Goal: Information Seeking & Learning: Learn about a topic

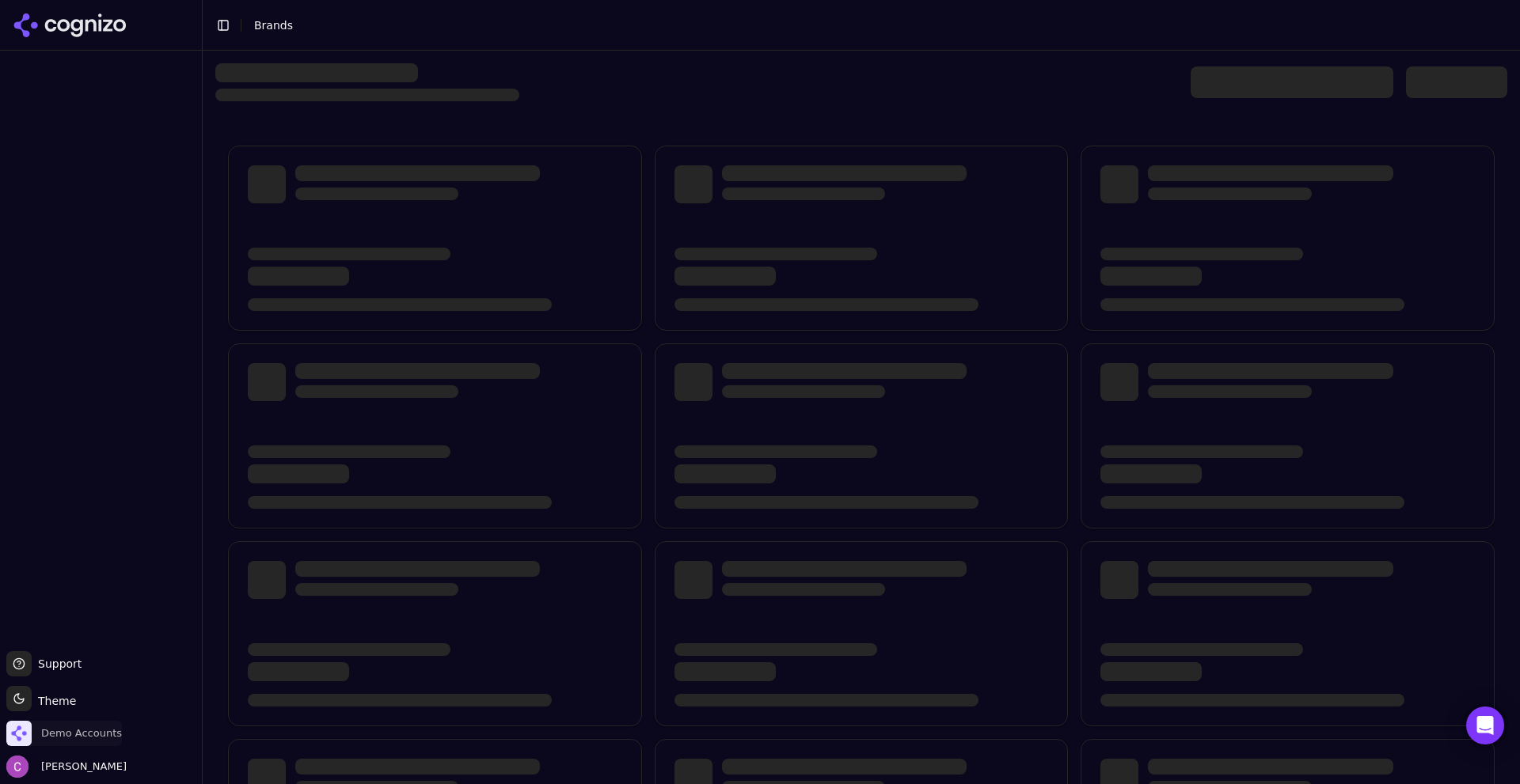
click at [91, 734] on span "Demo Accounts" at bounding box center [81, 733] width 80 height 14
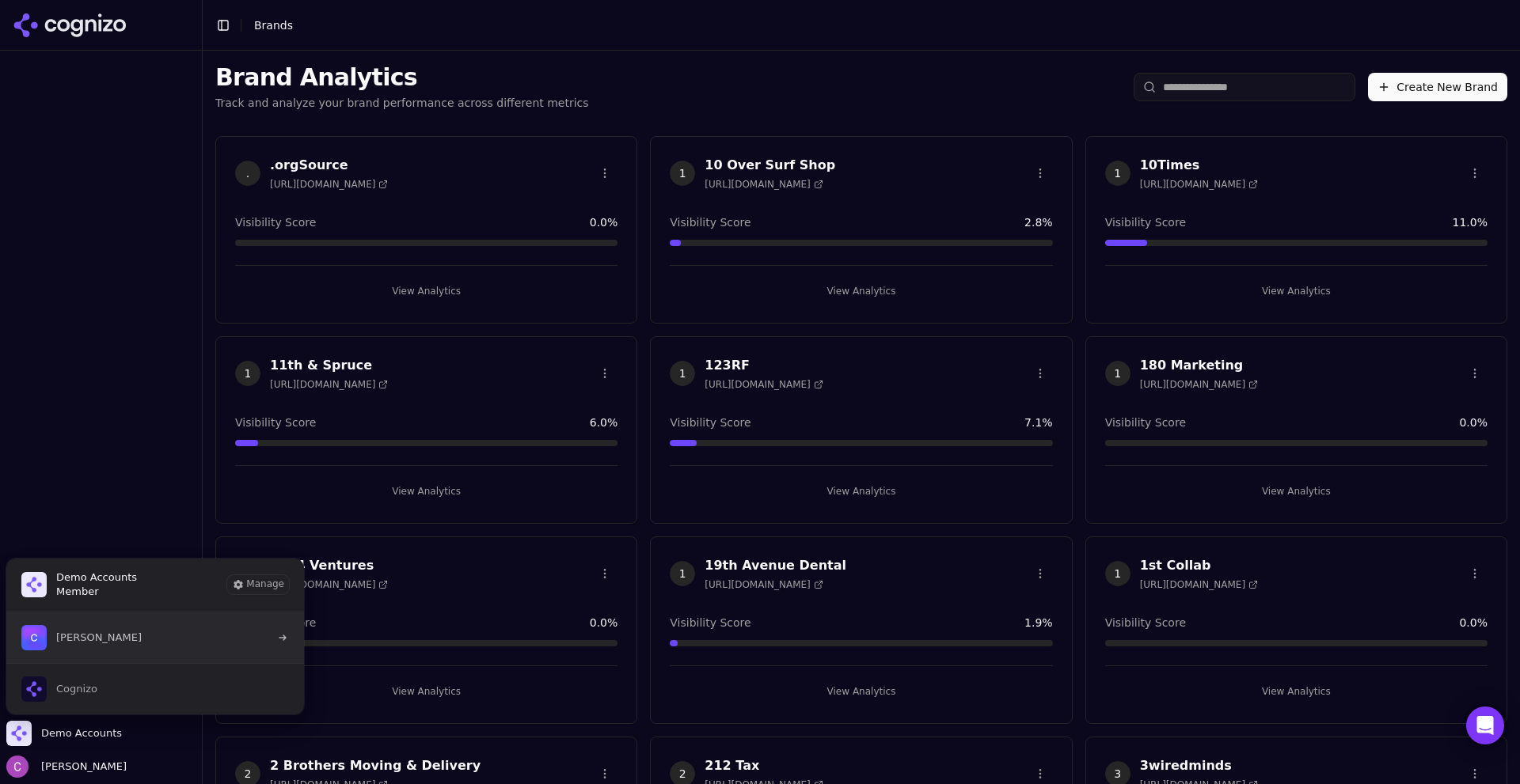
click at [122, 631] on span "[PERSON_NAME]" at bounding box center [99, 638] width 86 height 14
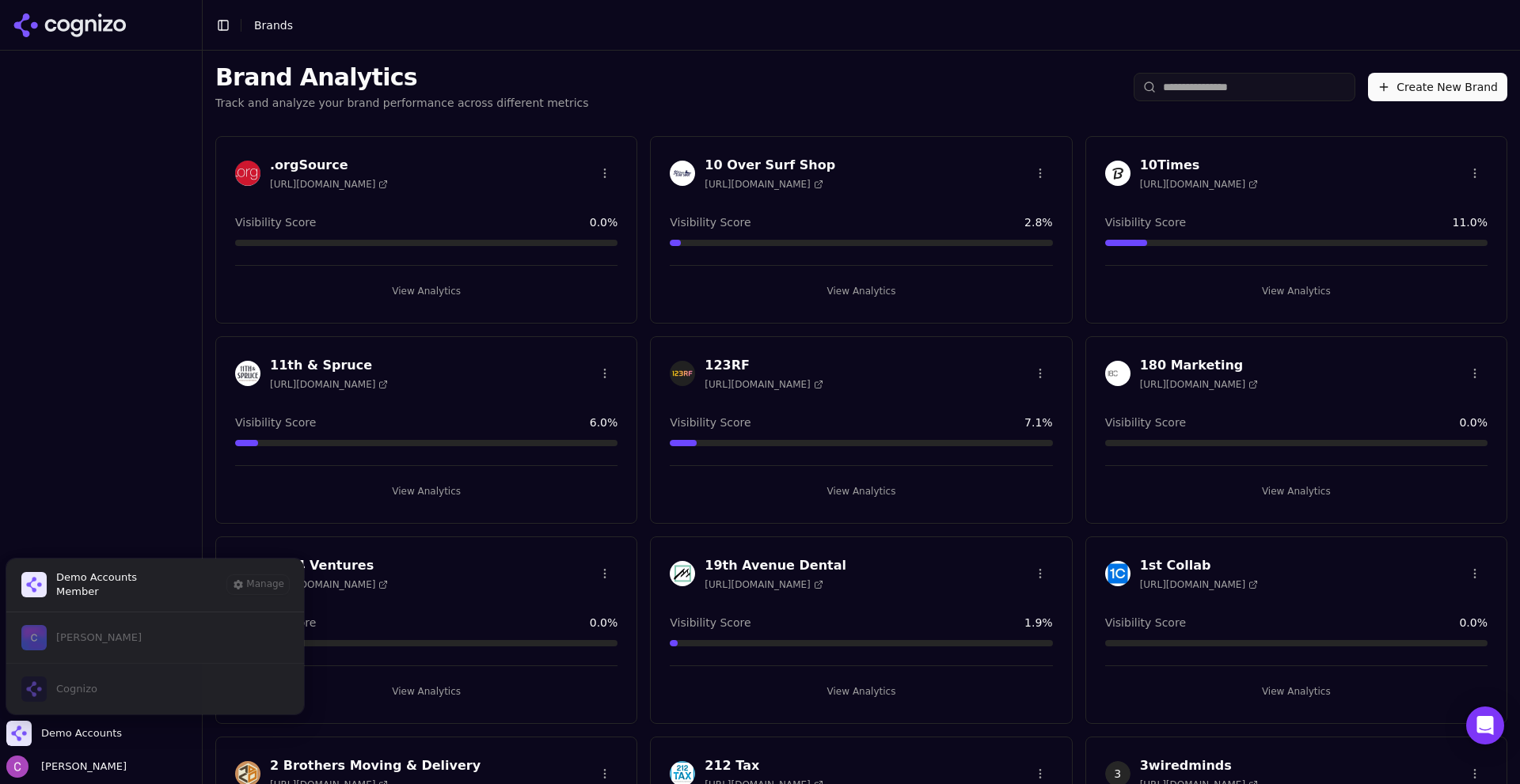
click at [107, 648] on div "Chris Abouraad Cognizo" at bounding box center [155, 663] width 299 height 103
click at [108, 434] on div at bounding box center [100, 350] width 202 height 588
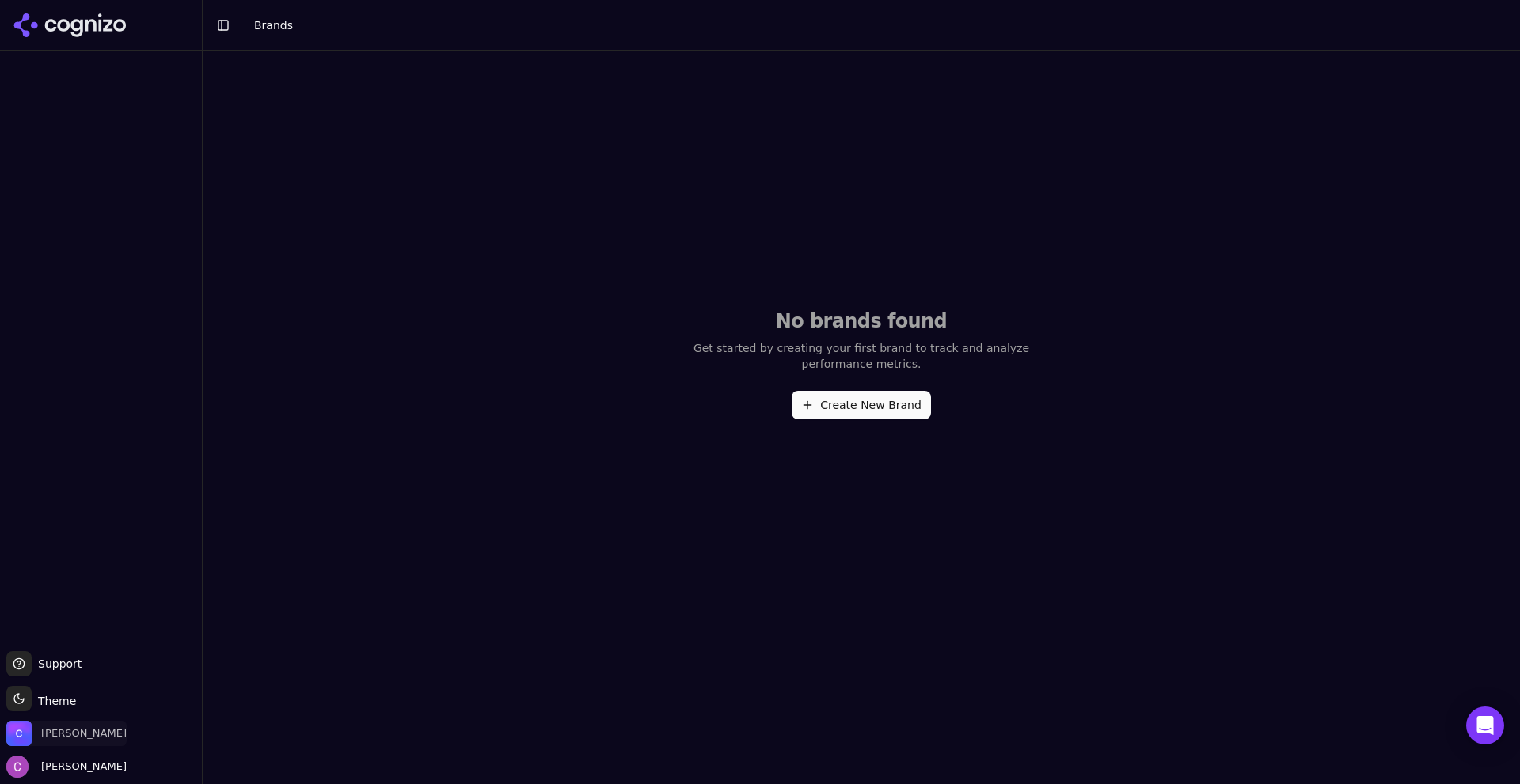
click at [54, 735] on span "[PERSON_NAME]" at bounding box center [84, 733] width 86 height 14
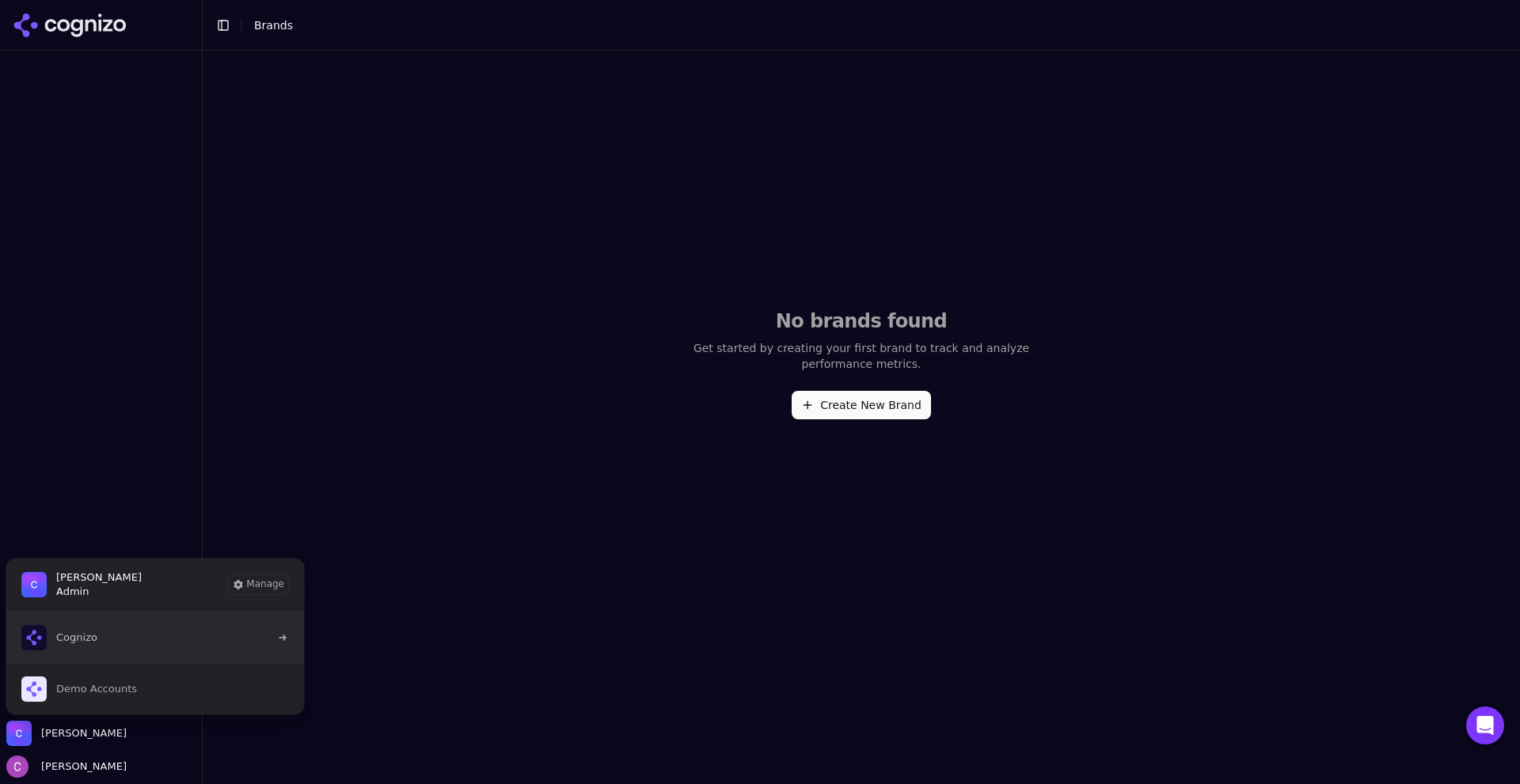
click at [92, 637] on span "Cognizo" at bounding box center [77, 638] width 42 height 14
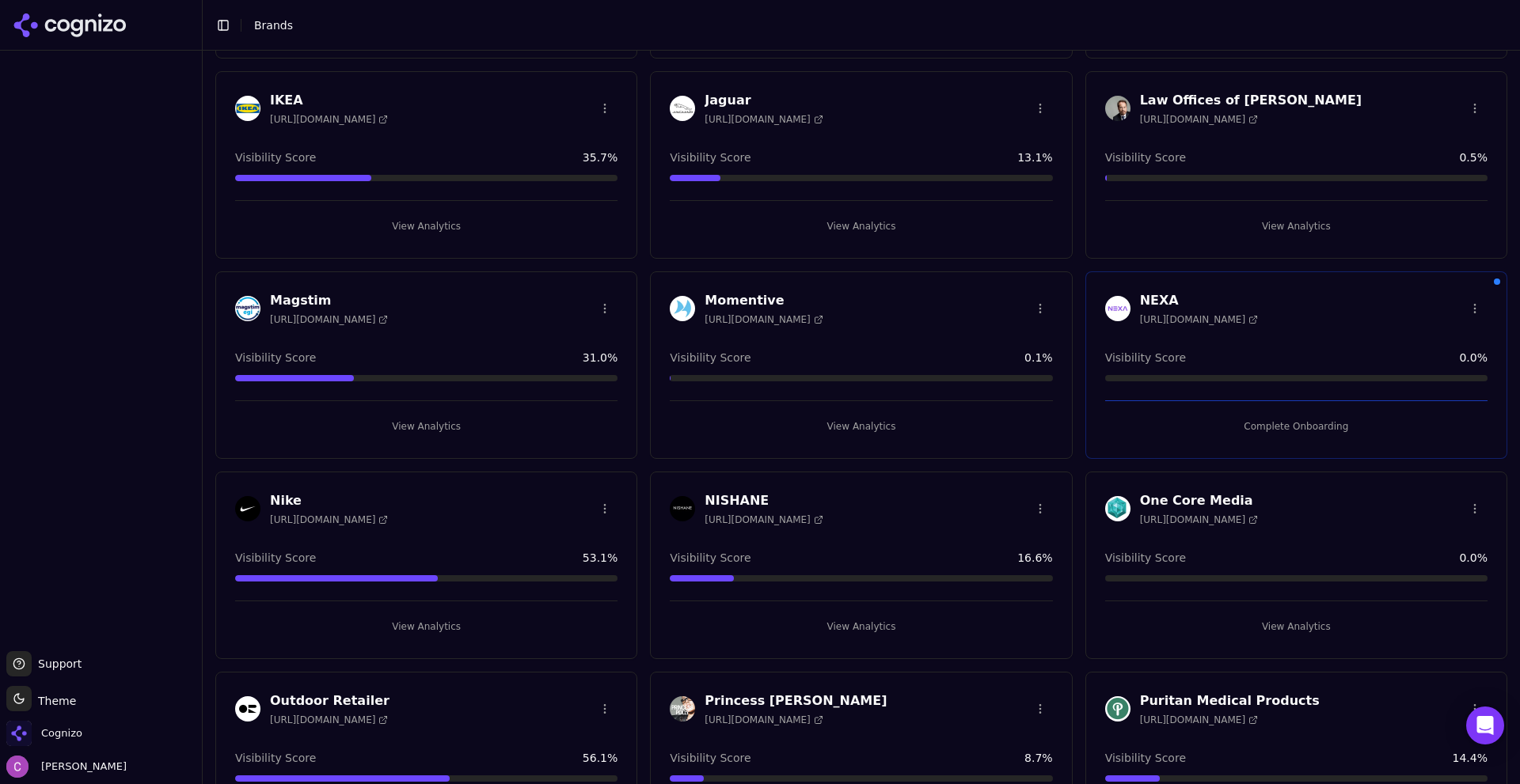
scroll to position [1029, 0]
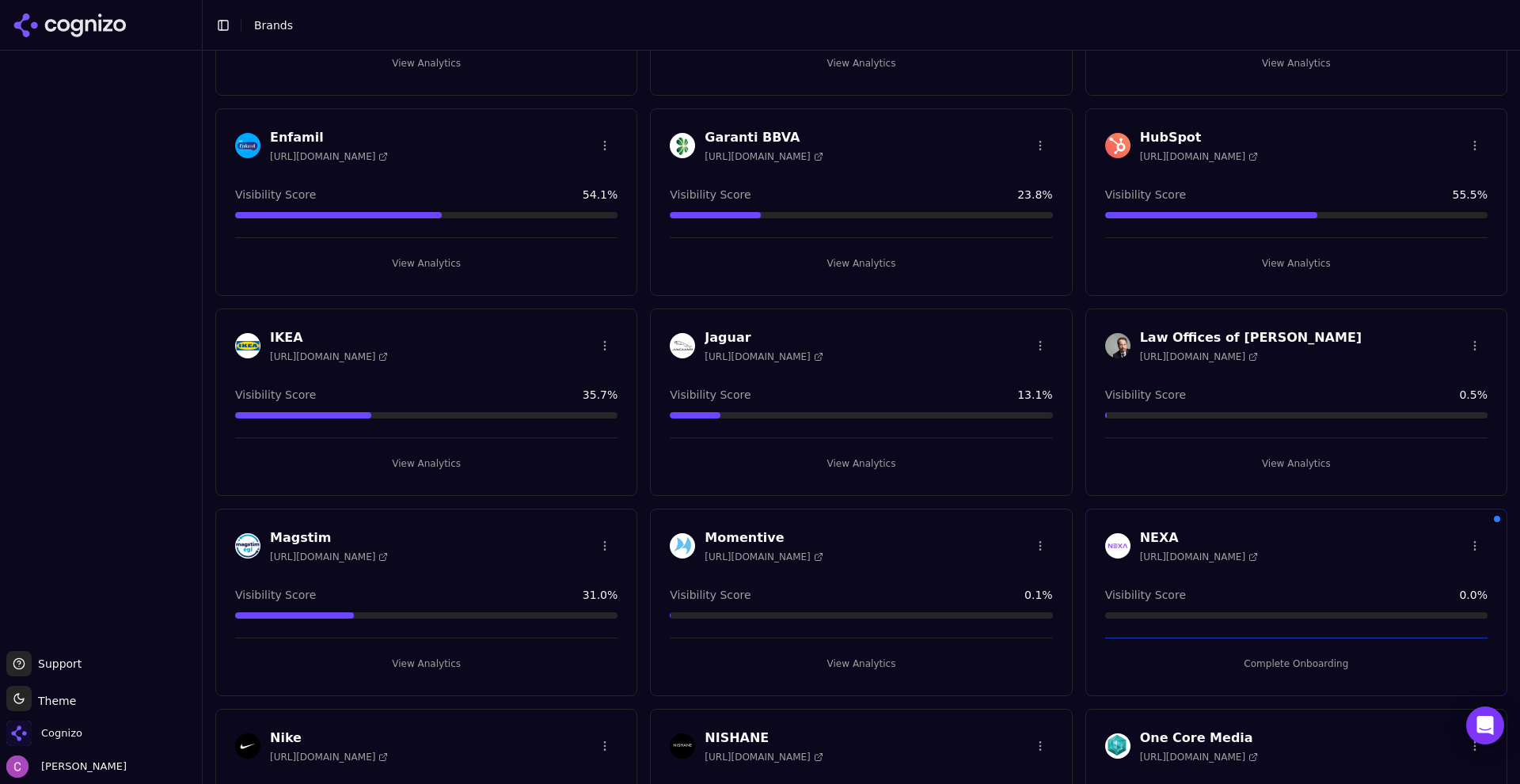
click at [1157, 268] on button "View Analytics" at bounding box center [1296, 264] width 382 height 25
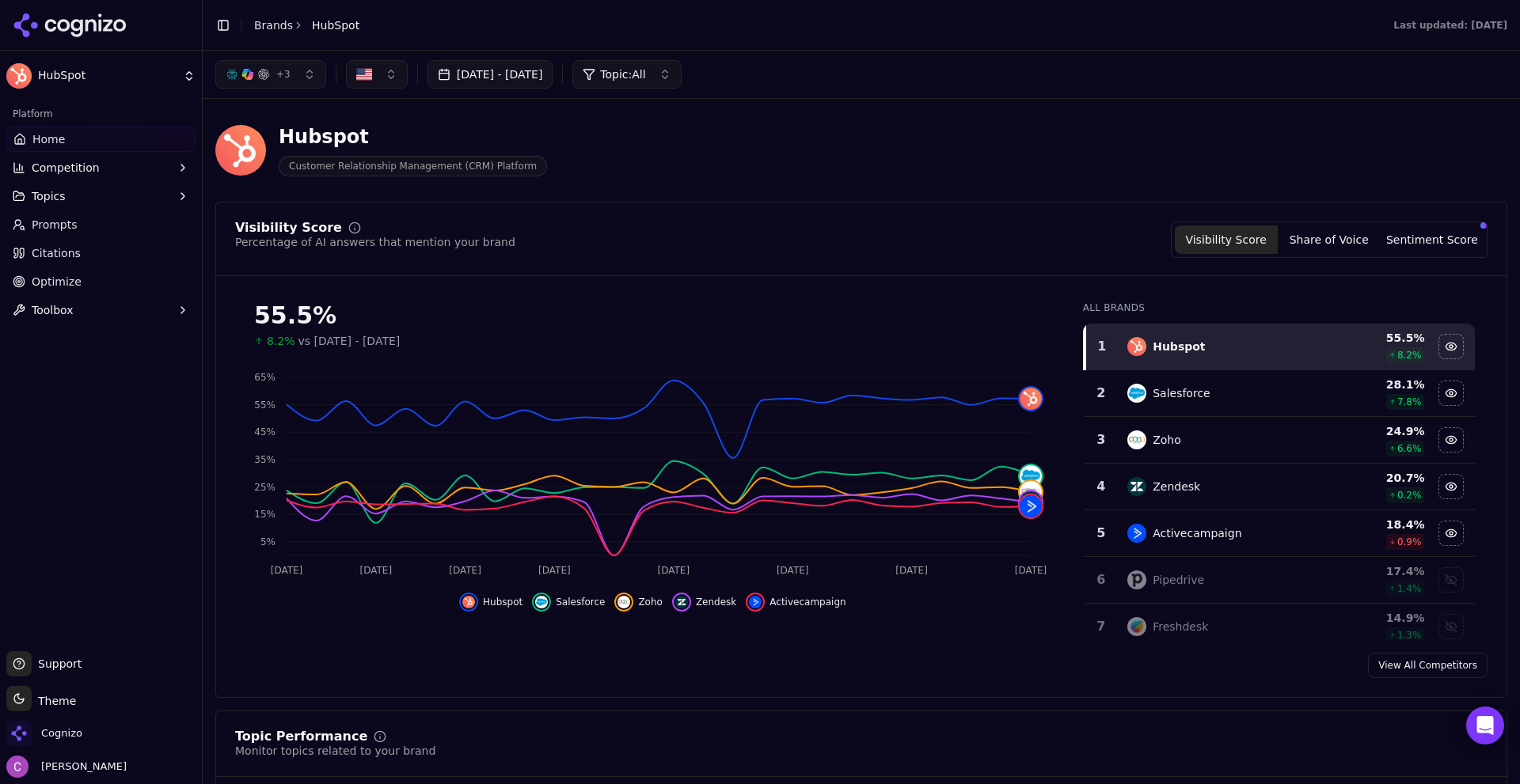
click at [1056, 158] on div "Hubspot Customer Relationship Management (CRM) Platform" at bounding box center [861, 151] width 1292 height 78
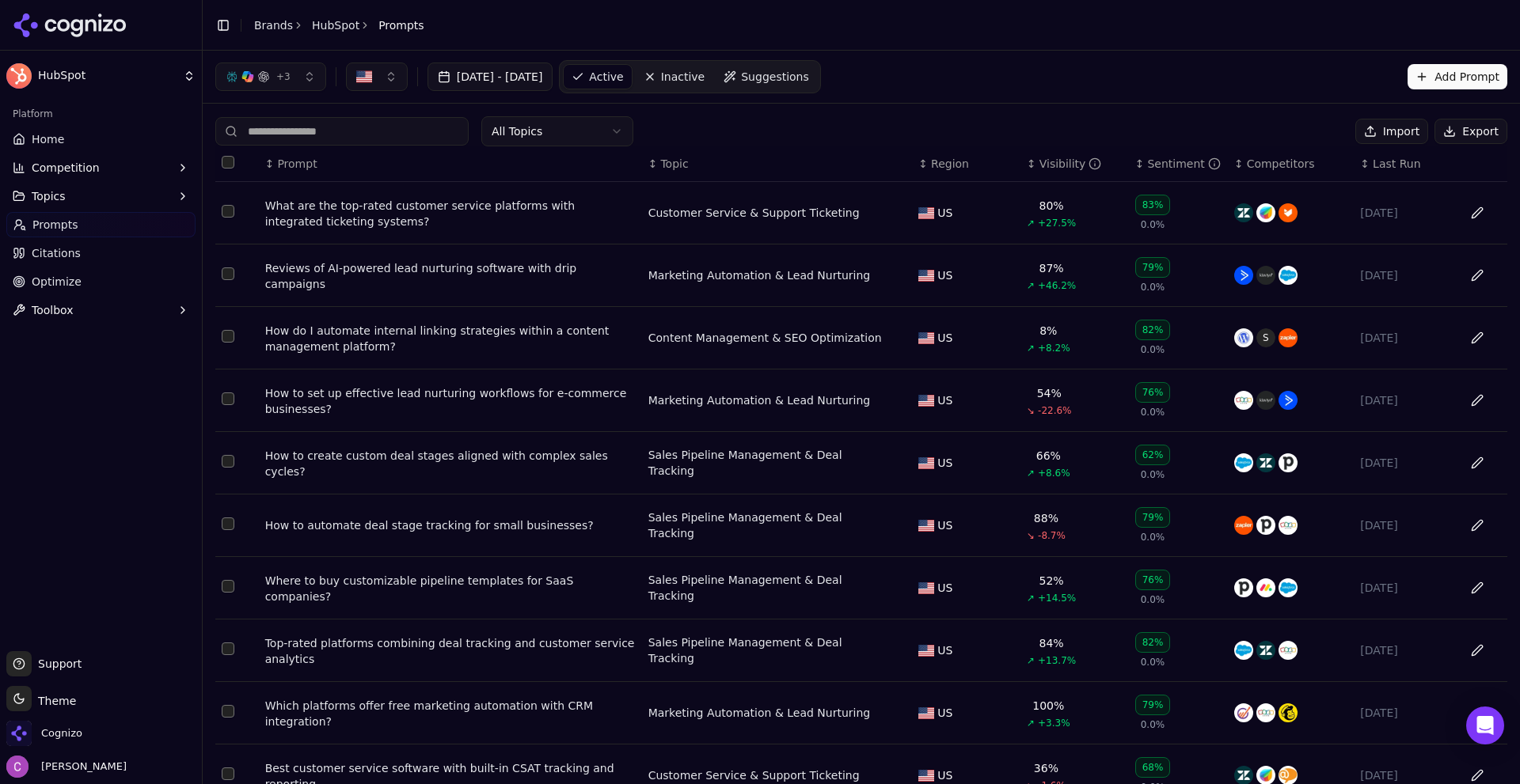
click at [314, 218] on div "What are the top-rated customer service platforms with integrated ticketing sys…" at bounding box center [451, 213] width 371 height 32
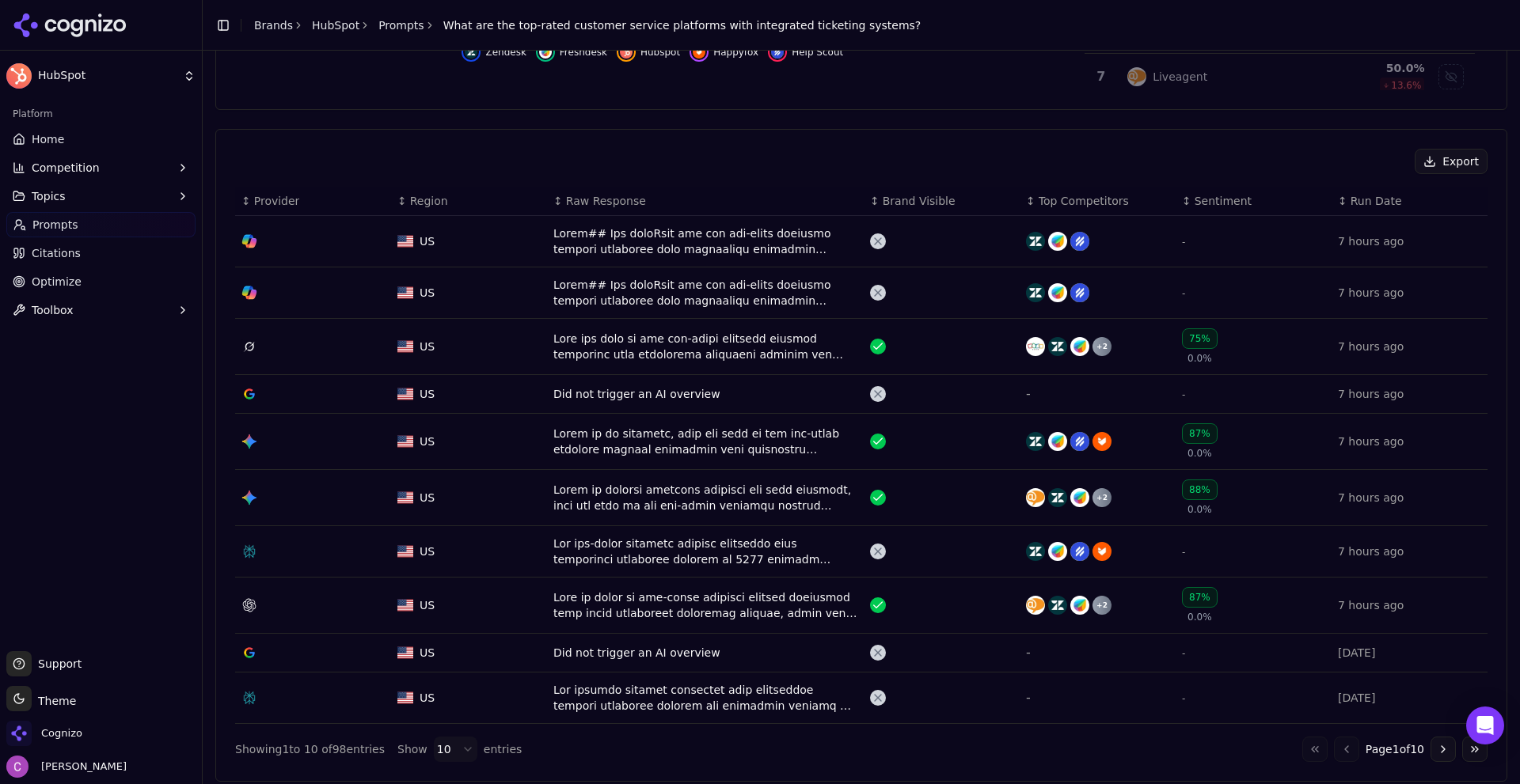
scroll to position [475, 0]
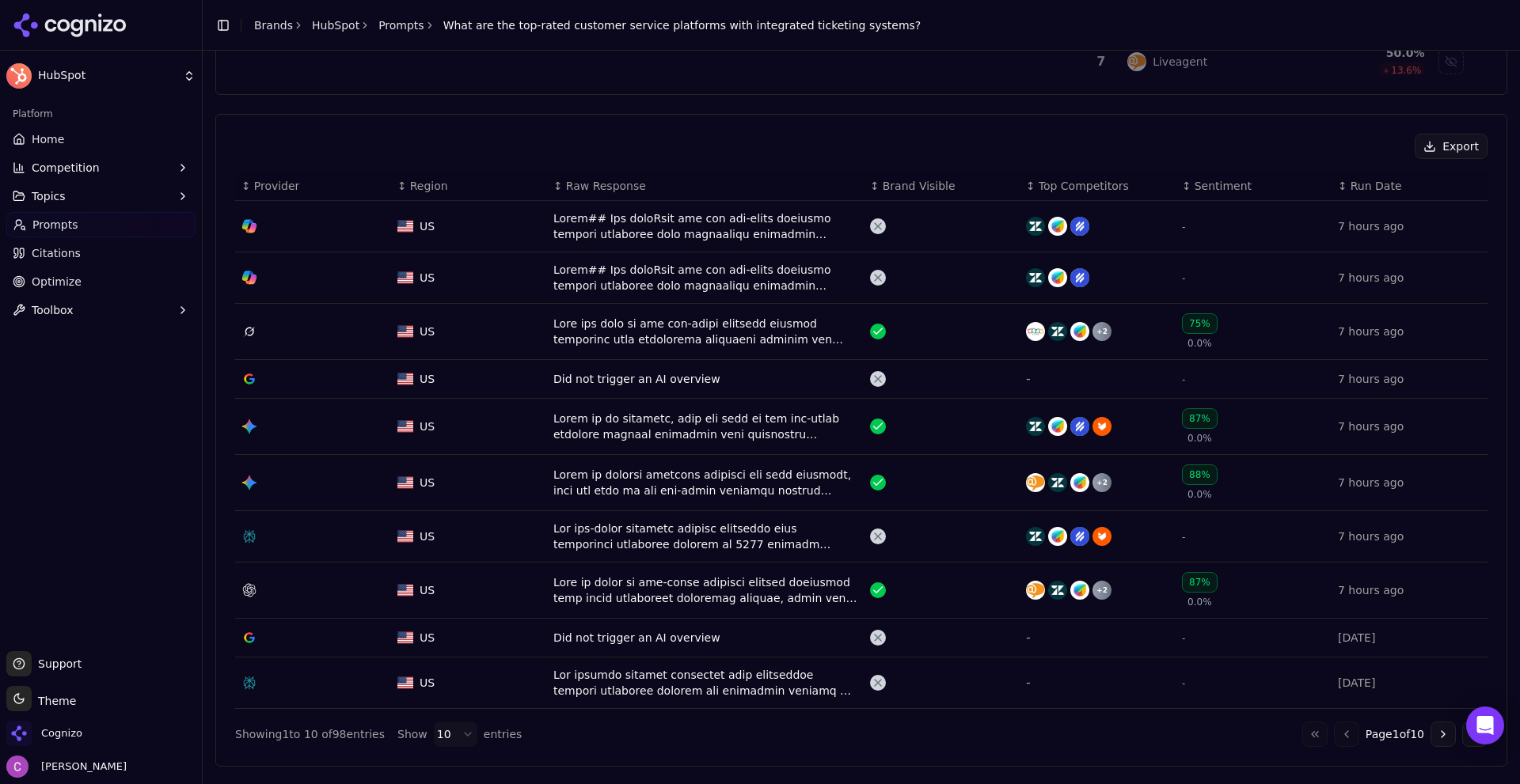
click at [605, 528] on div "Data table" at bounding box center [706, 537] width 304 height 32
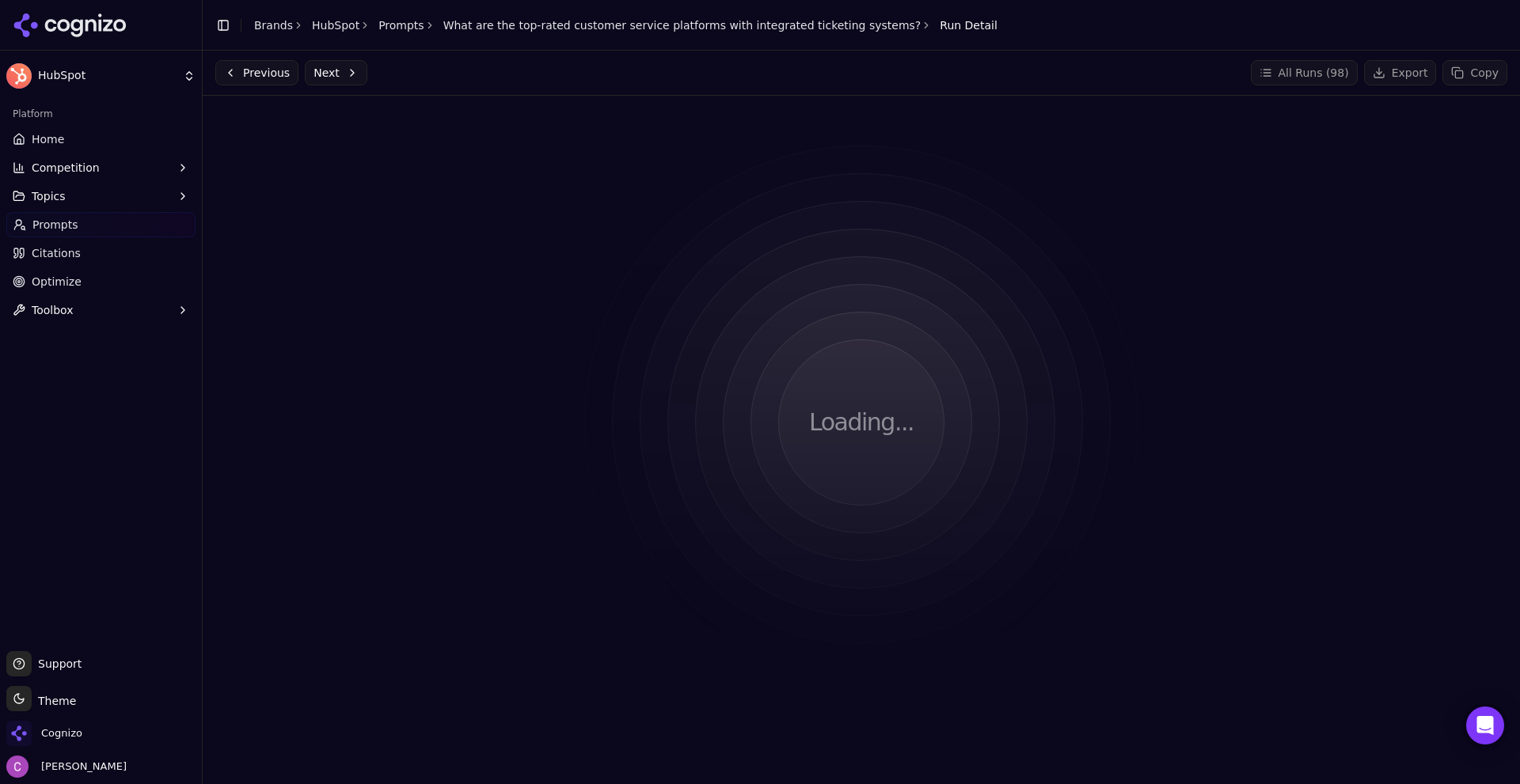
click at [430, 253] on div "Loading..." at bounding box center [861, 423] width 1292 height 629
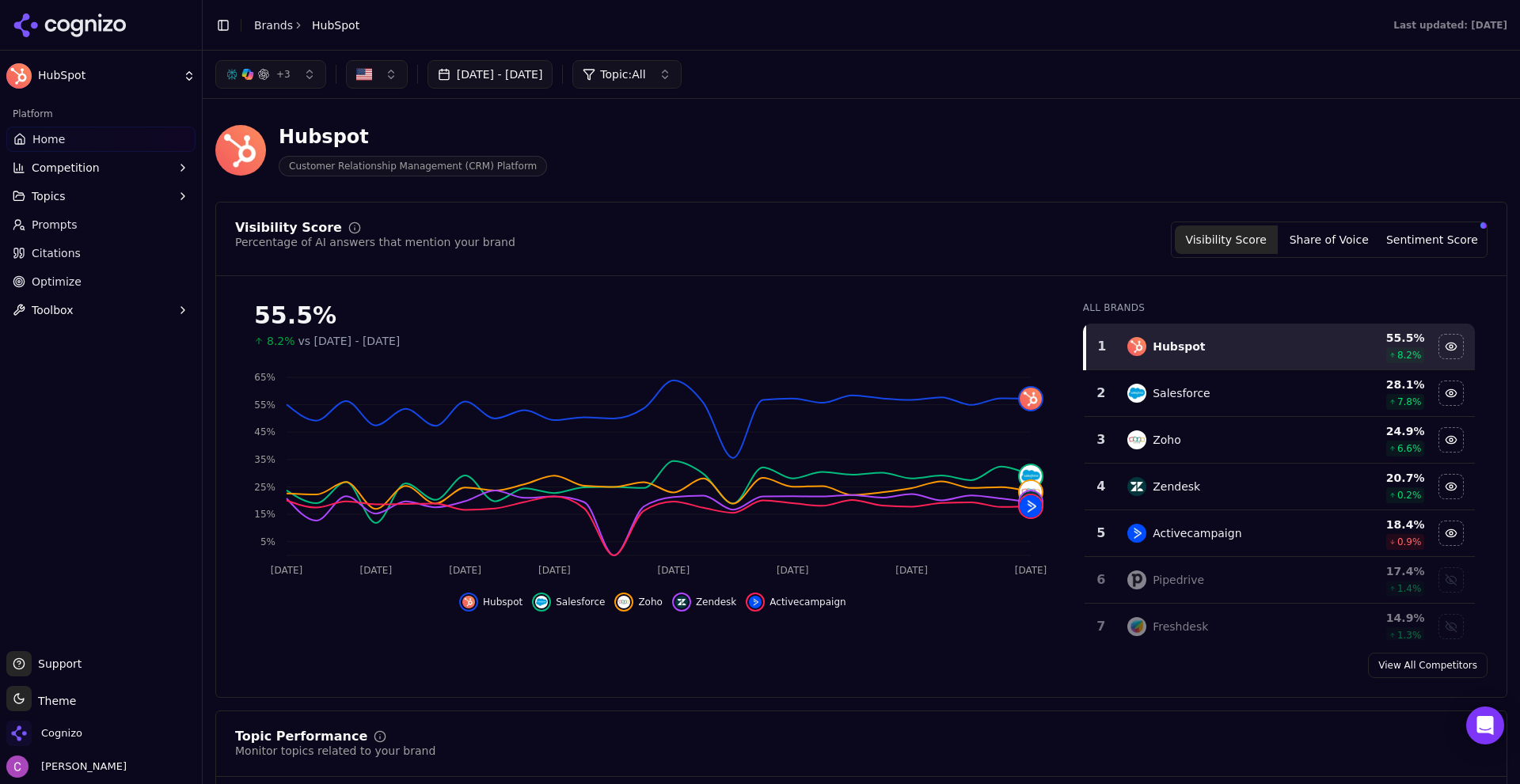
click at [602, 220] on div "Visibility Score Percentage of AI answers that mention your brand Visibility Sc…" at bounding box center [861, 449] width 1292 height 496
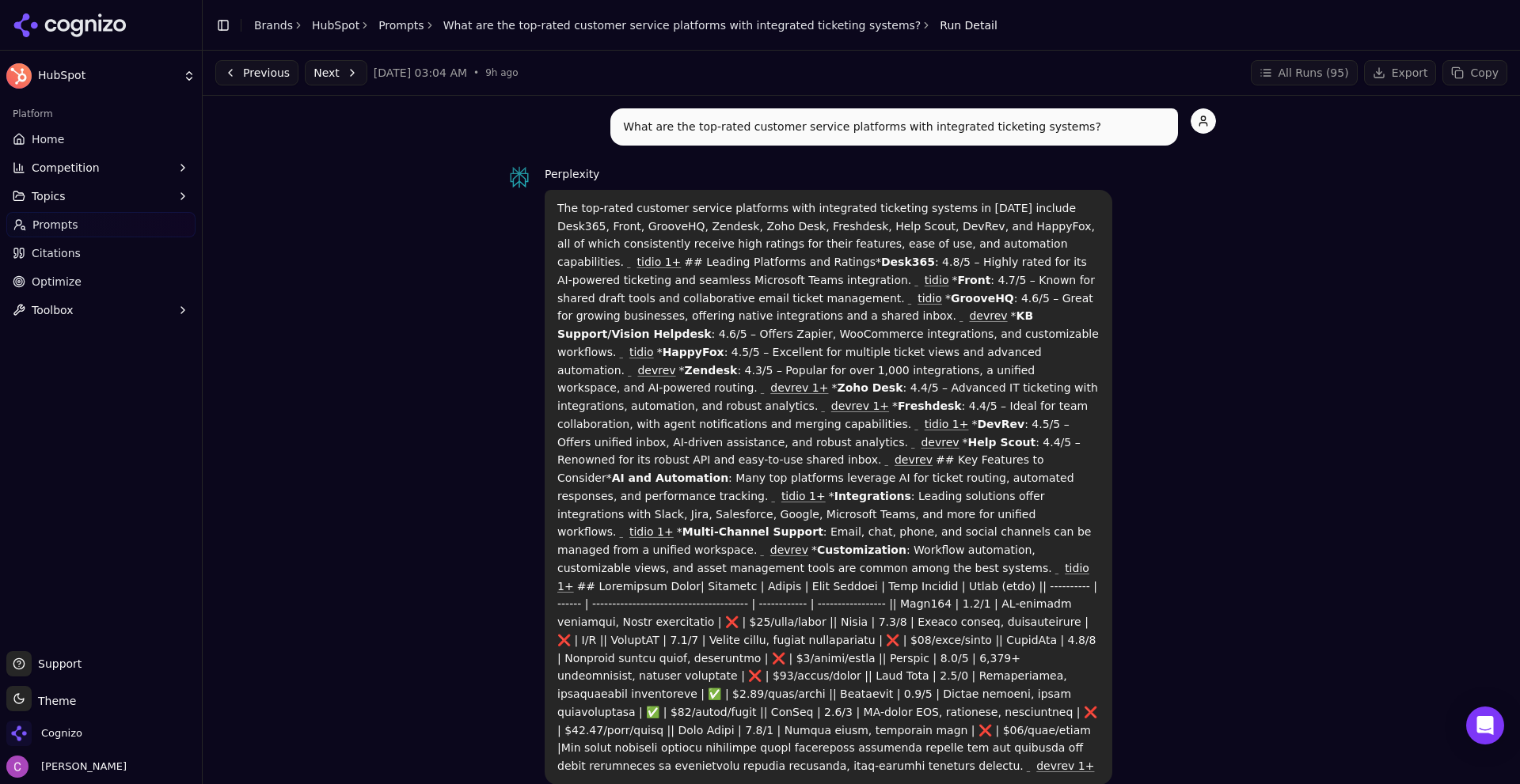
click at [224, 73] on button "Previous" at bounding box center [257, 73] width 83 height 25
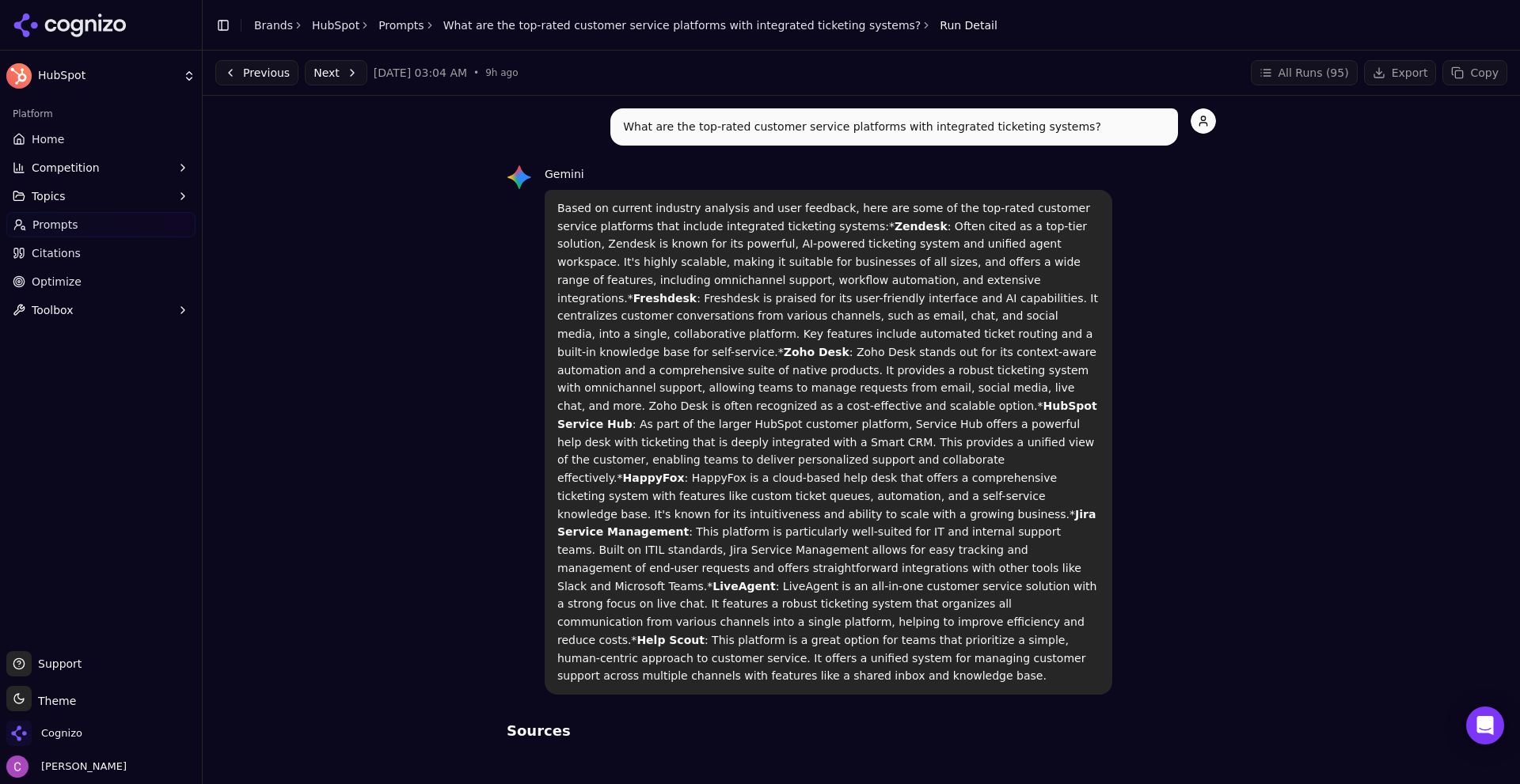
click at [324, 77] on button "Next" at bounding box center [335, 73] width 62 height 25
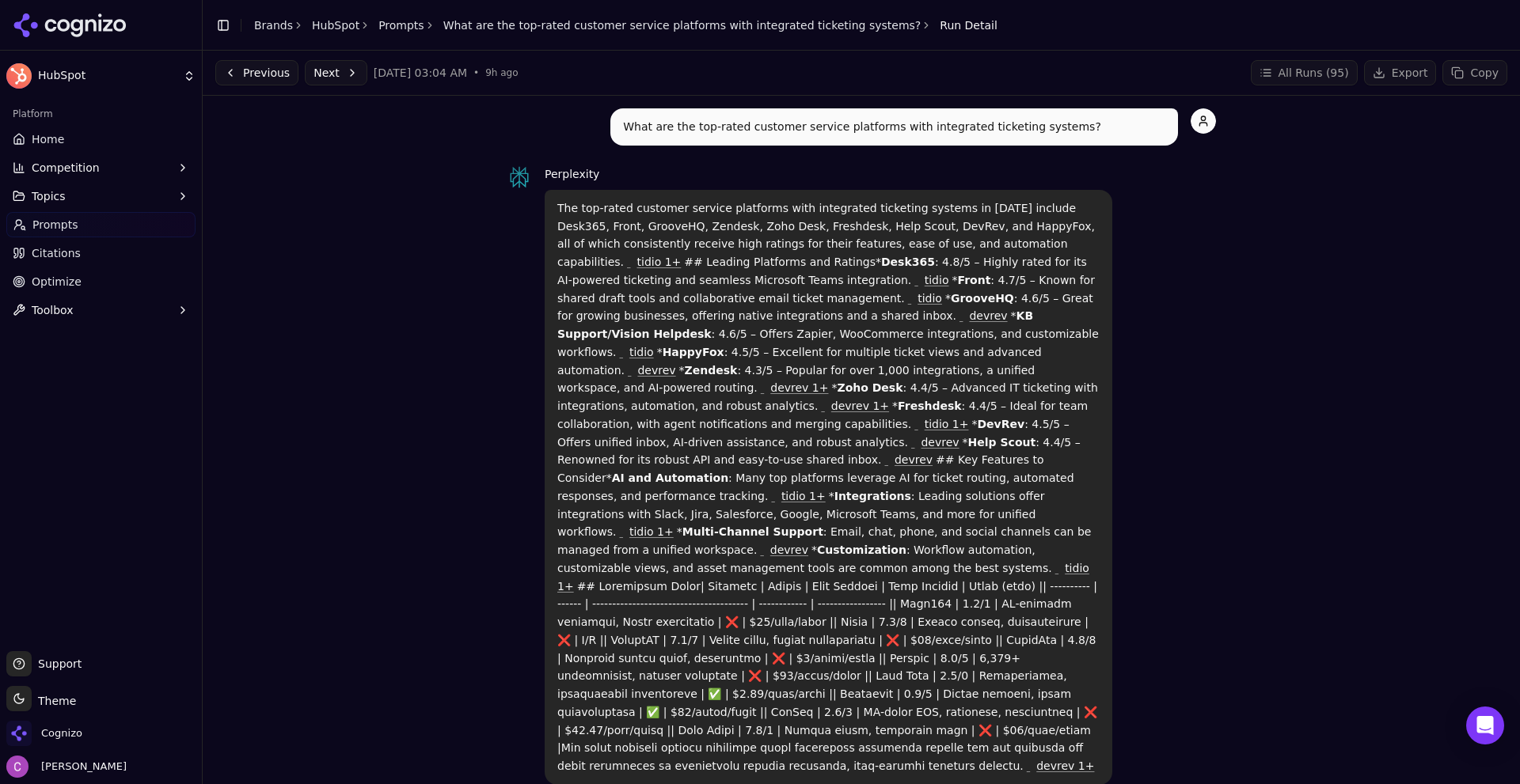
click at [408, 29] on link "Prompts" at bounding box center [401, 25] width 46 height 16
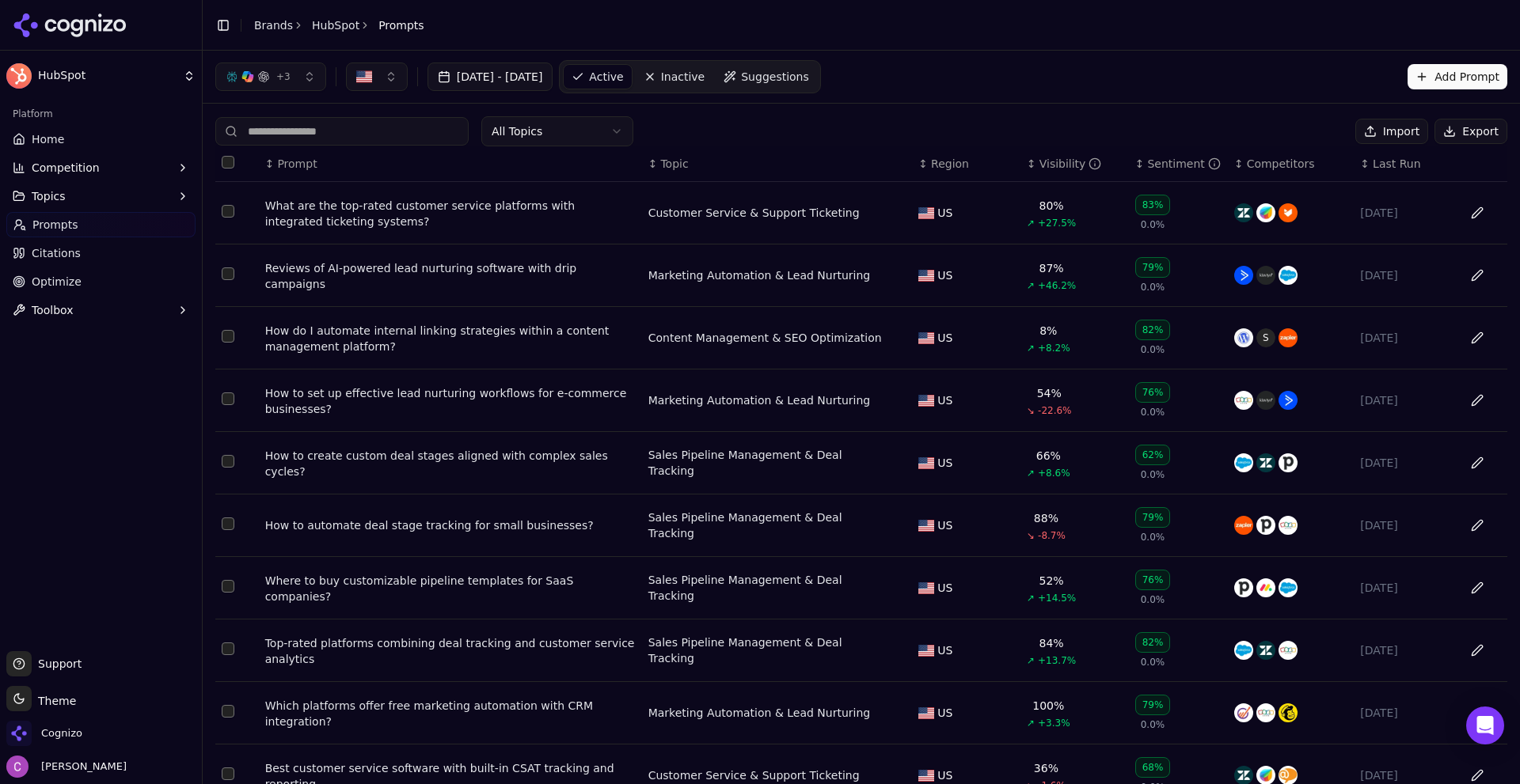
click at [416, 202] on div "What are the top-rated customer service platforms with integrated ticketing sys…" at bounding box center [451, 213] width 371 height 32
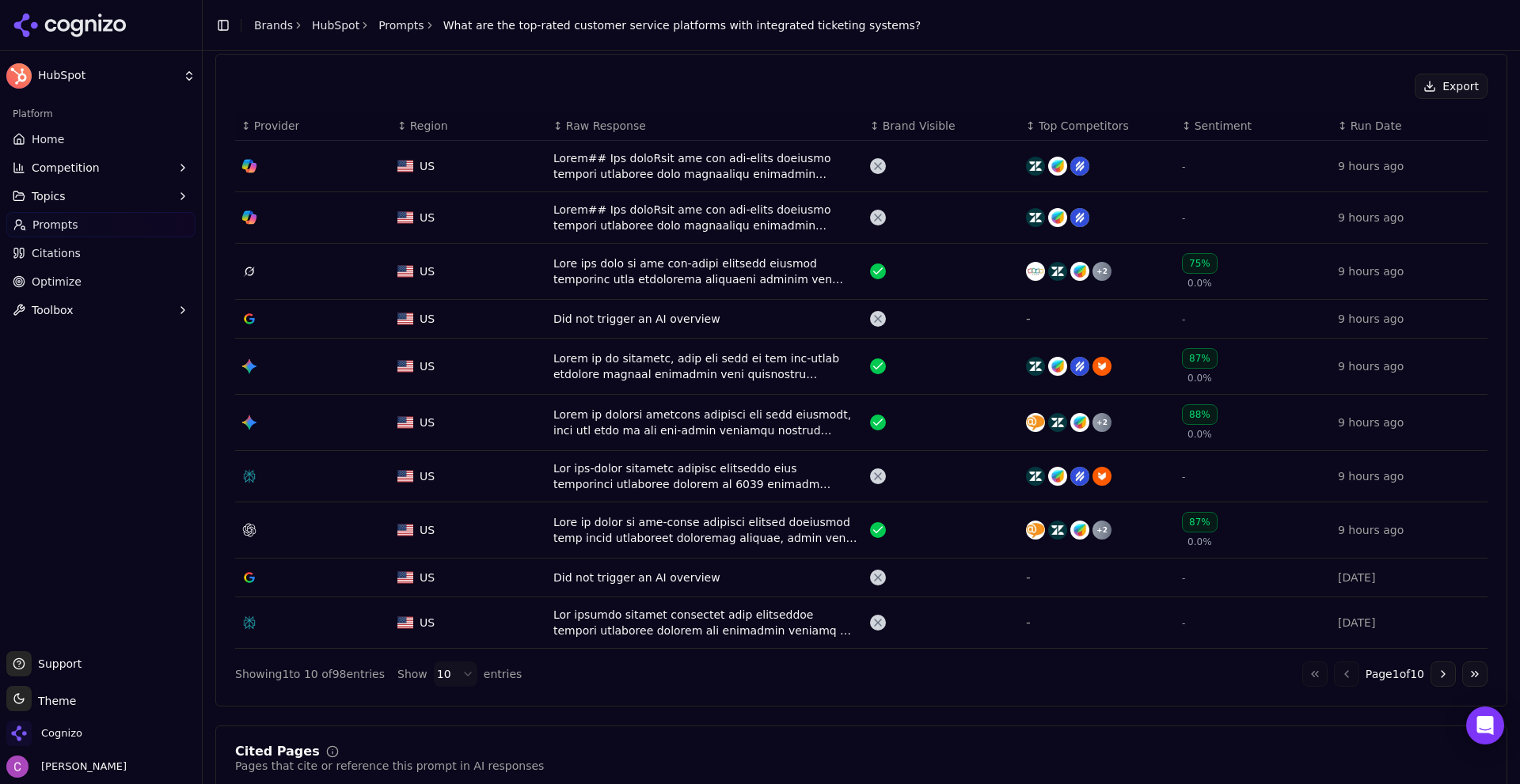
scroll to position [554, 0]
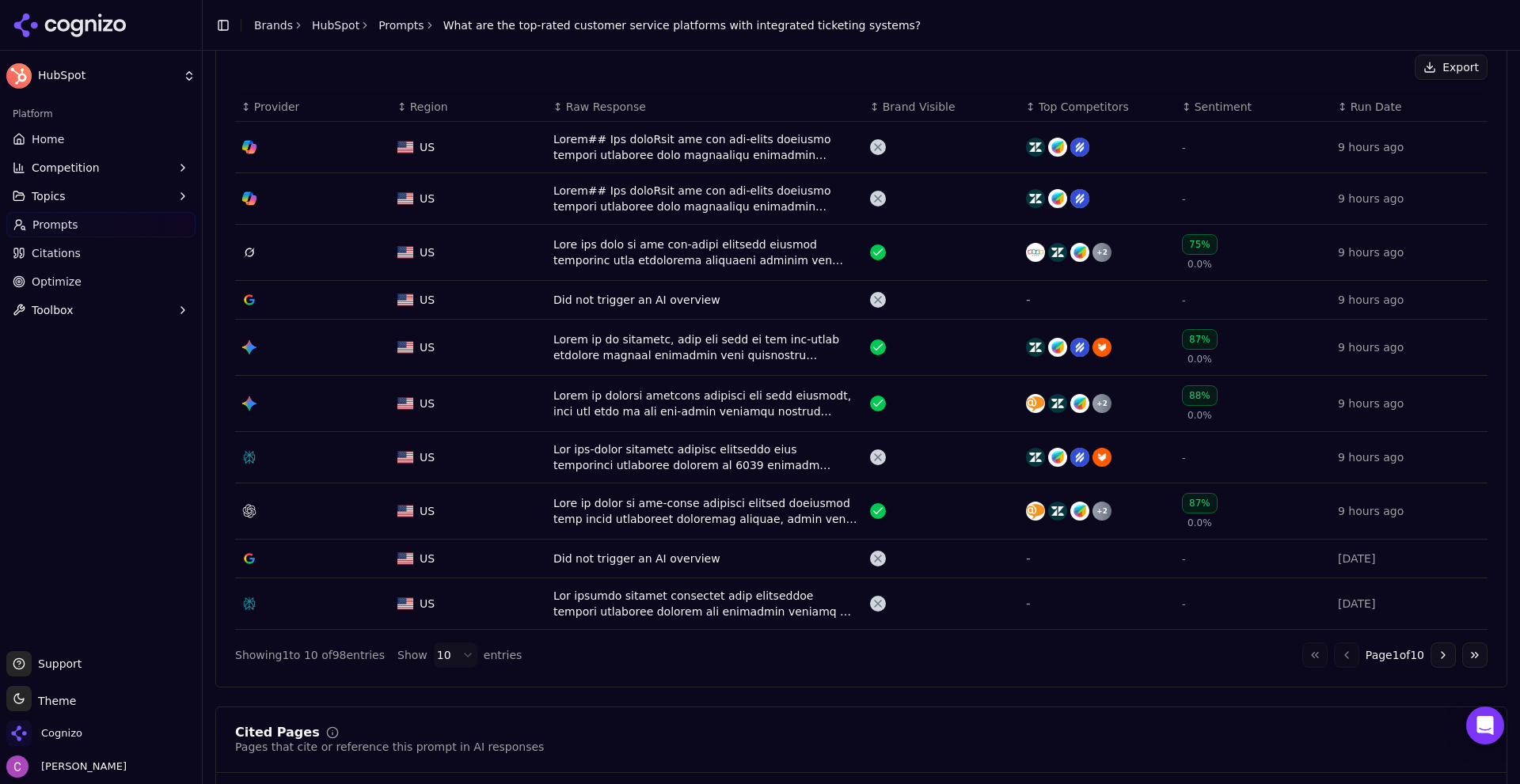
click at [617, 450] on div "Data table" at bounding box center [706, 457] width 304 height 32
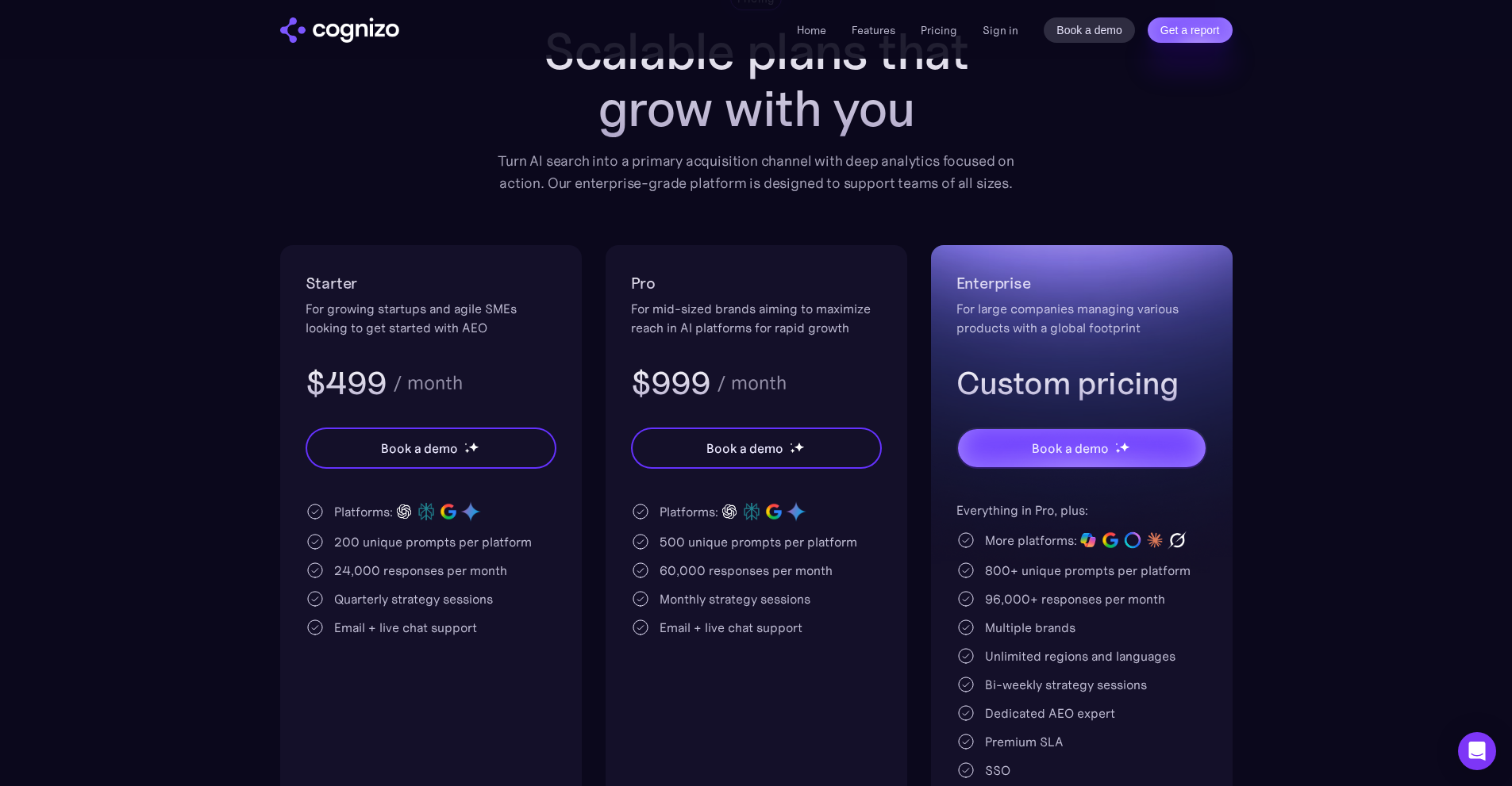
scroll to position [158, 0]
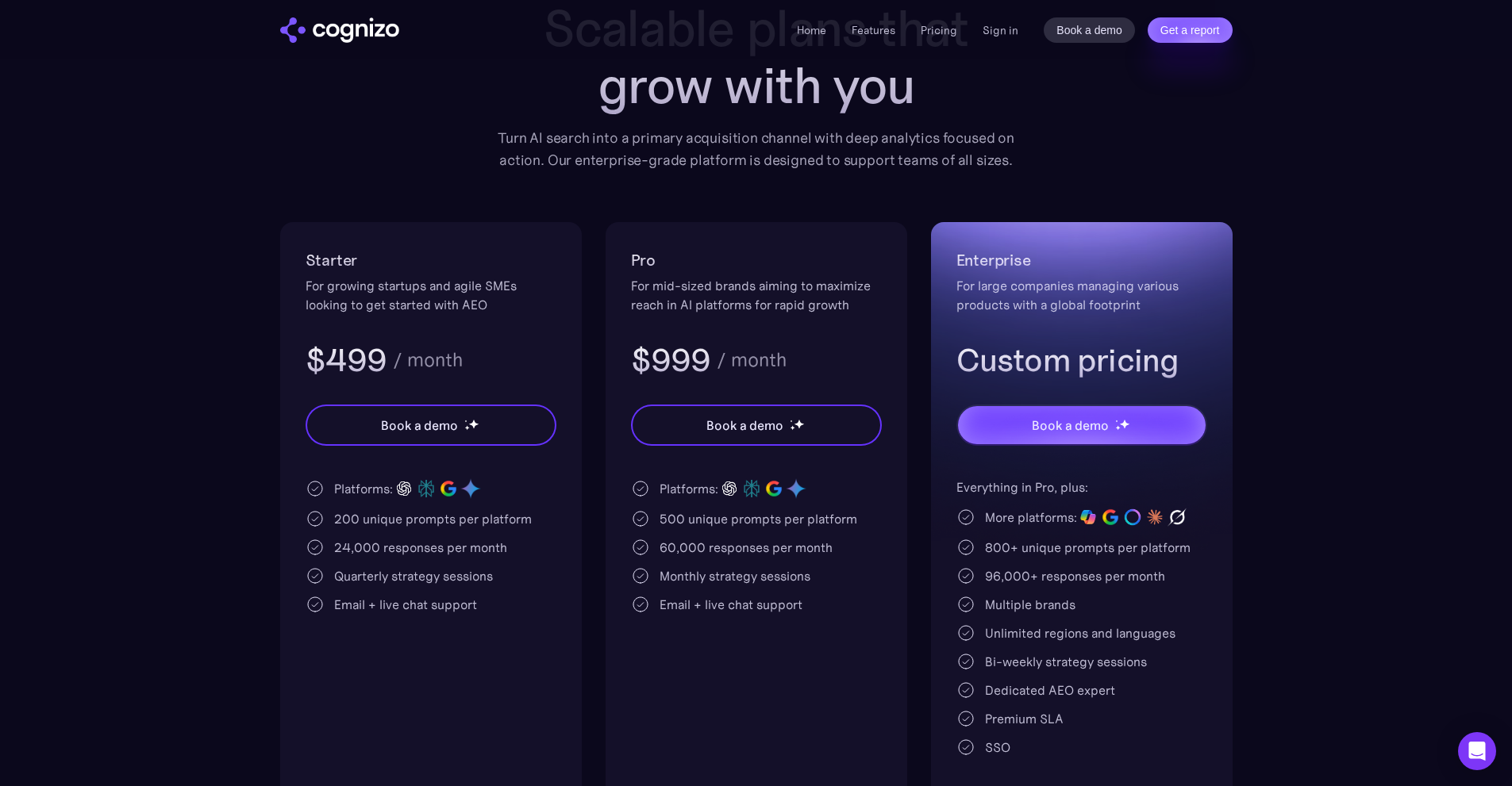
click at [351, 522] on div "200 unique prompts per platform" at bounding box center [433, 519] width 197 height 19
click at [685, 521] on div "500 unique prompts per platform" at bounding box center [758, 519] width 197 height 19
click at [683, 521] on div "500 unique prompts per platform" at bounding box center [758, 519] width 197 height 19
click at [1003, 556] on div "800+ unique prompts per platform" at bounding box center [1087, 547] width 206 height 19
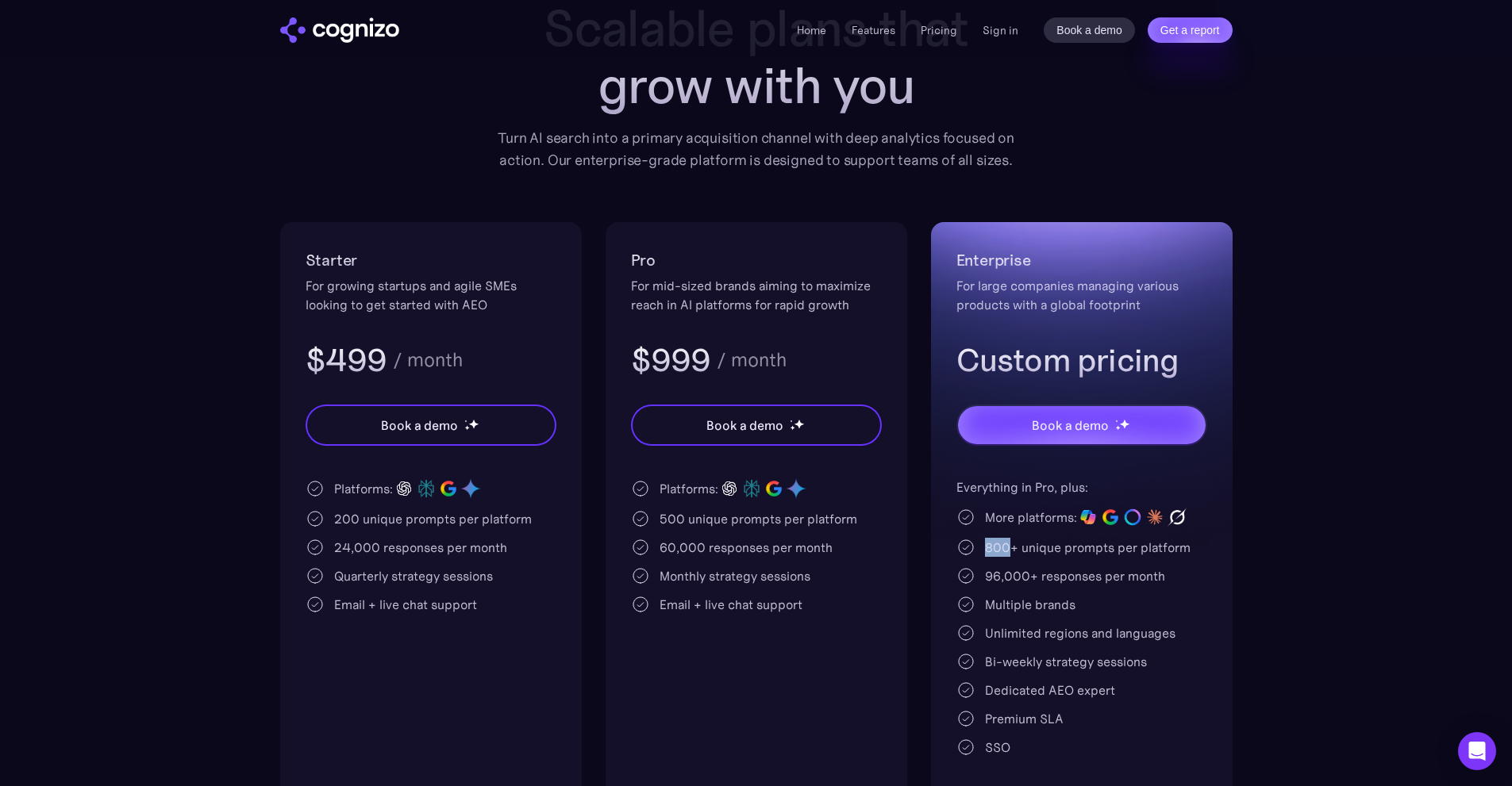
click at [1003, 557] on div "Everything in Pro, plus: More platforms: 800+ unique prompts per platform 96,00…" at bounding box center [1082, 618] width 251 height 279
click at [747, 542] on div "60,000 responses per month" at bounding box center [746, 547] width 173 height 19
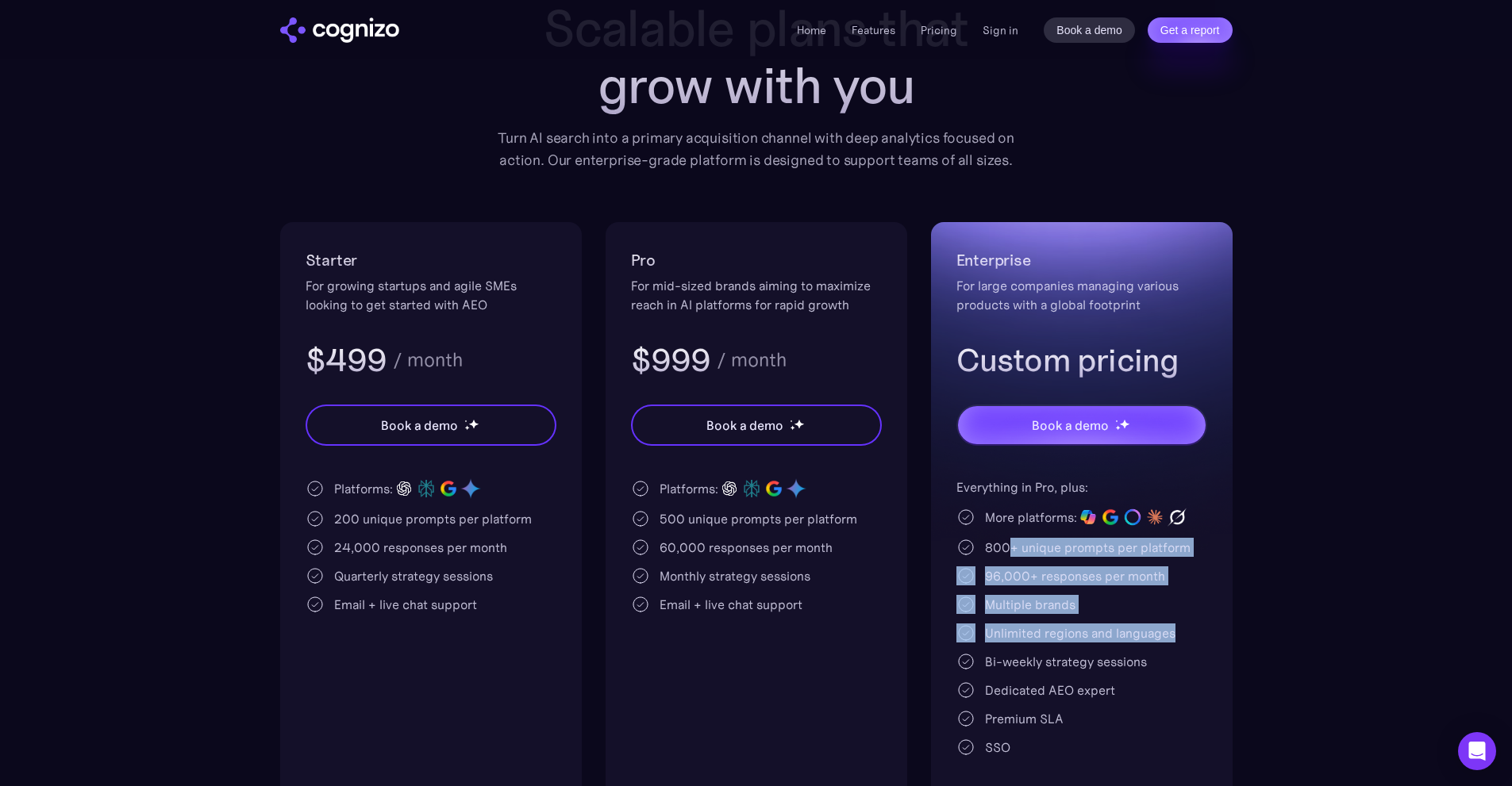
drag, startPoint x: 1010, startPoint y: 548, endPoint x: 1210, endPoint y: 637, distance: 218.9
click at [1210, 637] on div "Enterprise For large companies managing various products with a global footprin…" at bounding box center [1082, 513] width 302 height 582
click at [1221, 643] on div "Enterprise For large companies managing various products with a global footprin…" at bounding box center [1082, 513] width 302 height 582
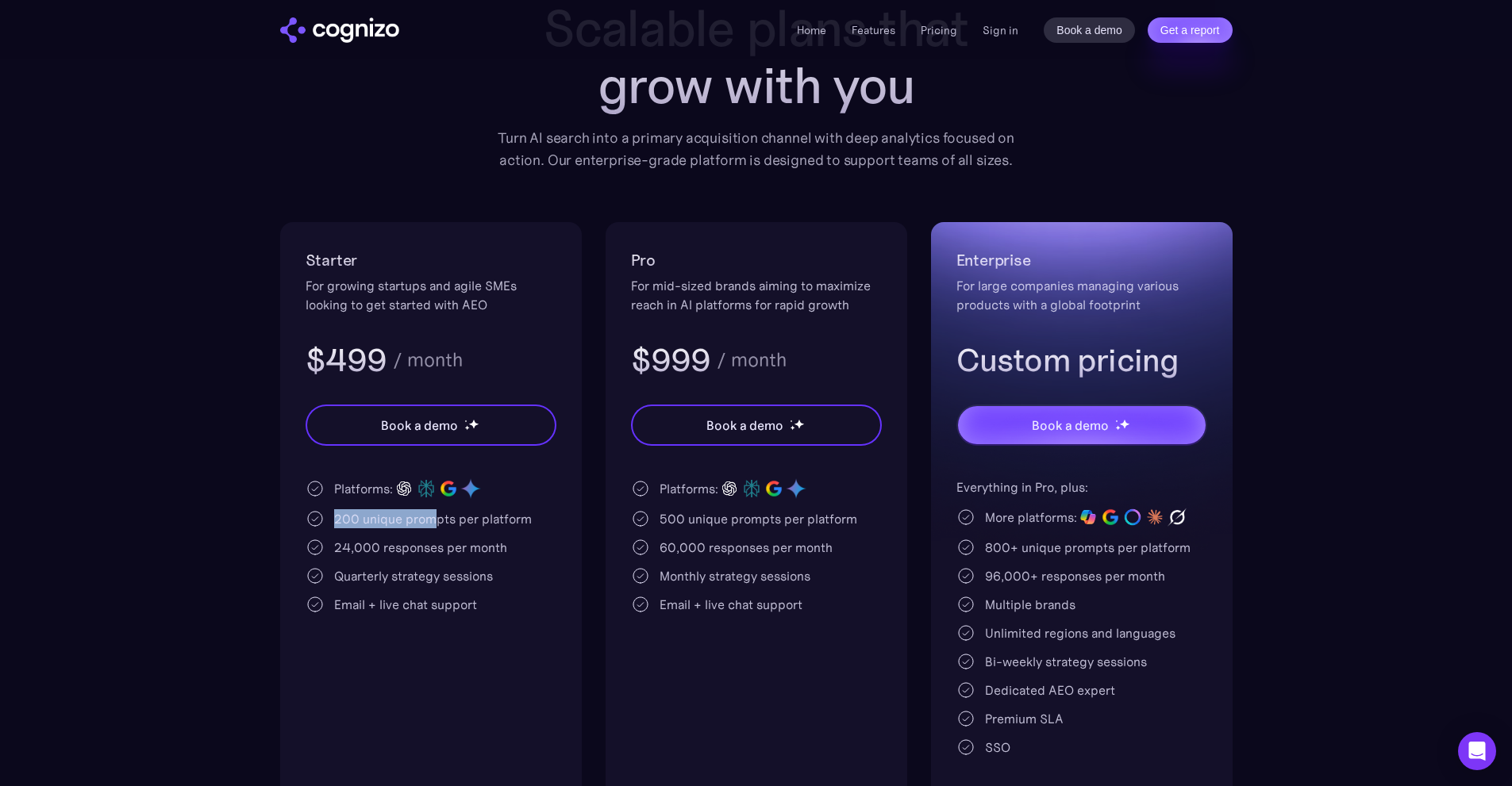
drag, startPoint x: 332, startPoint y: 514, endPoint x: 436, endPoint y: 523, distance: 104.4
click at [435, 523] on div "200 unique prompts per platform" at bounding box center [430, 519] width 251 height 19
click at [438, 523] on div "200 unique prompts per platform" at bounding box center [433, 519] width 197 height 19
drag, startPoint x: 375, startPoint y: 488, endPoint x: 525, endPoint y: 496, distance: 150.2
click at [520, 496] on div "Platforms:" at bounding box center [430, 489] width 251 height 23
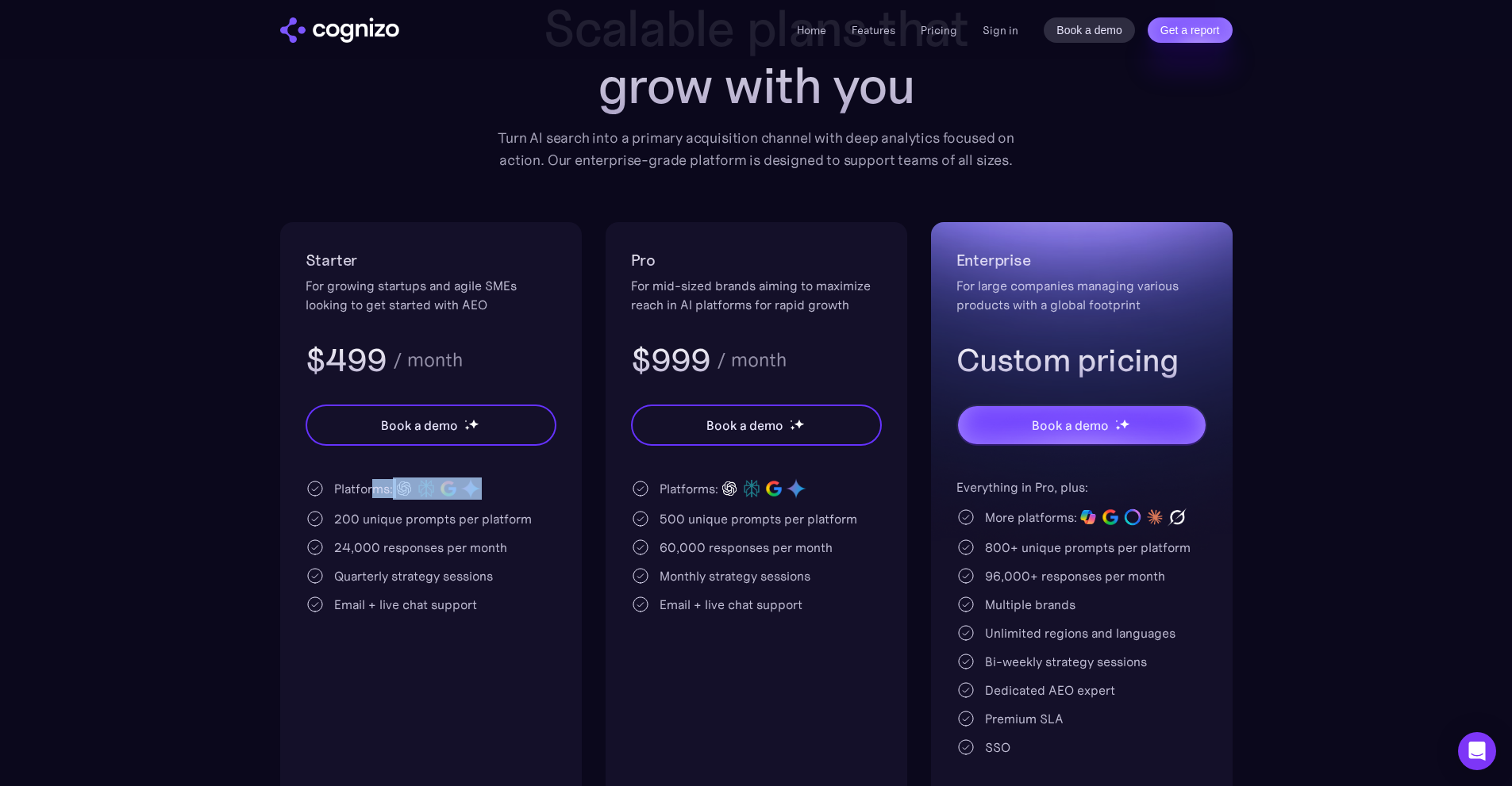
click at [525, 496] on div "Platforms:" at bounding box center [430, 489] width 251 height 23
click at [1071, 364] on h3 "Custom pricing" at bounding box center [1082, 360] width 251 height 42
click at [1069, 364] on h3 "Custom pricing" at bounding box center [1082, 360] width 251 height 42
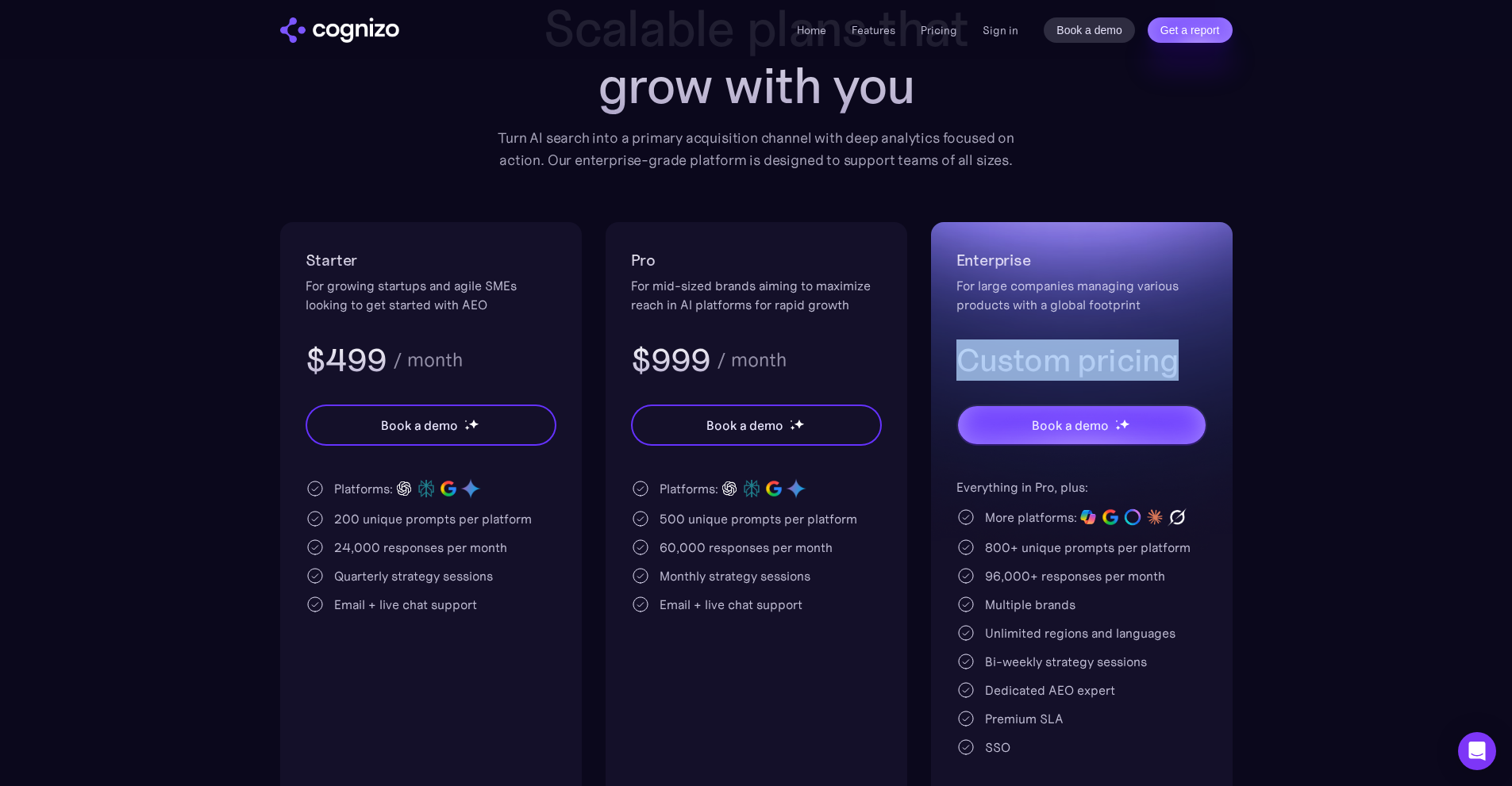
click at [1069, 364] on h3 "Custom pricing" at bounding box center [1082, 360] width 251 height 42
click at [1124, 359] on h3 "Custom pricing" at bounding box center [1082, 360] width 251 height 42
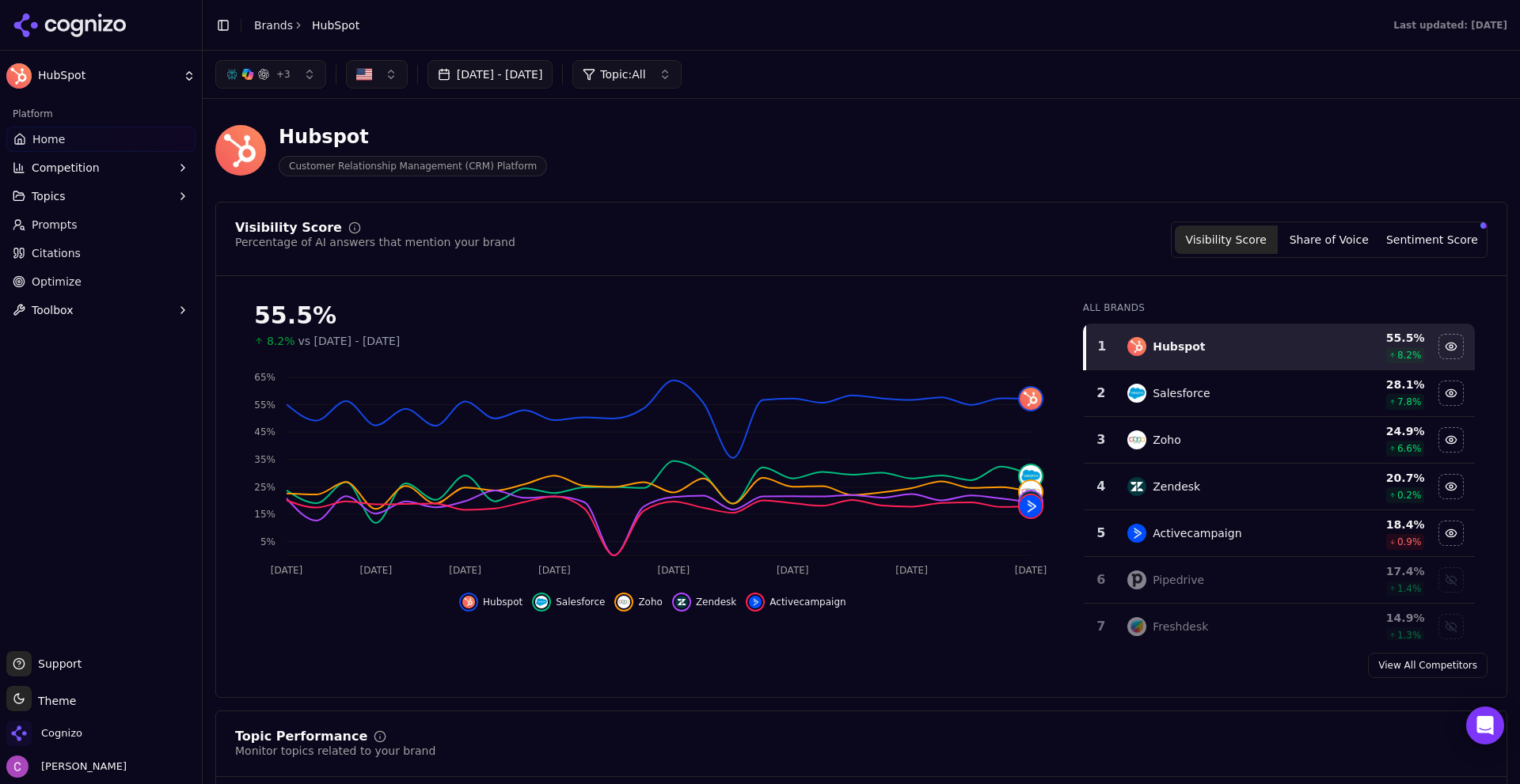
click at [727, 143] on div "Hubspot Customer Relationship Management (CRM) Platform" at bounding box center [569, 151] width 709 height 52
click at [727, 144] on div "Hubspot Customer Relationship Management (CRM) Platform" at bounding box center [569, 151] width 709 height 52
click at [830, 189] on header "Hubspot Customer Relationship Management (CRM) Platform" at bounding box center [861, 157] width 1292 height 90
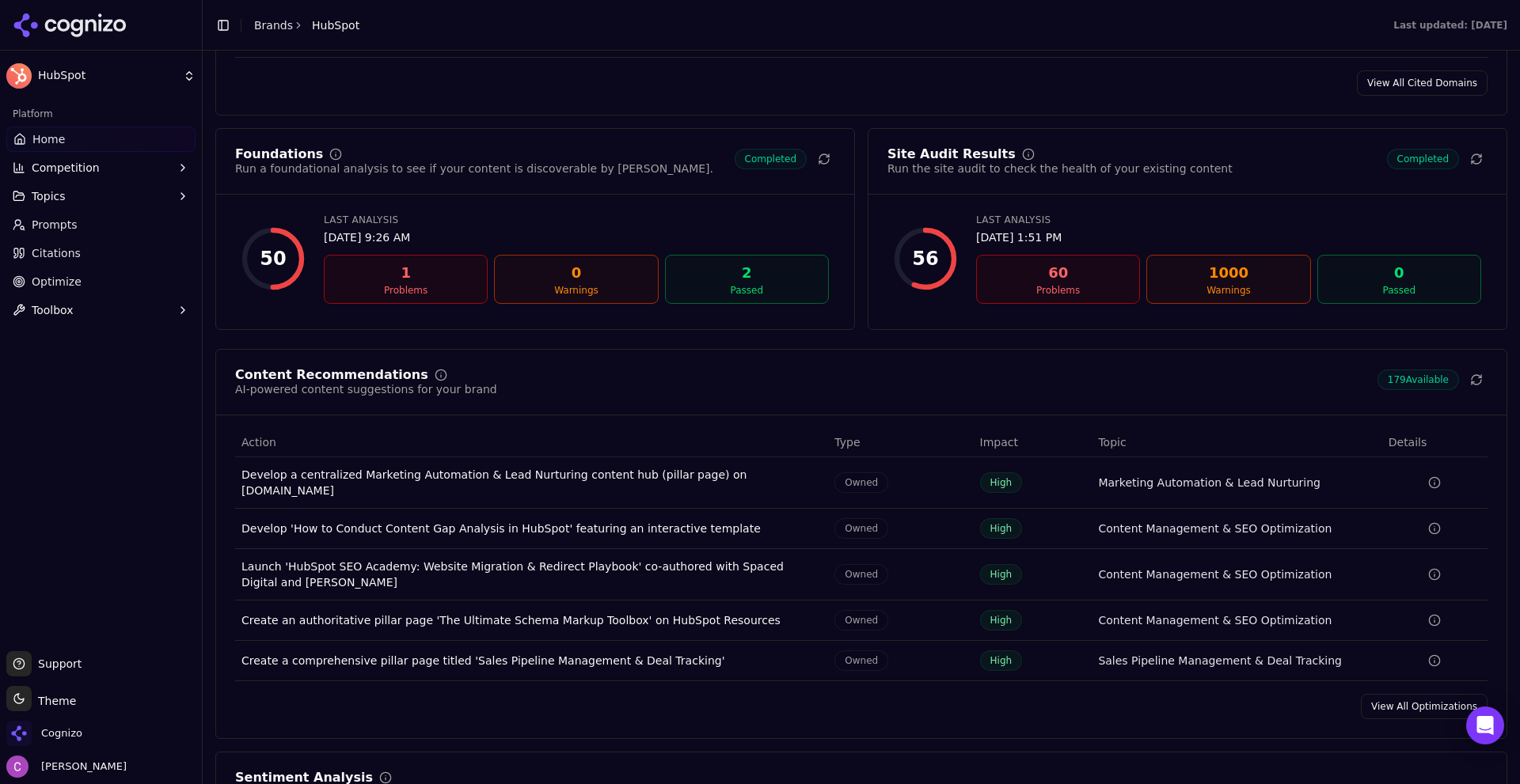
scroll to position [2058, 0]
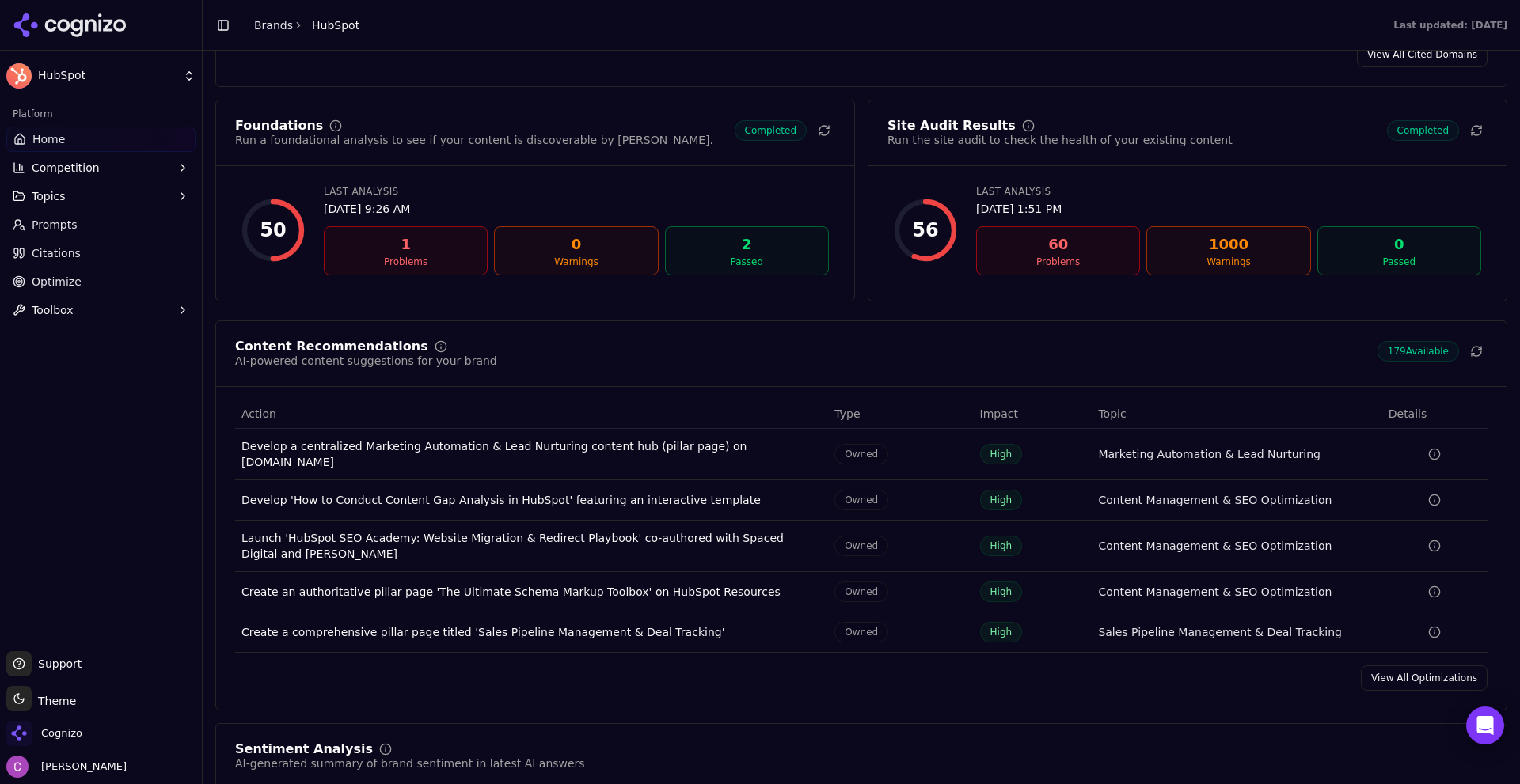
click at [67, 222] on span "Prompts" at bounding box center [54, 225] width 46 height 16
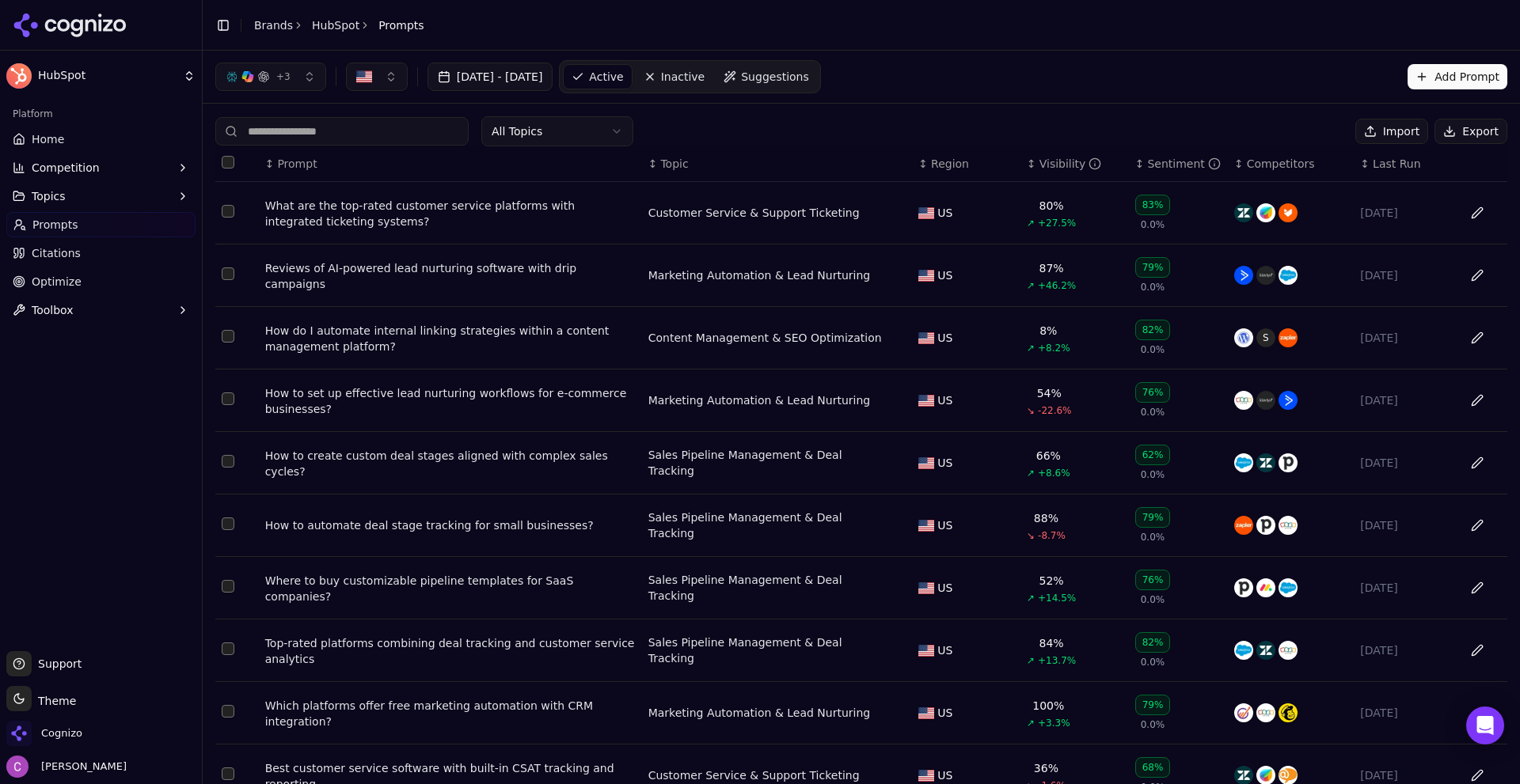
click at [810, 83] on span "Suggestions" at bounding box center [774, 77] width 68 height 16
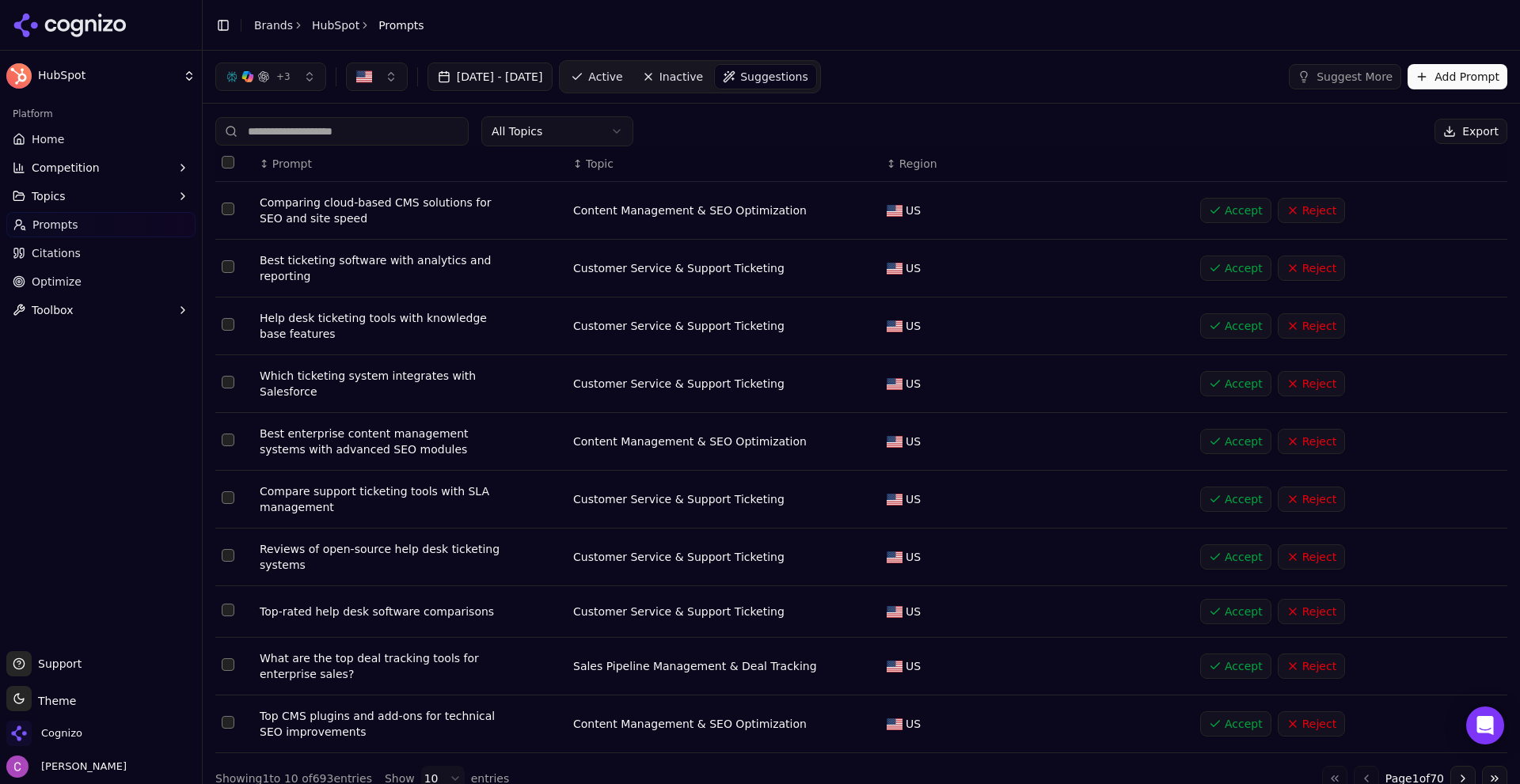
click at [941, 97] on div "+ 3 Jul 29, 2025 - Aug 28, 2025 Active Inactive Suggestions Suggest More Add Pr…" at bounding box center [861, 77] width 1318 height 52
click at [1444, 78] on button "Add Prompt" at bounding box center [1458, 77] width 99 height 25
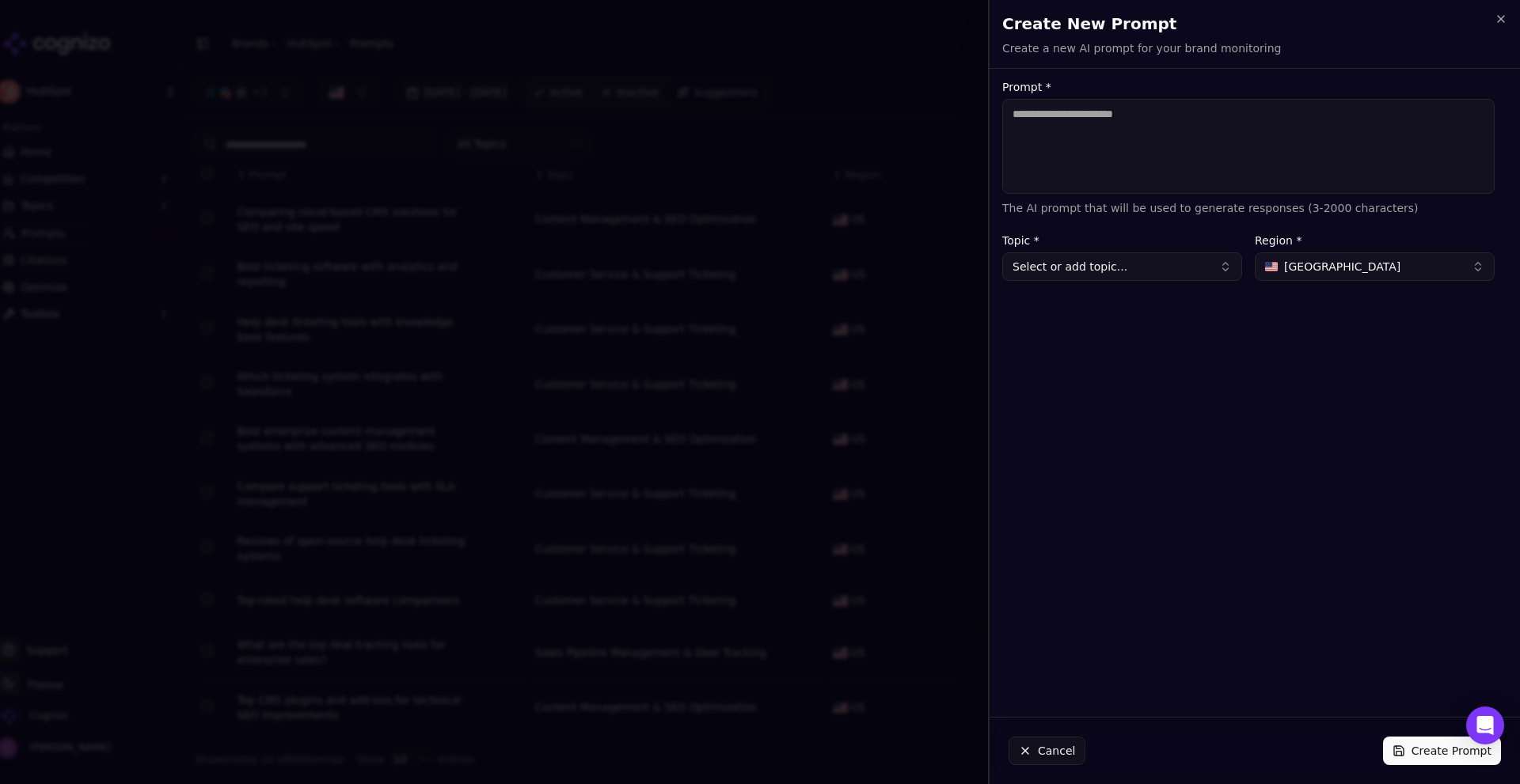
click at [1272, 138] on textarea "Prompt *" at bounding box center [1248, 146] width 493 height 95
click at [1501, 18] on icon "button" at bounding box center [1501, 19] width 6 height 6
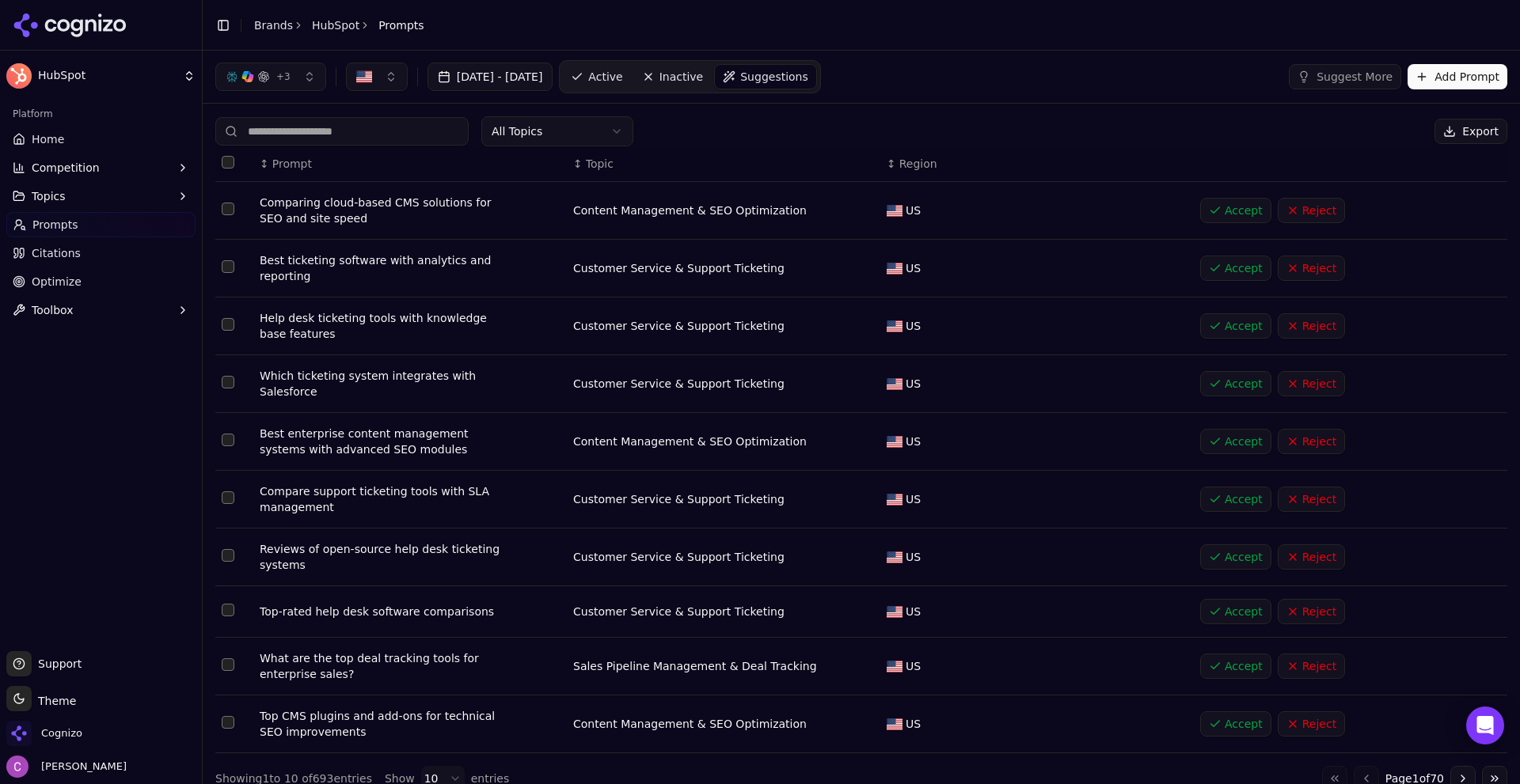
click at [623, 74] on span "Active" at bounding box center [605, 77] width 34 height 16
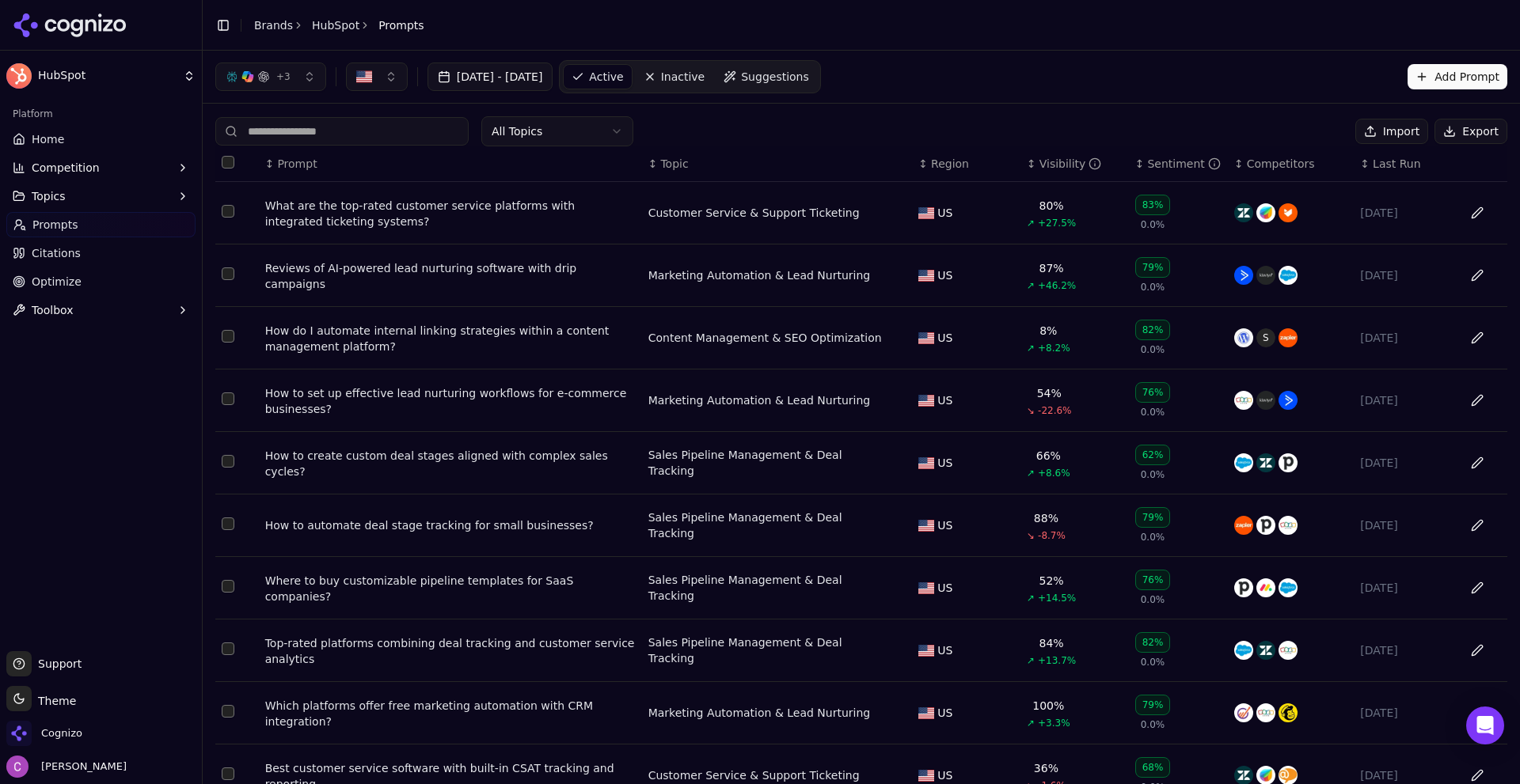
click at [449, 220] on div "What are the top-rated customer service platforms with integrated ticketing sys…" at bounding box center [451, 213] width 371 height 32
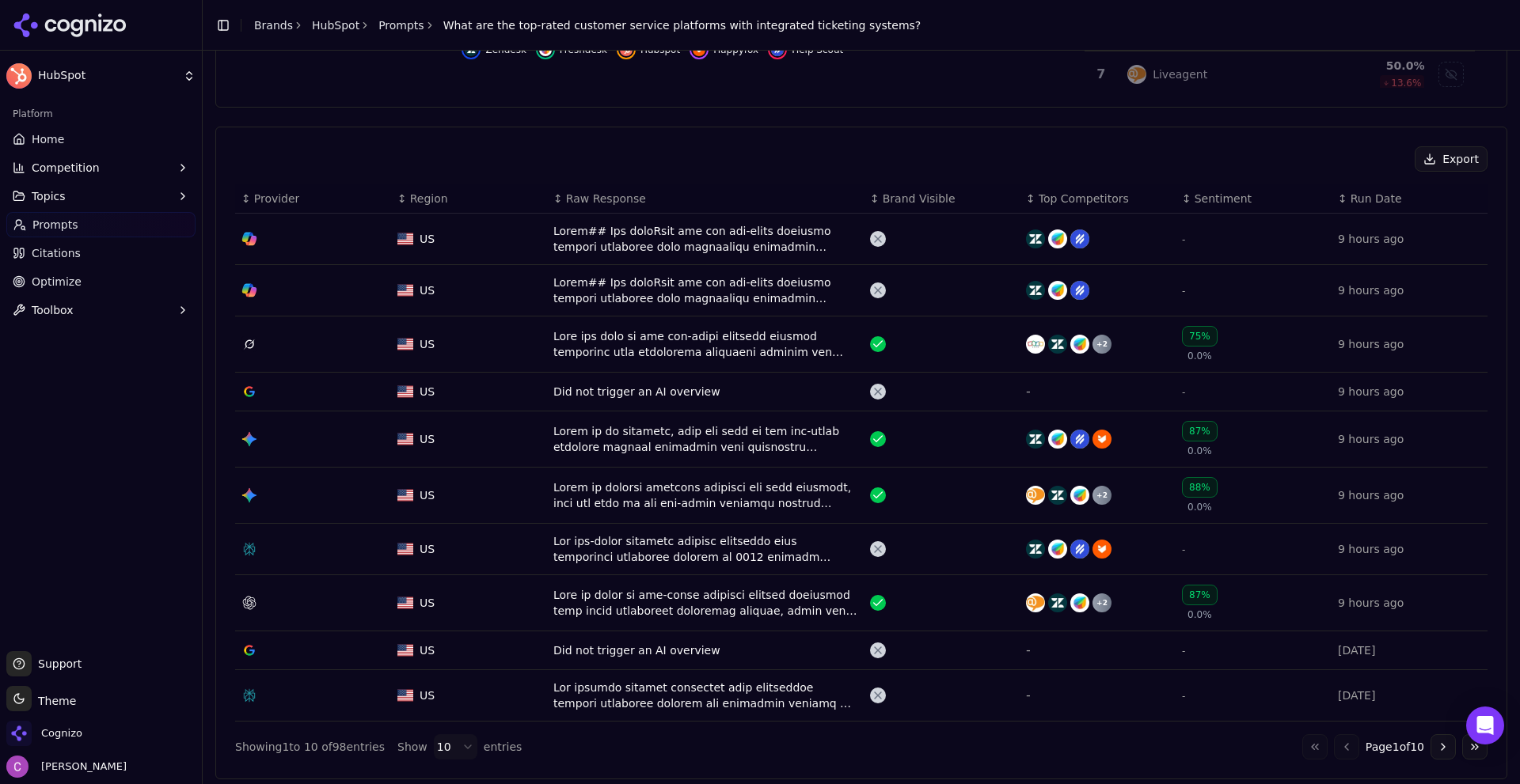
scroll to position [475, 0]
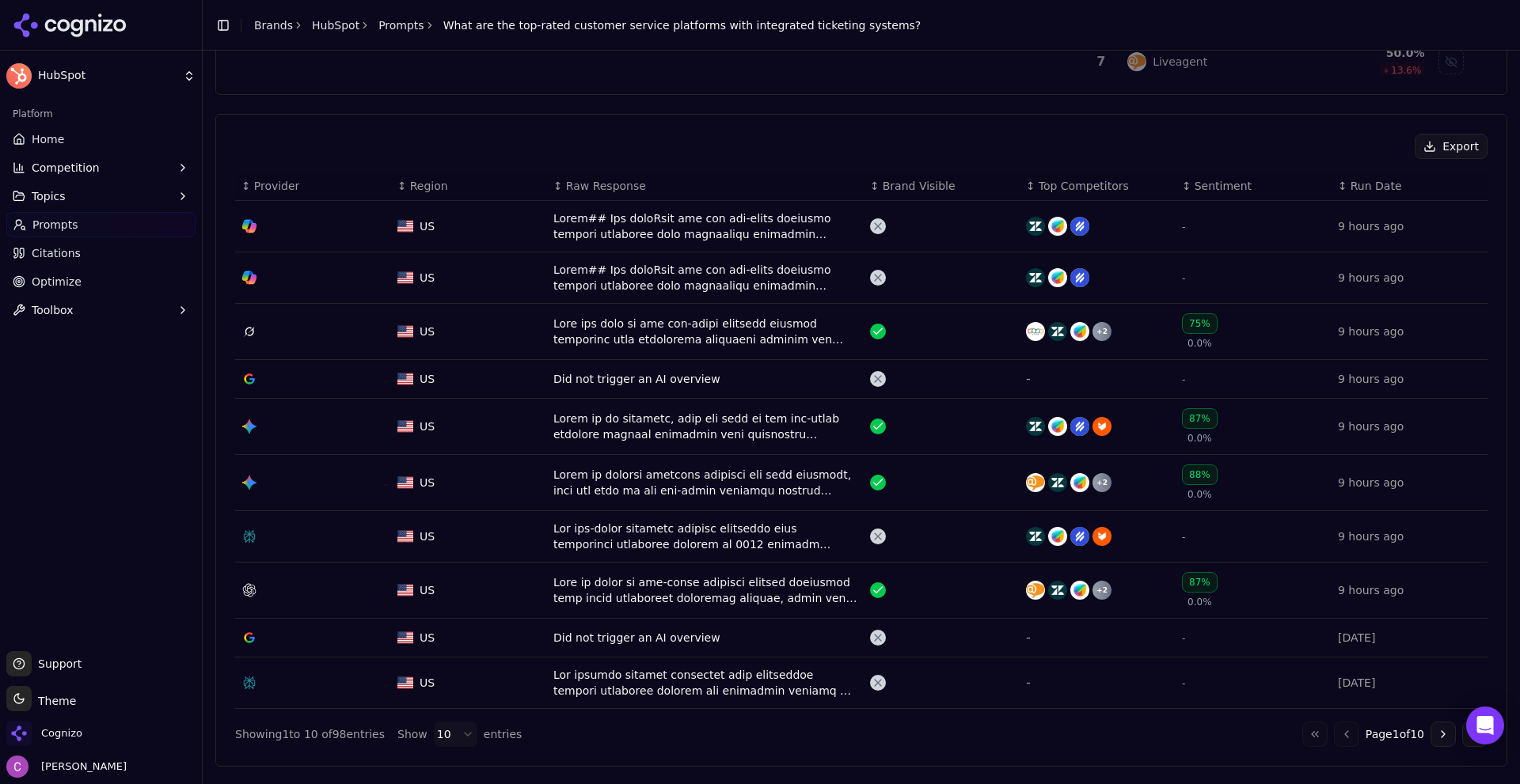
click at [1431, 737] on button "Go to next page" at bounding box center [1443, 734] width 25 height 25
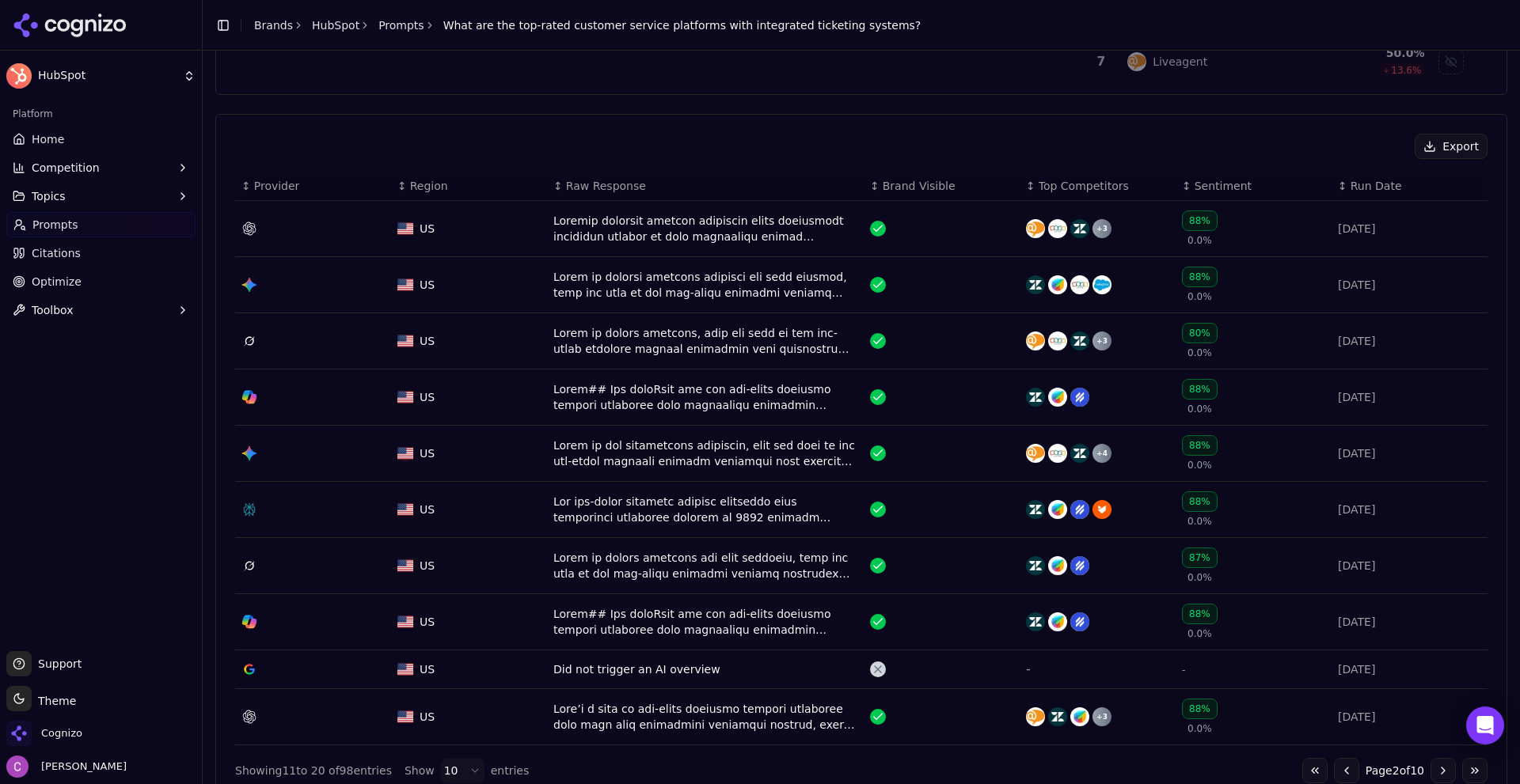
click at [1341, 767] on button "Go to previous page" at bounding box center [1347, 770] width 25 height 25
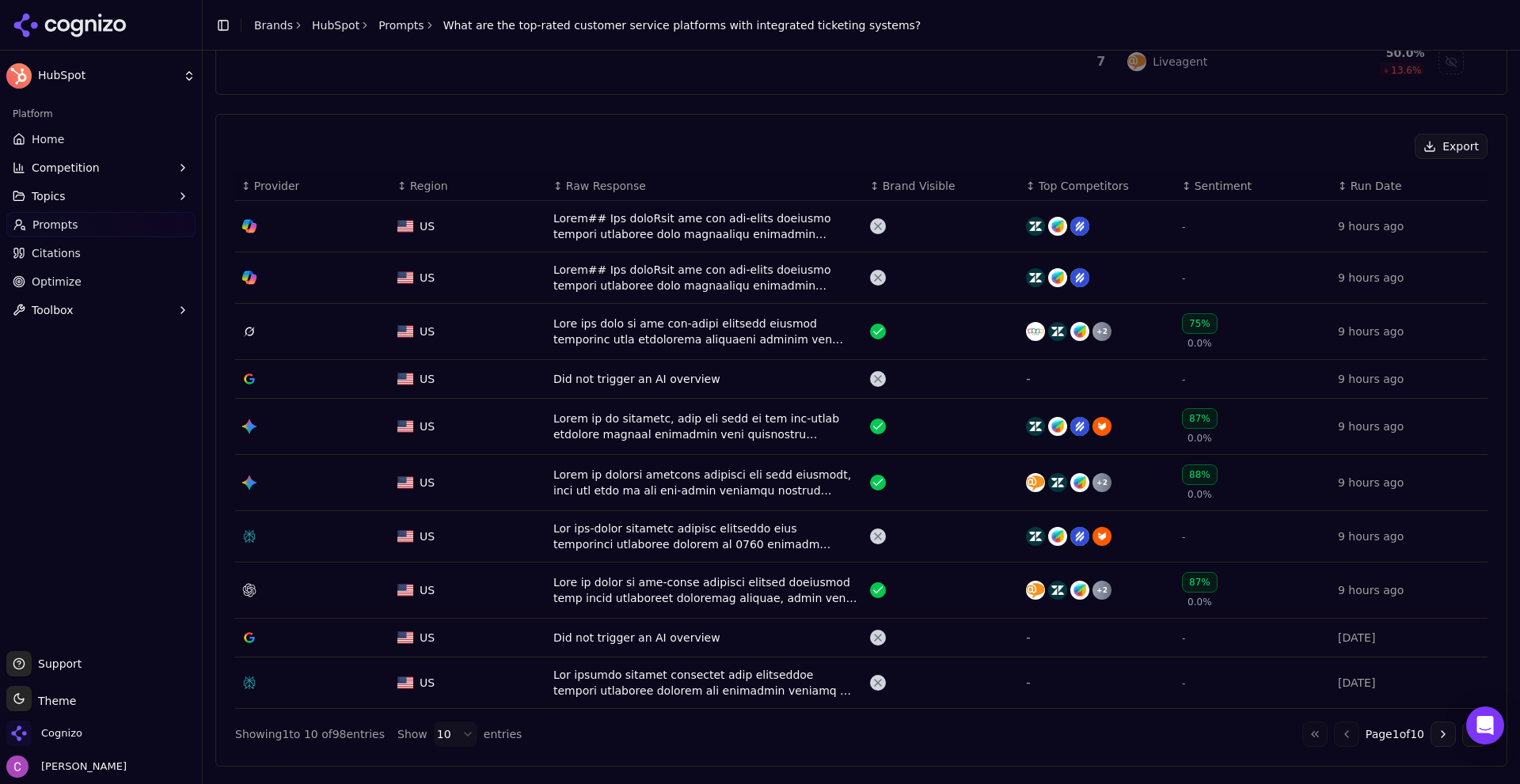
click at [732, 531] on div "Data table" at bounding box center [706, 537] width 304 height 32
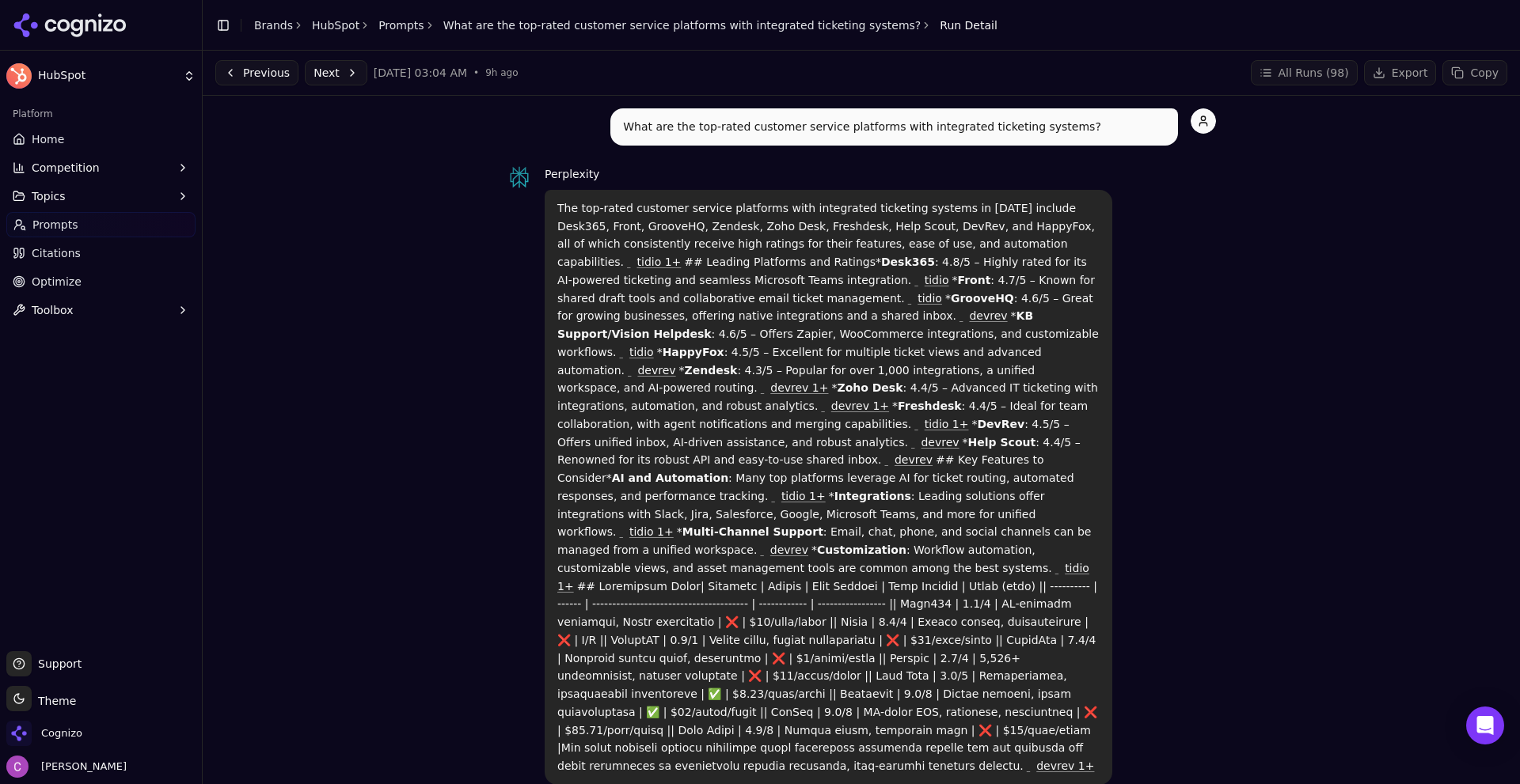
drag, startPoint x: 543, startPoint y: 200, endPoint x: 1152, endPoint y: 707, distance: 792.4
click at [1152, 707] on div "Perplexity The top-rated customer service platforms with integrated ticketing s…" at bounding box center [861, 474] width 709 height 621
click at [1194, 569] on div "Perplexity The top-rated customer service platforms with integrated ticketing s…" at bounding box center [861, 474] width 709 height 621
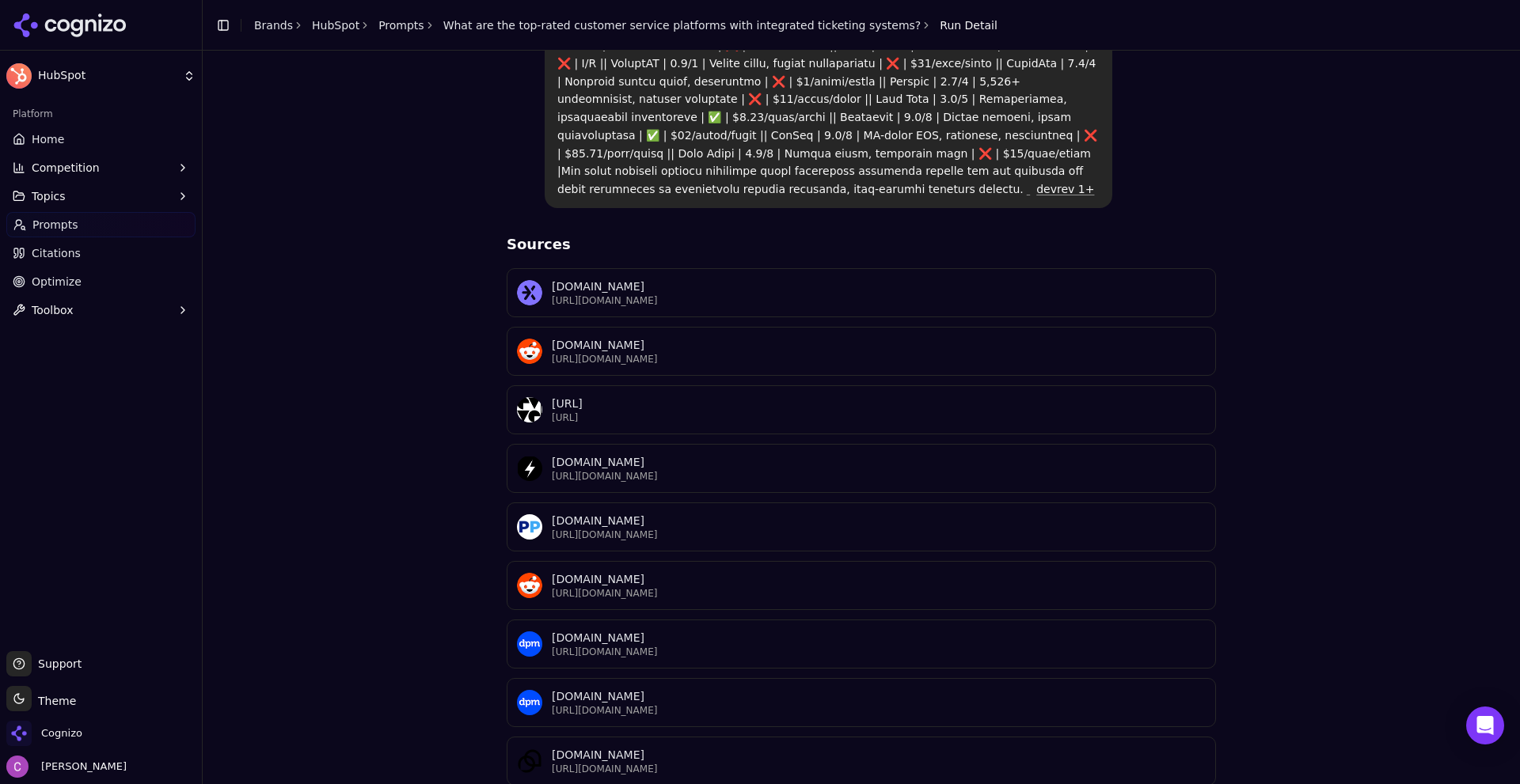
scroll to position [596, 0]
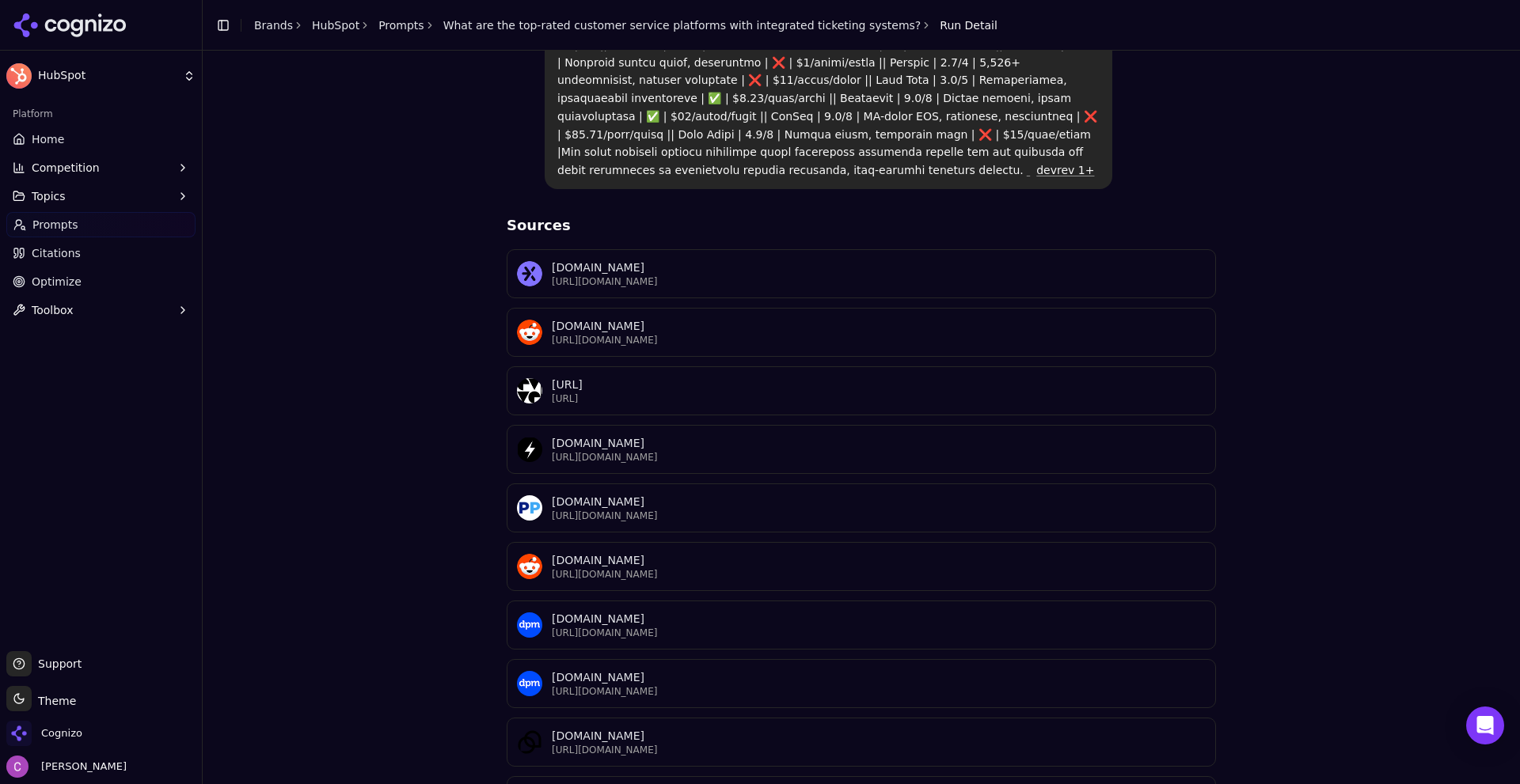
click at [341, 325] on div "What are the top-rated customer service platforms with integrated ticketing sys…" at bounding box center [861, 169] width 1292 height 1313
click at [80, 170] on span "Competition" at bounding box center [65, 168] width 68 height 16
click at [108, 194] on span "Metrics" at bounding box center [101, 193] width 137 height 16
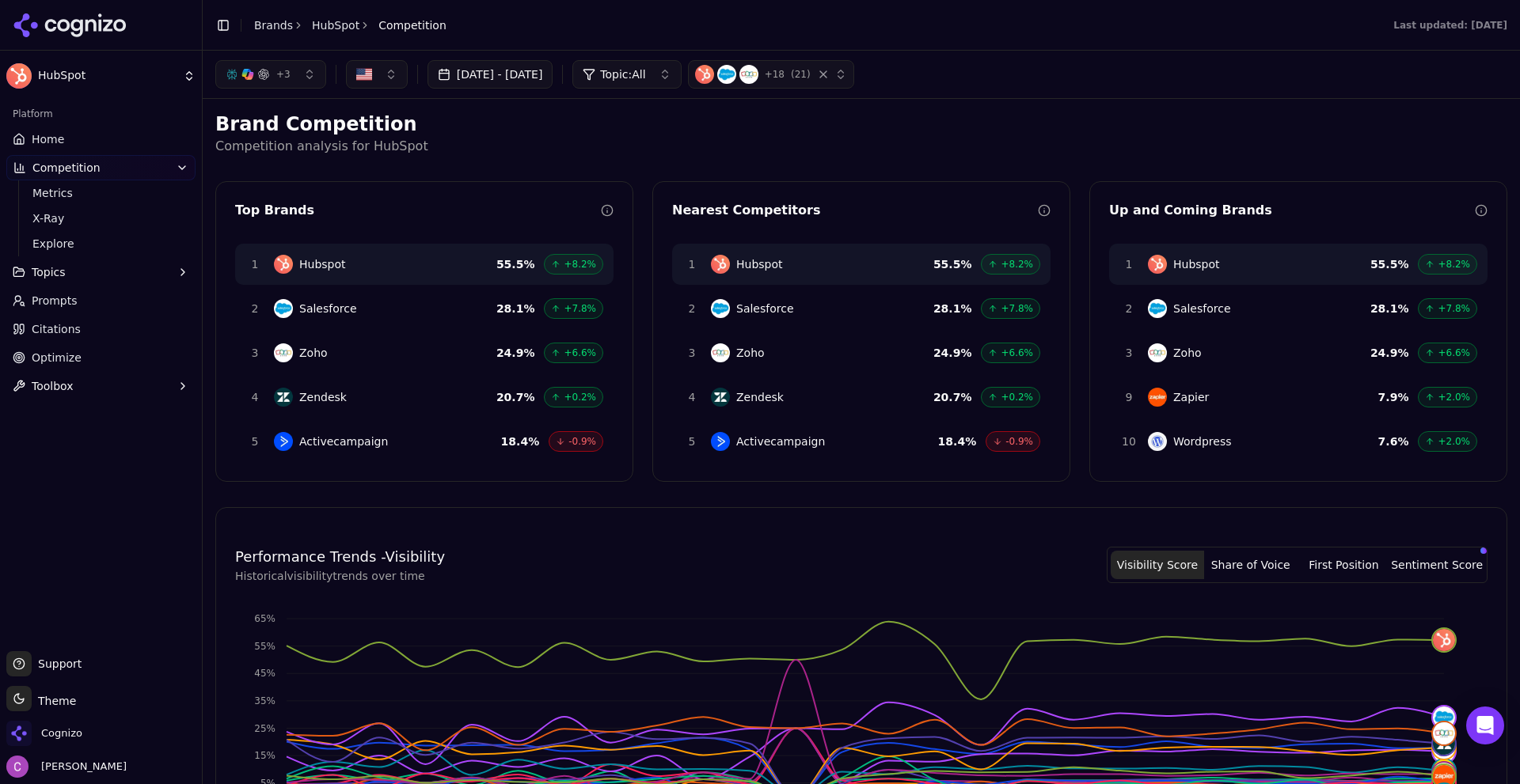
click at [919, 140] on p "Competition analysis for HubSpot" at bounding box center [861, 146] width 1292 height 19
click at [565, 120] on h2 "Brand Competition" at bounding box center [861, 125] width 1292 height 25
click at [681, 83] on button "Topic: All" at bounding box center [627, 75] width 108 height 29
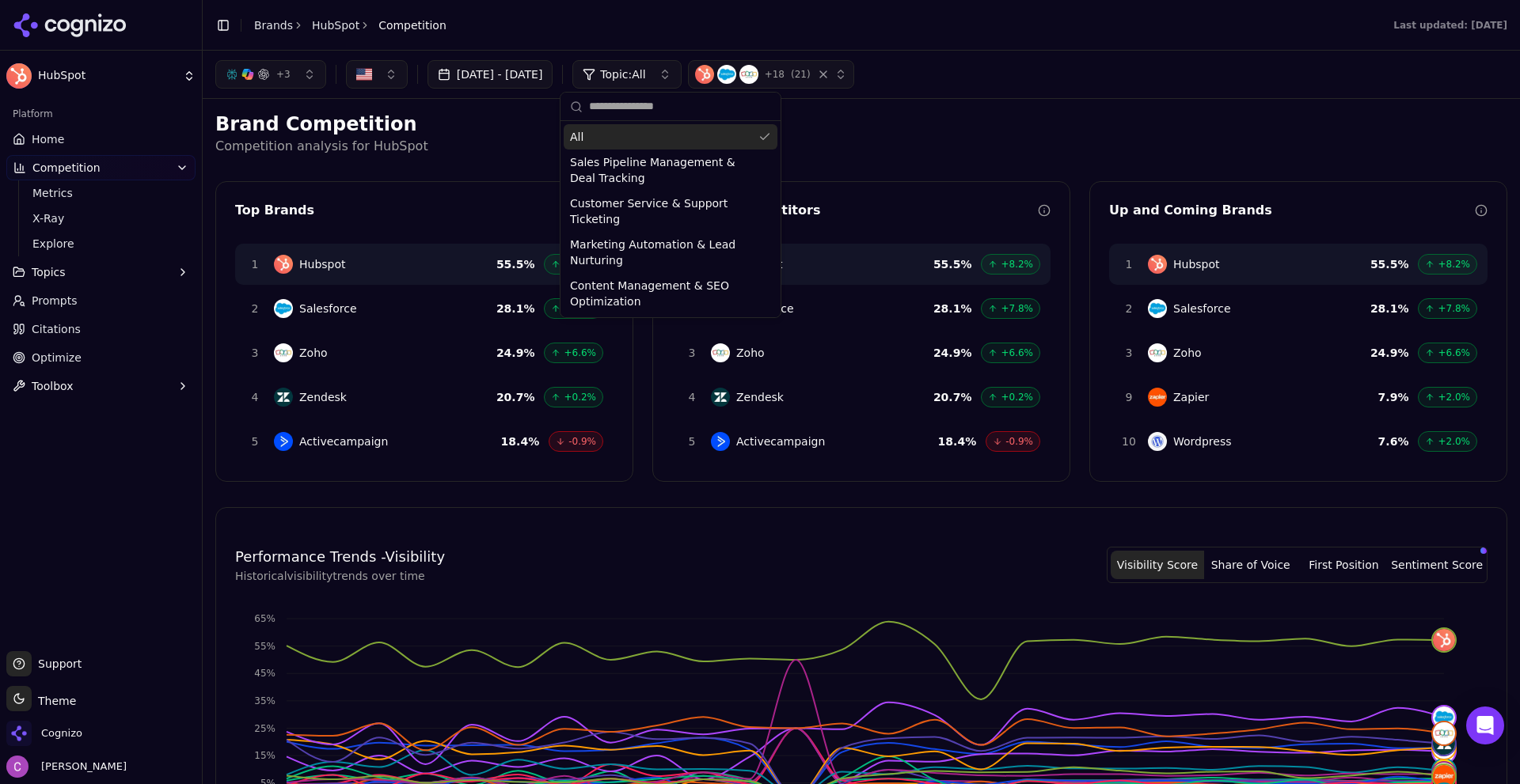
click at [681, 83] on button "Topic: All" at bounding box center [627, 75] width 108 height 29
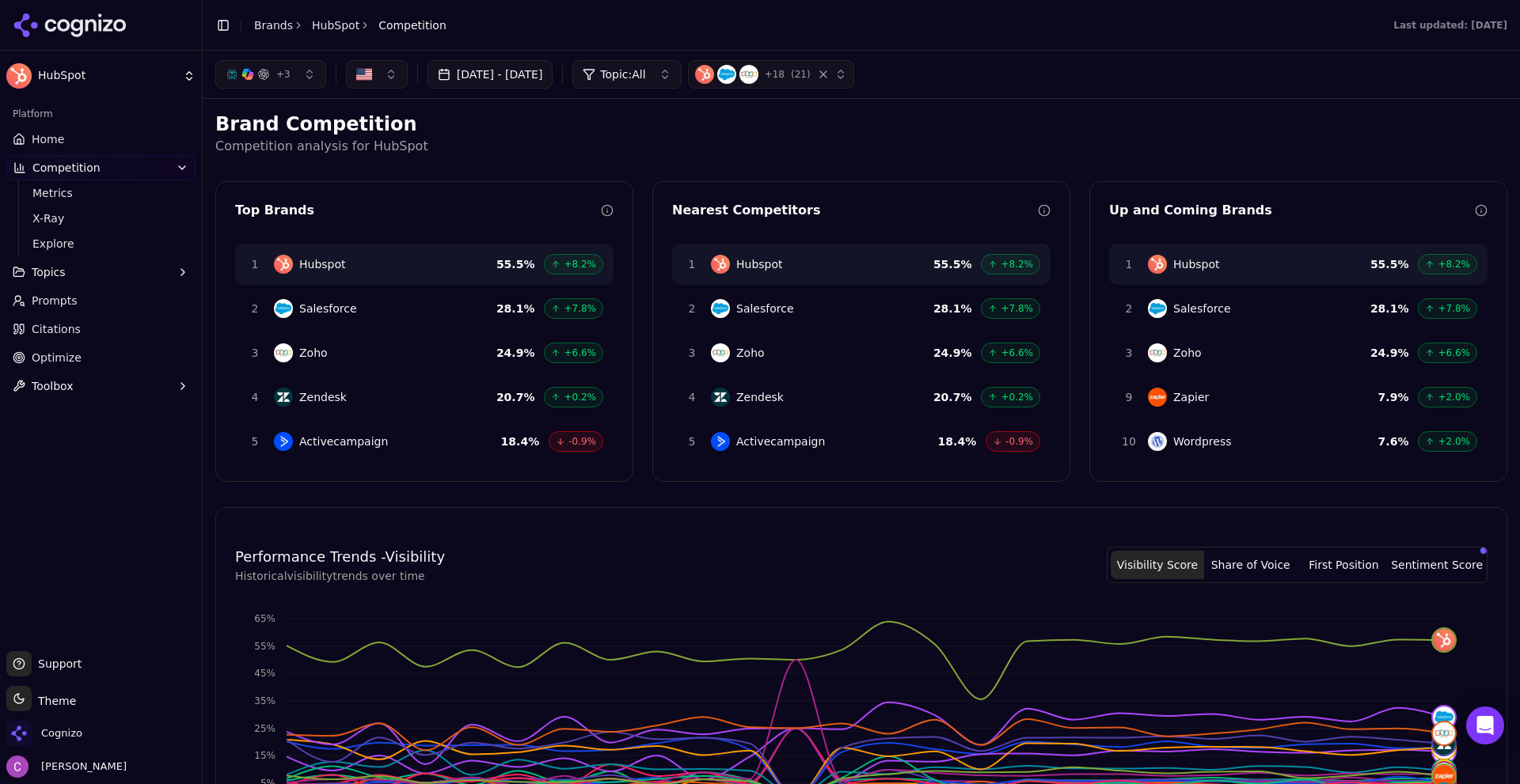
click at [275, 81] on button "+ 3" at bounding box center [270, 75] width 111 height 29
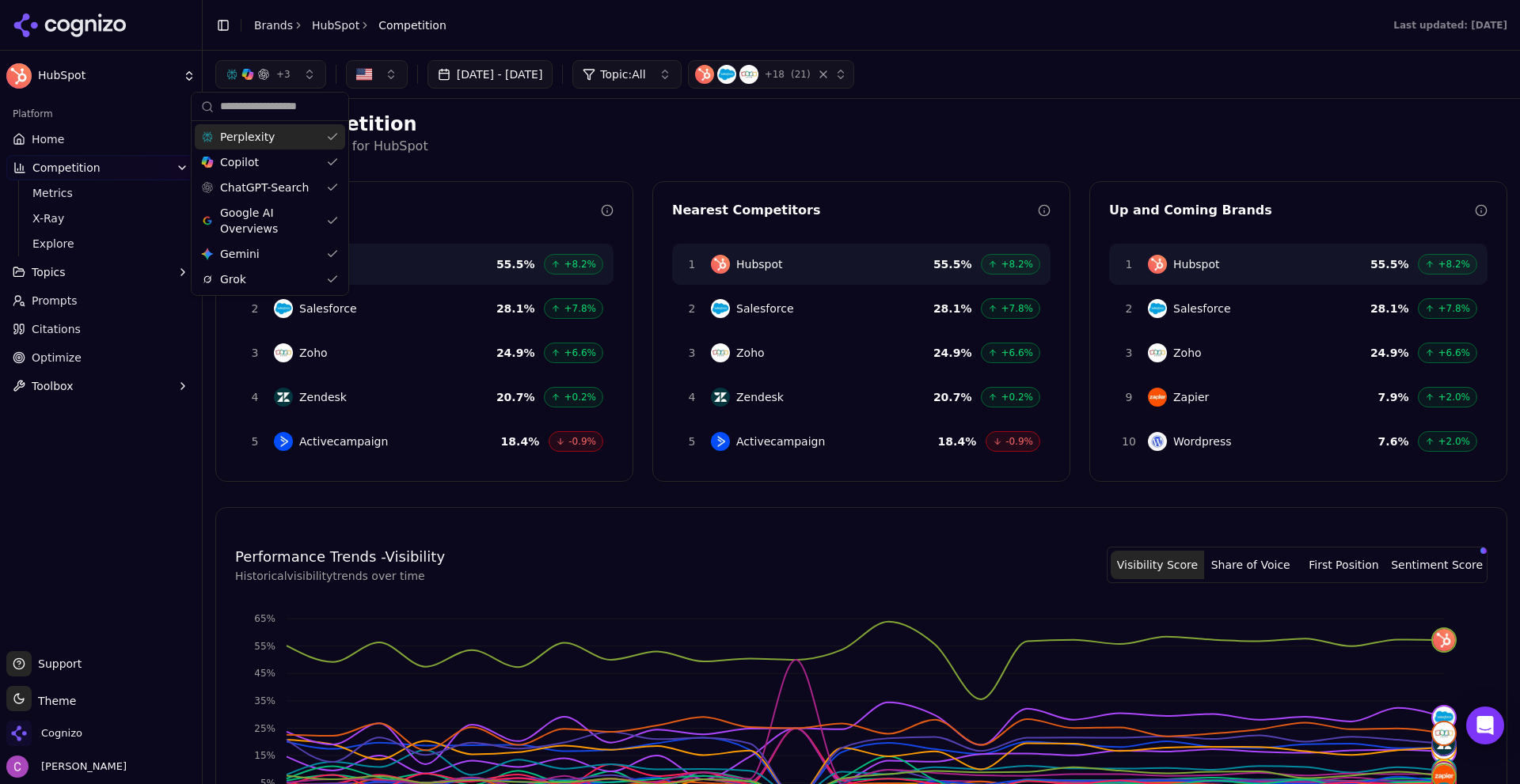
click at [275, 81] on button "+ 3" at bounding box center [270, 75] width 111 height 29
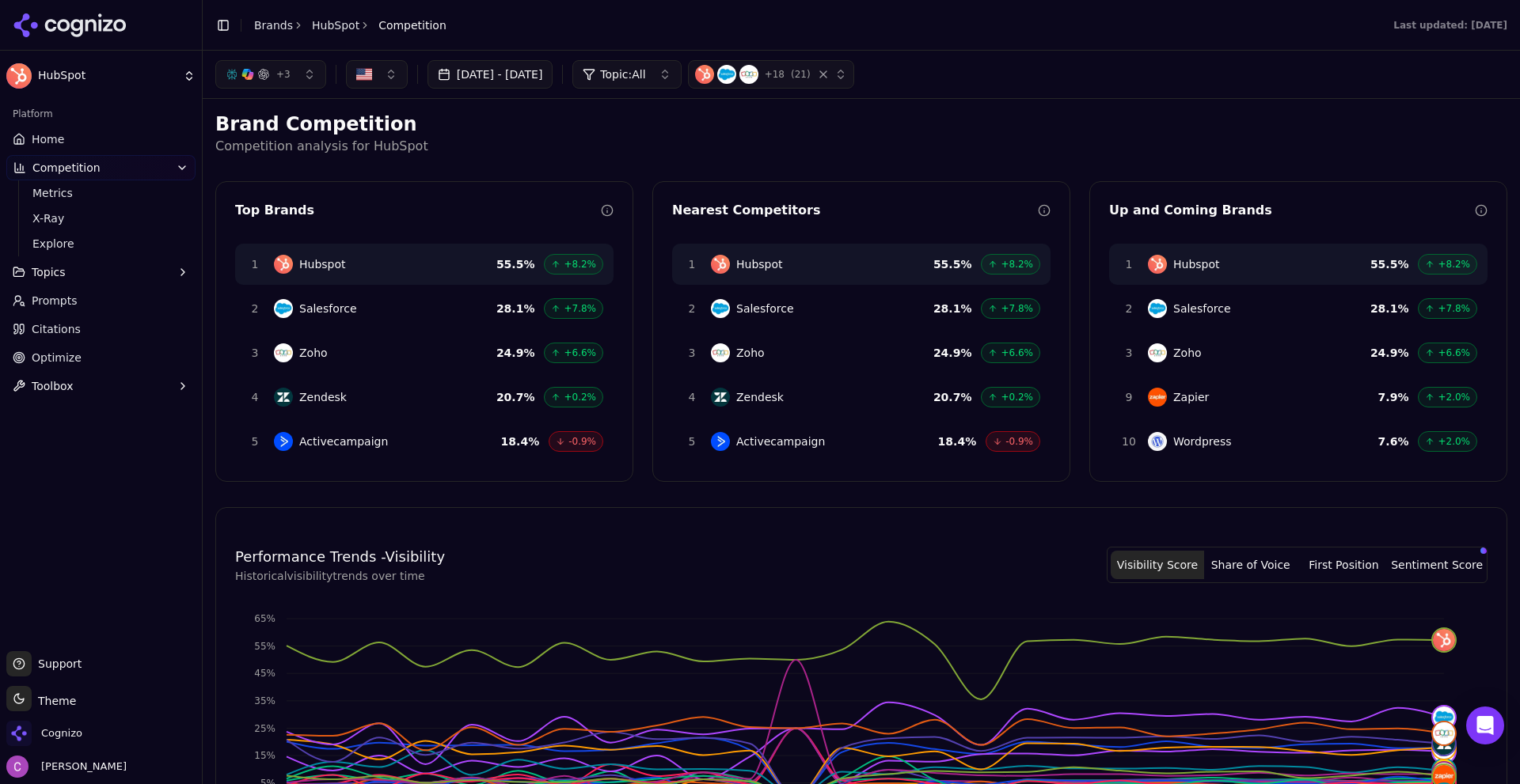
click at [558, 144] on p "Competition analysis for HubSpot" at bounding box center [861, 146] width 1292 height 19
click at [105, 224] on span "X-Ray" at bounding box center [101, 219] width 137 height 16
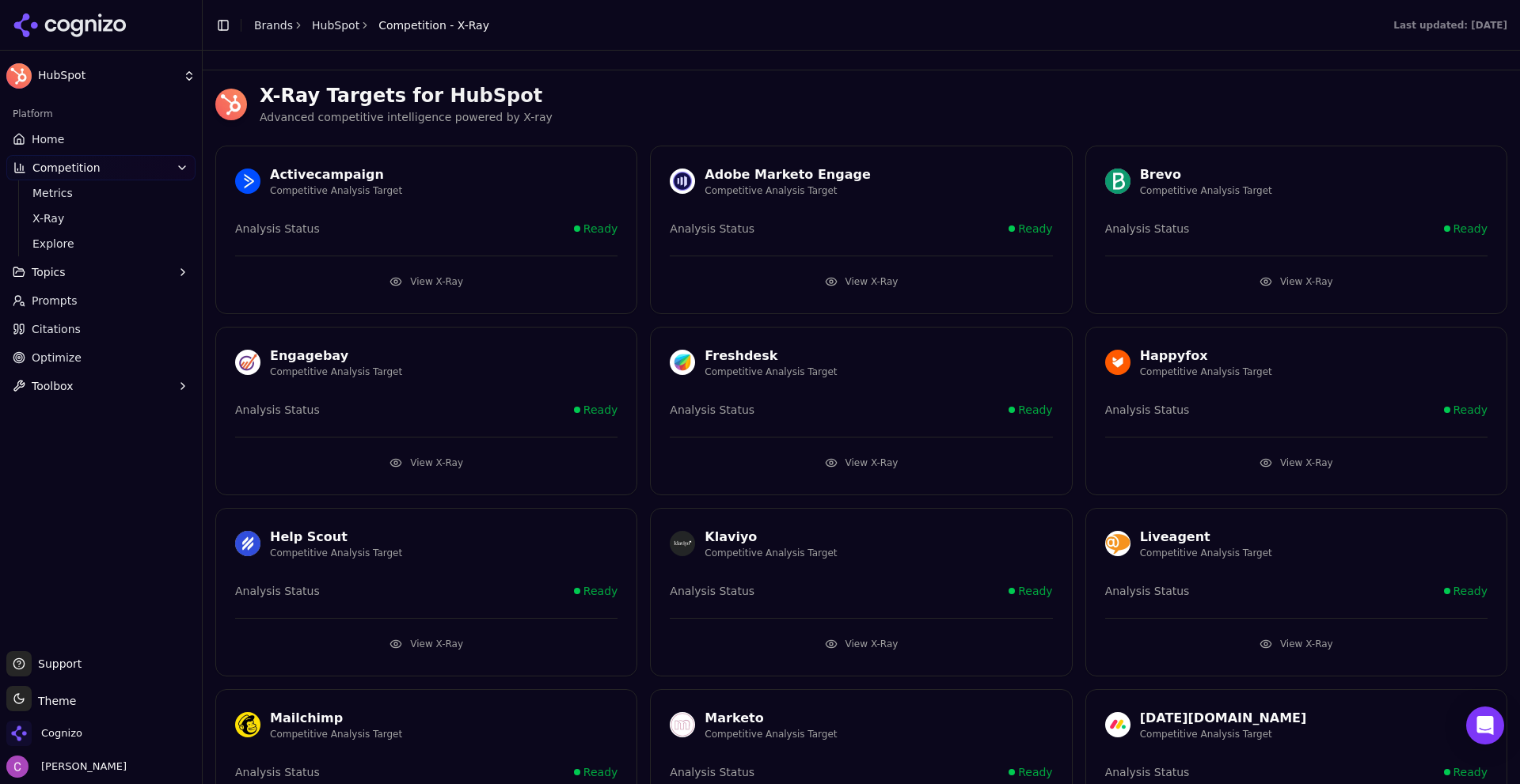
click at [506, 285] on button "View X-Ray" at bounding box center [426, 282] width 382 height 25
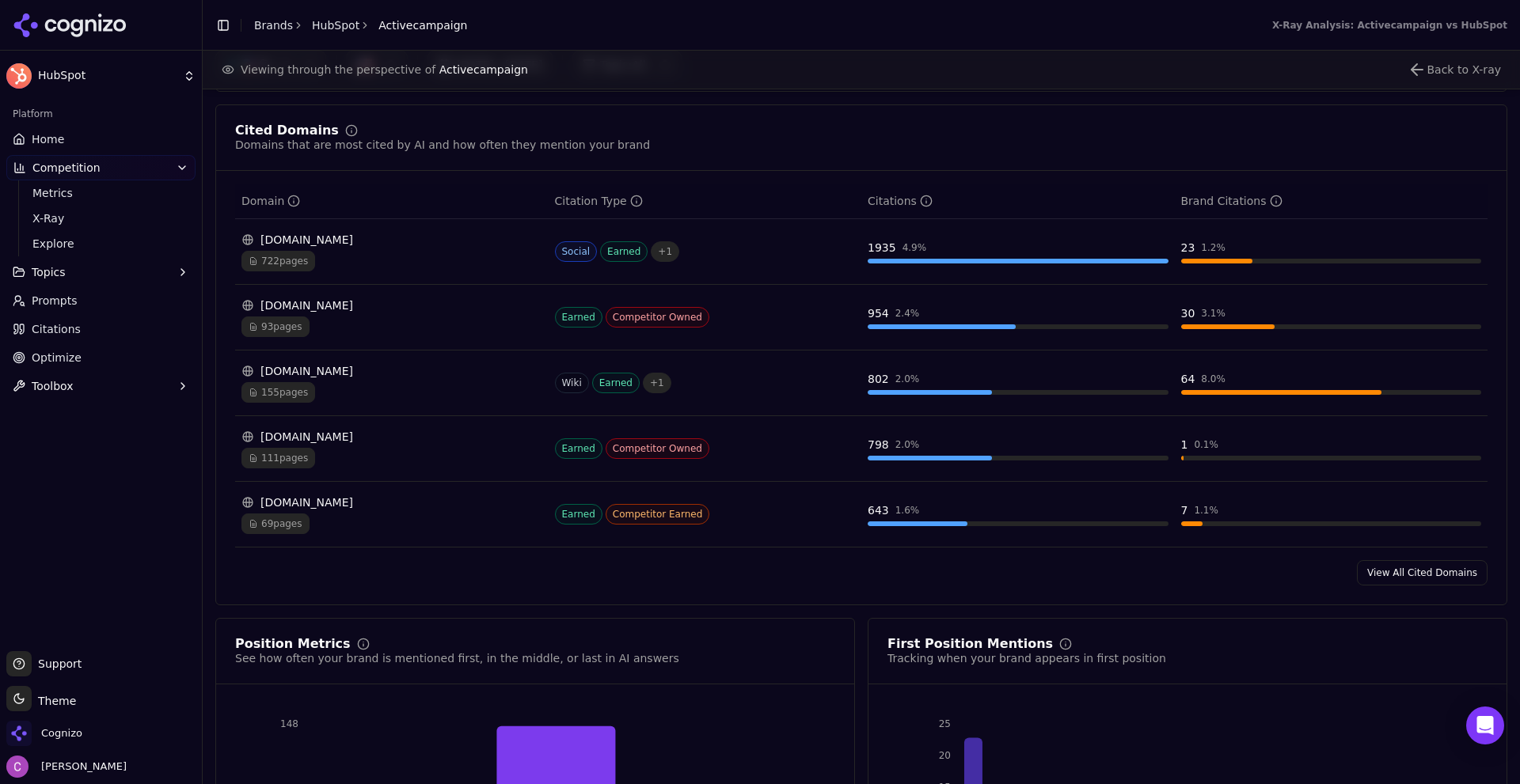
scroll to position [1583, 0]
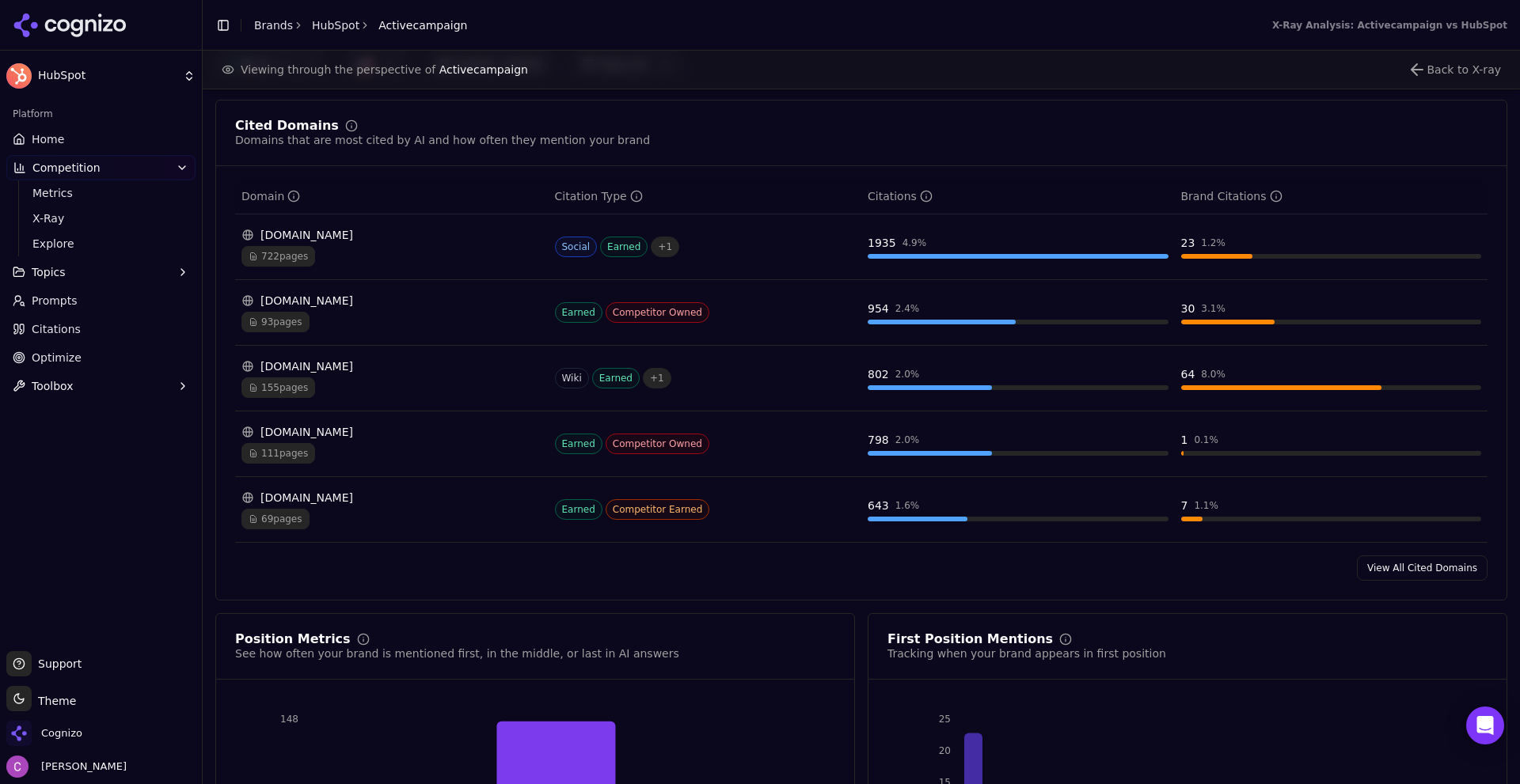
click at [114, 330] on link "Citations" at bounding box center [100, 330] width 189 height 25
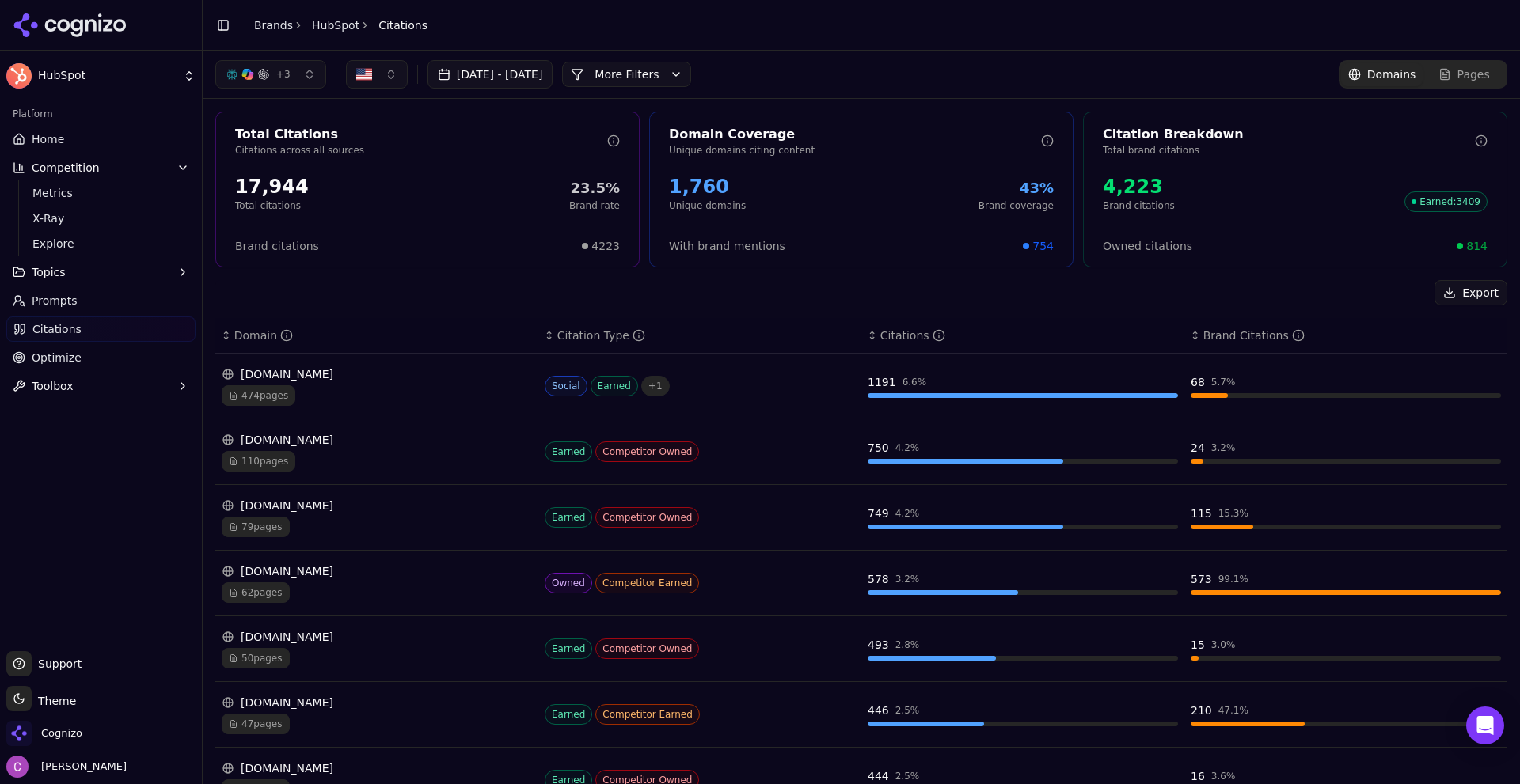
click at [1127, 195] on div "4,223" at bounding box center [1140, 187] width 72 height 25
click at [1128, 191] on div "4,223" at bounding box center [1140, 187] width 72 height 25
click at [1181, 191] on div "4,223 Brand citations Earned : 3409" at bounding box center [1296, 193] width 385 height 38
click at [1468, 250] on span "814" at bounding box center [1478, 247] width 22 height 16
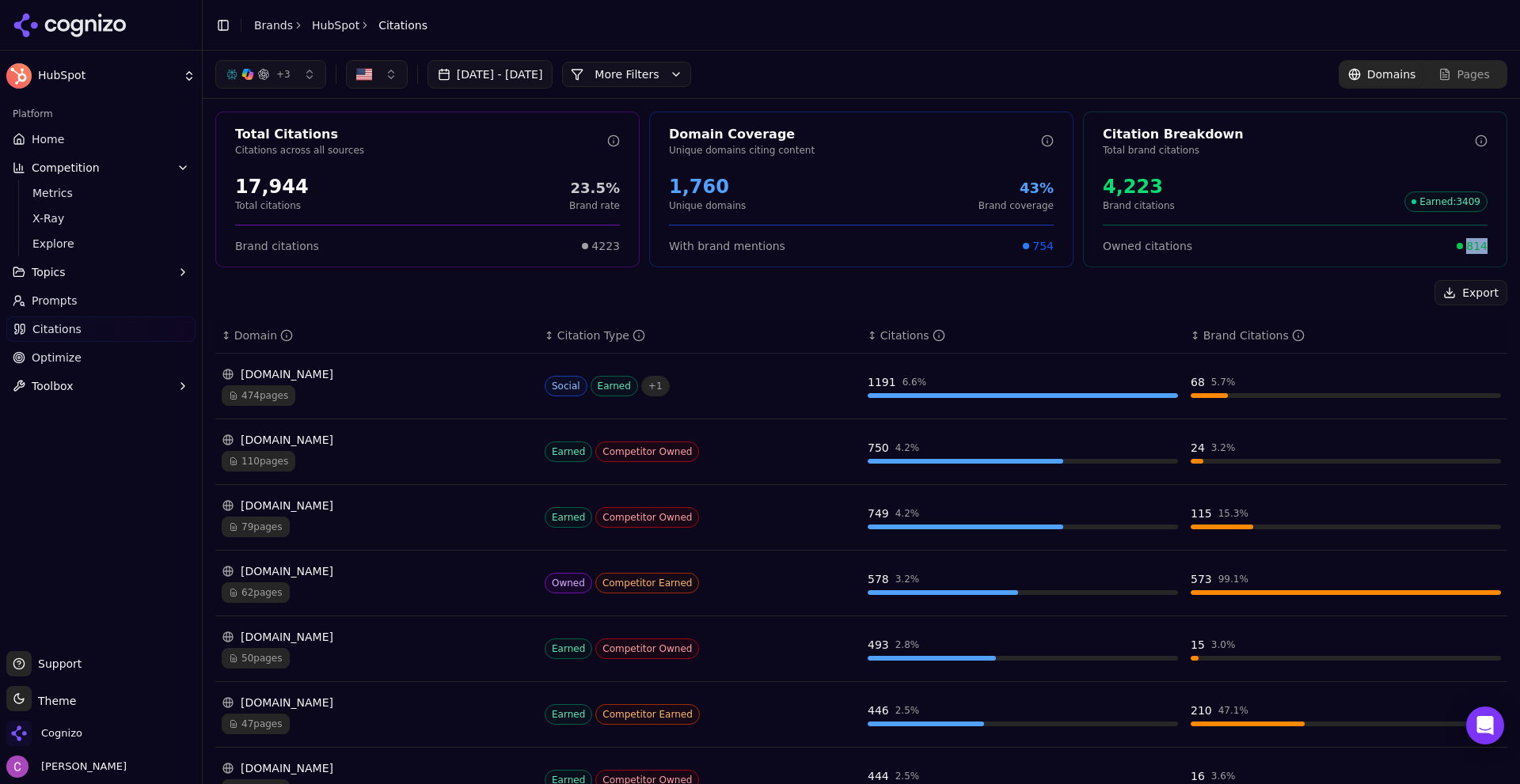
click at [1468, 250] on span "814" at bounding box center [1478, 247] width 22 height 16
click at [1341, 270] on div "Total Citations Citations across all sources 17,944 Total citations 23.5% Brand…" at bounding box center [861, 581] width 1318 height 963
click at [675, 80] on button "More Filters" at bounding box center [626, 74] width 129 height 25
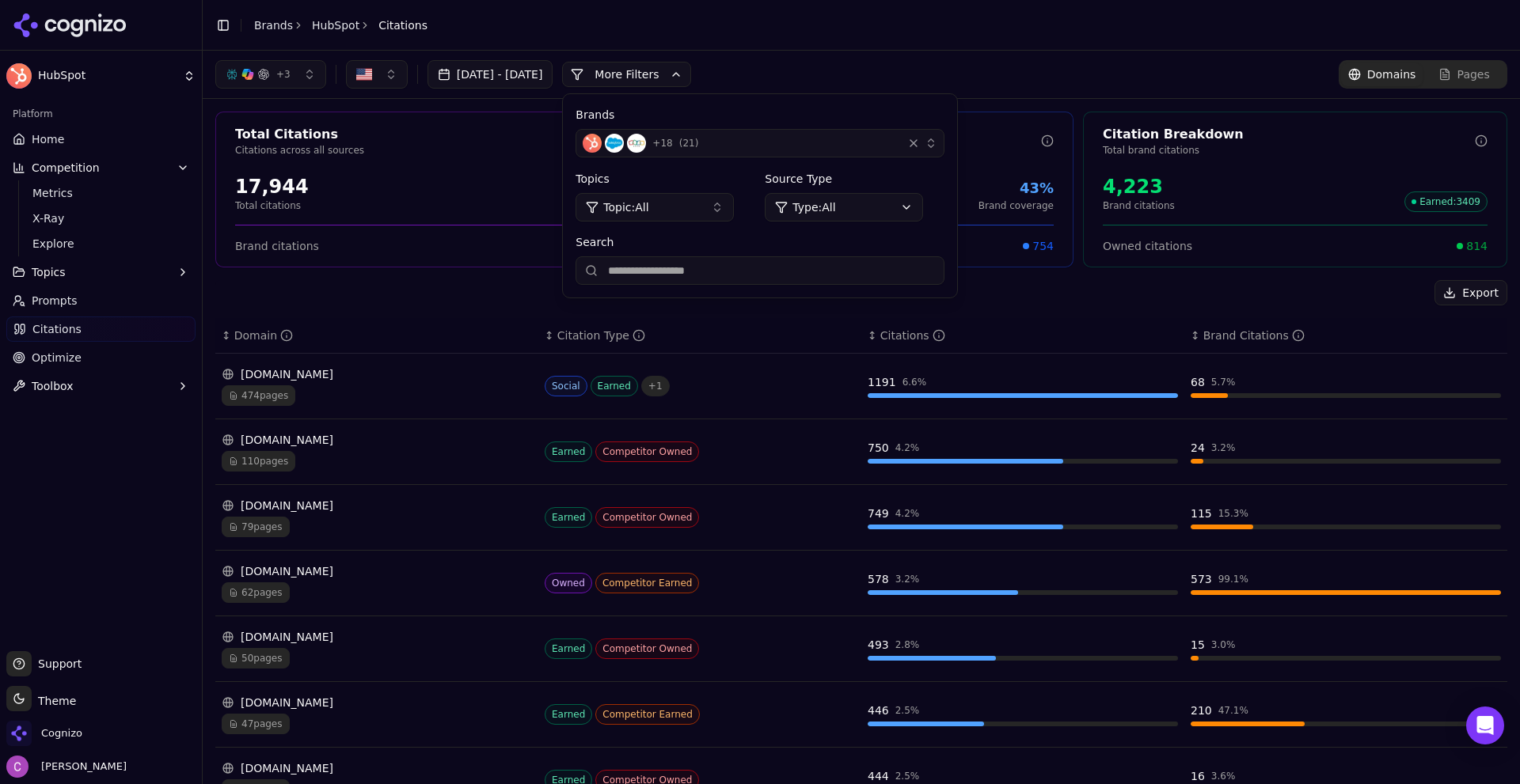
click at [880, 208] on html "HubSpot Platform Home Competition Metrics X-Ray Explore Topics Prompts Citation…" at bounding box center [760, 392] width 1520 height 784
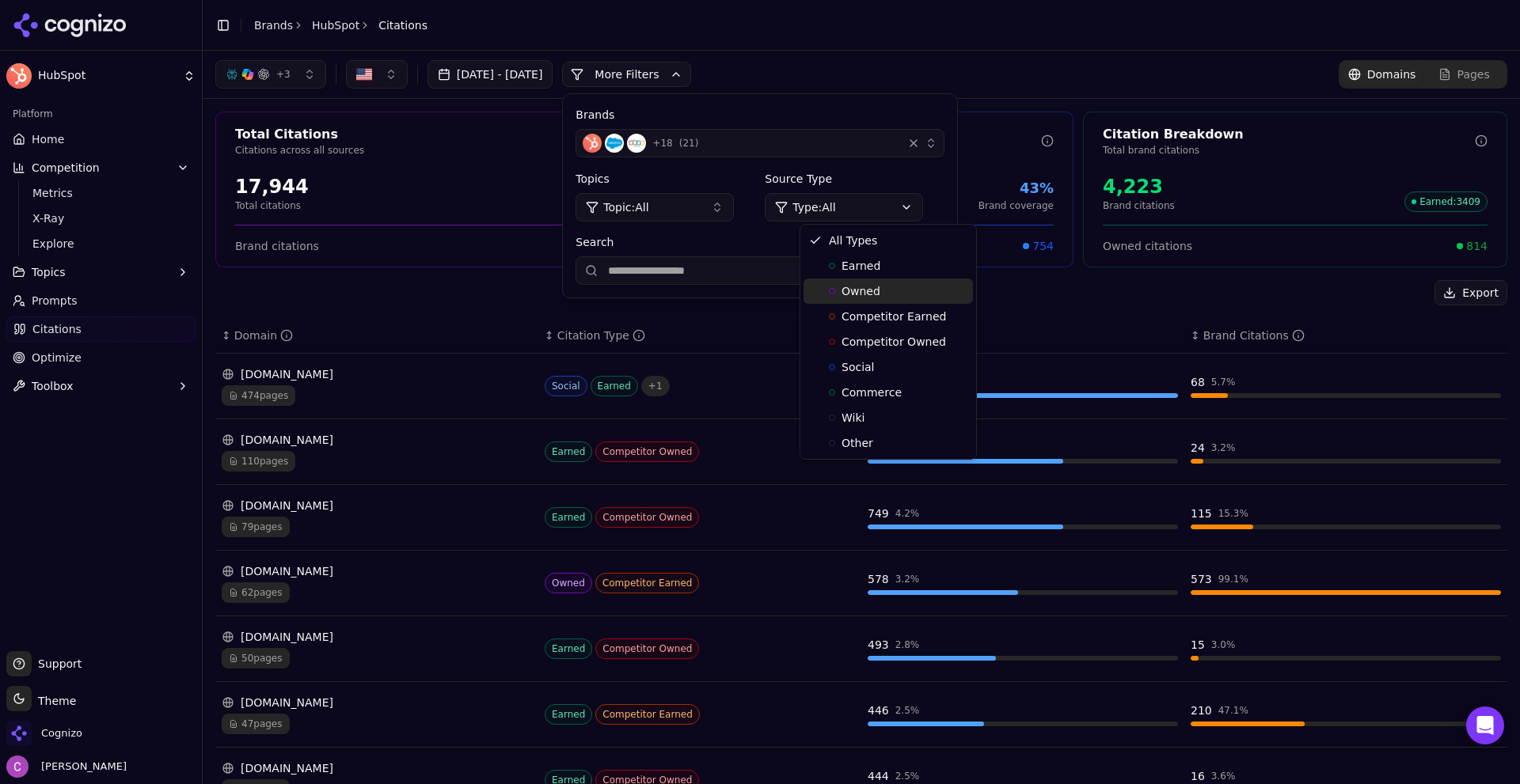
click at [865, 286] on span "Owned" at bounding box center [860, 292] width 39 height 16
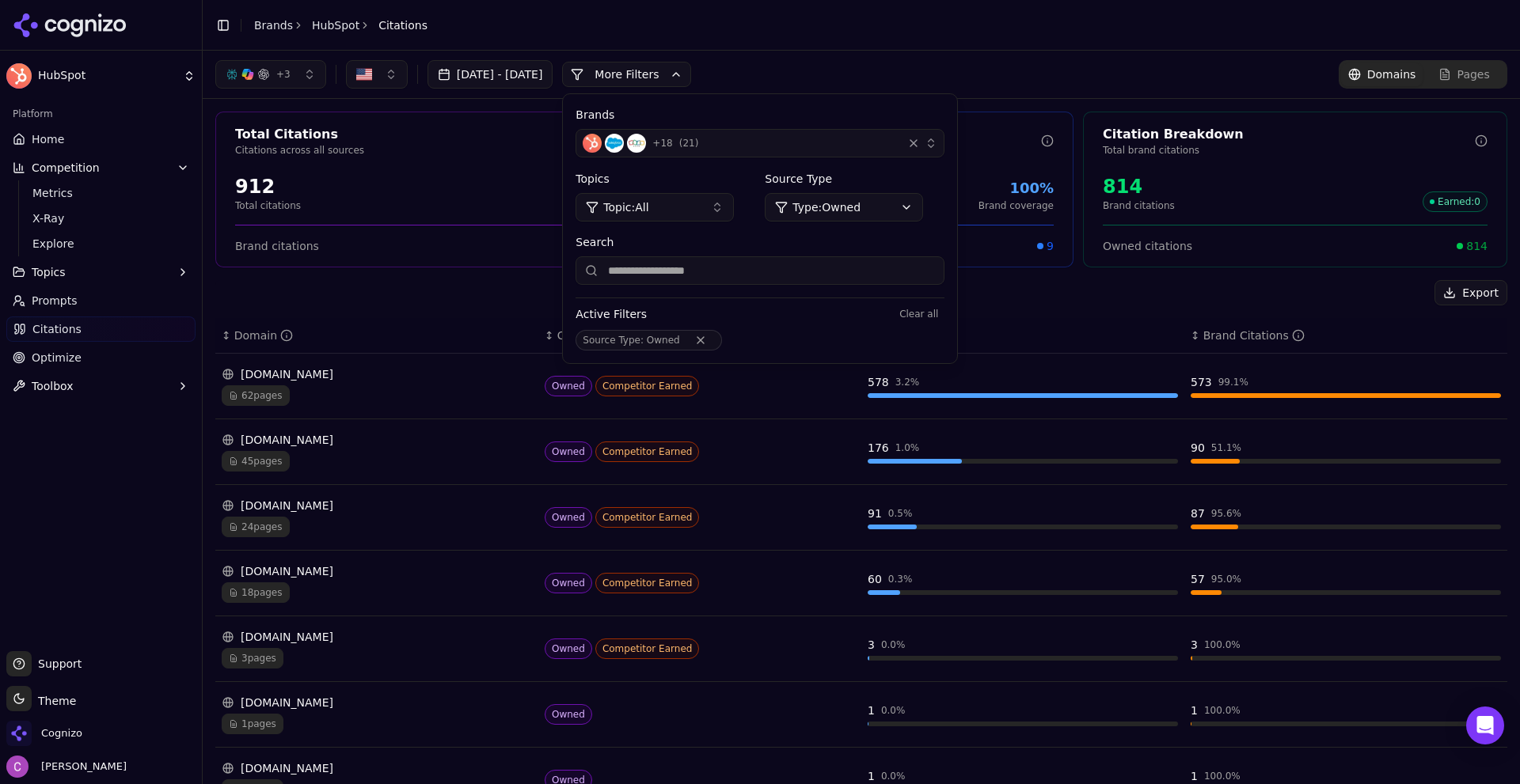
click at [978, 65] on div "+ 3 Jul 29, 2025 - Aug 28, 2025 More More Filters Brands + 18 ( 21 ) Topics Top…" at bounding box center [861, 75] width 1292 height 29
click at [650, 66] on button "More Filters" at bounding box center [626, 74] width 129 height 25
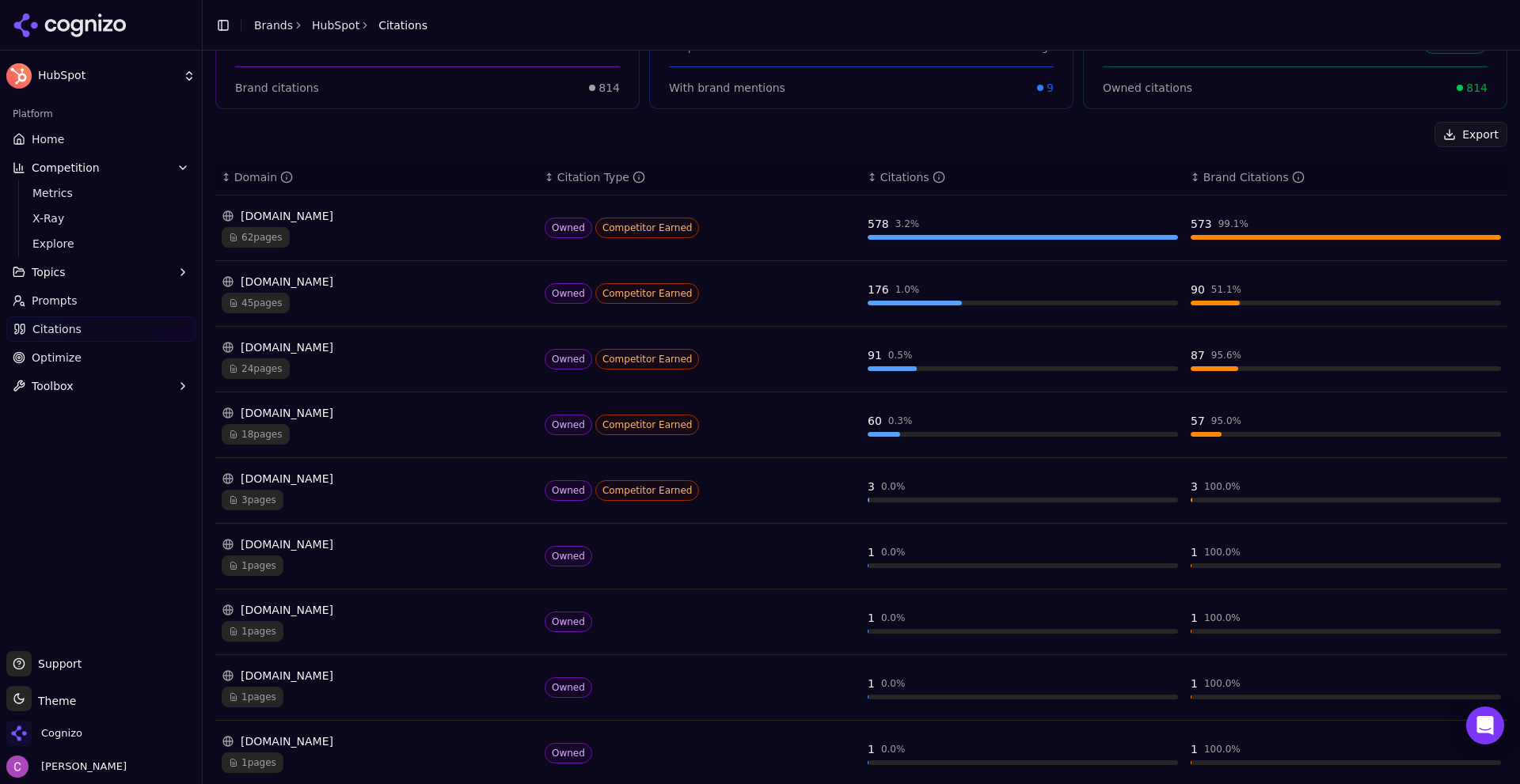
scroll to position [186, 0]
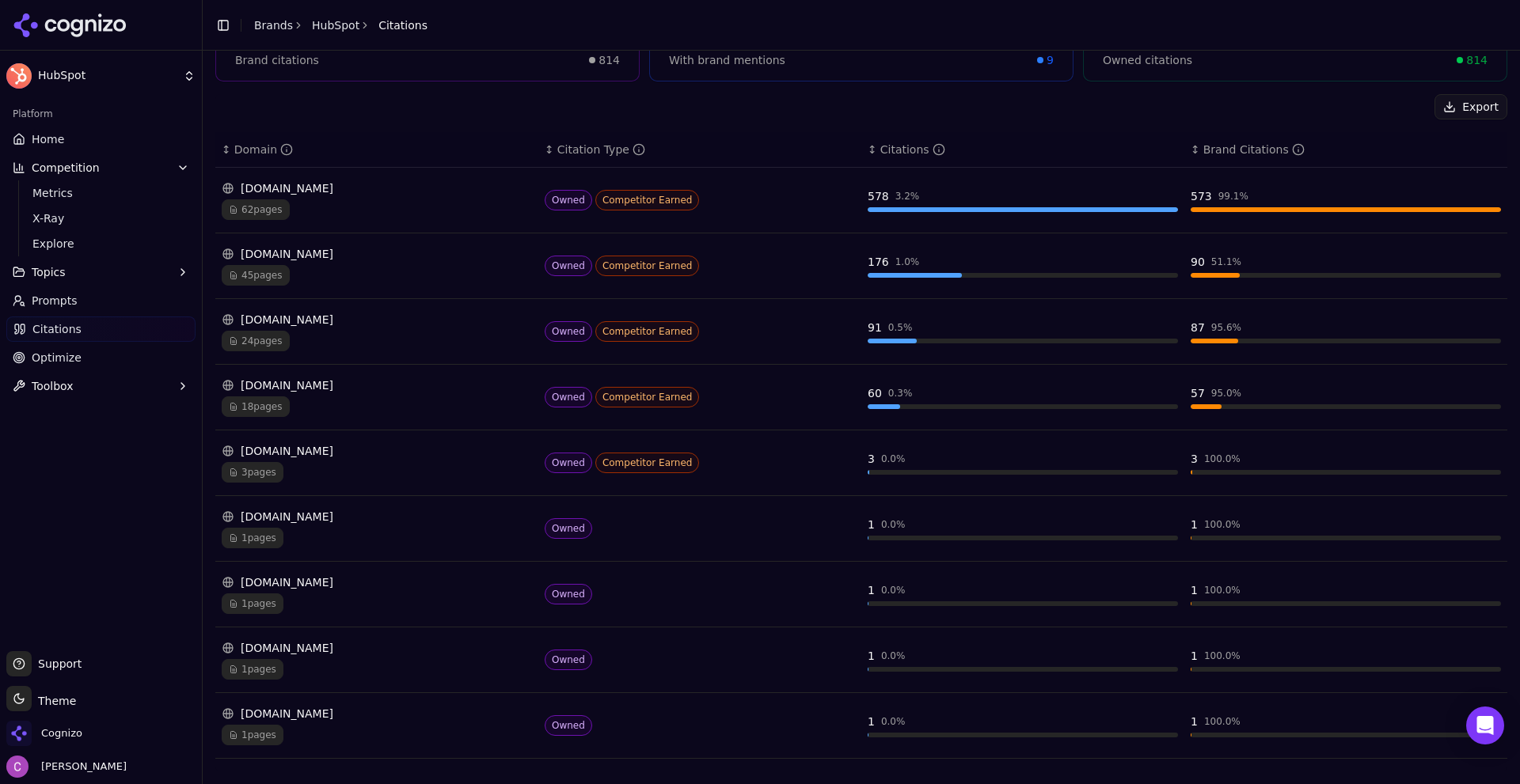
click at [342, 279] on div "45 pages" at bounding box center [377, 275] width 311 height 21
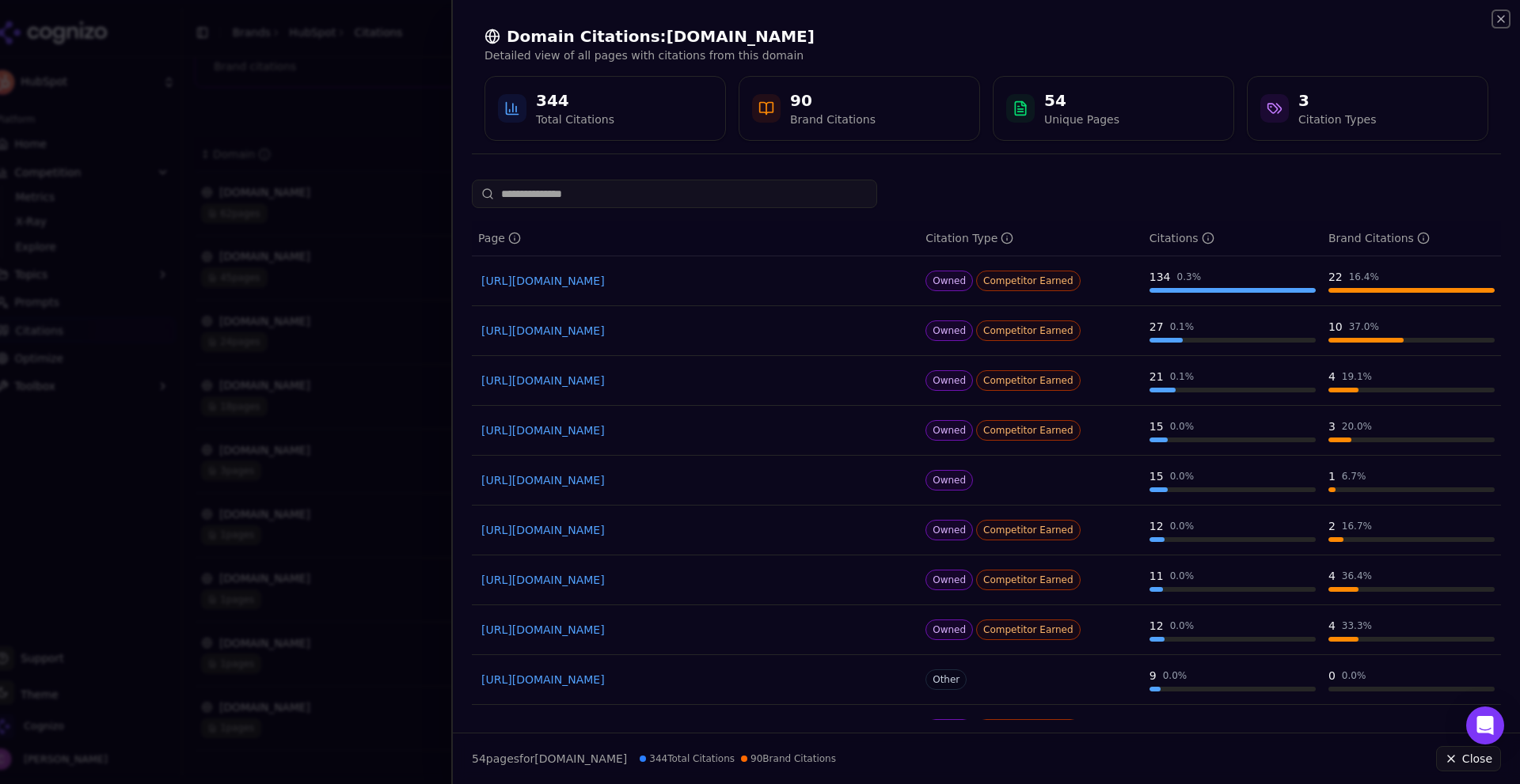
click at [1497, 18] on icon "button" at bounding box center [1501, 19] width 13 height 13
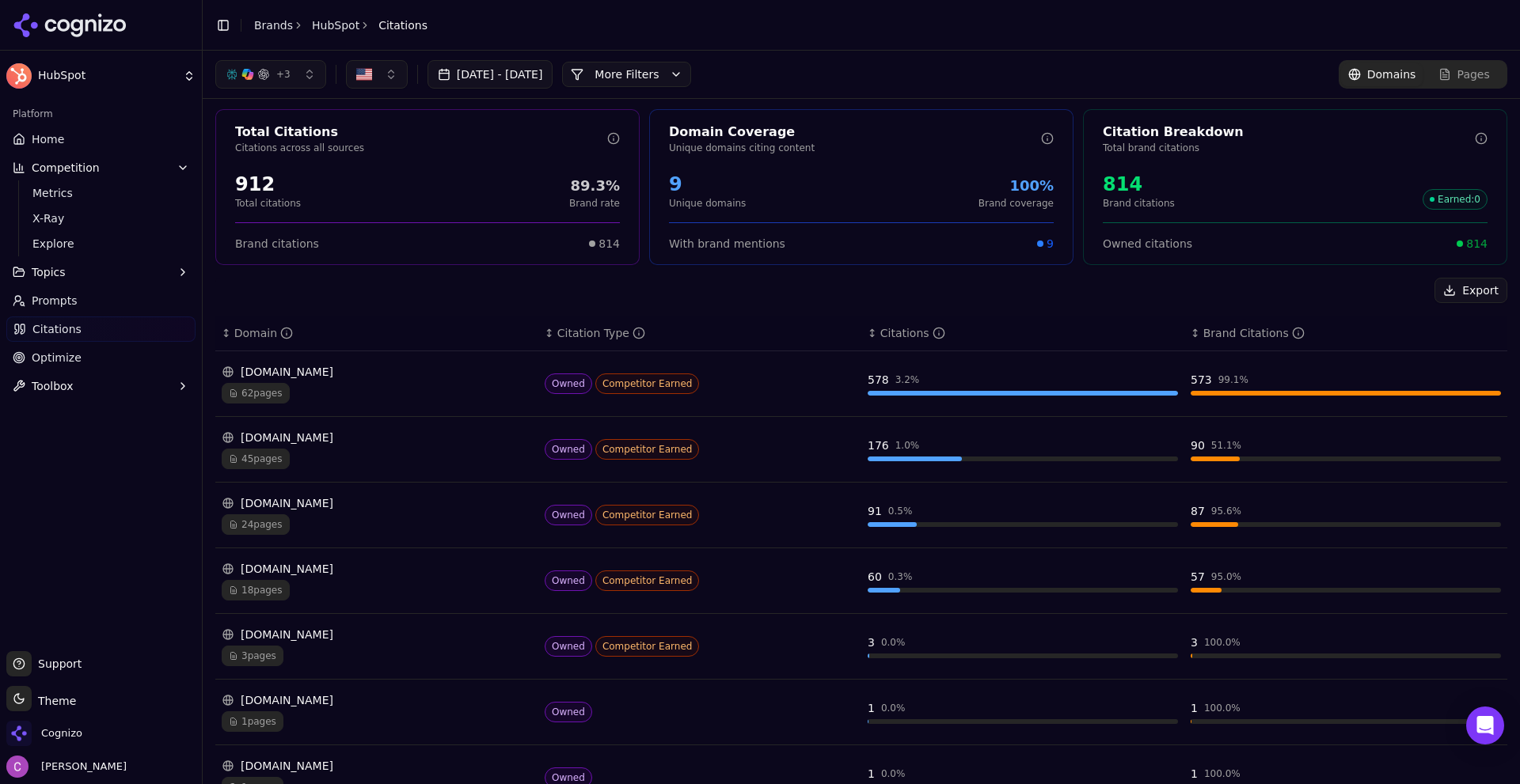
scroll to position [0, 0]
click at [674, 83] on button "More Filters" at bounding box center [626, 74] width 129 height 25
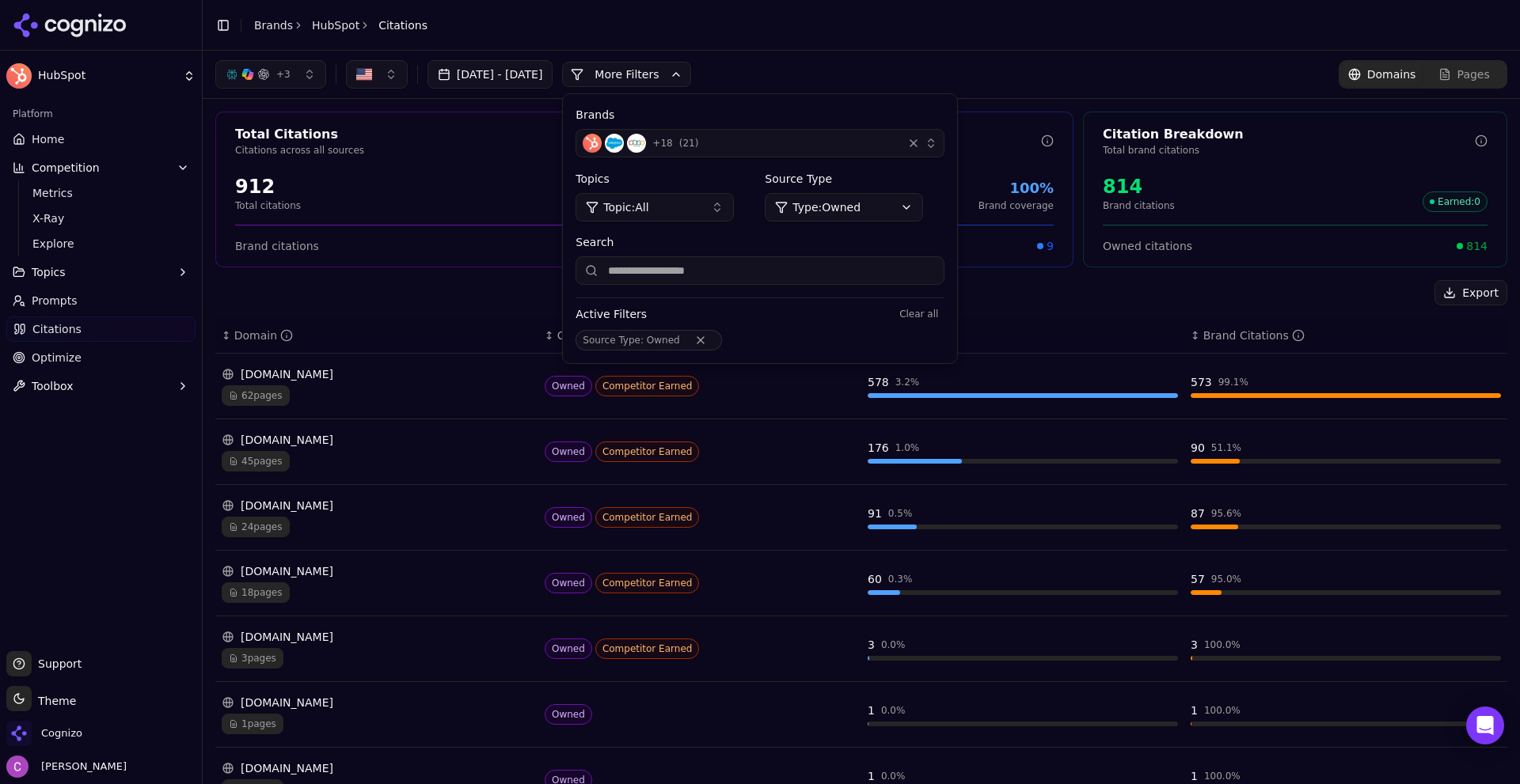
click at [849, 217] on html "HubSpot Platform Home Competition Metrics X-Ray Explore Topics Prompts Citation…" at bounding box center [760, 392] width 1520 height 784
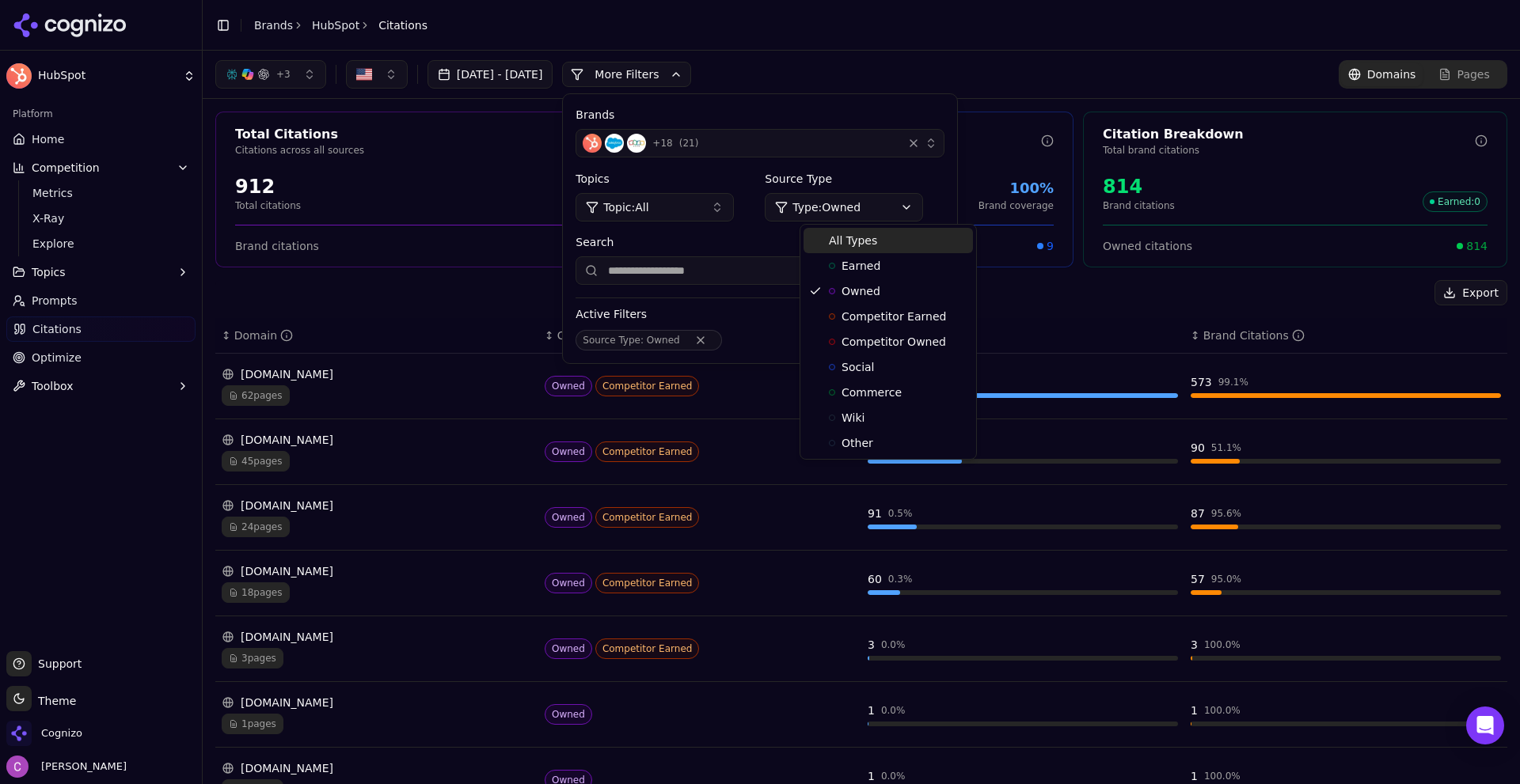
click at [853, 245] on span "All Types" at bounding box center [852, 241] width 48 height 16
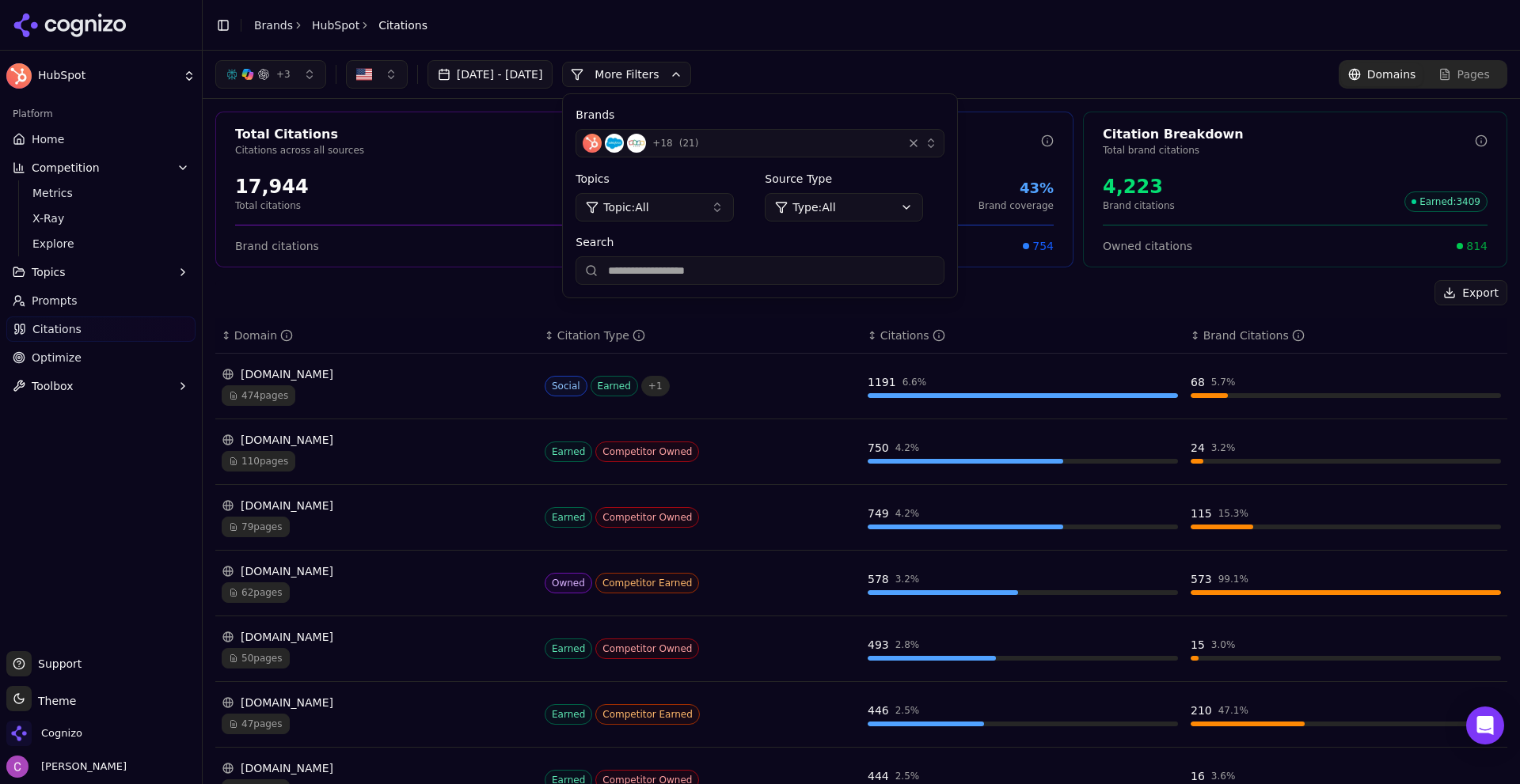
click at [689, 78] on button "More Filters" at bounding box center [626, 74] width 129 height 25
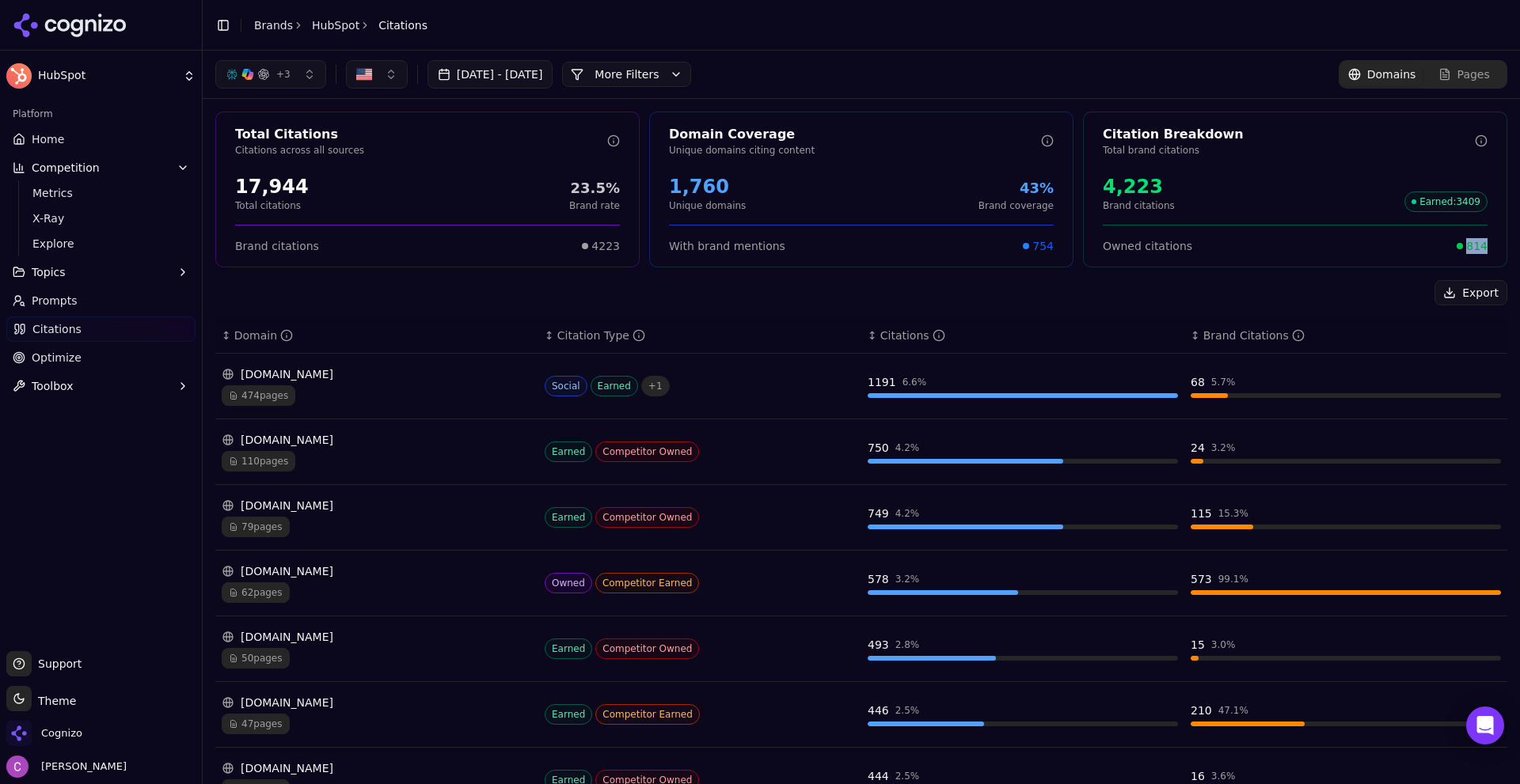
drag, startPoint x: 1445, startPoint y: 246, endPoint x: 1495, endPoint y: 248, distance: 50.0
click at [1495, 248] on div "Owned citations 814" at bounding box center [1296, 239] width 423 height 29
drag, startPoint x: 1081, startPoint y: 188, endPoint x: 1126, endPoint y: 183, distance: 45.3
click at [1126, 183] on div "4,223 Brand citations Earned : 3409" at bounding box center [1296, 193] width 423 height 51
click at [1194, 176] on div "4,223 Brand citations Earned : 3409" at bounding box center [1296, 193] width 385 height 38
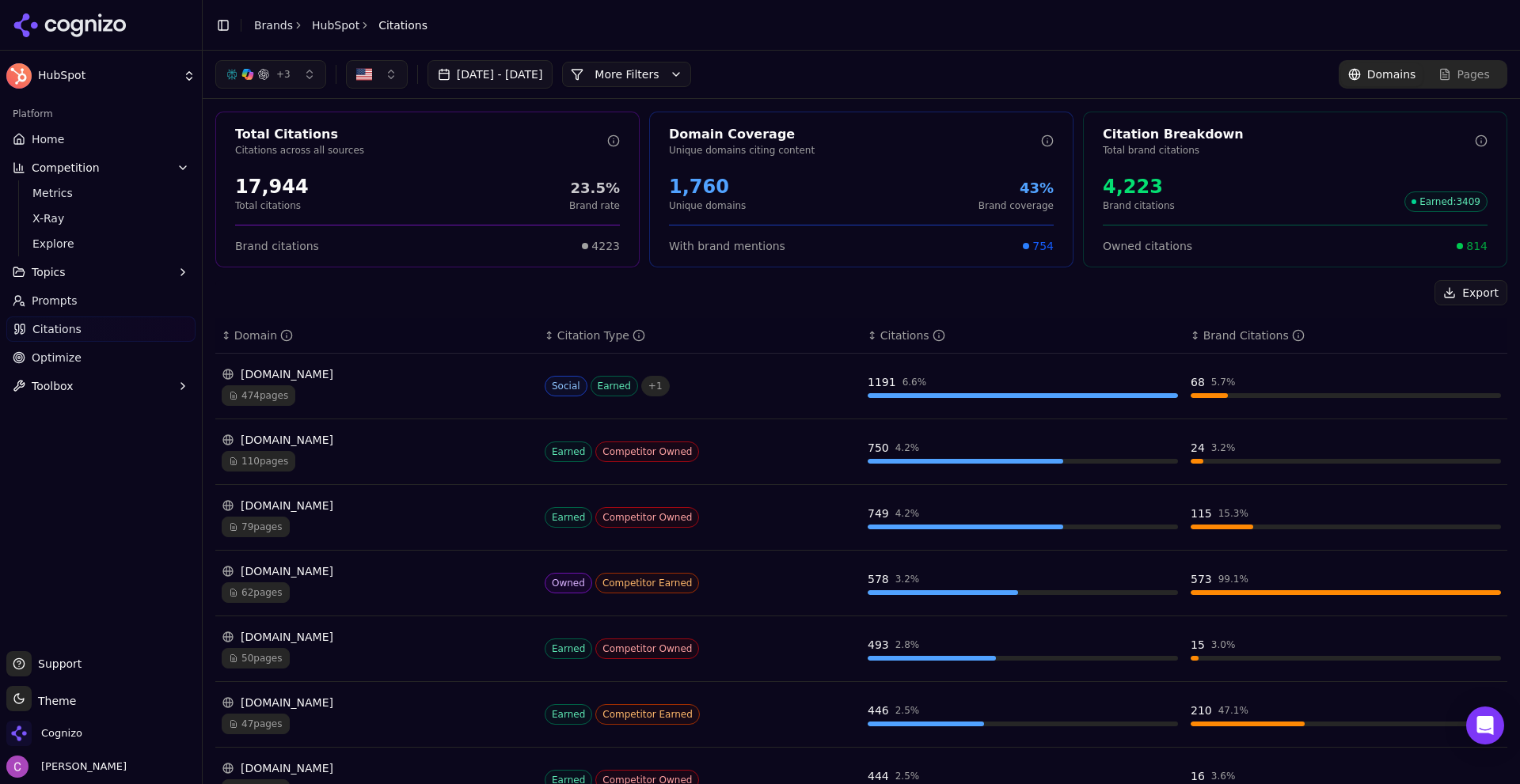
click at [66, 358] on span "Optimize" at bounding box center [56, 358] width 50 height 16
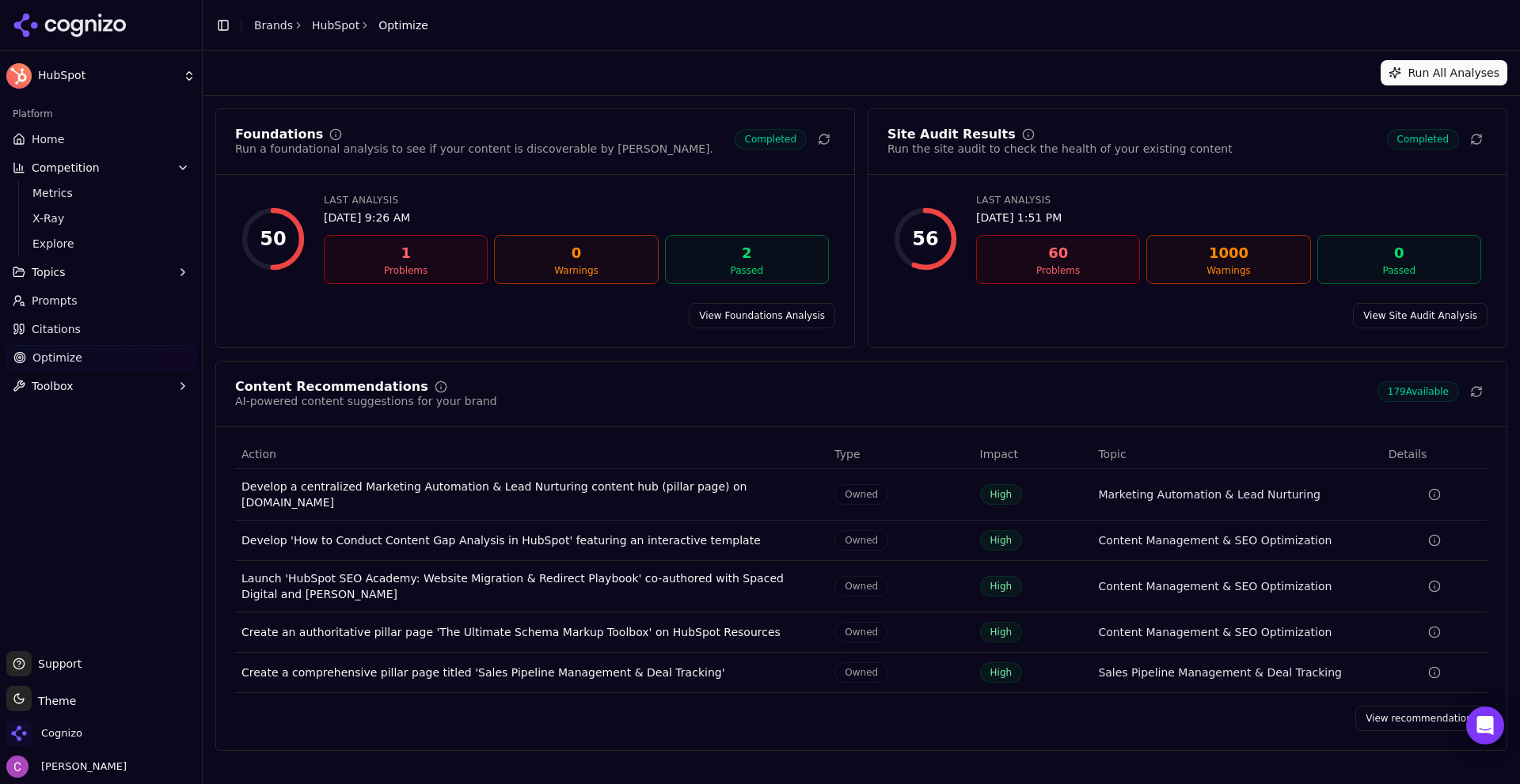
click at [1400, 714] on link "View recommendations" at bounding box center [1421, 719] width 132 height 25
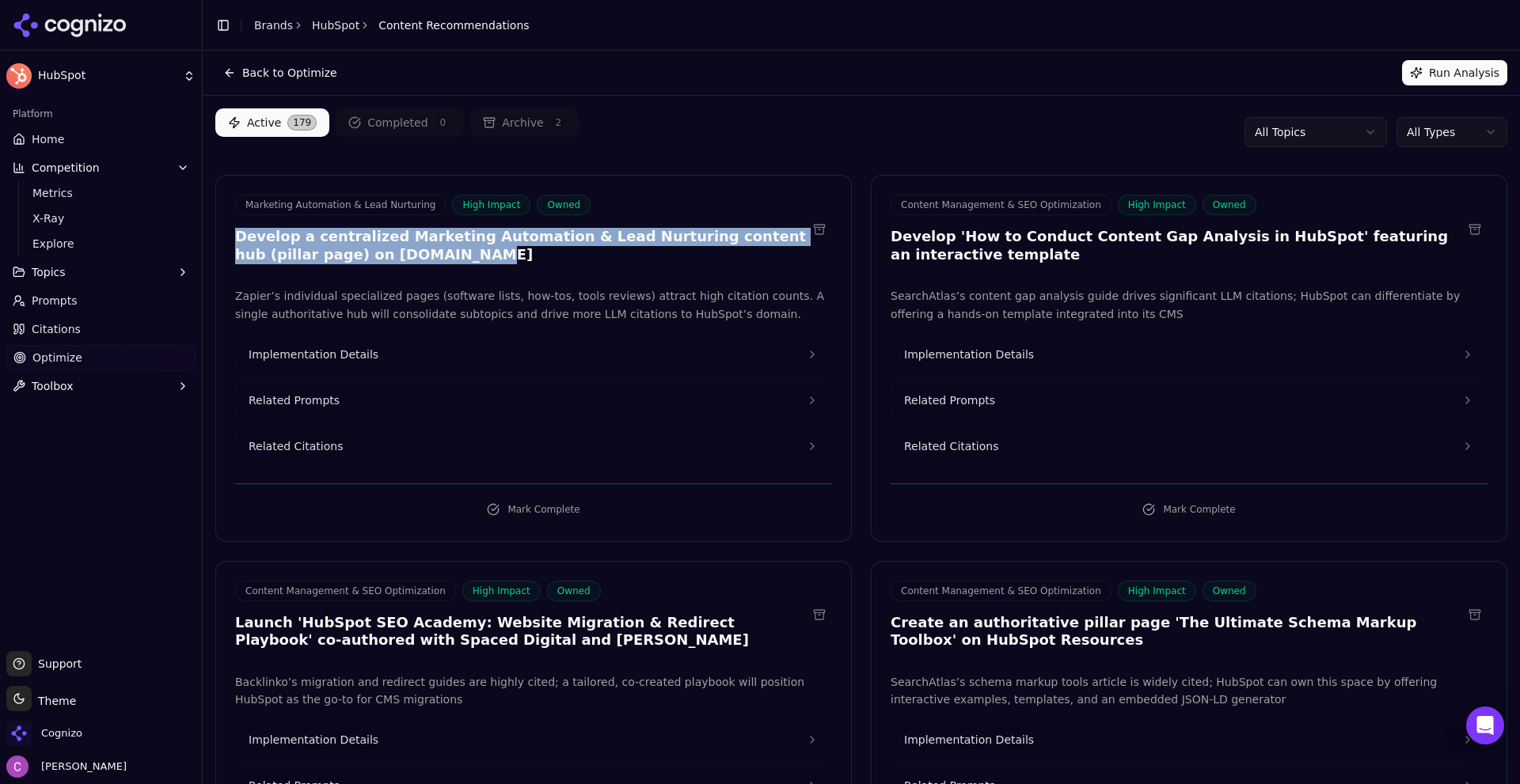
drag, startPoint x: 232, startPoint y: 233, endPoint x: 528, endPoint y: 253, distance: 296.7
click at [528, 253] on div "Marketing Automation & Lead Nurturing High Impact Owned Develop a centralized M…" at bounding box center [533, 231] width 635 height 73
click at [522, 254] on h3 "Develop a centralized Marketing Automation & Lead Nurturing content hub (pillar…" at bounding box center [521, 245] width 572 height 35
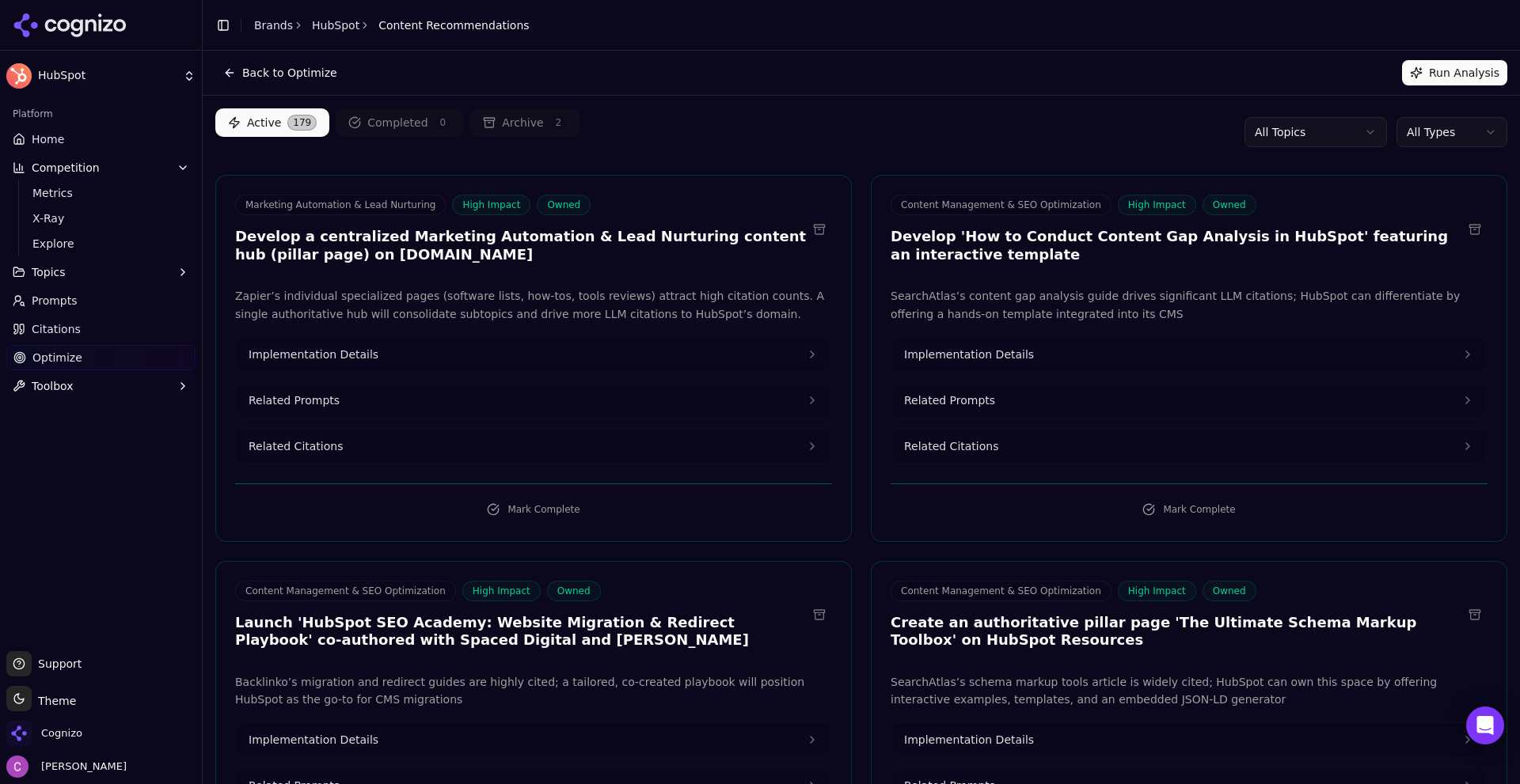
click at [374, 392] on button "Related Prompts" at bounding box center [533, 400] width 596 height 35
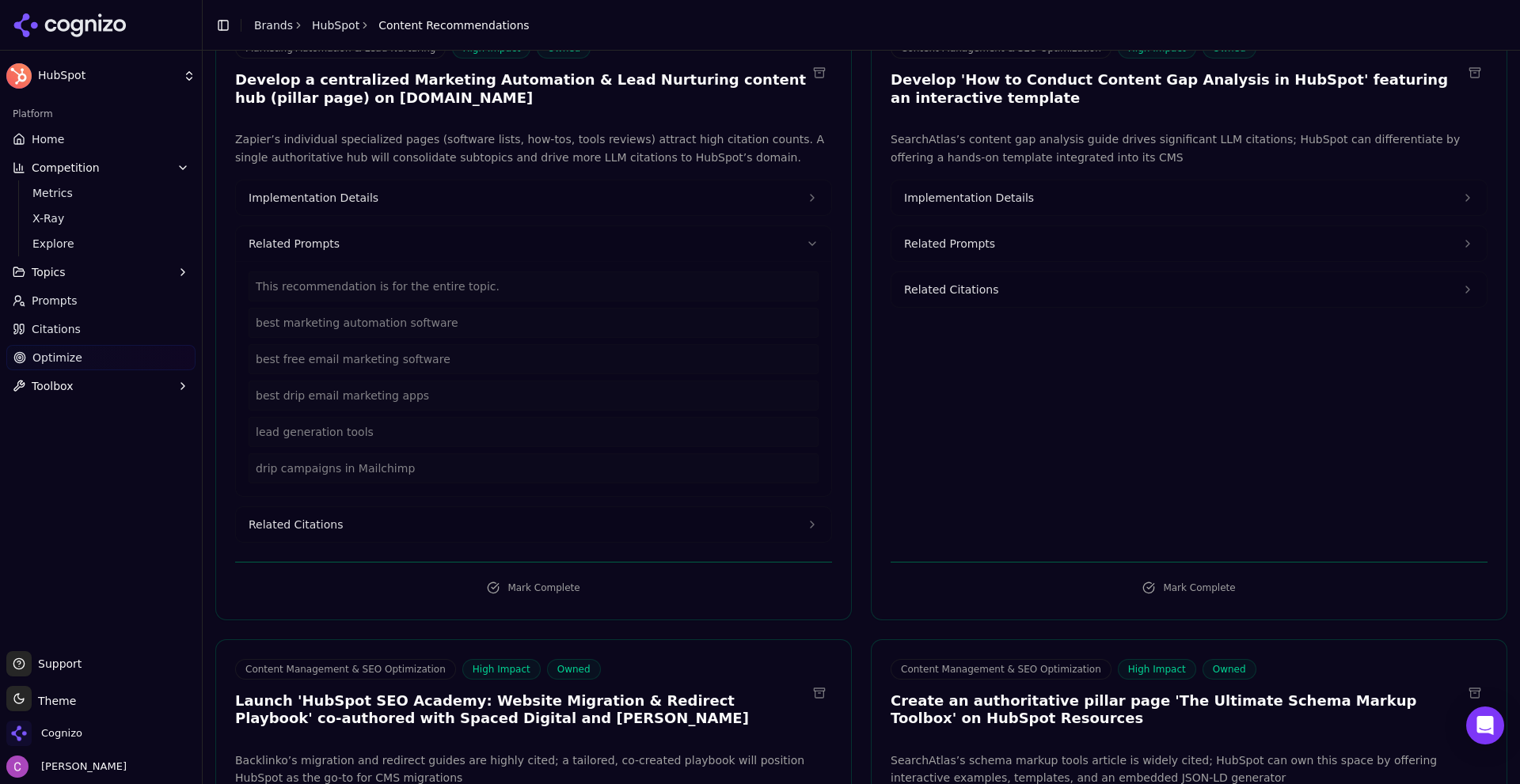
scroll to position [158, 0]
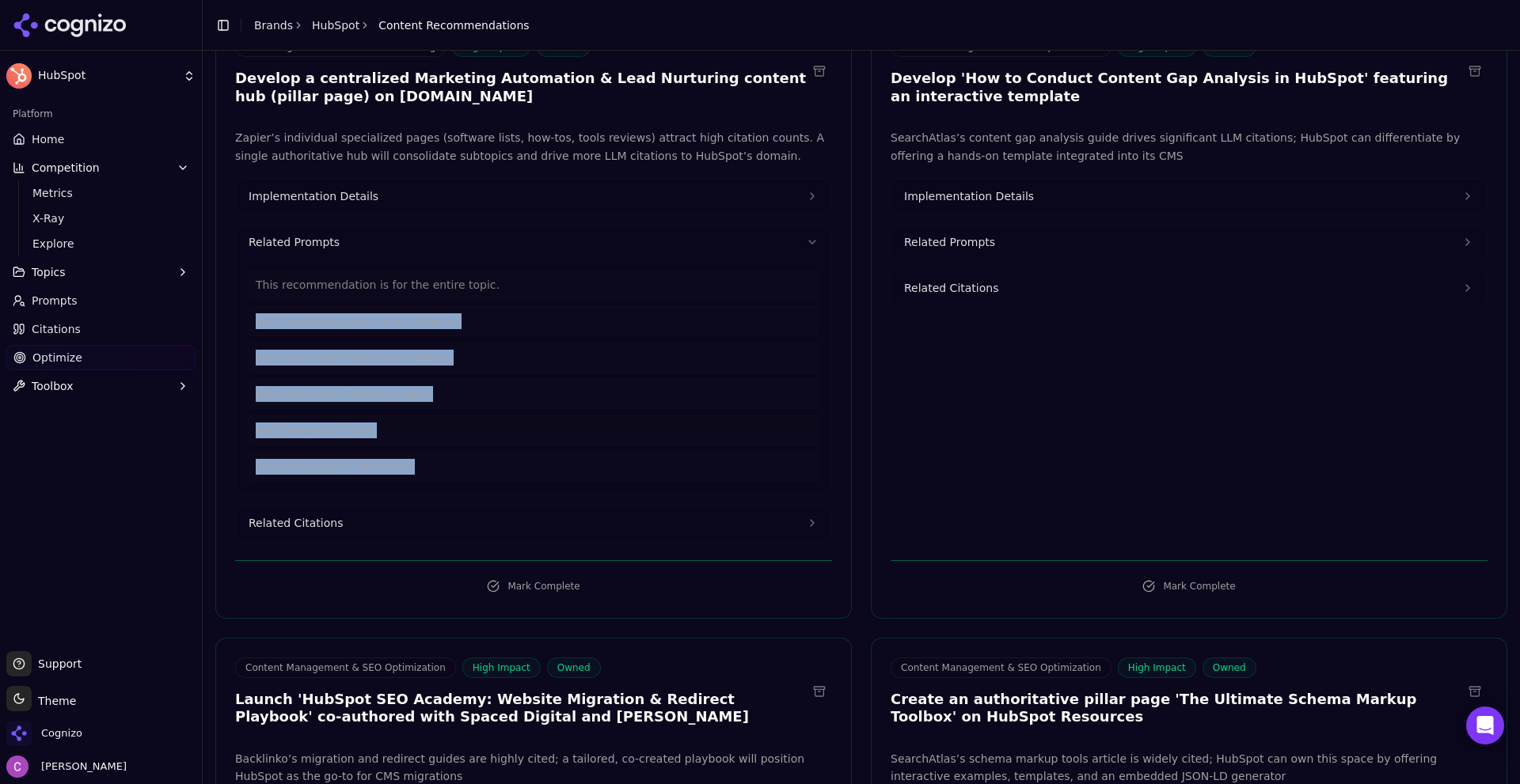
drag, startPoint x: 423, startPoint y: 468, endPoint x: 248, endPoint y: 318, distance: 230.5
click at [248, 318] on div "This recommendation is for the entire topic. best marketing automation software…" at bounding box center [533, 377] width 596 height 235
click at [378, 523] on button "Related Citations" at bounding box center [533, 523] width 596 height 35
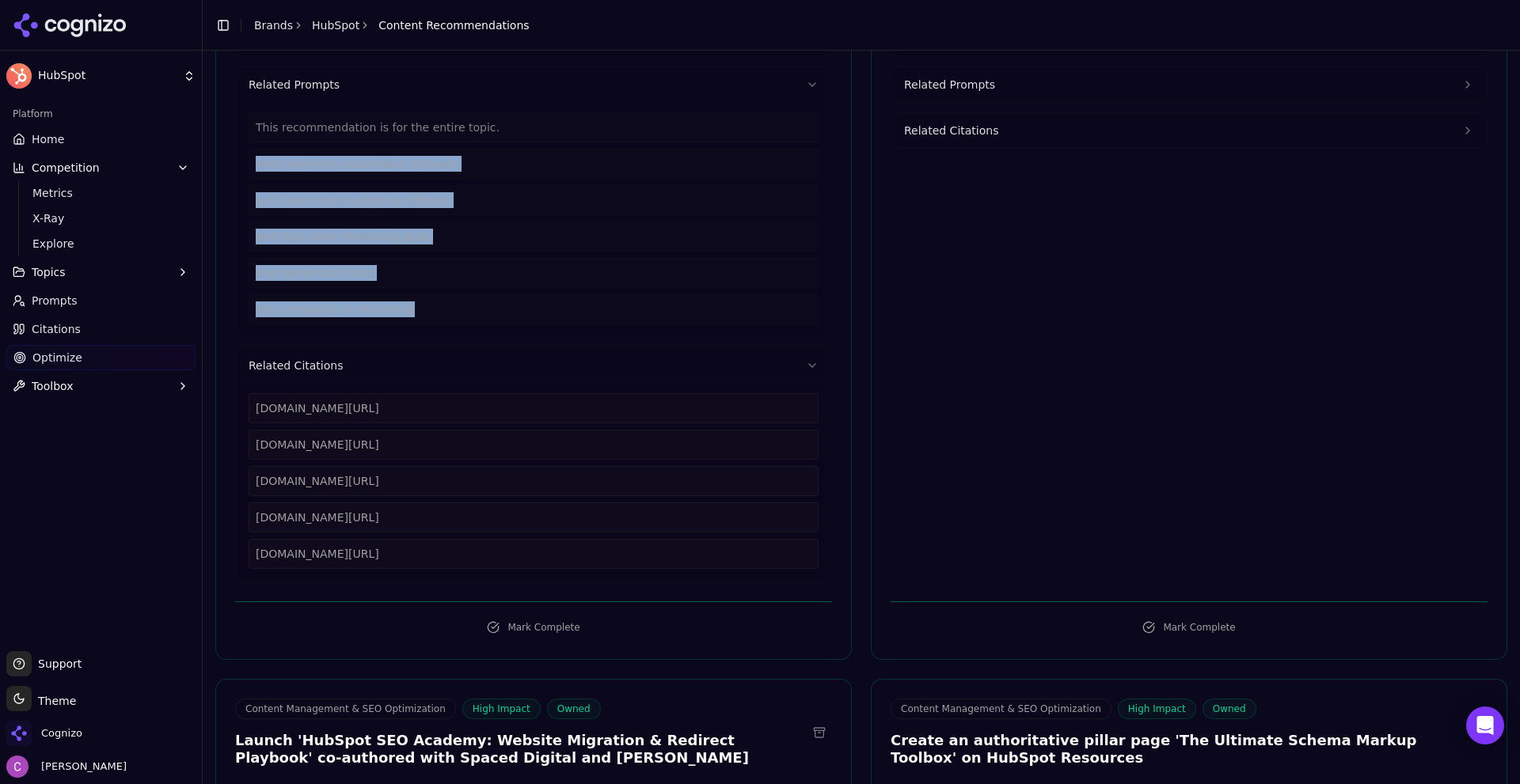
scroll to position [317, 0]
drag, startPoint x: 517, startPoint y: 559, endPoint x: 247, endPoint y: 406, distance: 310.3
click at [247, 406] on div "zapier.com/blog/best-marketing-automation-software zapier.com/blog/free-email-m…" at bounding box center [533, 481] width 596 height 199
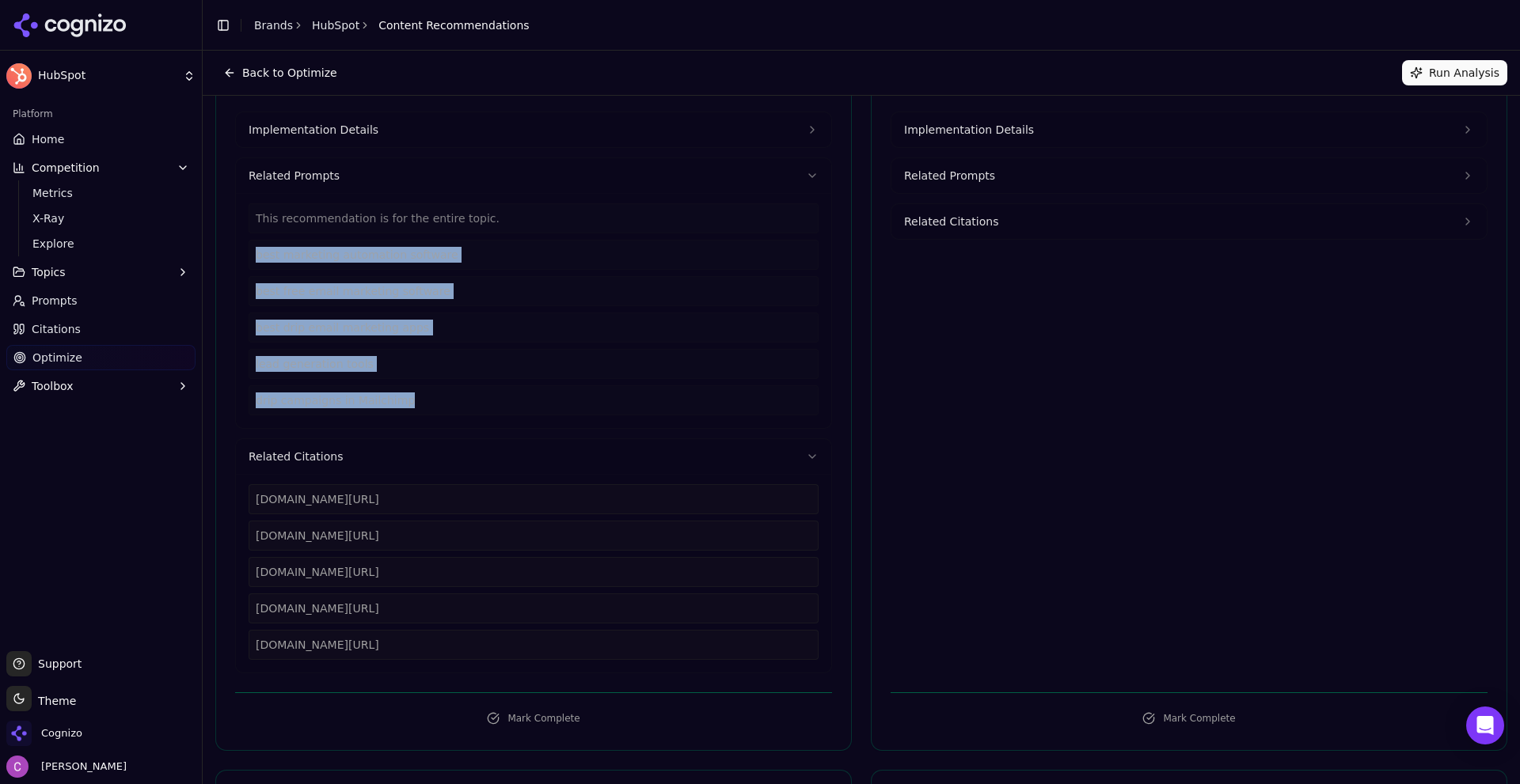
scroll to position [79, 0]
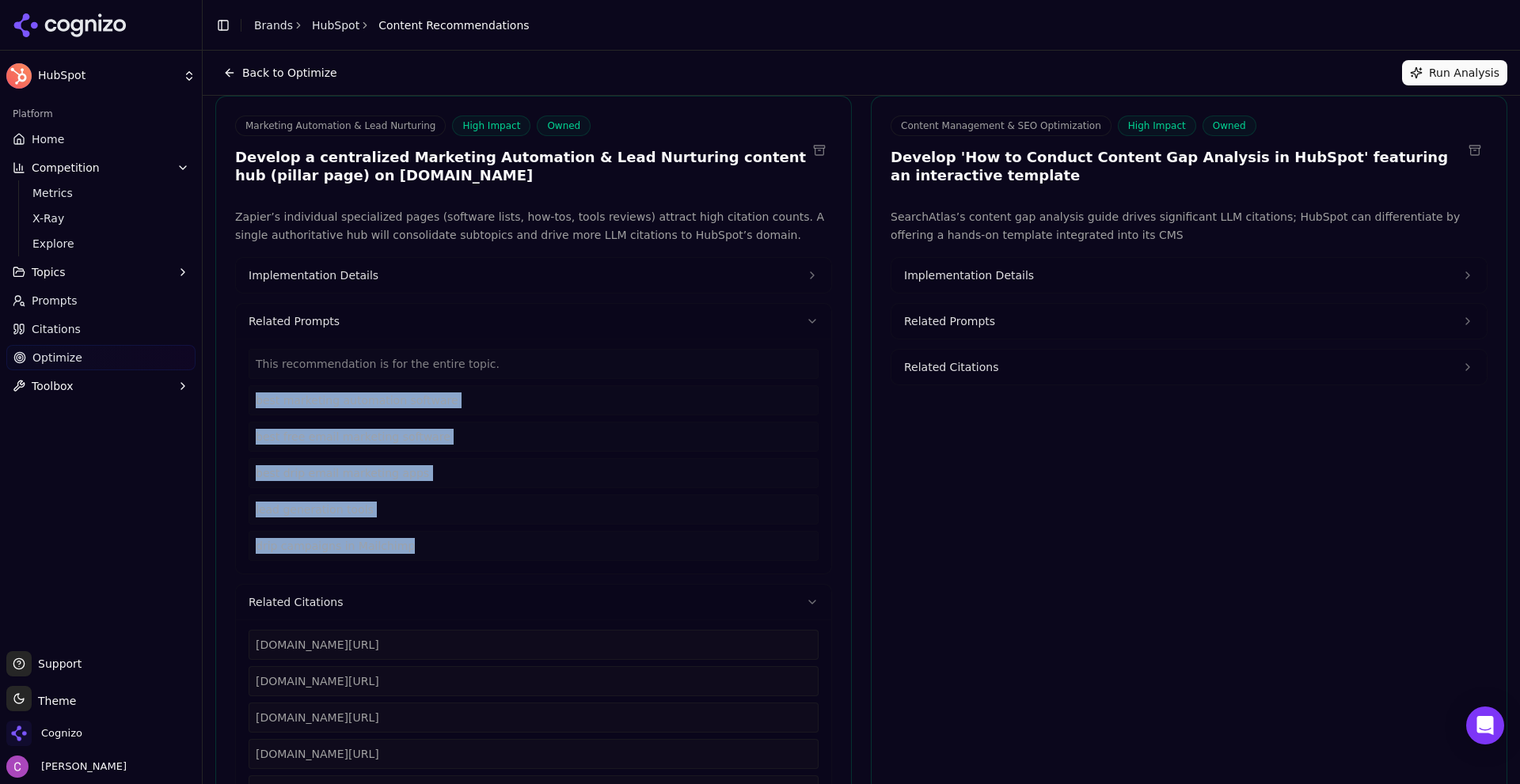
click at [340, 275] on span "Implementation Details" at bounding box center [314, 275] width 130 height 16
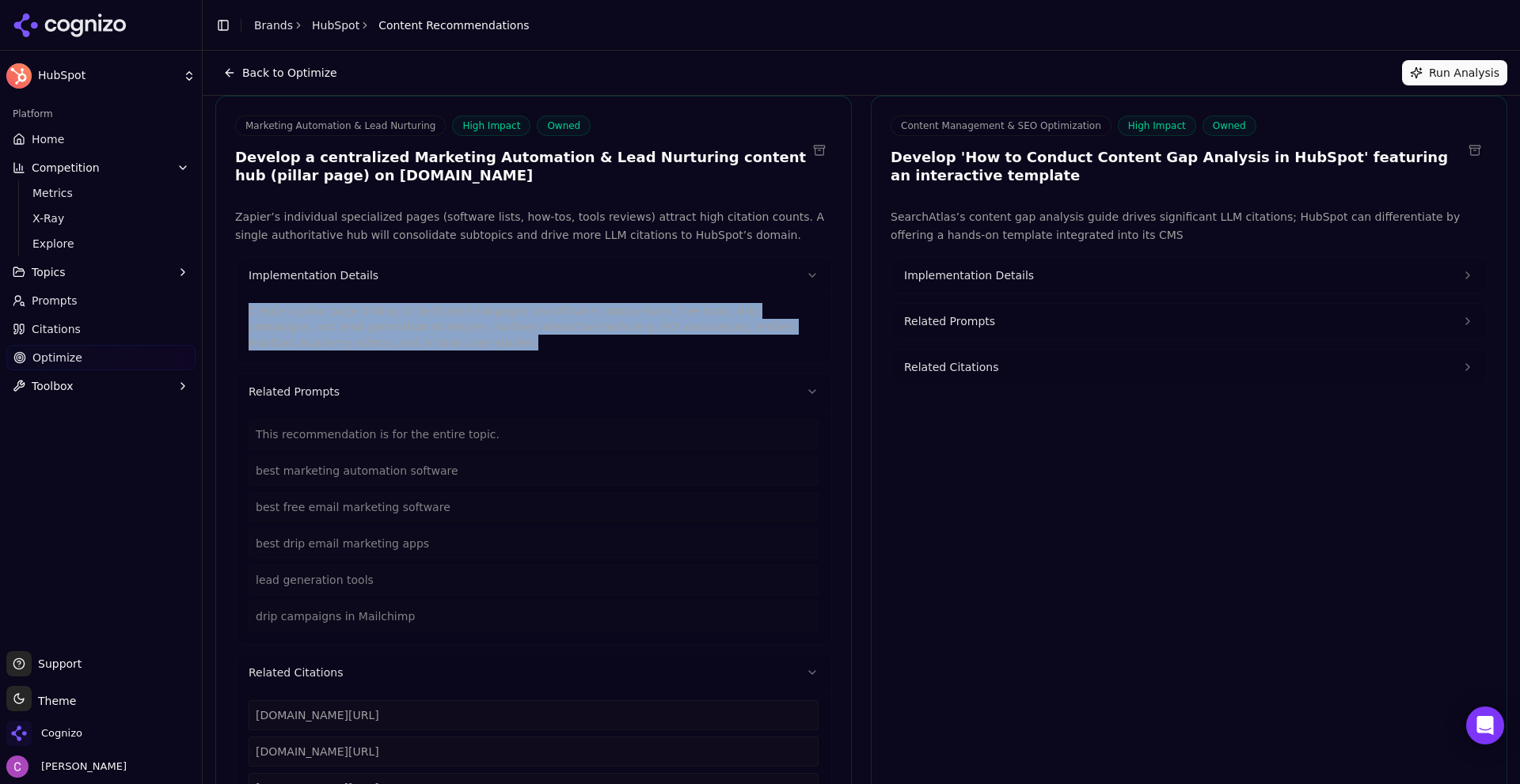
drag, startPoint x: 342, startPoint y: 349, endPoint x: 235, endPoint y: 308, distance: 114.6
click at [236, 310] on div "Create a pillar page linking to dedicated subpages on software comparisons, fre…" at bounding box center [533, 328] width 596 height 70
click at [1036, 272] on button "Implementation Details" at bounding box center [1189, 275] width 596 height 35
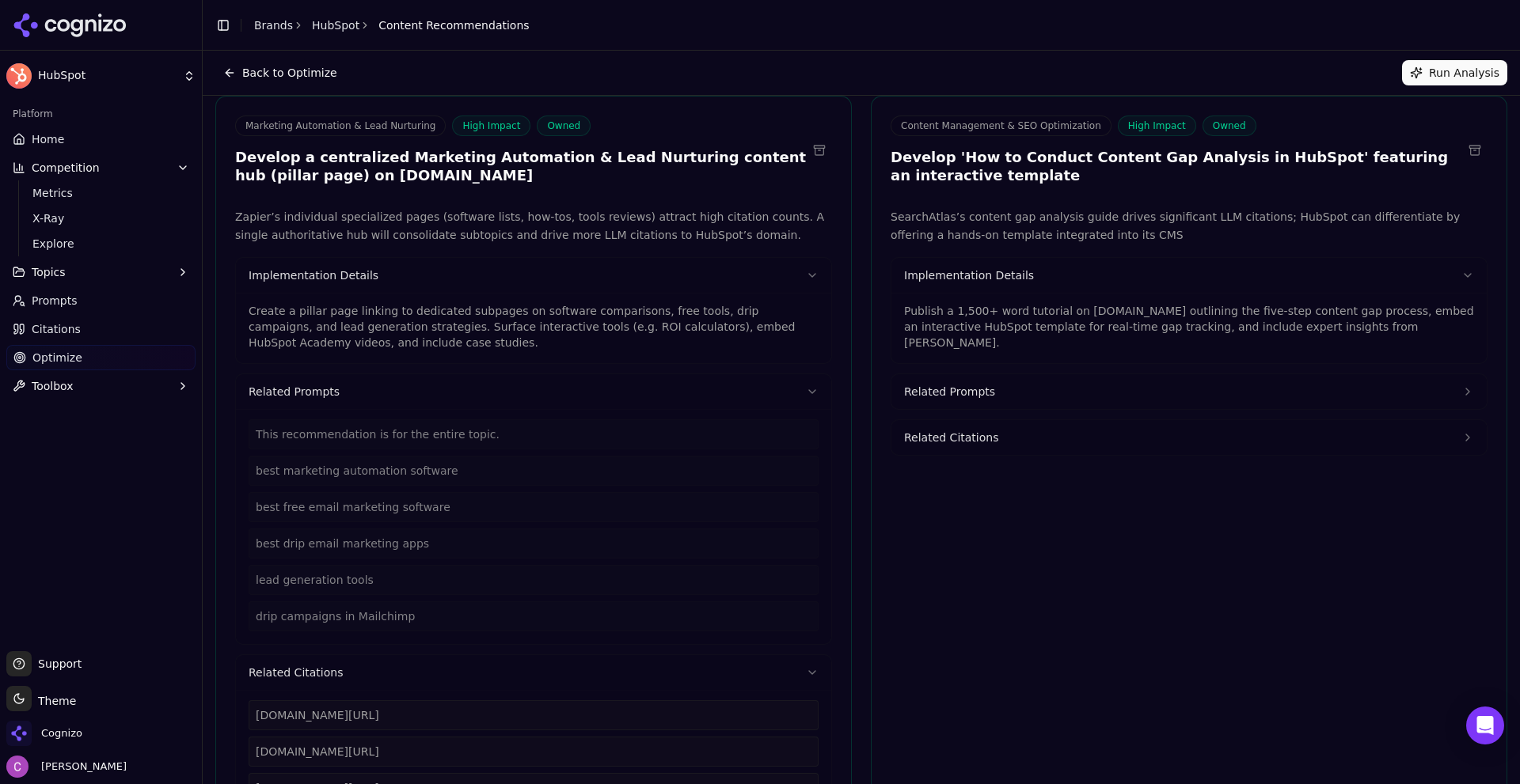
click at [986, 329] on p "Publish a 1,500+ word tutorial on blog.hubspot.com outlining the five-step cont…" at bounding box center [1189, 327] width 570 height 48
click at [987, 329] on p "Publish a 1,500+ word tutorial on blog.hubspot.com outlining the five-step cont…" at bounding box center [1189, 327] width 570 height 48
click at [988, 329] on p "Publish a 1,500+ word tutorial on blog.hubspot.com outlining the five-step cont…" at bounding box center [1189, 327] width 570 height 48
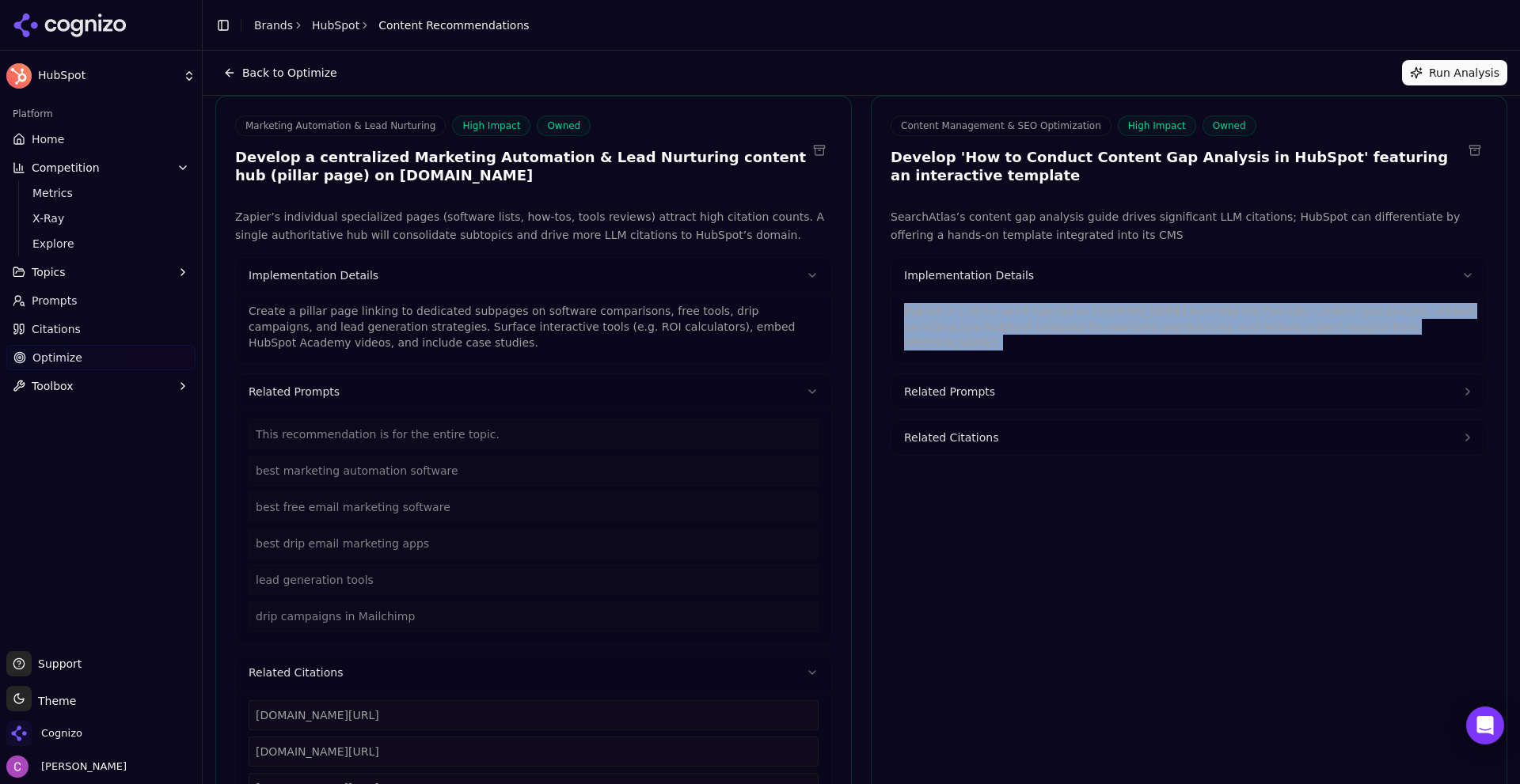
click at [988, 329] on p "Publish a 1,500+ word tutorial on blog.hubspot.com outlining the five-step cont…" at bounding box center [1189, 327] width 570 height 48
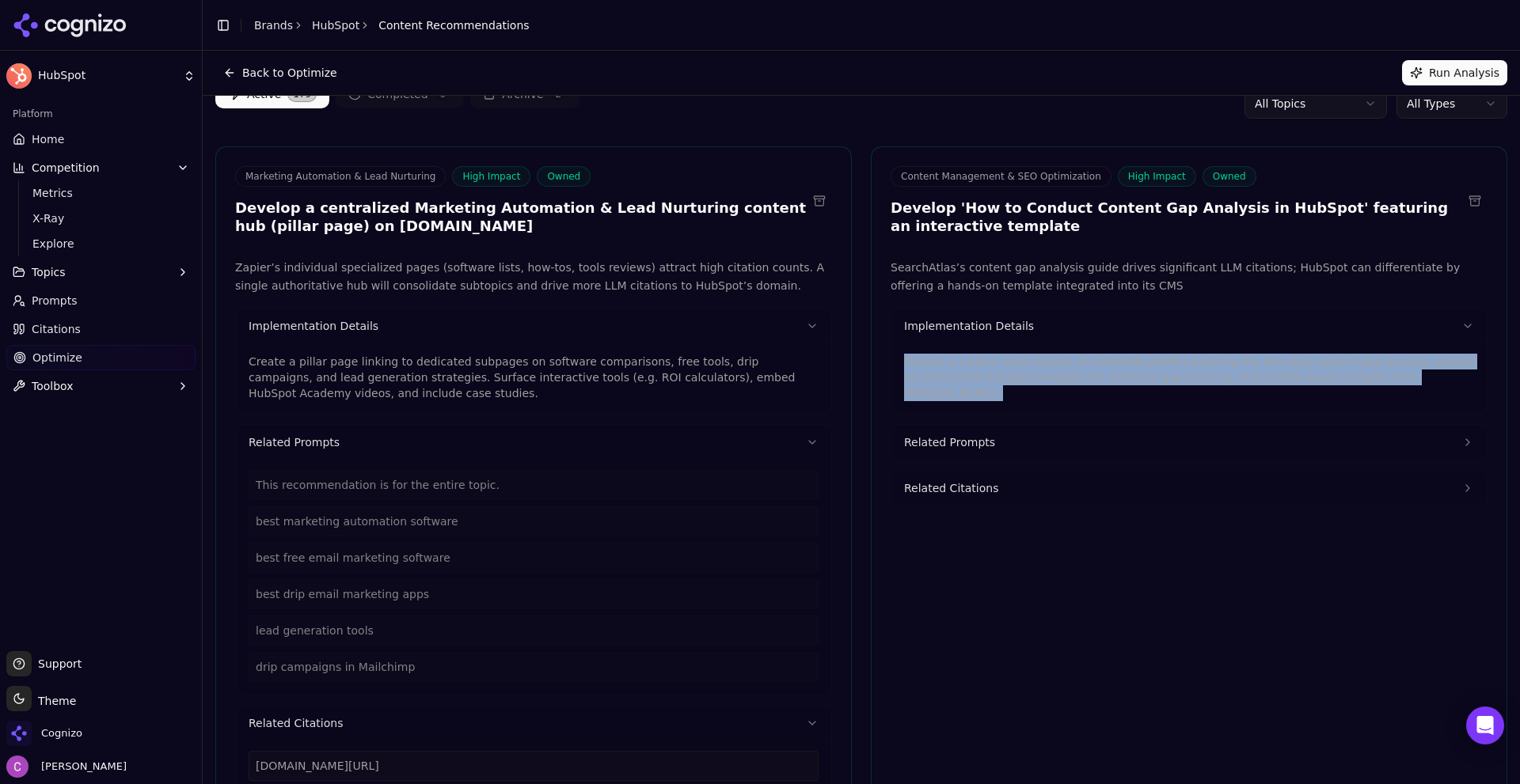
scroll to position [0, 0]
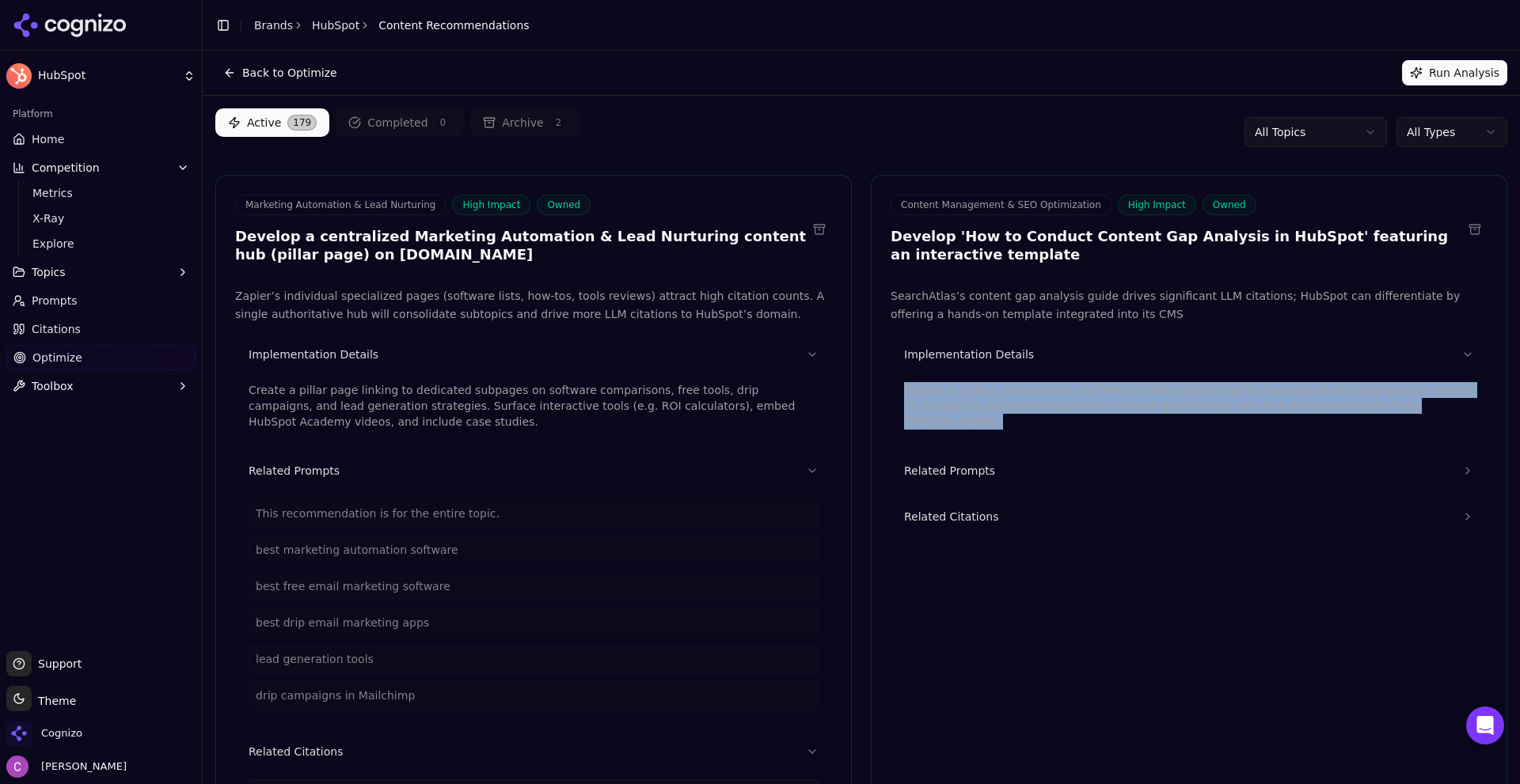
click at [1470, 139] on html "HubSpot Platform Home Competition Metrics X-Ray Explore Topics Prompts Citation…" at bounding box center [760, 392] width 1520 height 784
click at [1087, 122] on html "HubSpot Platform Home Competition Metrics X-Ray Explore Topics Prompts Citation…" at bounding box center [760, 392] width 1520 height 784
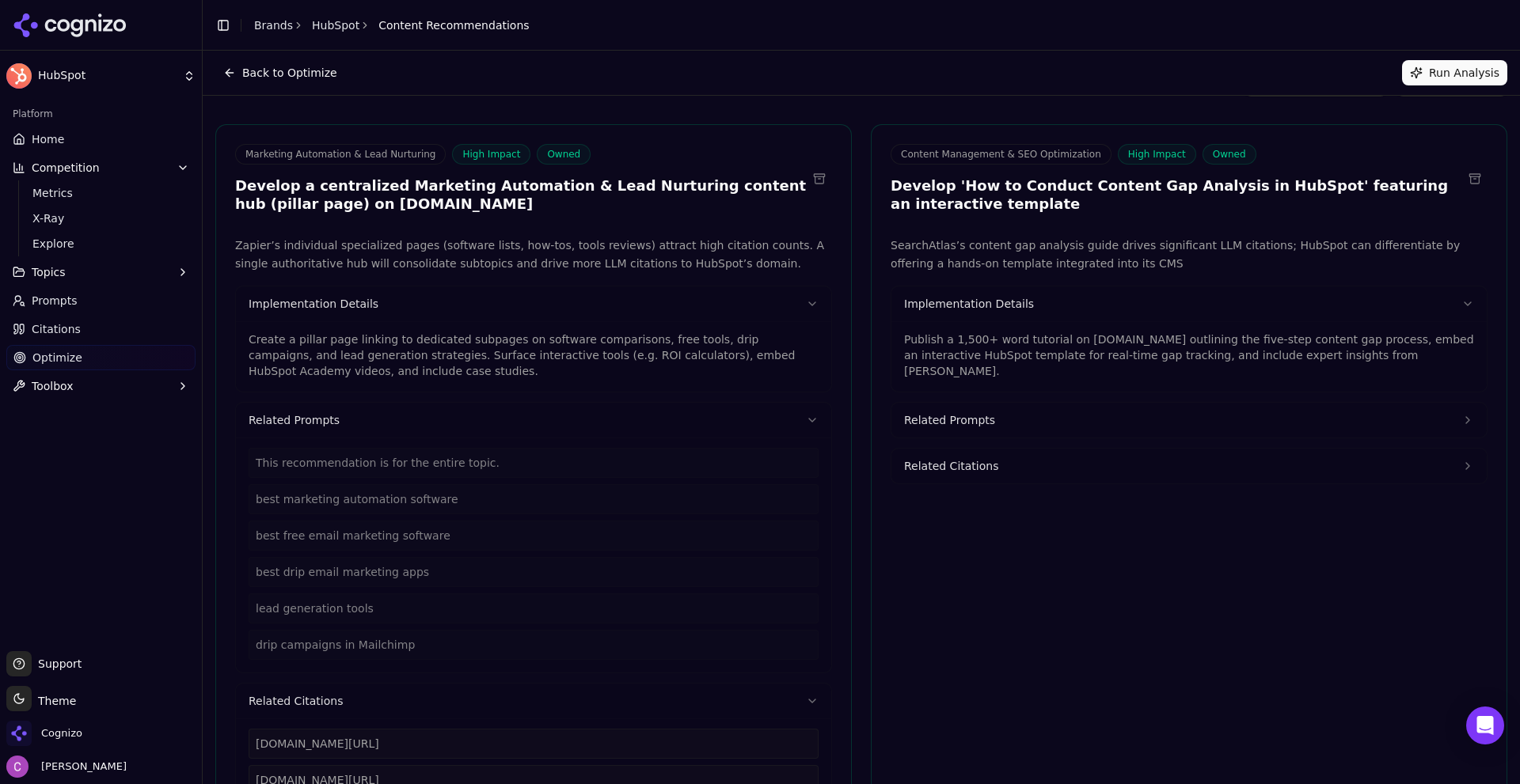
scroll to position [79, 0]
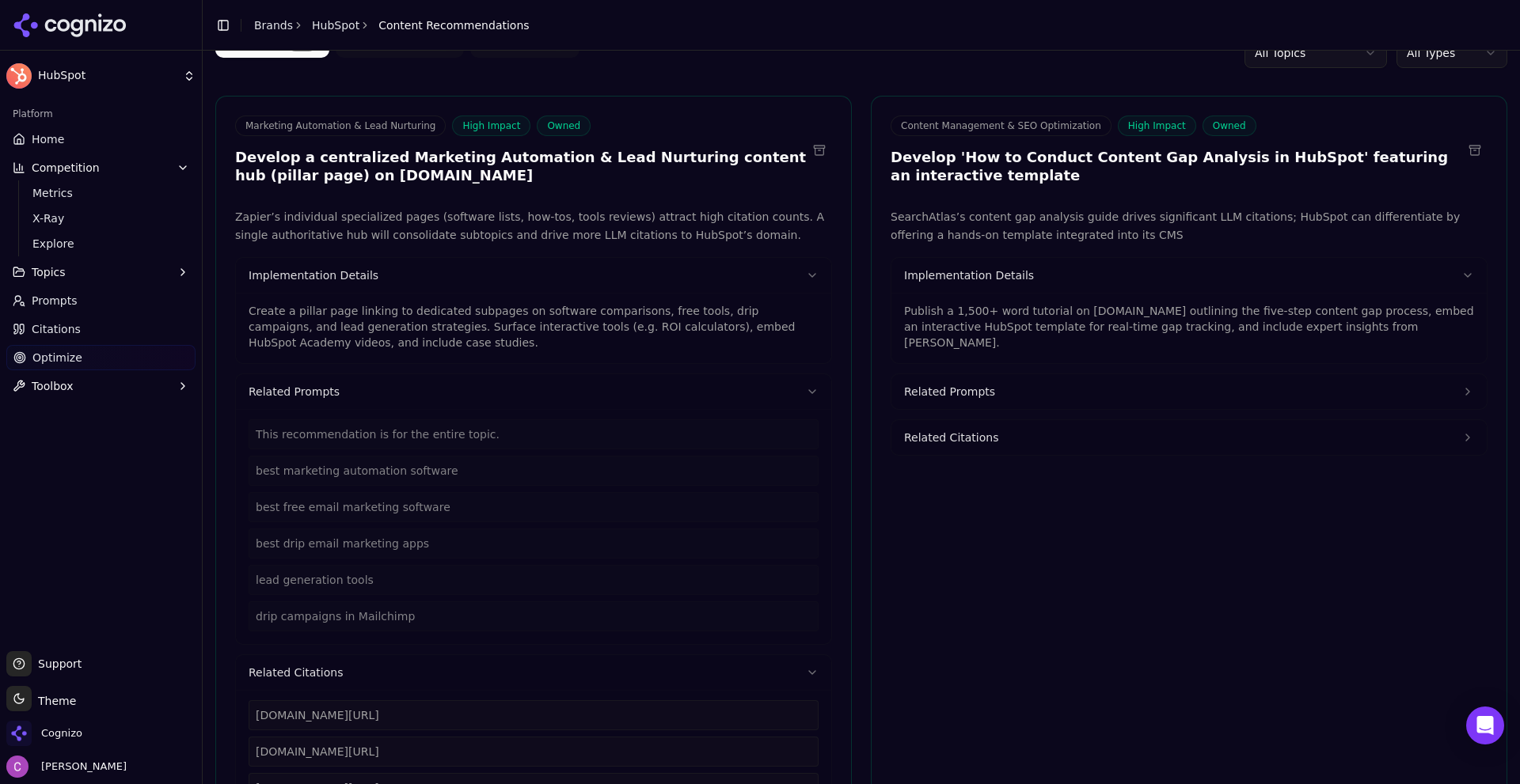
click at [1027, 160] on h3 "Develop 'How to Conduct Content Gap Analysis in HubSpot' featuring an interacti…" at bounding box center [1177, 166] width 572 height 35
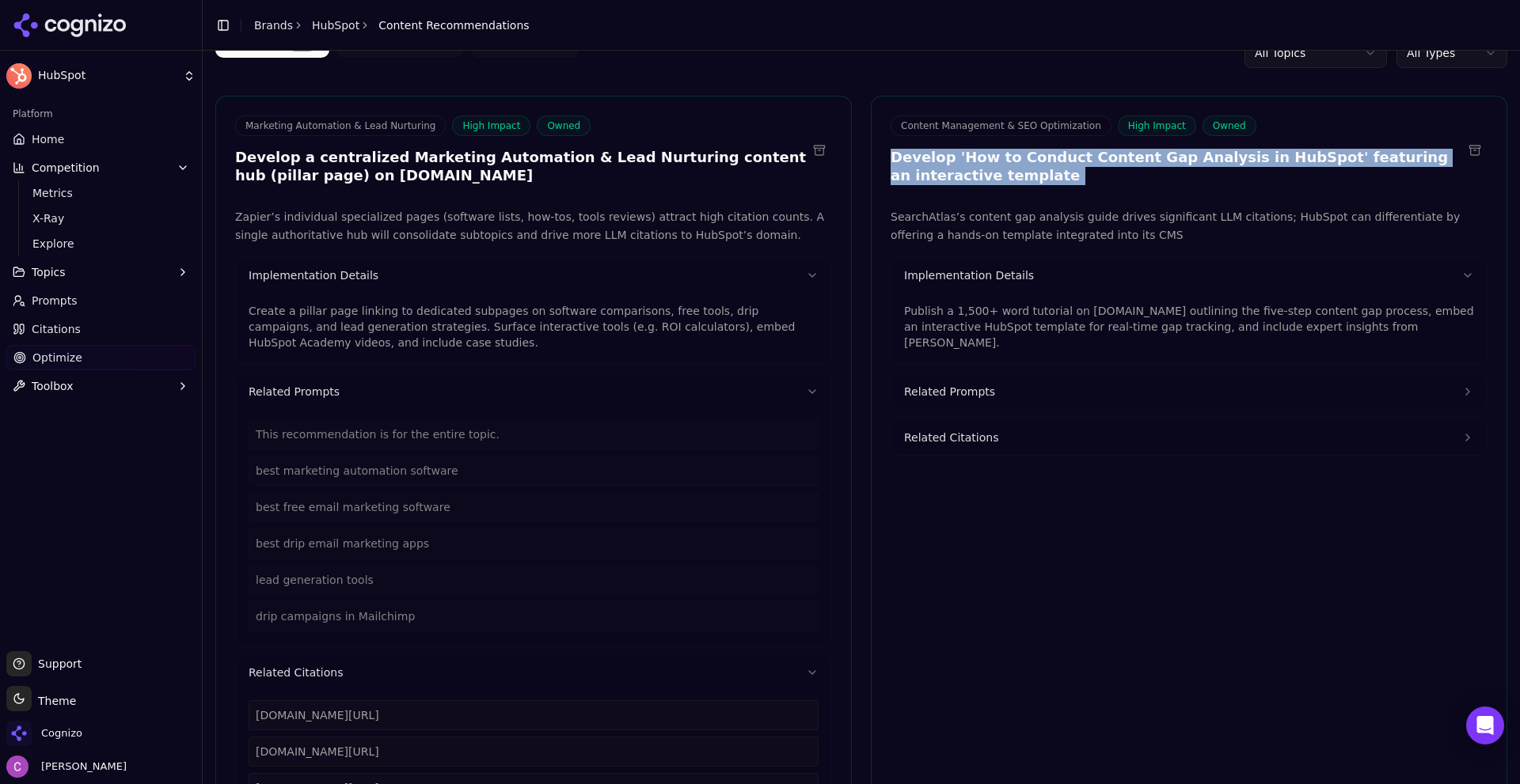
click at [1027, 160] on h3 "Develop 'How to Conduct Content Gap Analysis in HubSpot' featuring an interacti…" at bounding box center [1177, 166] width 572 height 35
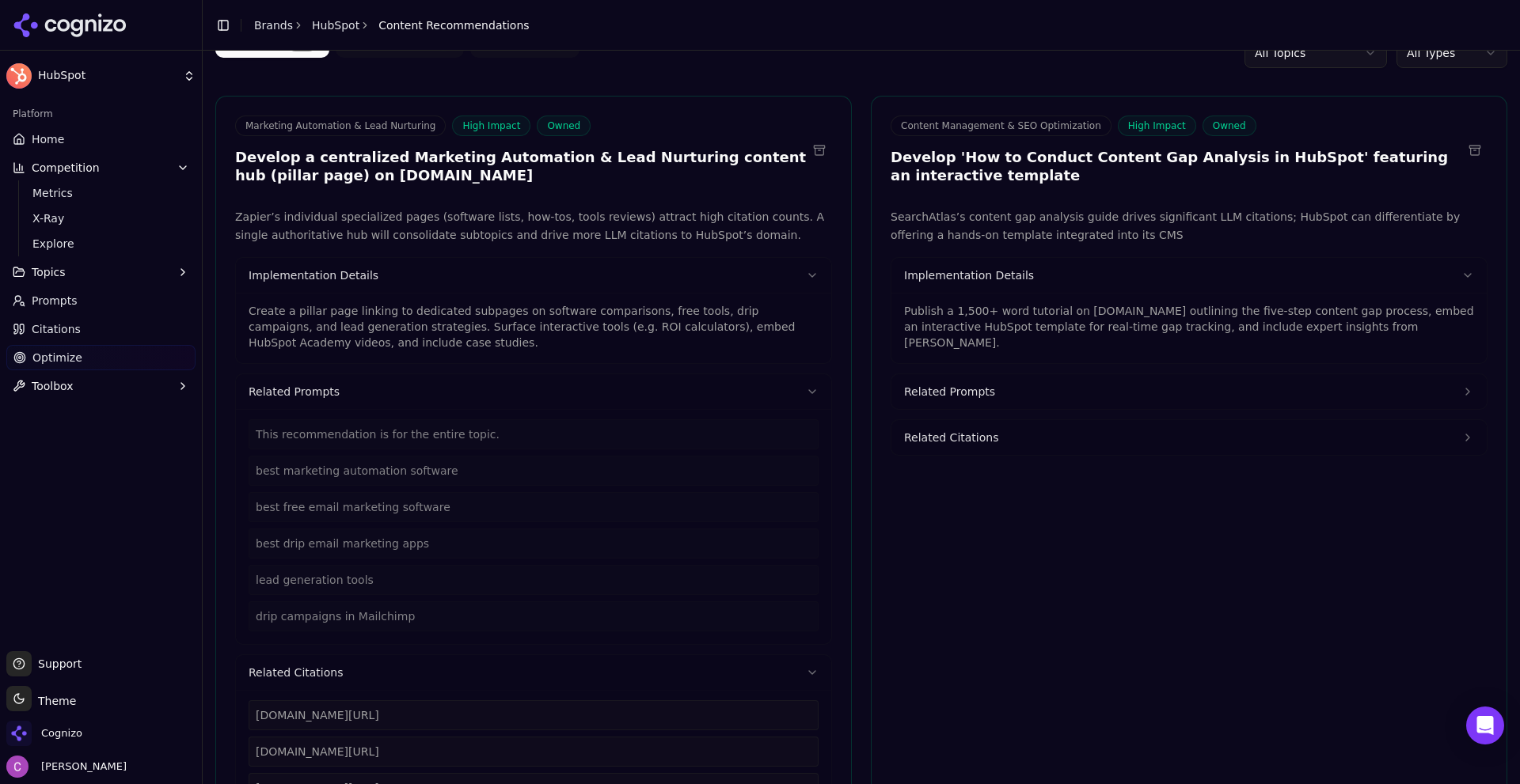
click at [1044, 307] on p "Publish a 1,500+ word tutorial on blog.hubspot.com outlining the five-step cont…" at bounding box center [1189, 327] width 570 height 48
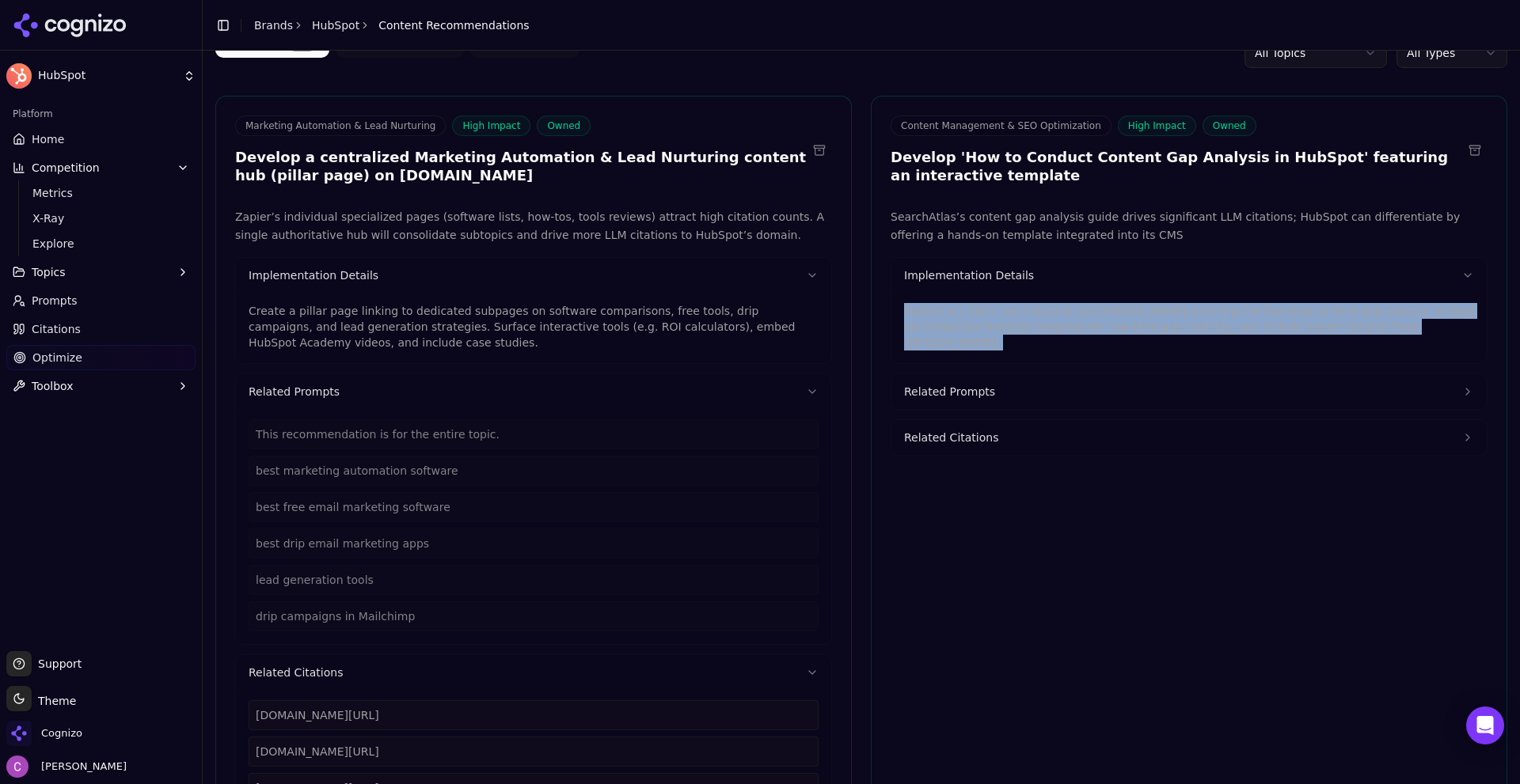
click at [1044, 307] on p "Publish a 1,500+ word tutorial on blog.hubspot.com outlining the five-step cont…" at bounding box center [1189, 327] width 570 height 48
click at [1107, 325] on p "Publish a 1,500+ word tutorial on blog.hubspot.com outlining the five-step cont…" at bounding box center [1189, 327] width 570 height 48
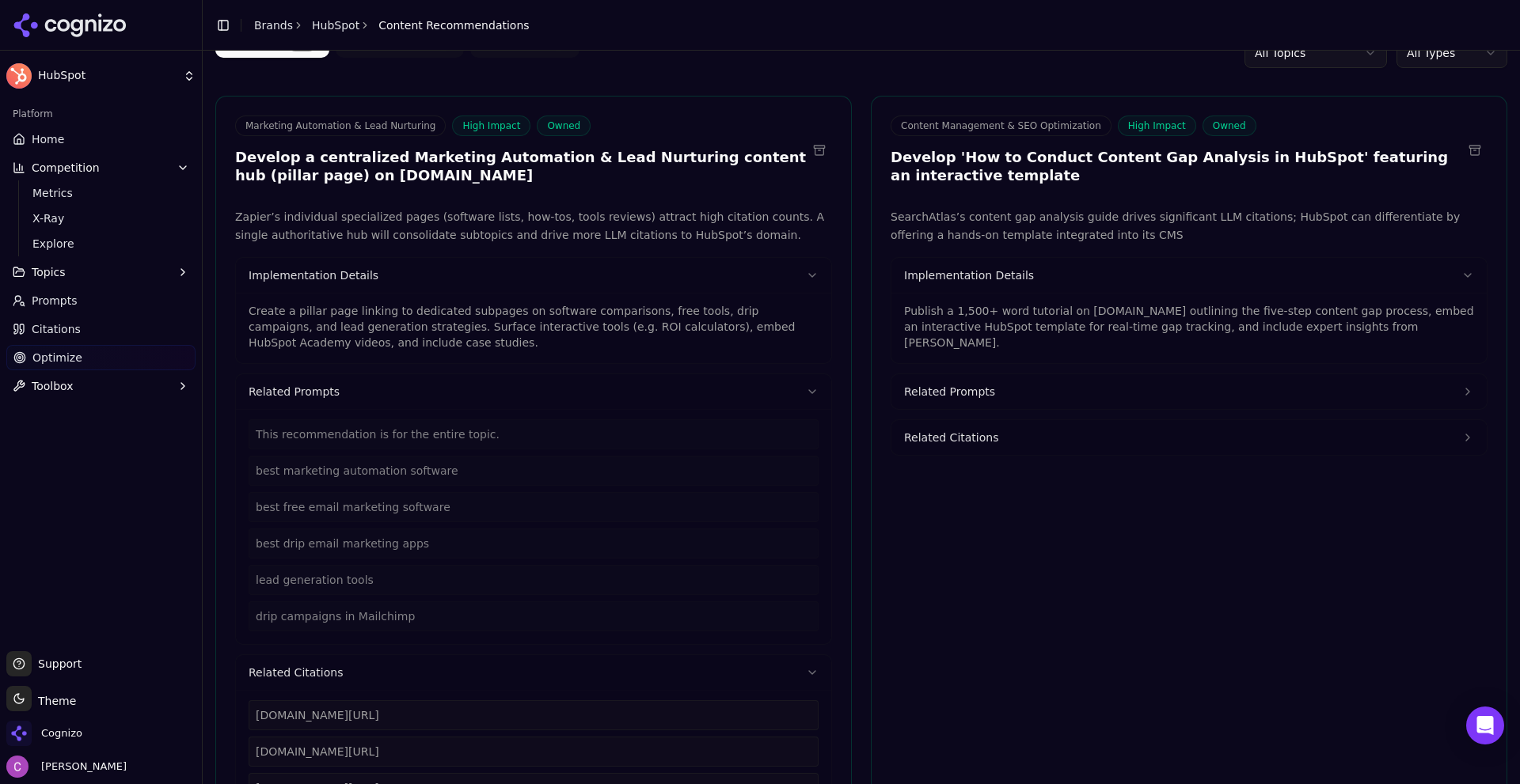
click at [1085, 323] on p "Publish a 1,500+ word tutorial on blog.hubspot.com outlining the five-step cont…" at bounding box center [1189, 327] width 570 height 48
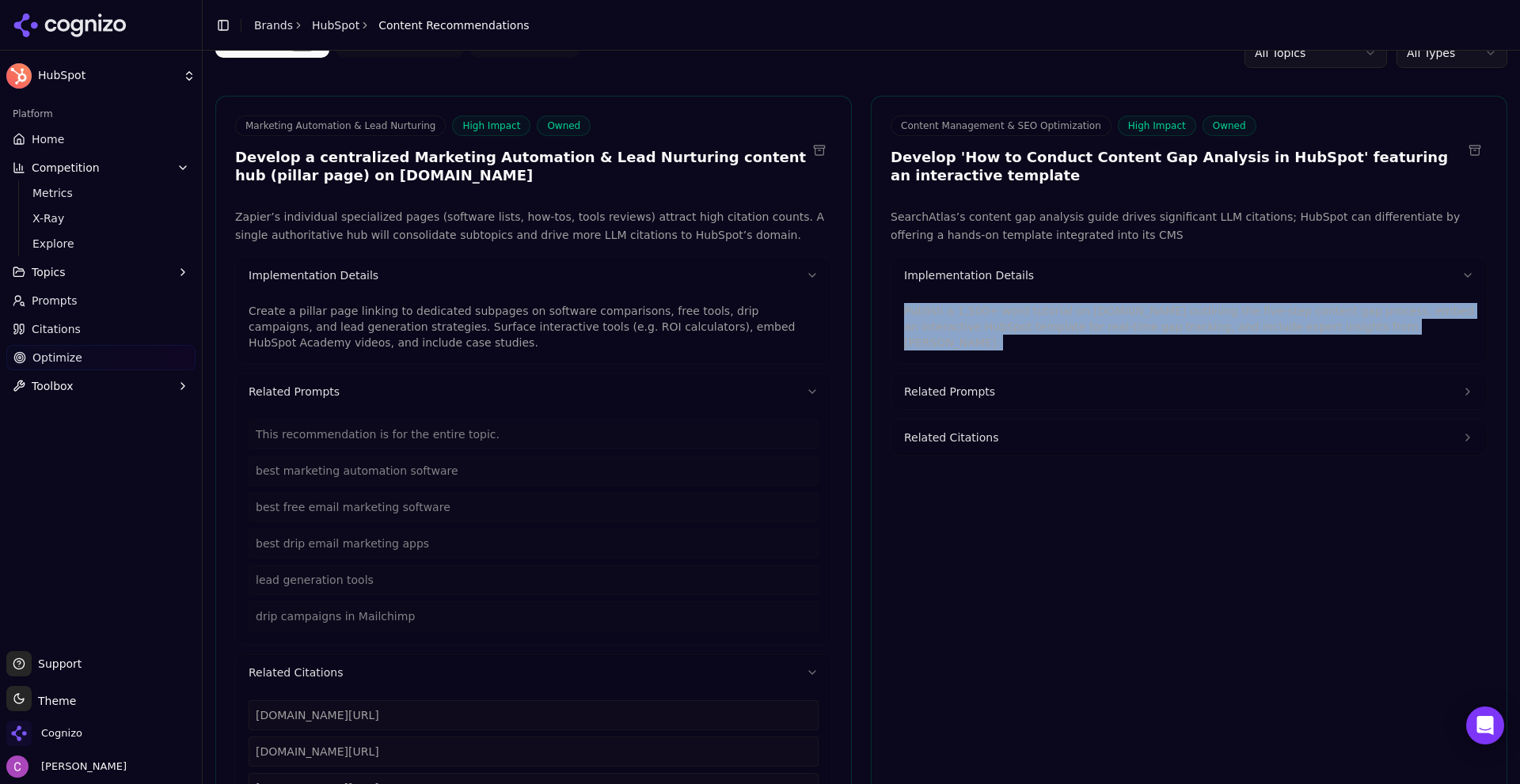
click at [1085, 323] on p "Publish a 1,500+ word tutorial on blog.hubspot.com outlining the five-step cont…" at bounding box center [1189, 327] width 570 height 48
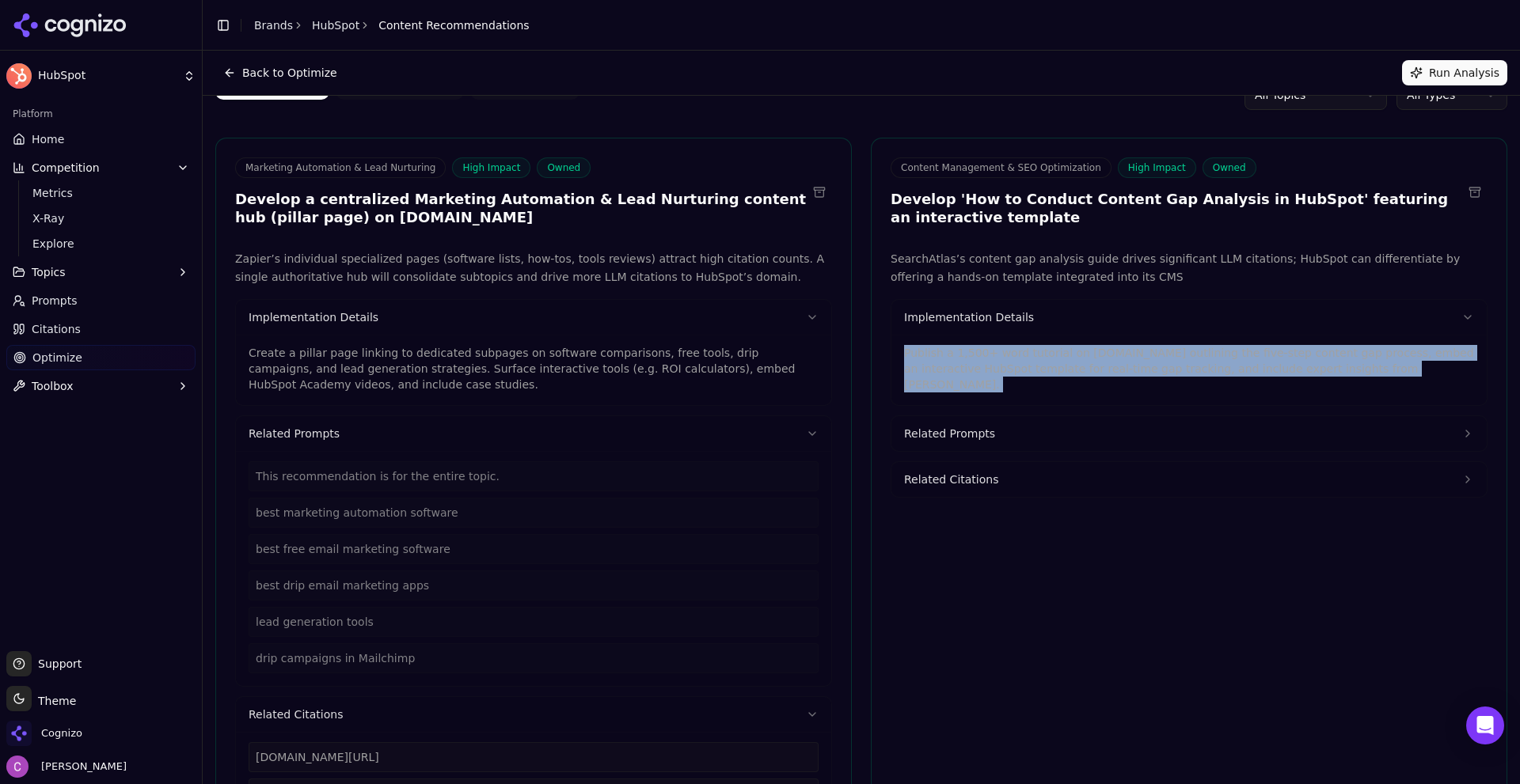
scroll to position [0, 0]
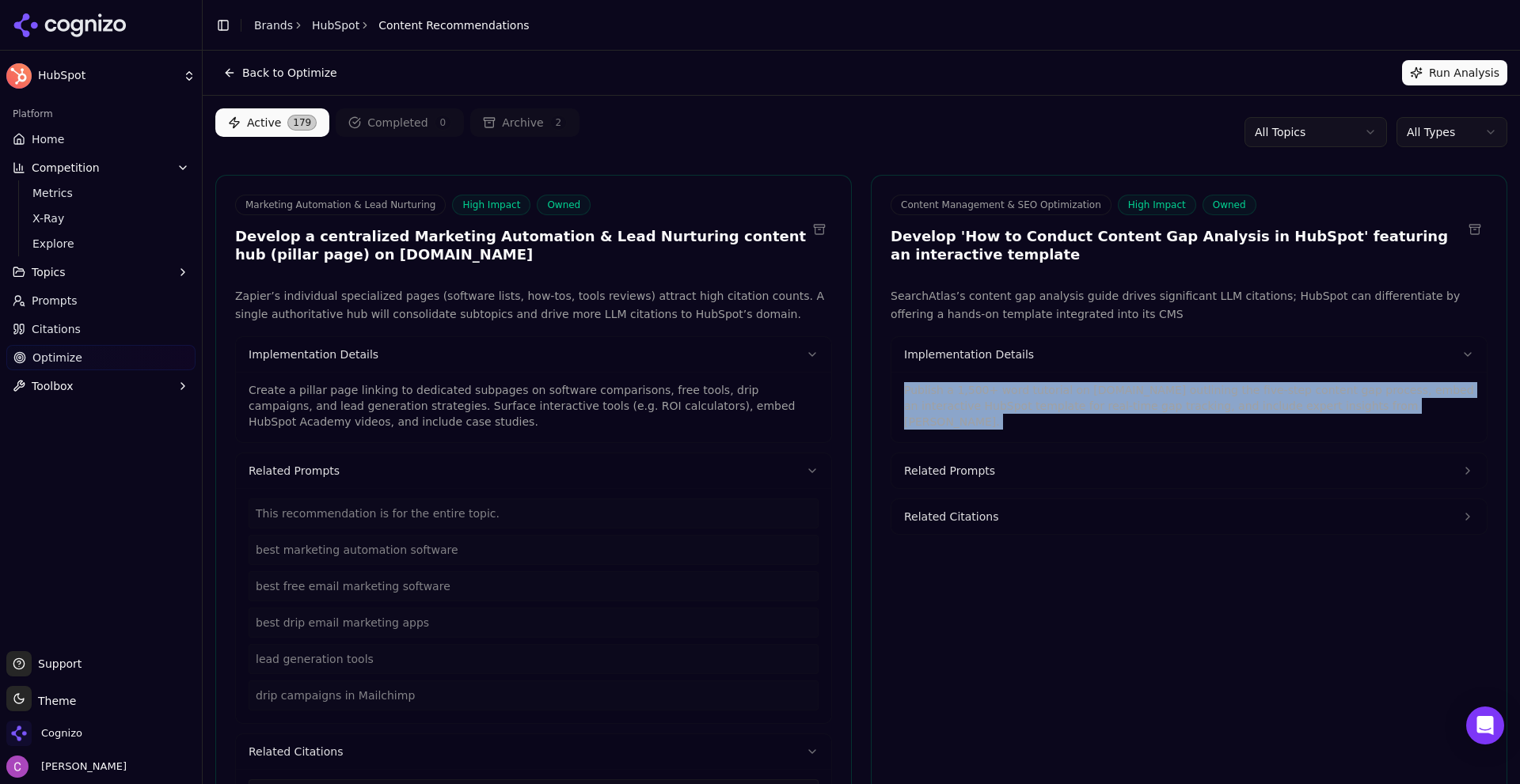
click at [1459, 137] on html "HubSpot Platform Home Competition Metrics X-Ray Explore Topics Prompts Citation…" at bounding box center [760, 392] width 1520 height 784
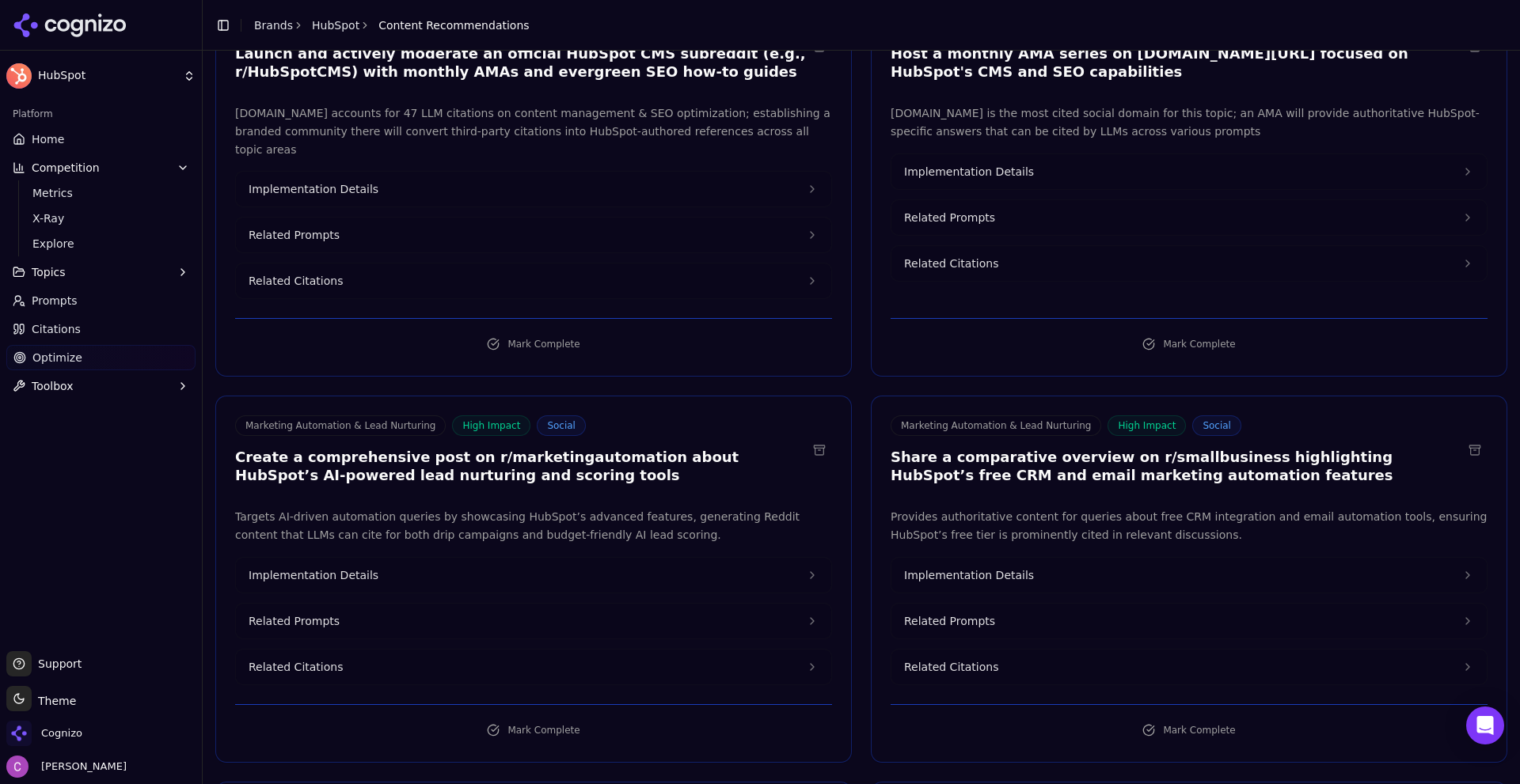
scroll to position [238, 0]
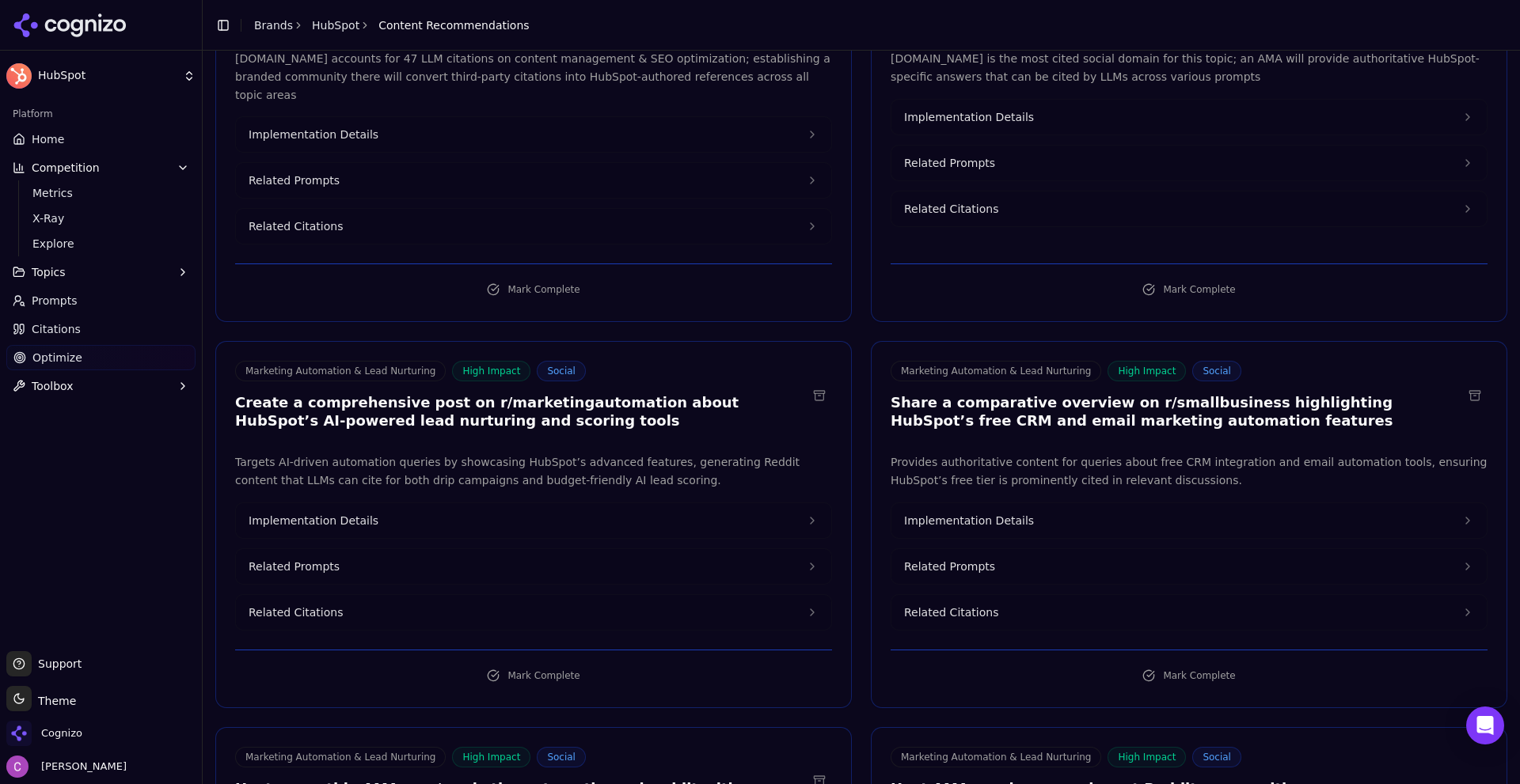
click at [342, 394] on h3 "Create a comprehensive post on r/marketingautomation about HubSpot’s AI-powered…" at bounding box center [521, 411] width 572 height 35
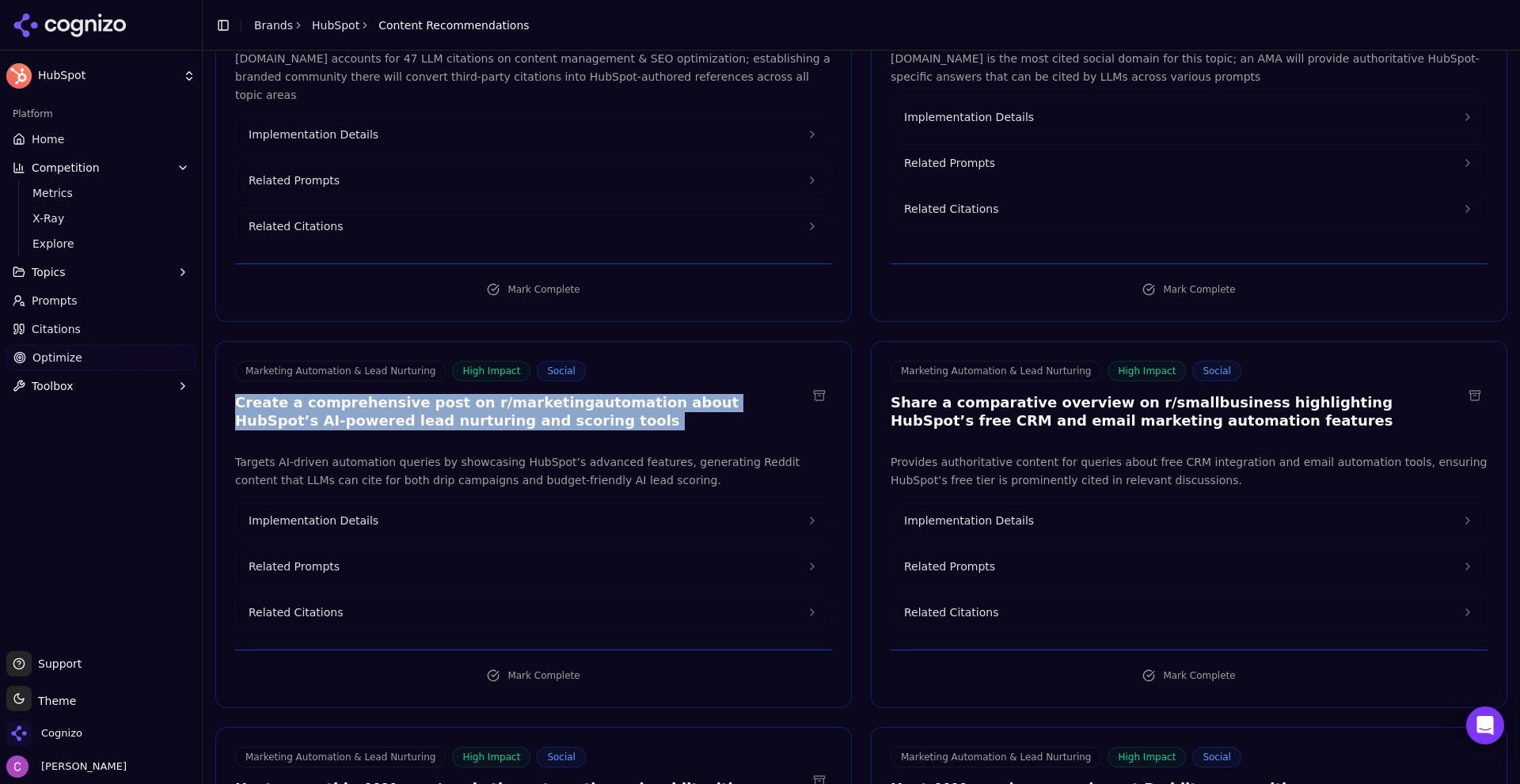
click at [508, 394] on h3 "Create a comprehensive post on r/marketingautomation about HubSpot’s AI-powered…" at bounding box center [521, 411] width 572 height 35
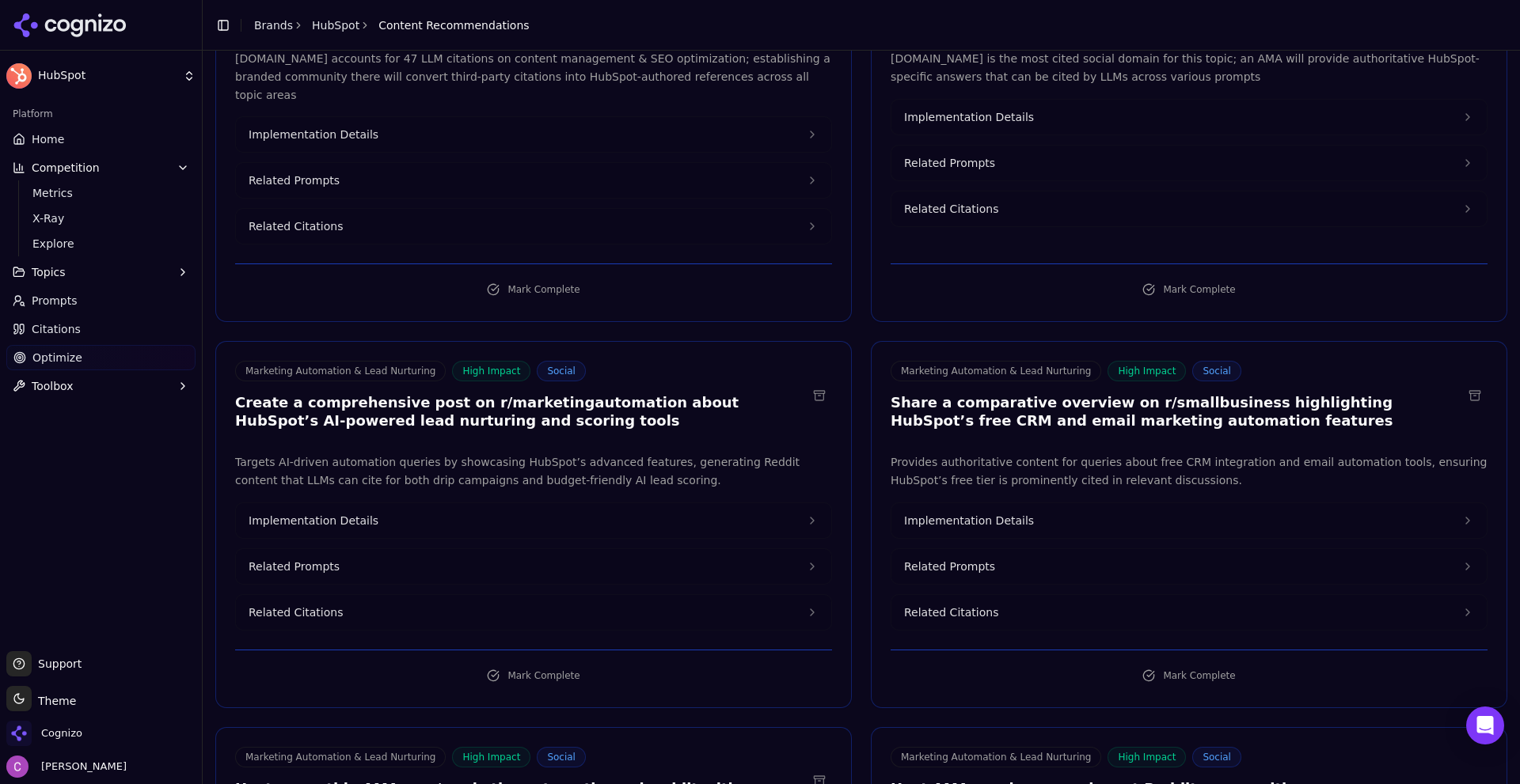
click at [954, 559] on span "Related Prompts" at bounding box center [950, 567] width 91 height 16
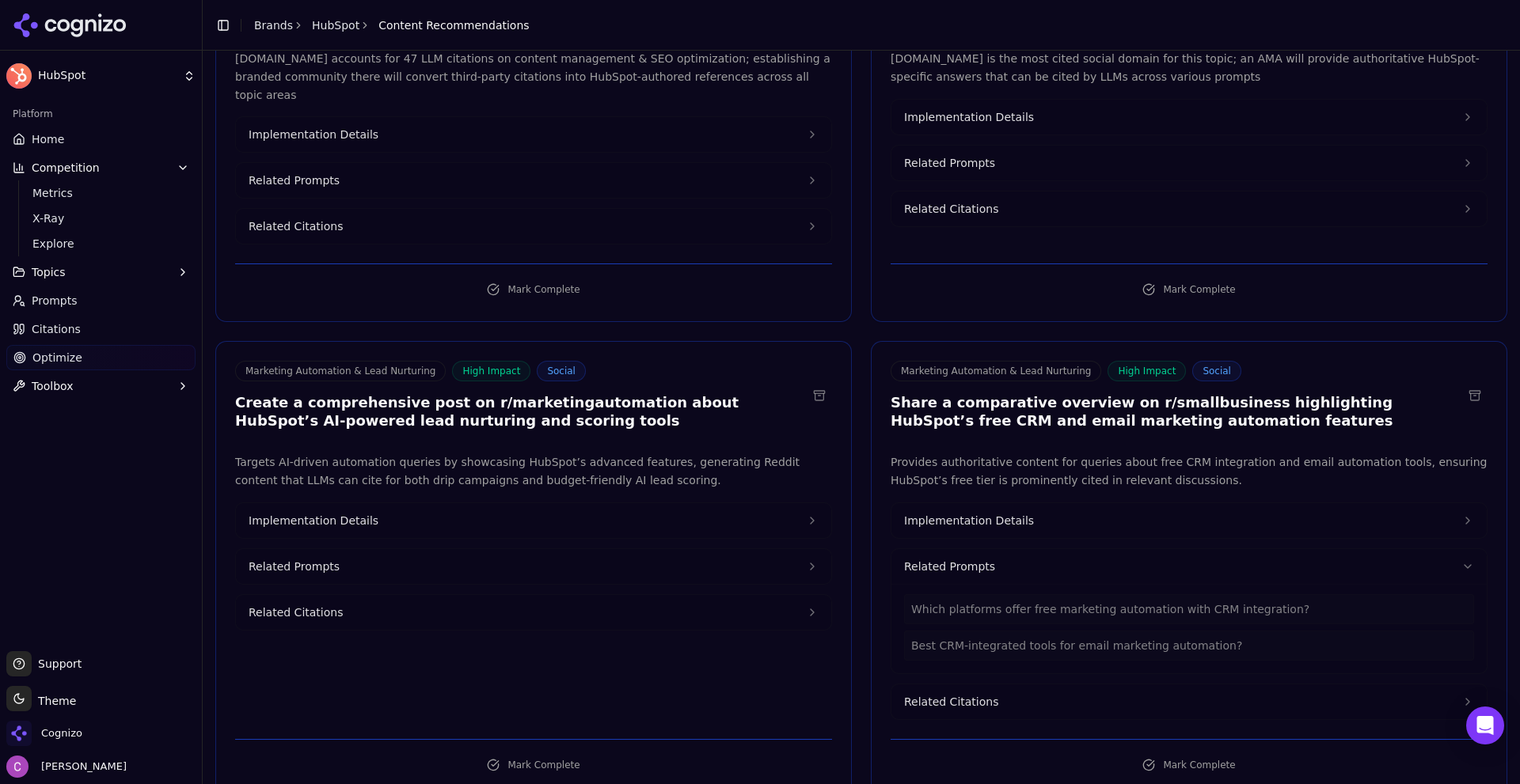
click at [541, 549] on button "Related Prompts" at bounding box center [533, 566] width 596 height 35
click at [505, 509] on button "Implementation Details" at bounding box center [533, 520] width 596 height 35
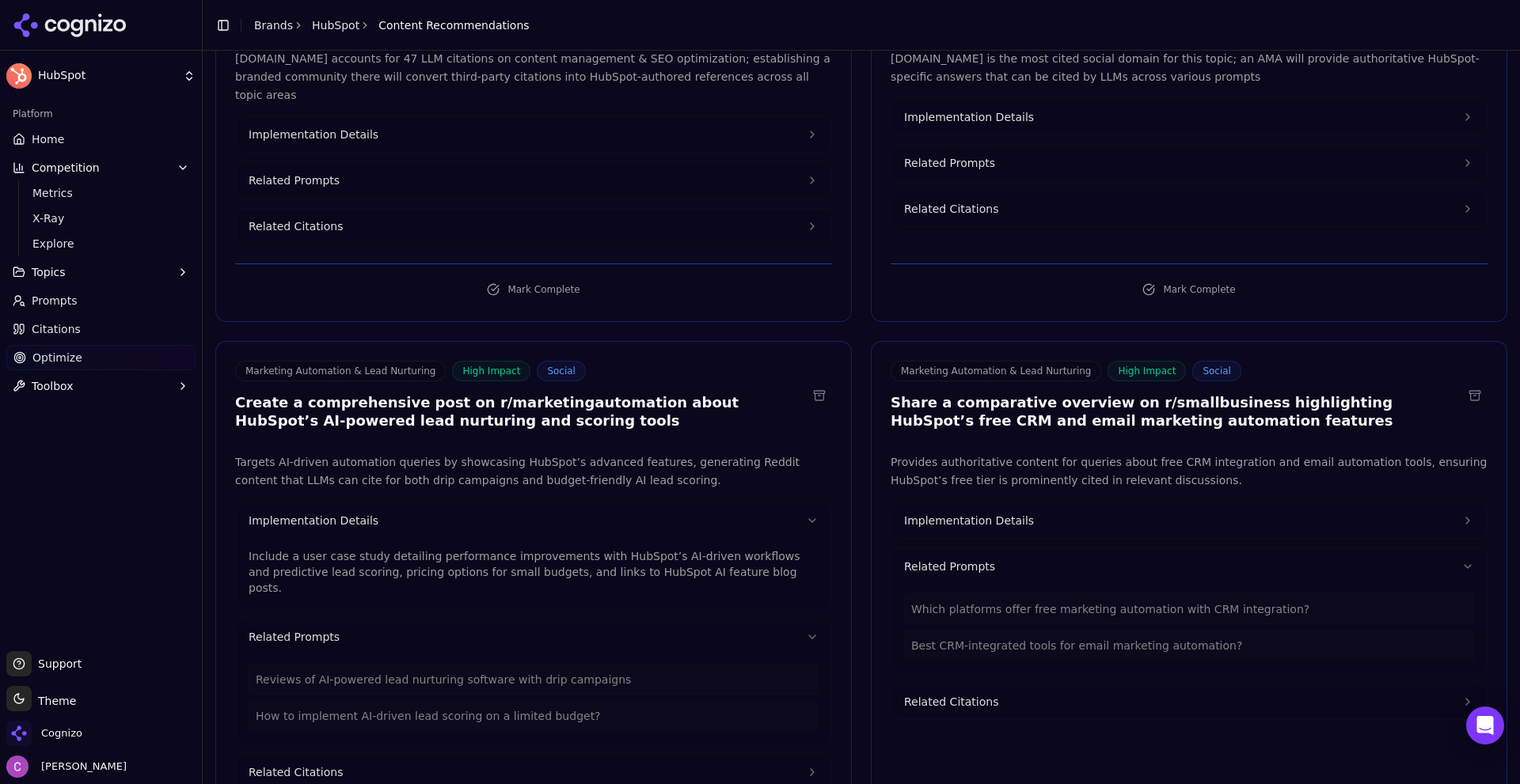
click at [1062, 503] on button "Implementation Details" at bounding box center [1189, 520] width 596 height 35
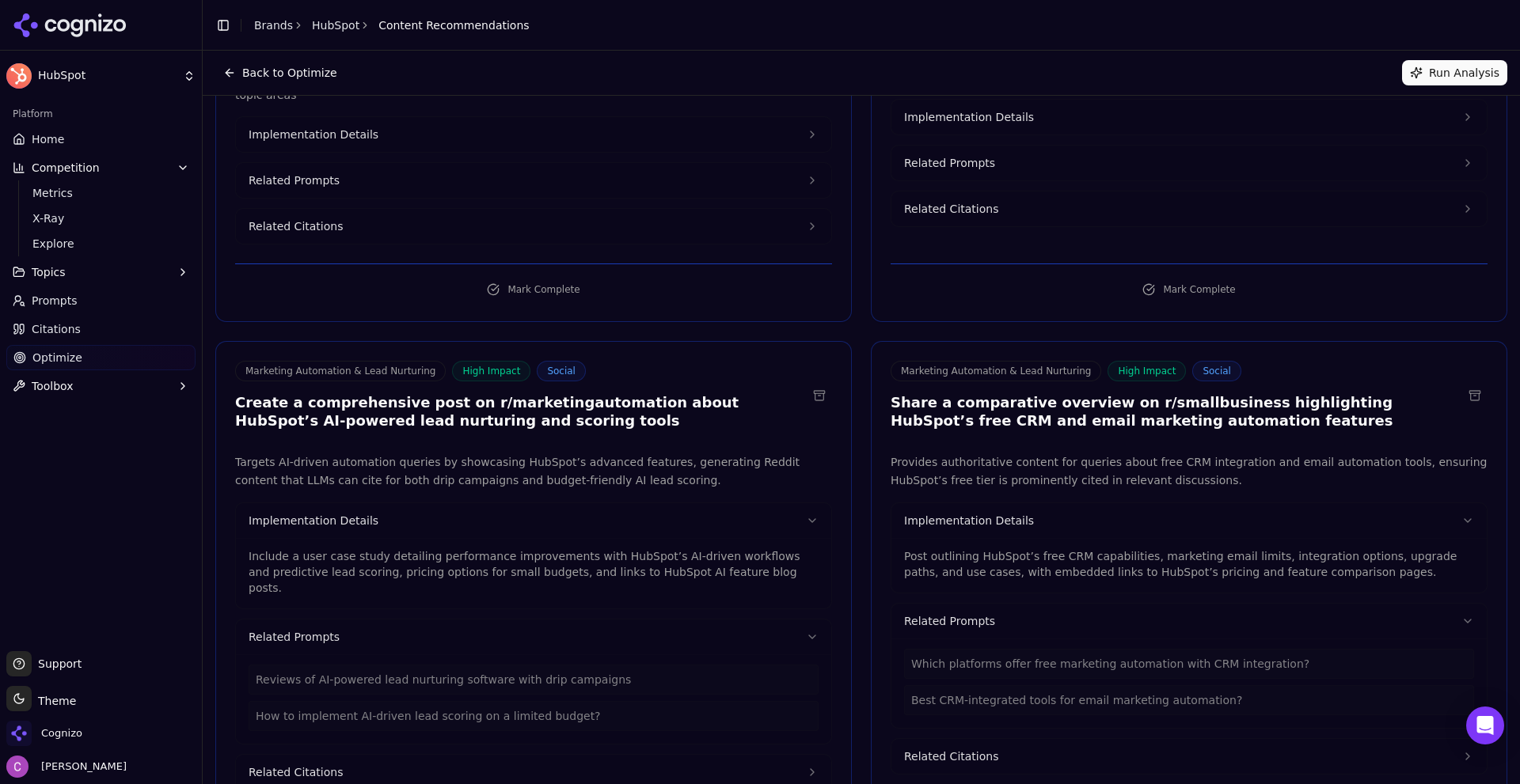
scroll to position [0, 0]
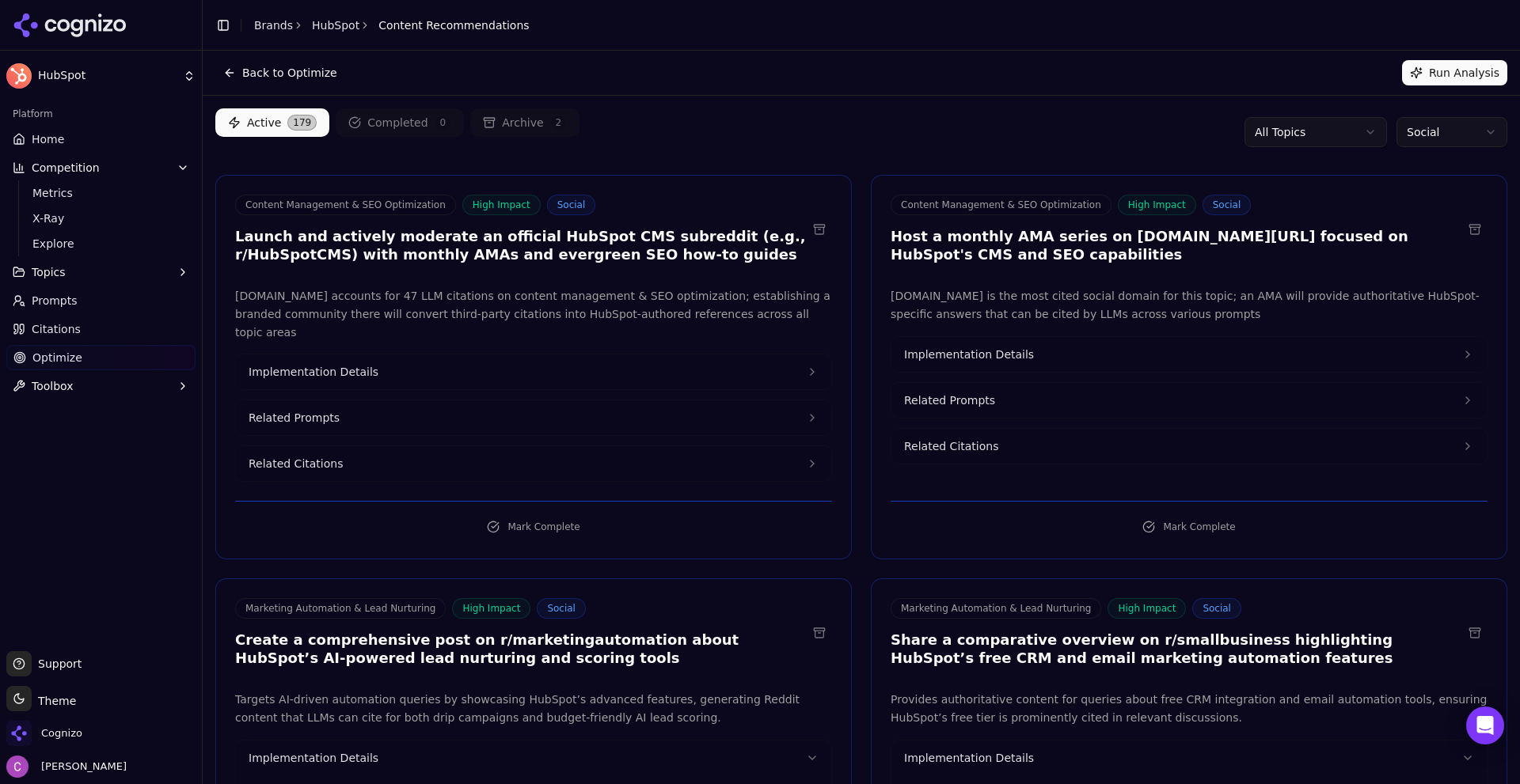
click at [1456, 142] on html "HubSpot Platform Home Competition Metrics X-Ray Explore Topics Prompts Citation…" at bounding box center [760, 392] width 1520 height 784
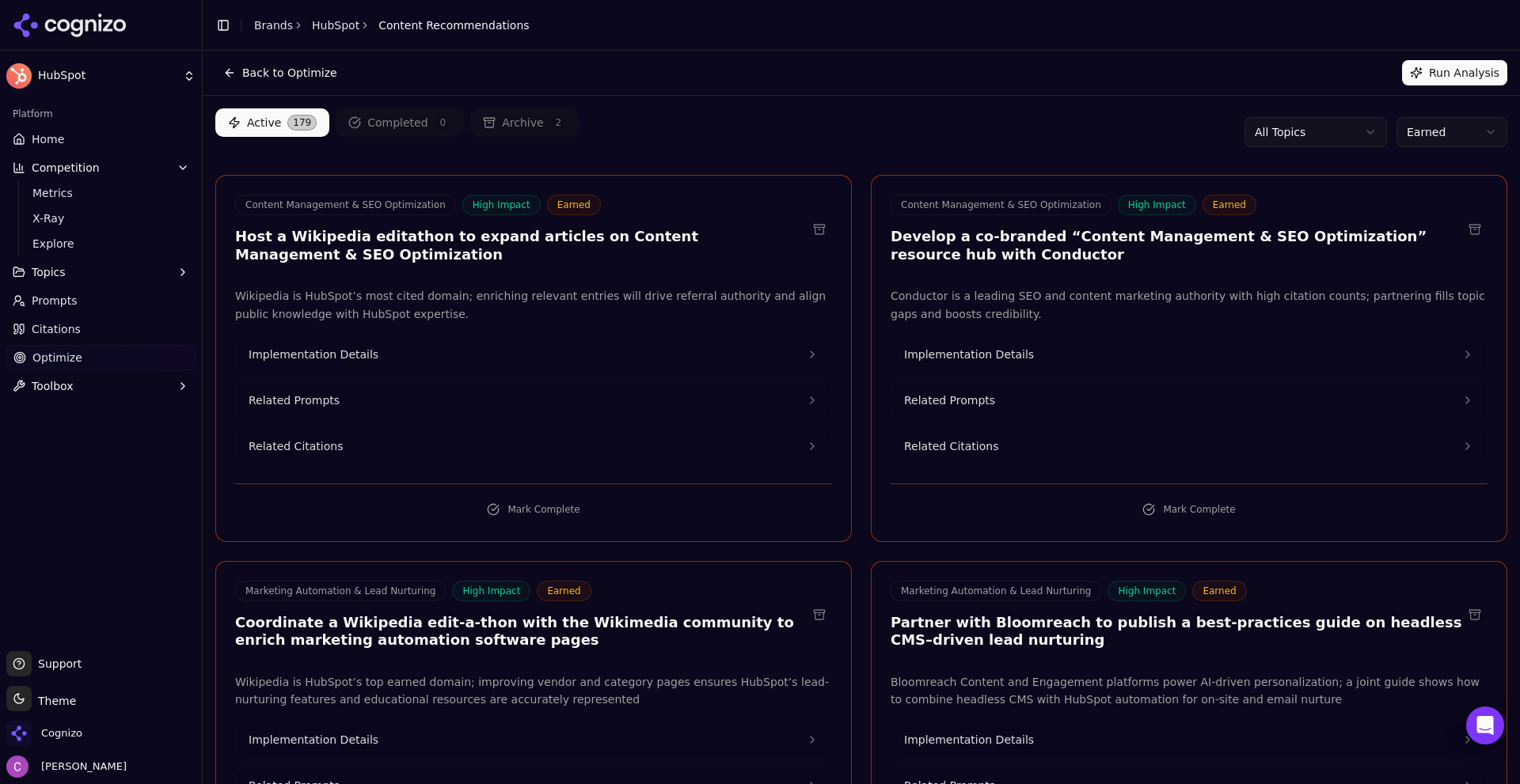
click at [105, 364] on link "Optimize" at bounding box center [100, 358] width 189 height 25
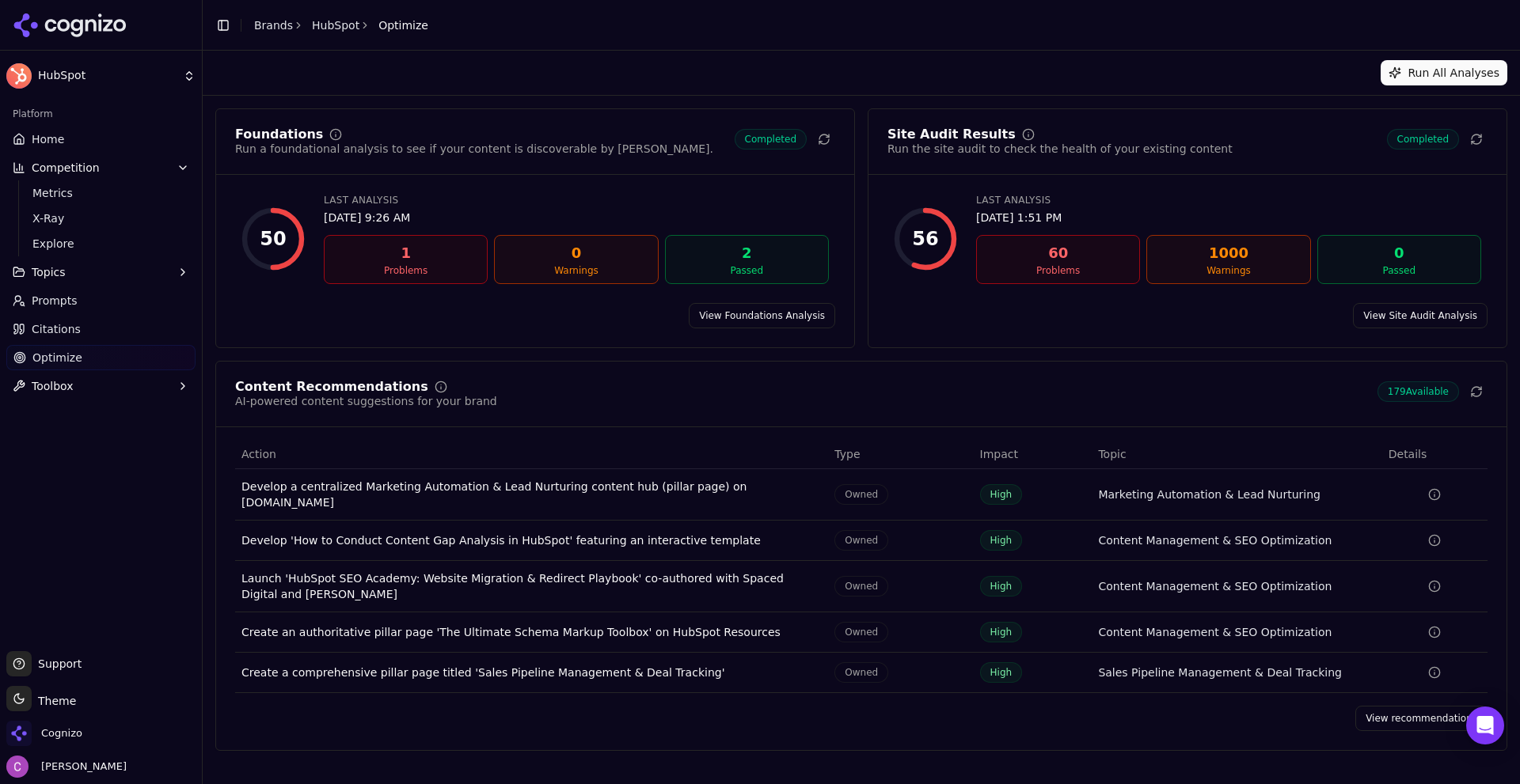
click at [792, 321] on link "View Foundations Analysis" at bounding box center [762, 316] width 146 height 25
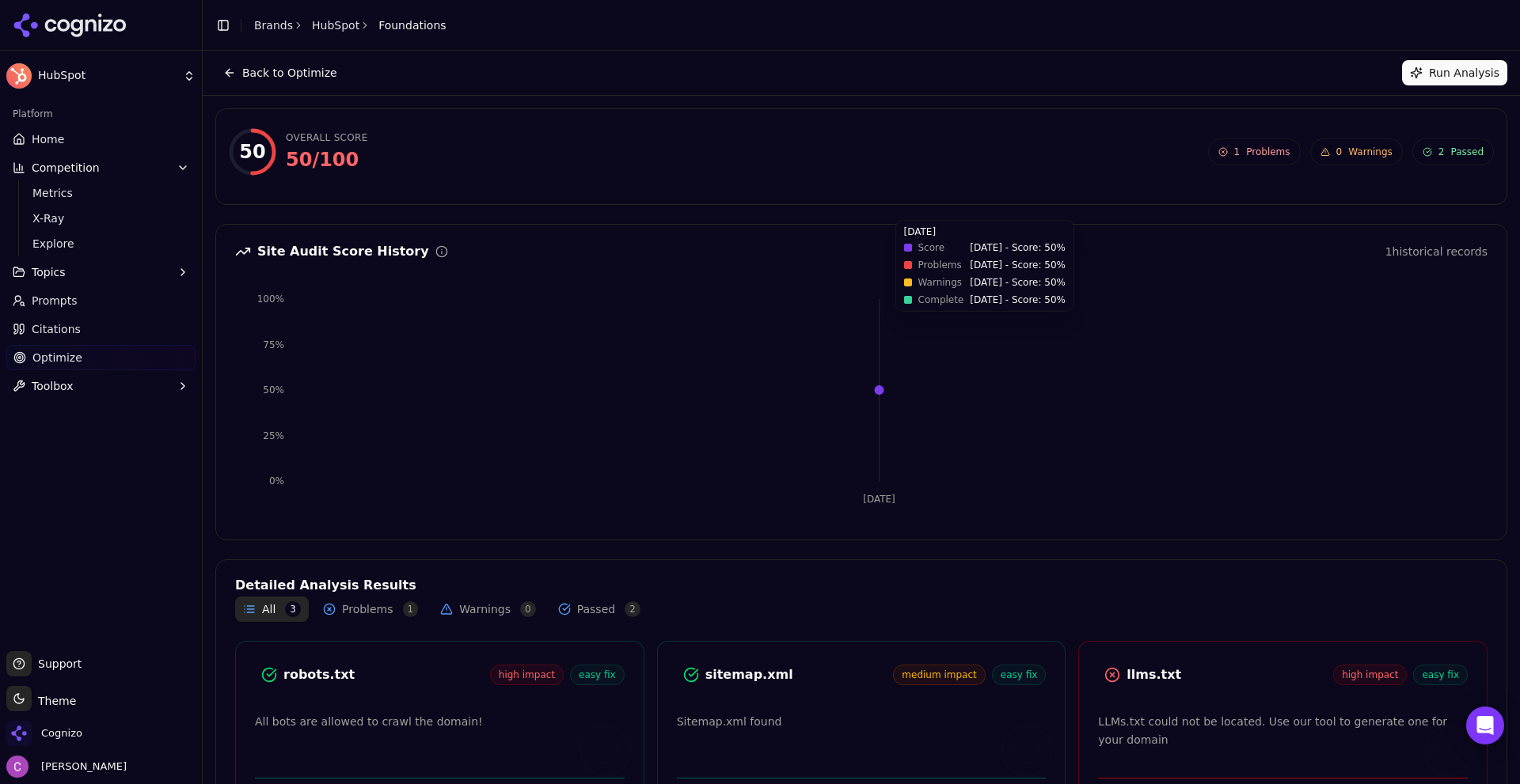
scroll to position [104, 0]
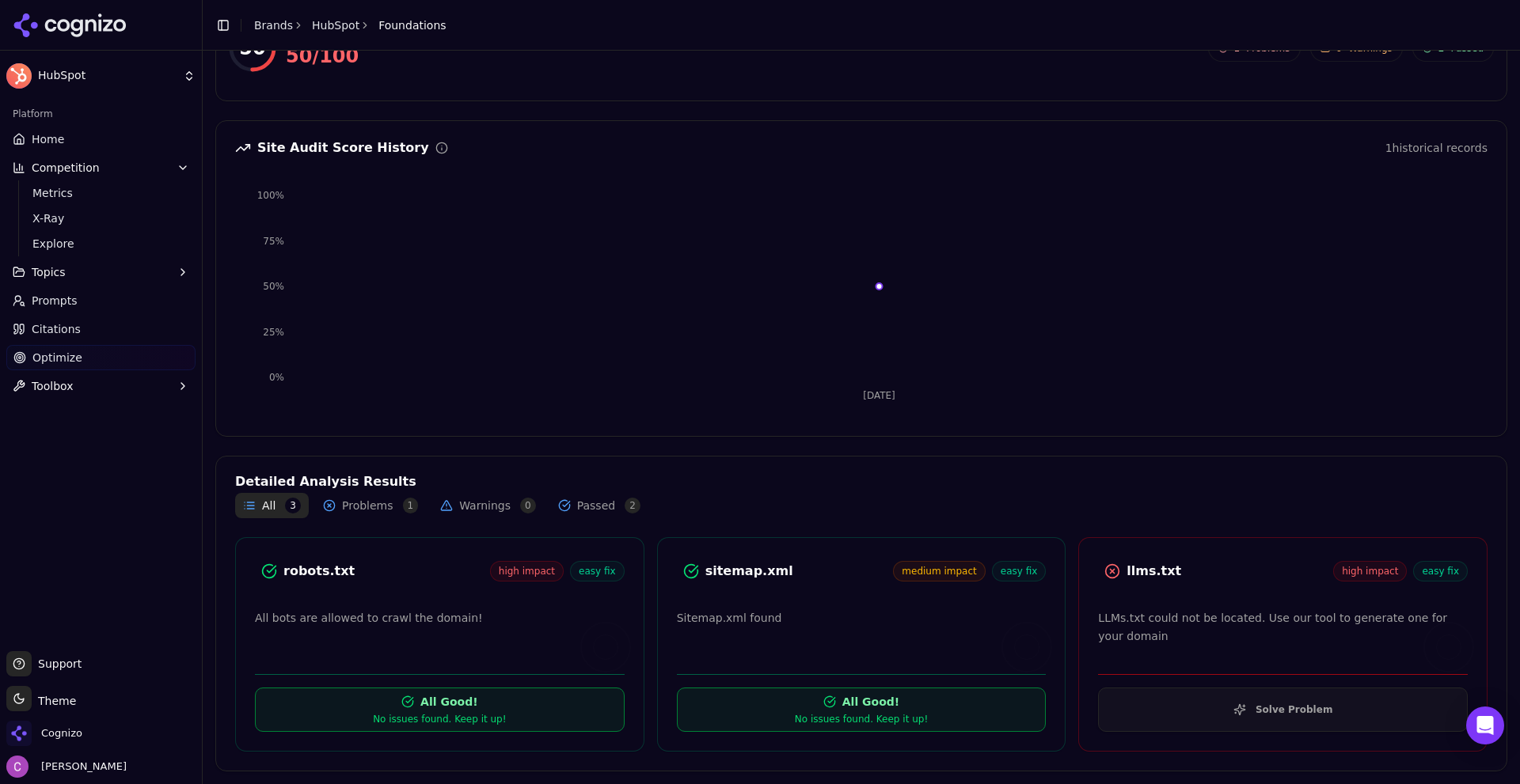
click at [304, 574] on div "robots.txt" at bounding box center [387, 571] width 207 height 19
click at [303, 574] on div "robots.txt" at bounding box center [387, 571] width 207 height 19
click at [380, 583] on div "robots.txt high impact easy fix" at bounding box center [439, 572] width 370 height 29
click at [1132, 575] on div "llms.txt" at bounding box center [1230, 571] width 207 height 19
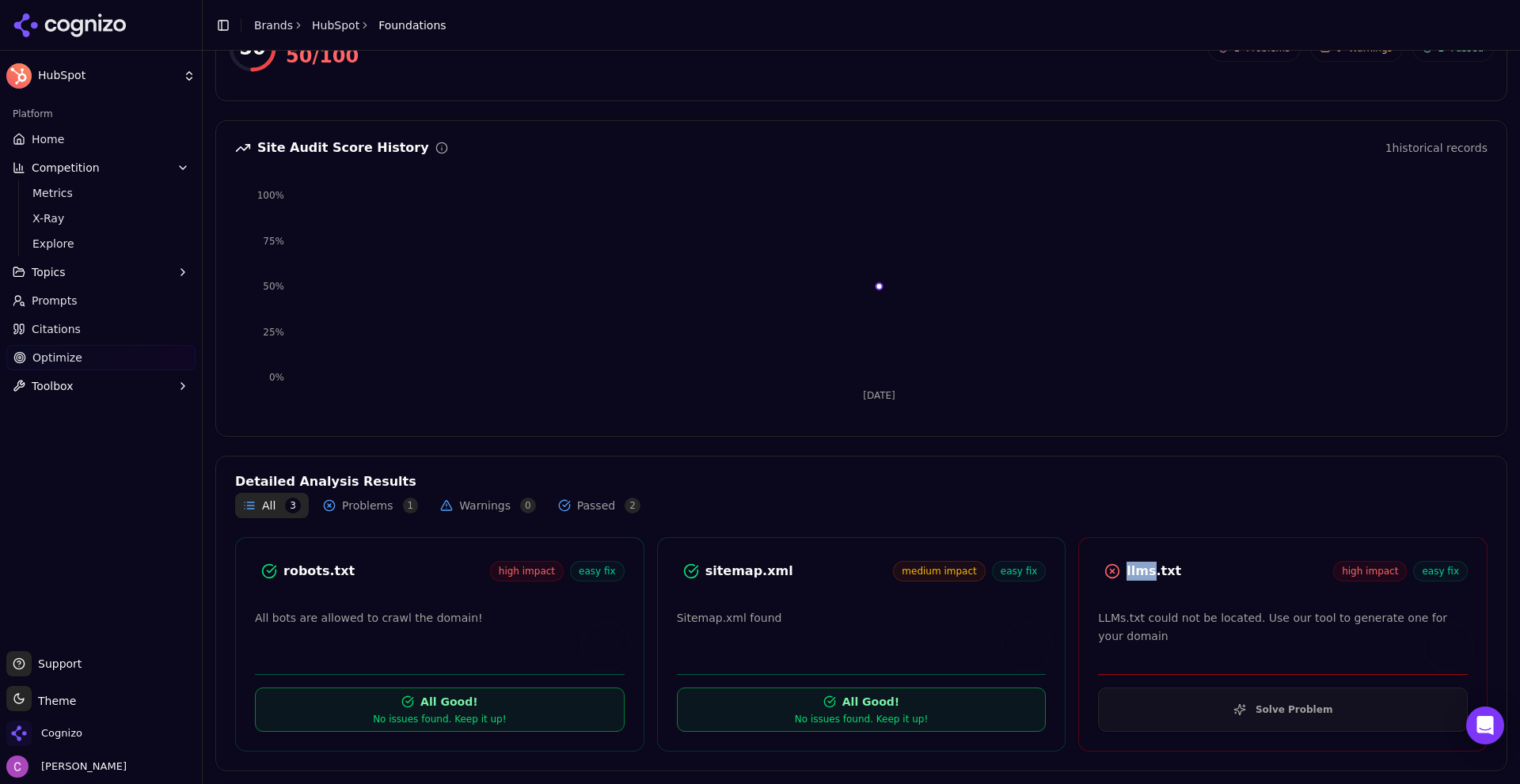
click at [1132, 575] on div "llms.txt" at bounding box center [1230, 571] width 207 height 19
click at [1189, 572] on div "llms.txt" at bounding box center [1230, 571] width 207 height 19
click at [1167, 720] on button "Solve Problem" at bounding box center [1282, 709] width 370 height 44
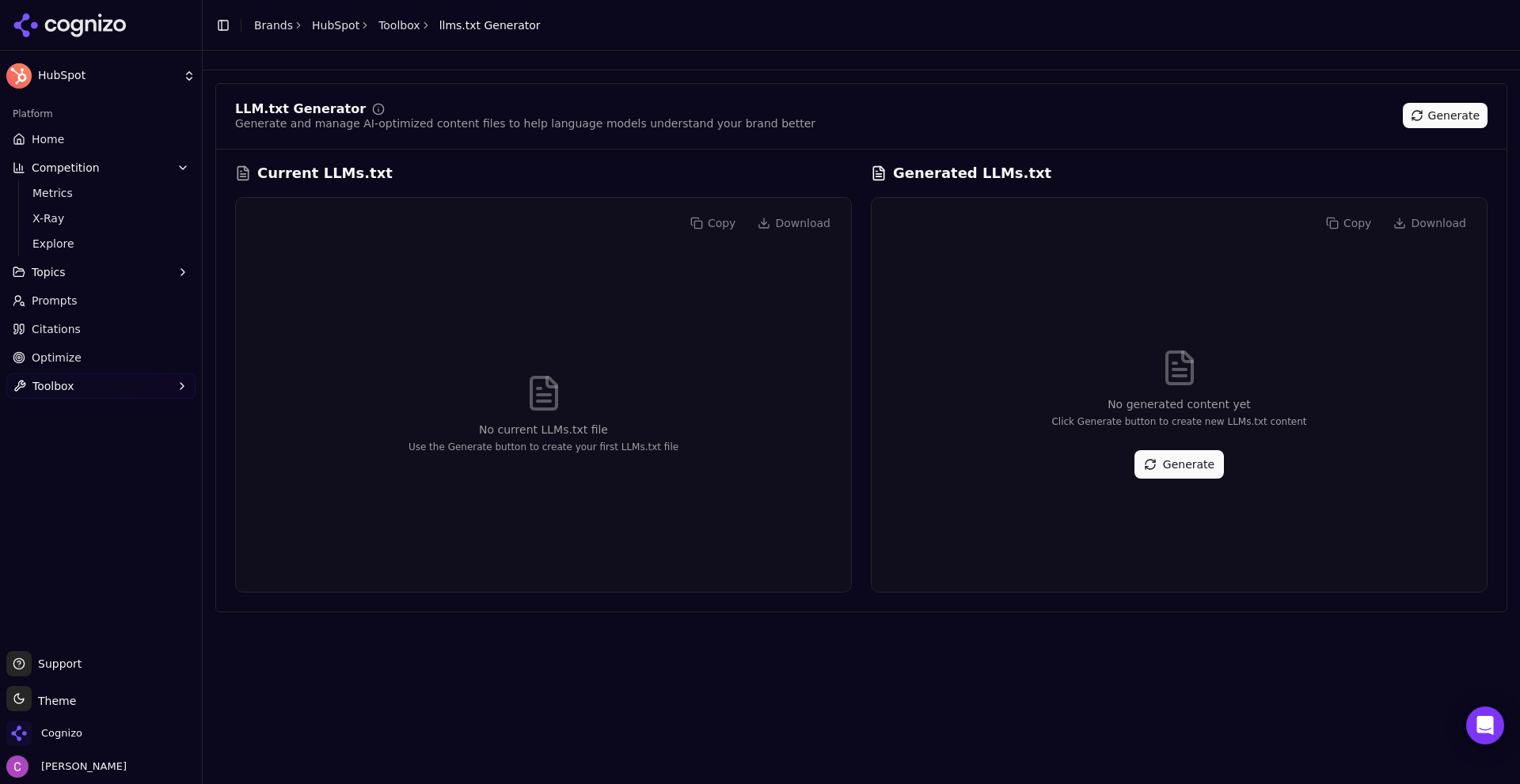
click at [1188, 463] on button "Generate" at bounding box center [1179, 465] width 89 height 29
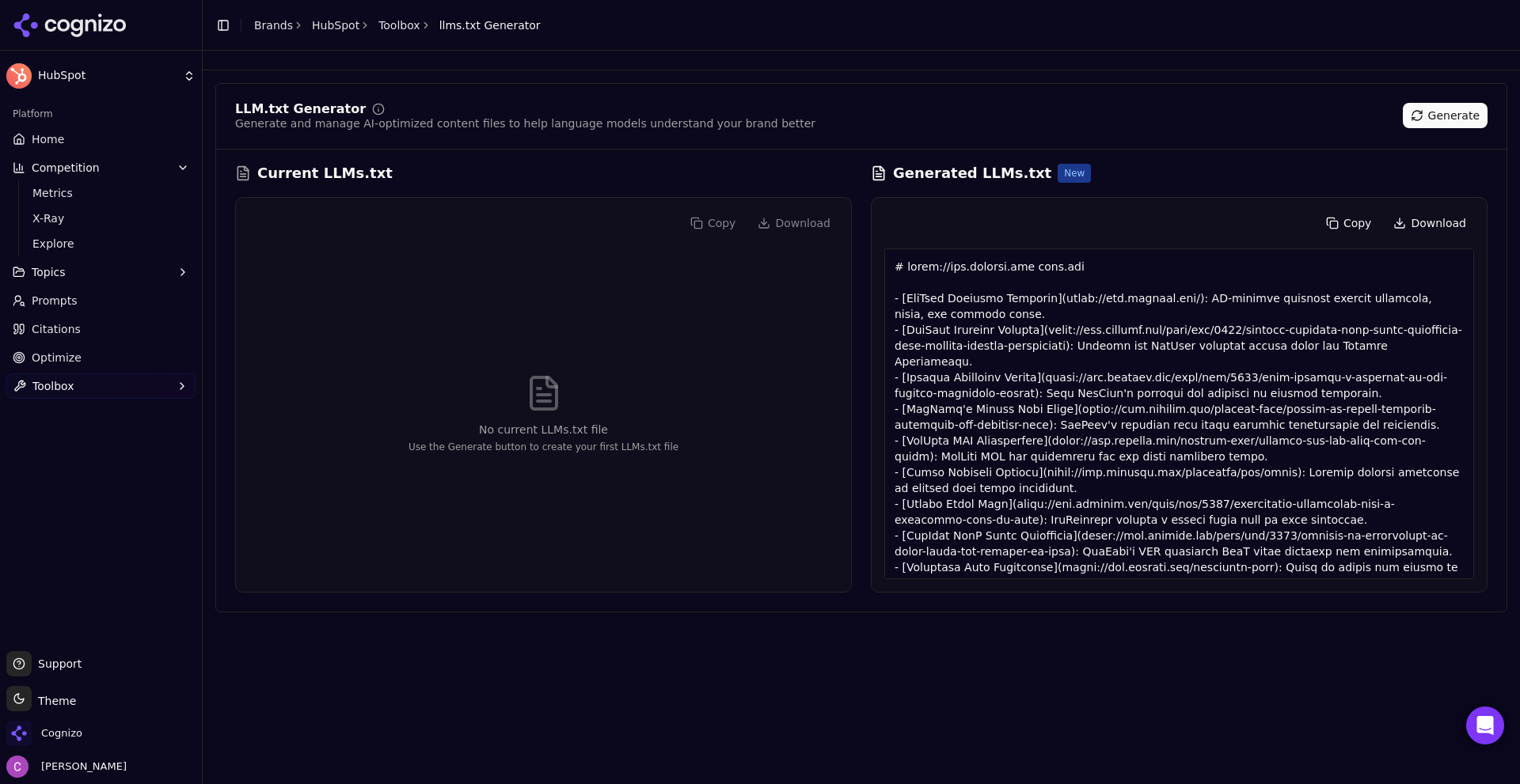
click at [1057, 126] on div "LLM.txt Generator Generate and manage AI-optimized content files to help langua…" at bounding box center [861, 117] width 1253 height 29
click at [80, 394] on button "Toolbox" at bounding box center [100, 387] width 189 height 25
click at [57, 444] on link "View All" at bounding box center [101, 436] width 150 height 23
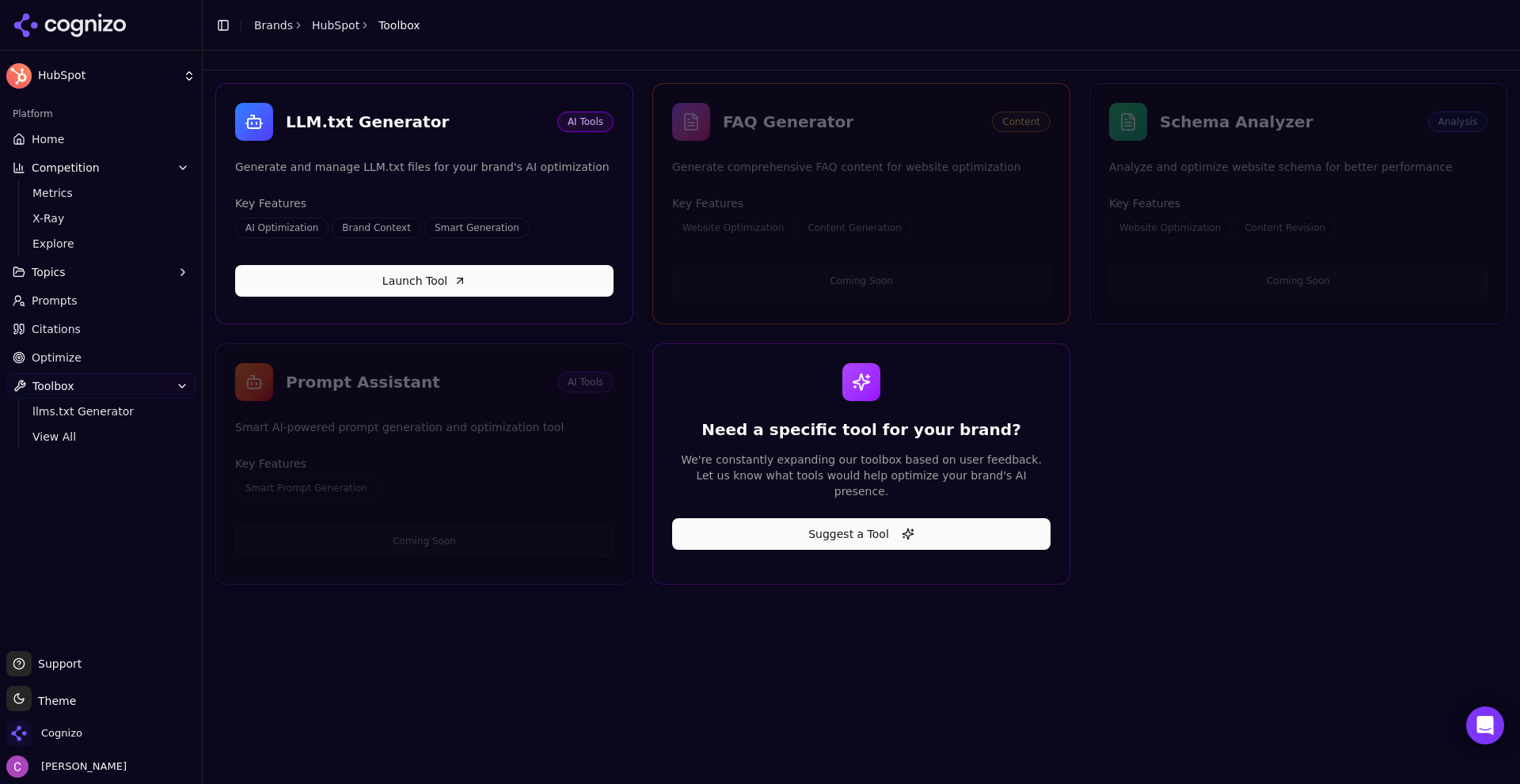
click at [1194, 496] on div "LLM.txt Generator AI Tools Generate and manage LLM.txt files for your brand's A…" at bounding box center [861, 334] width 1292 height 502
click at [42, 132] on span "Home" at bounding box center [48, 139] width 33 height 16
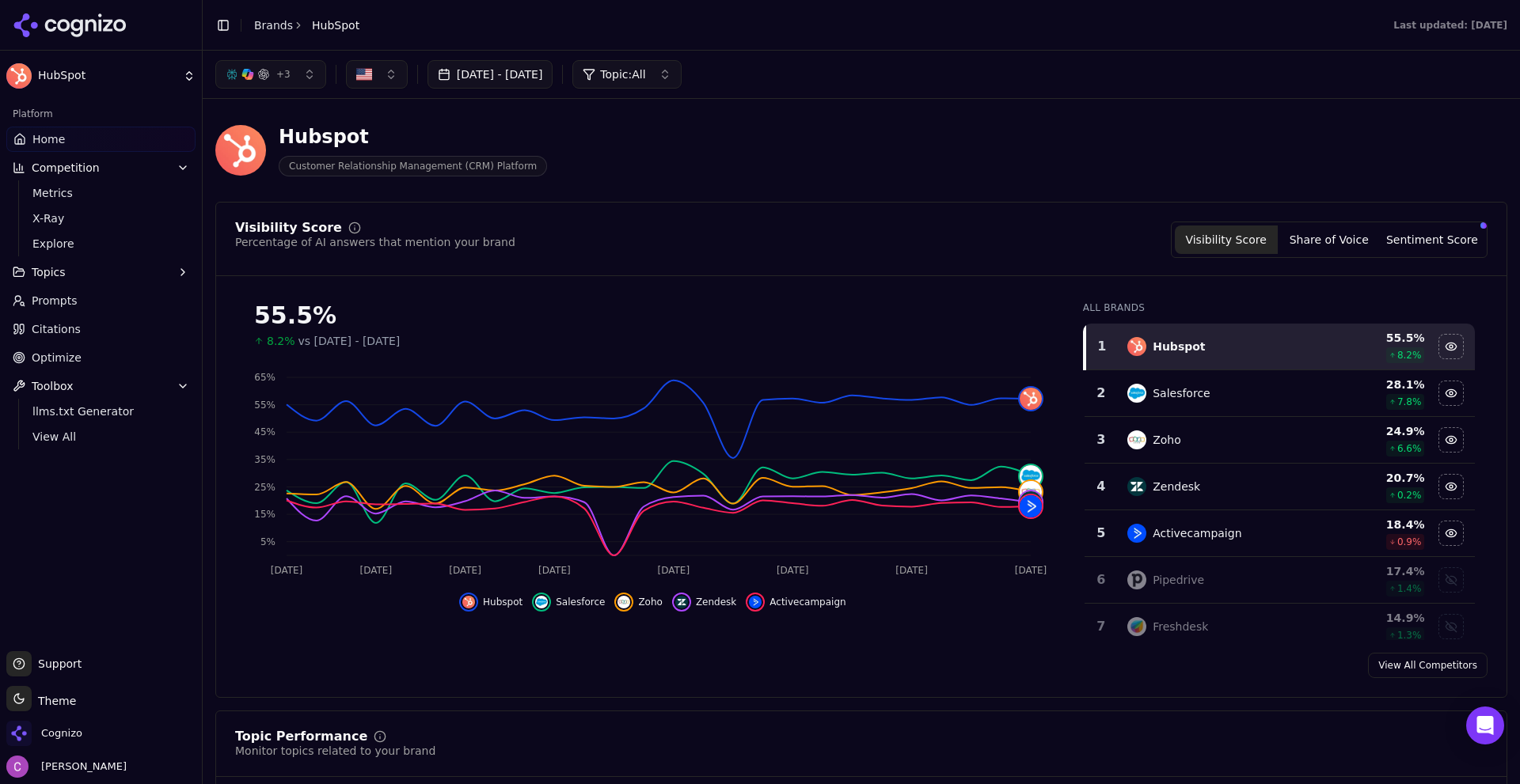
click at [779, 89] on div "+ 3 Jul 29, 2025 - Aug 28, 2025 Topic: All" at bounding box center [861, 74] width 1318 height 48
click at [864, 176] on div "Hubspot Customer Relationship Management (CRM) Platform" at bounding box center [569, 151] width 709 height 52
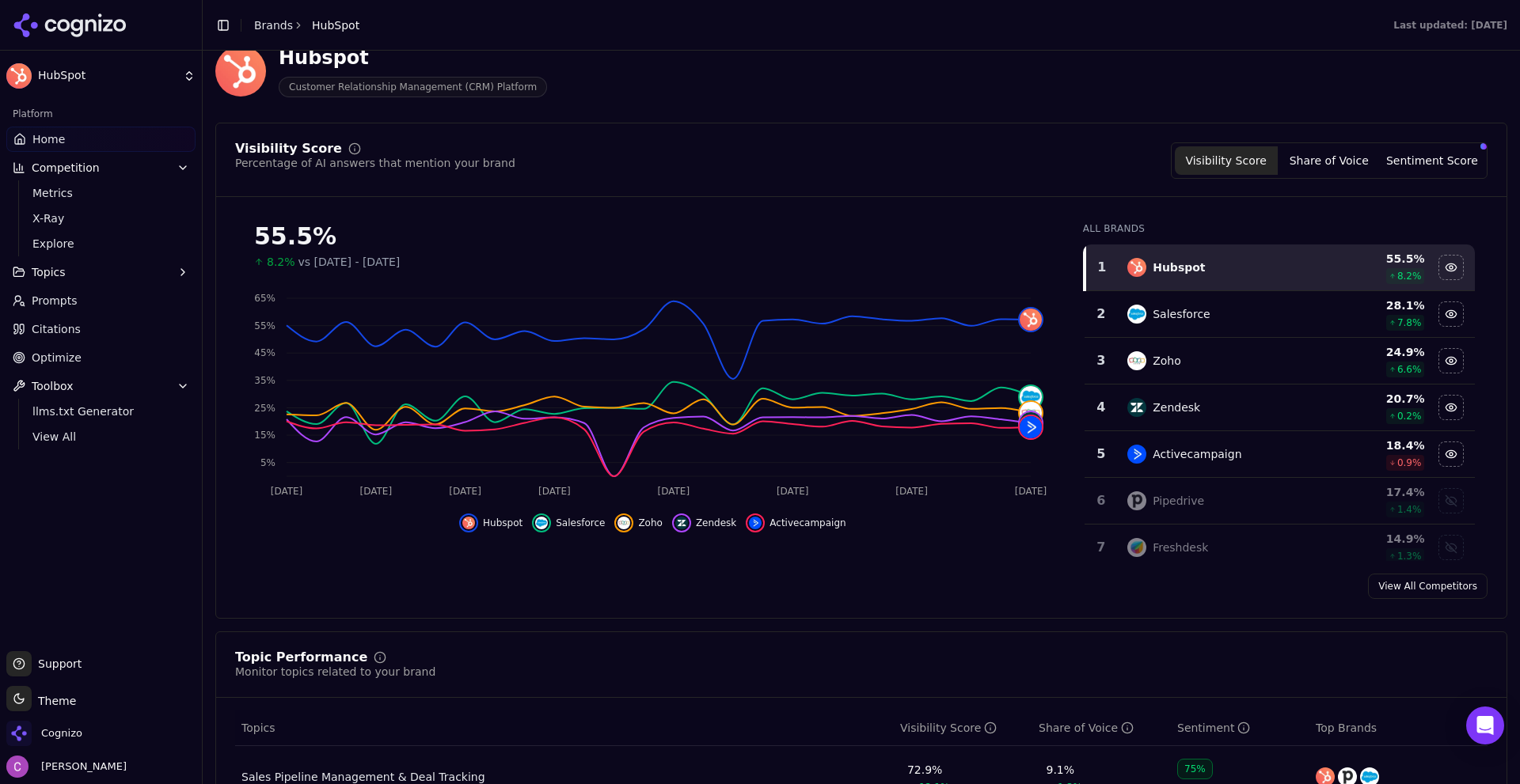
click at [704, 160] on div "Visibility Score Percentage of AI answers that mention your brand Visibility Sc…" at bounding box center [861, 161] width 1253 height 36
click at [108, 311] on link "Prompts" at bounding box center [100, 301] width 189 height 25
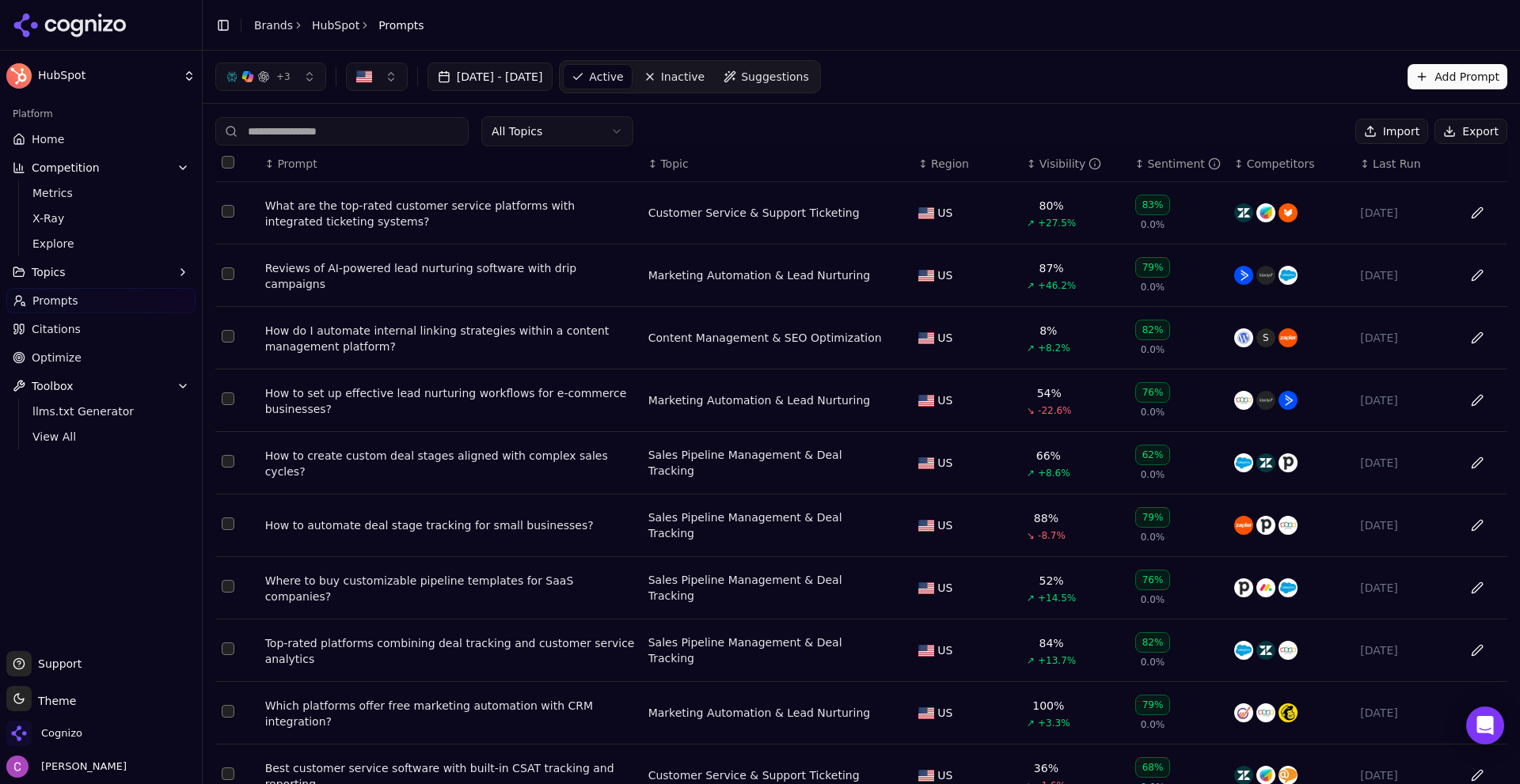
click at [484, 205] on div "What are the top-rated customer service platforms with integrated ticketing sys…" at bounding box center [451, 213] width 371 height 32
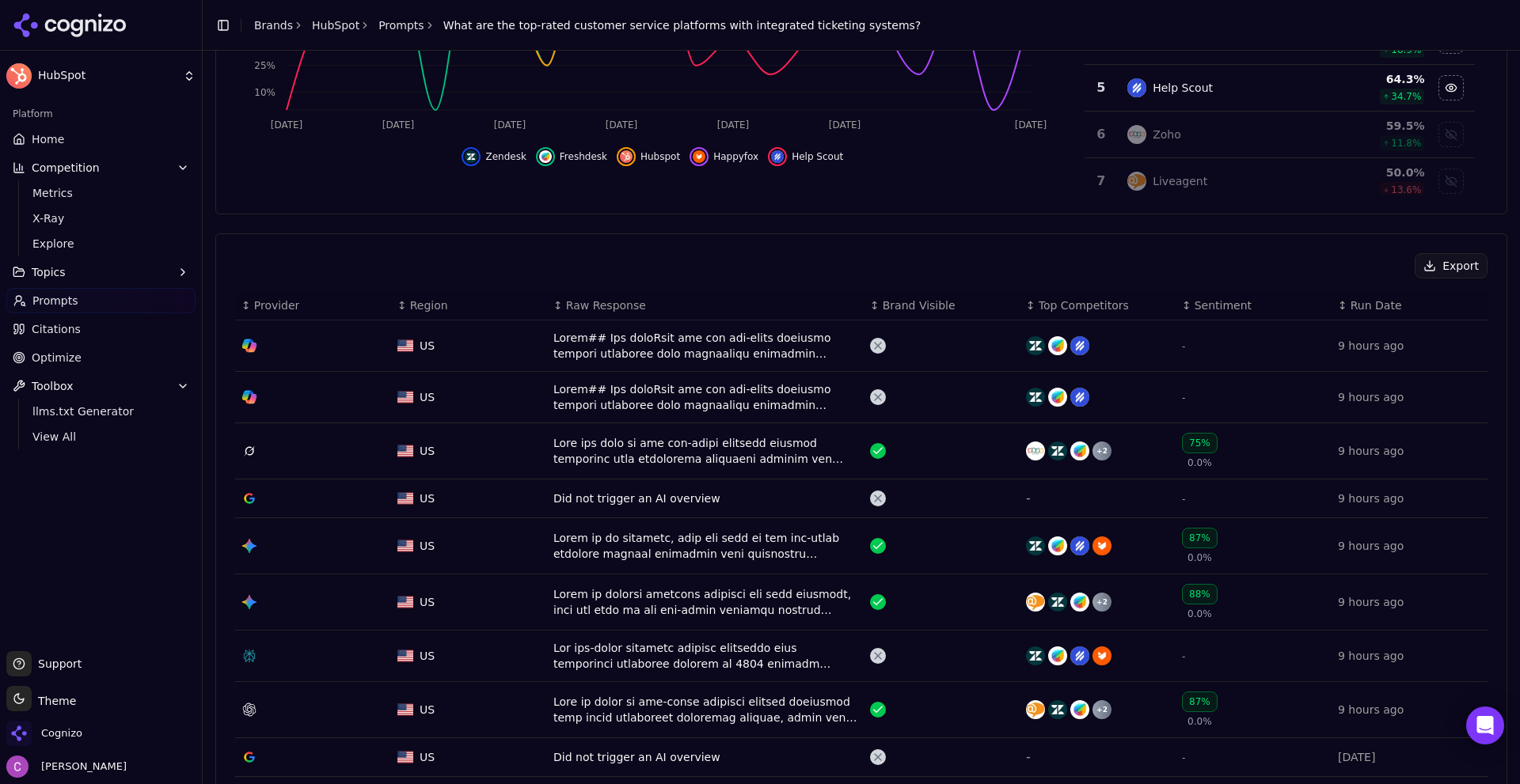
scroll to position [396, 0]
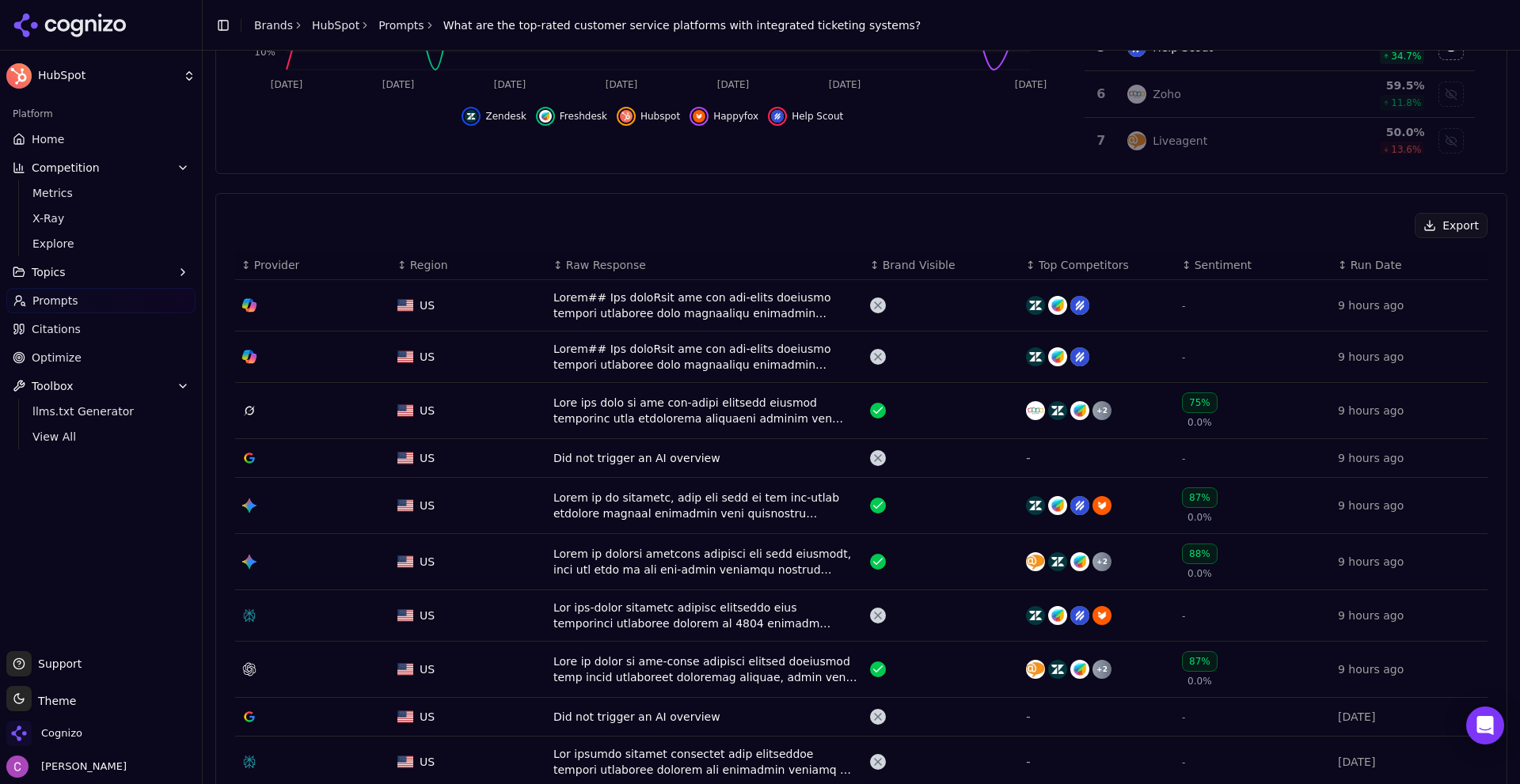
drag, startPoint x: 687, startPoint y: 295, endPoint x: 569, endPoint y: 303, distance: 118.3
click at [569, 303] on div "Data table" at bounding box center [706, 305] width 304 height 32
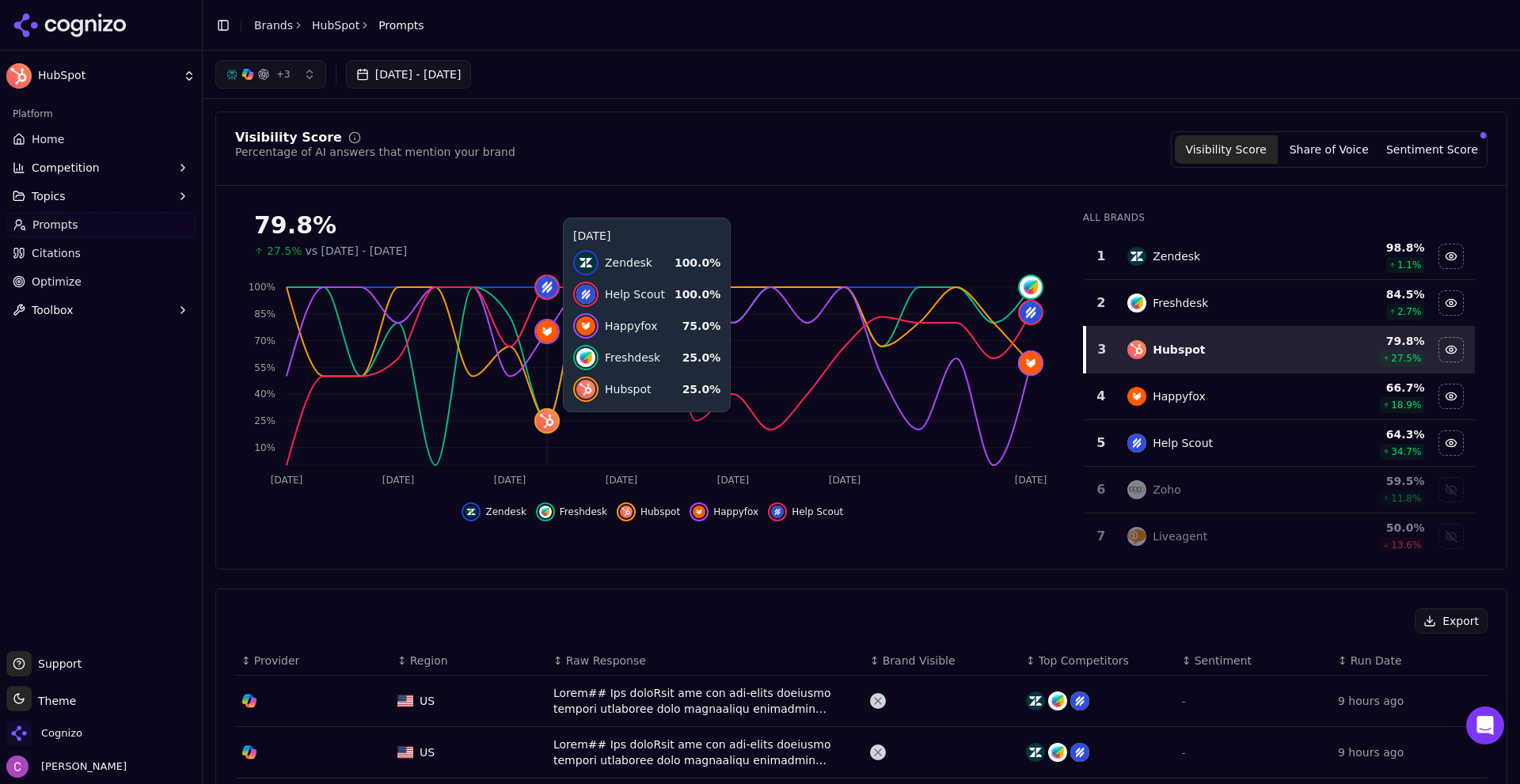
click at [819, 158] on div "Visibility Score Percentage of AI answers that mention your brand Visibility Sc…" at bounding box center [861, 149] width 1253 height 36
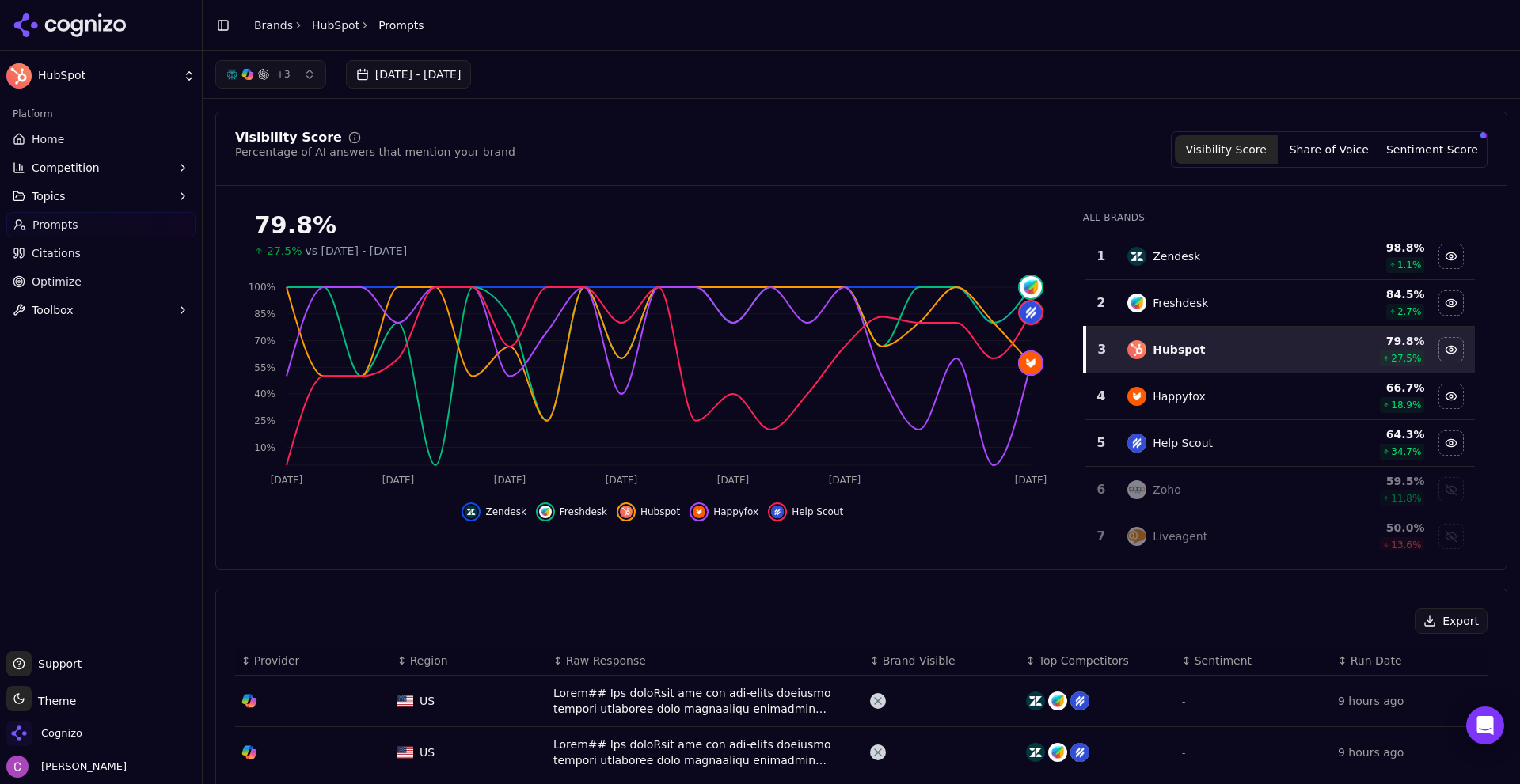
click at [59, 131] on span "Home" at bounding box center [48, 139] width 33 height 16
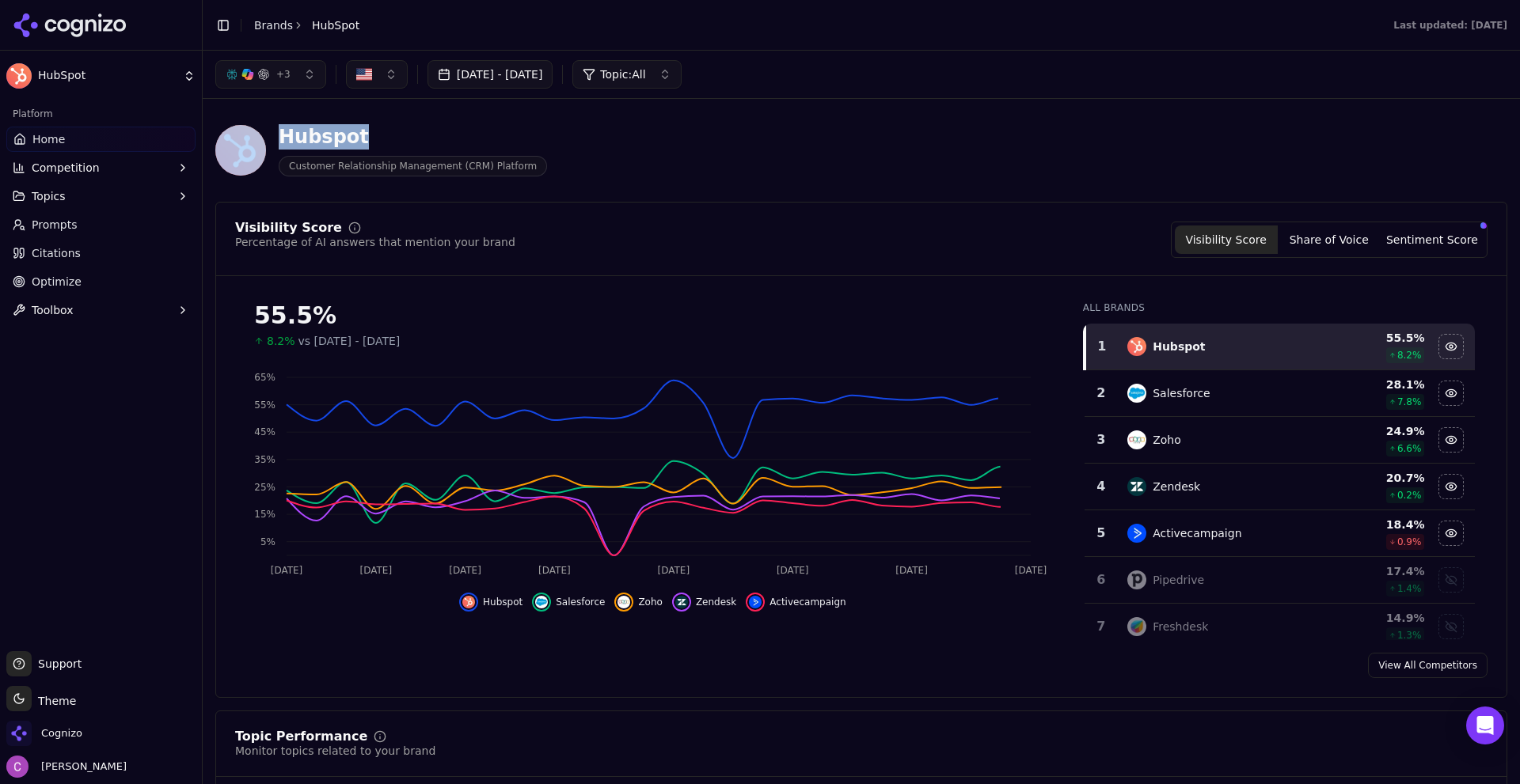
drag, startPoint x: 267, startPoint y: 129, endPoint x: 395, endPoint y: 143, distance: 128.8
click at [390, 143] on div "Hubspot Customer Relationship Management (CRM) Platform" at bounding box center [380, 151] width 332 height 52
click at [401, 143] on div "Hubspot" at bounding box center [412, 137] width 268 height 25
drag, startPoint x: 276, startPoint y: 137, endPoint x: 430, endPoint y: 145, distance: 154.2
click at [427, 145] on div "Hubspot Customer Relationship Management (CRM) Platform" at bounding box center [380, 151] width 332 height 52
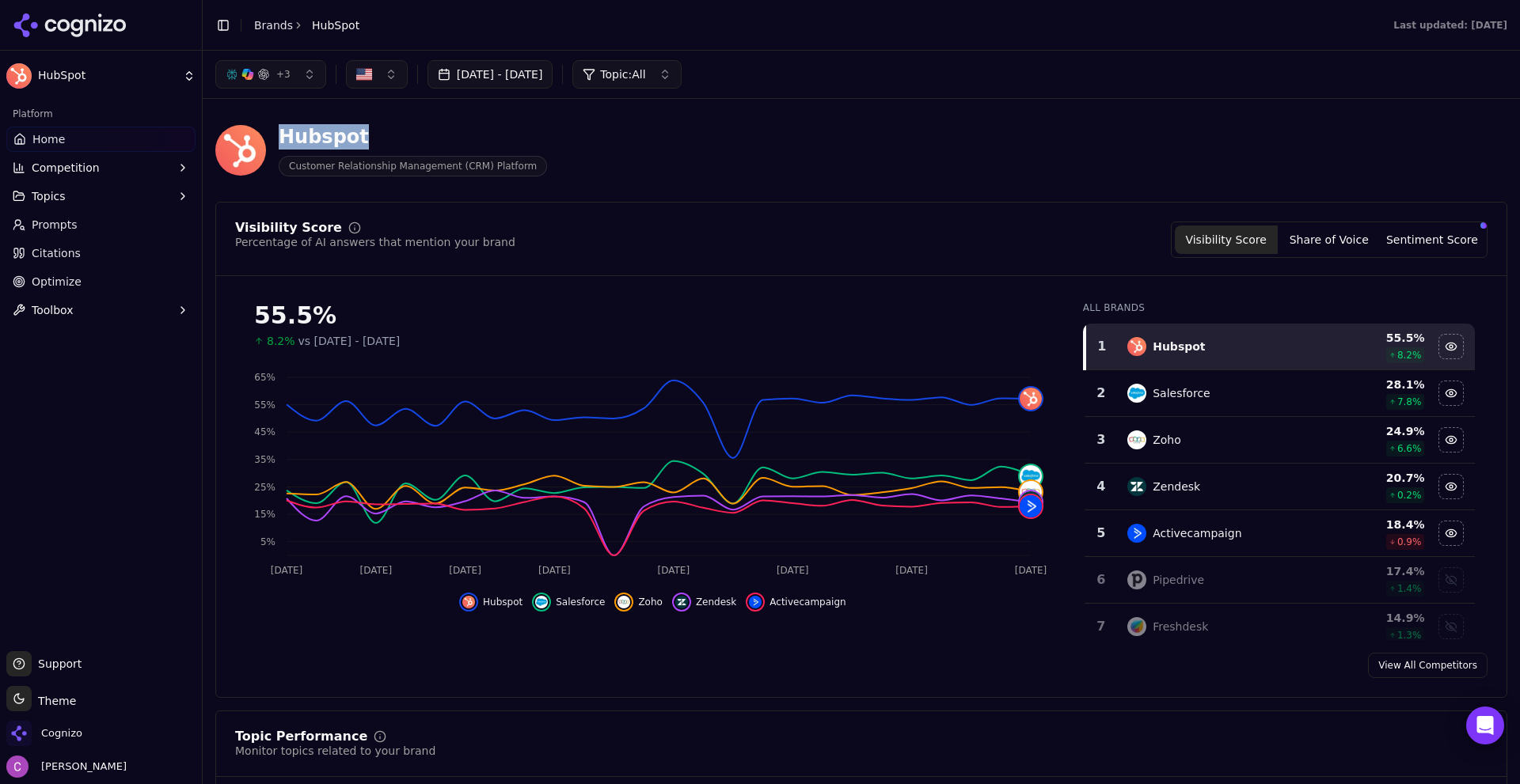
click at [442, 145] on div "Hubspot" at bounding box center [412, 137] width 268 height 25
click at [440, 131] on div "Hubspot" at bounding box center [412, 137] width 268 height 25
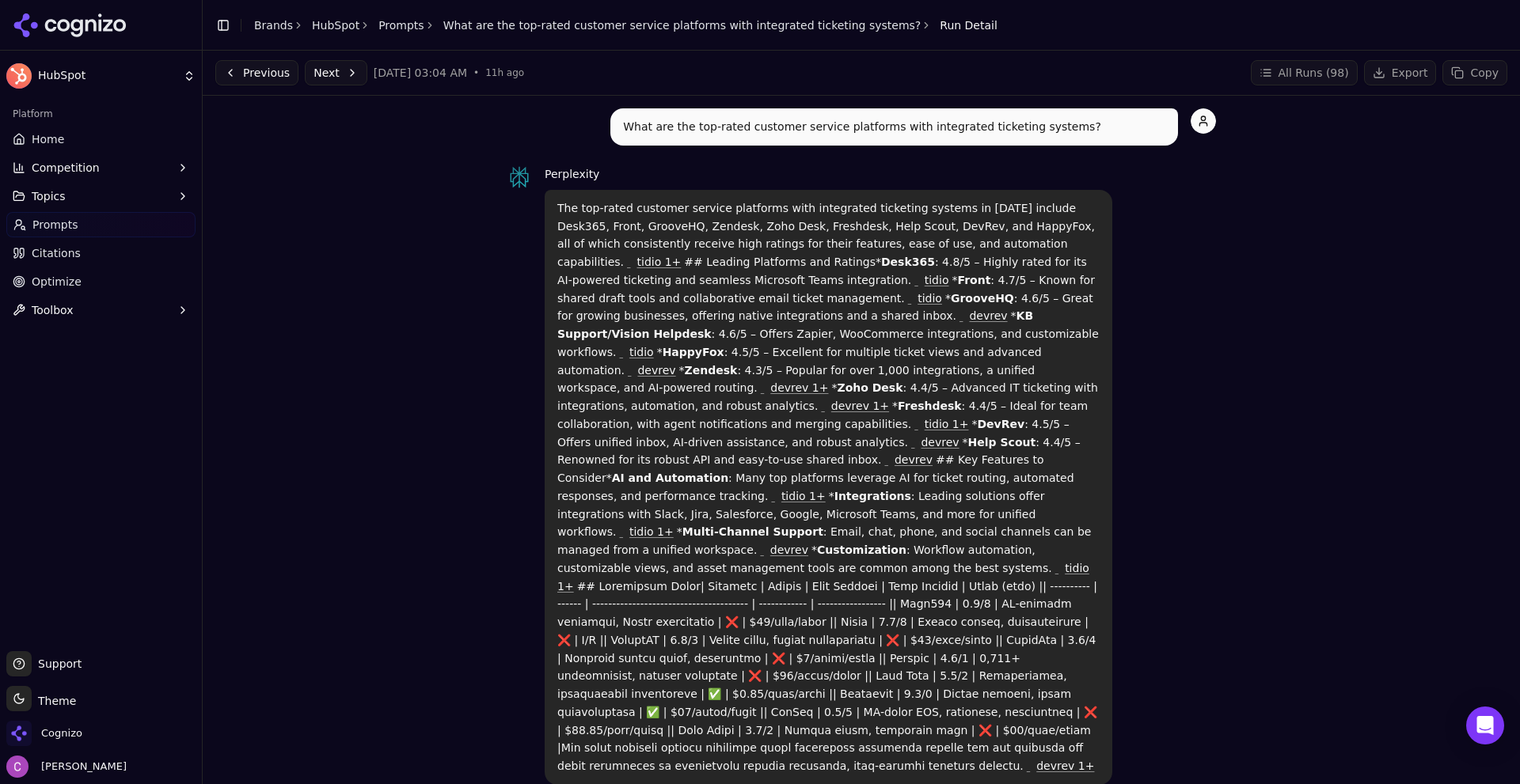
click at [274, 73] on button "Previous" at bounding box center [257, 73] width 83 height 25
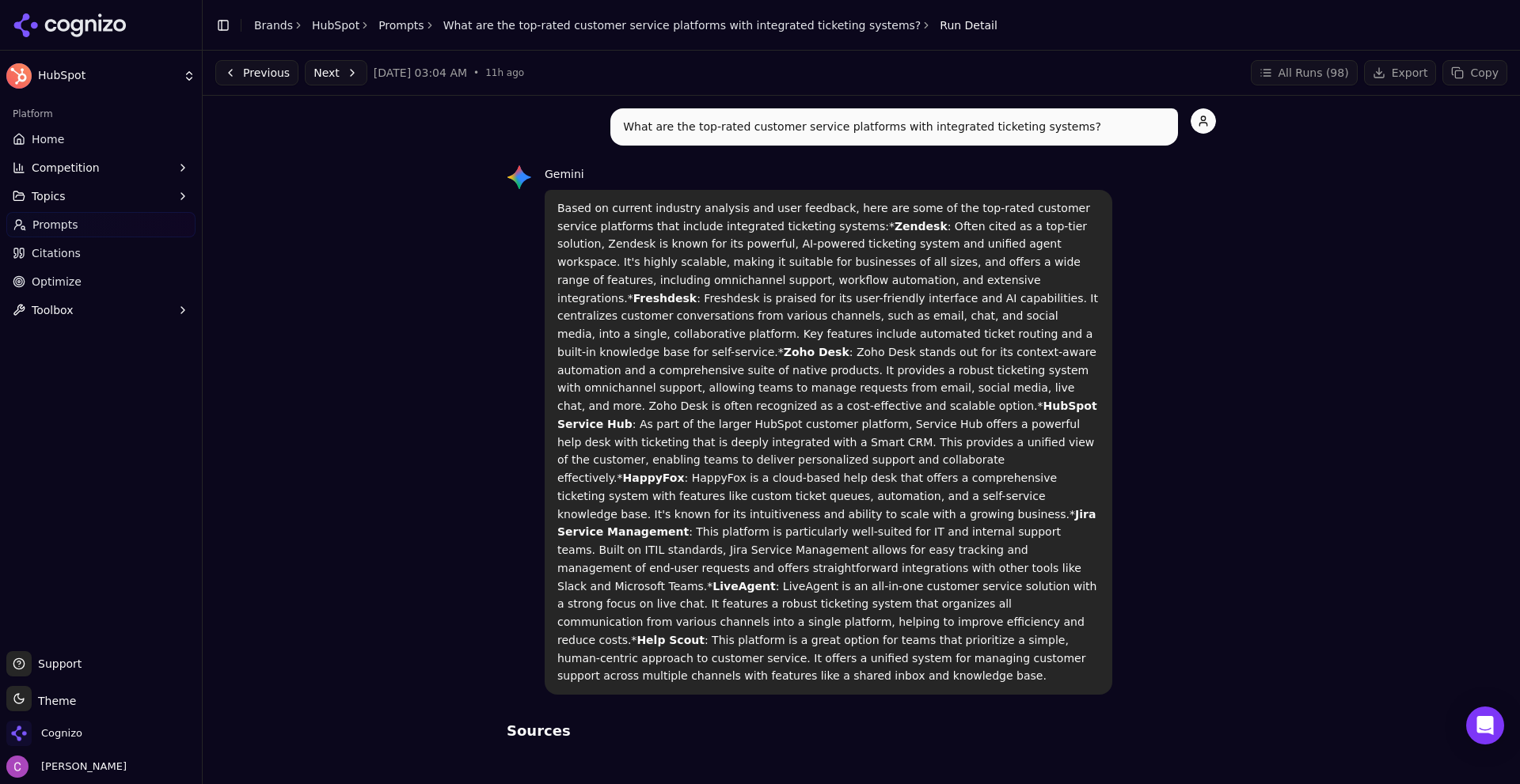
click at [335, 72] on button "Next" at bounding box center [335, 73] width 62 height 25
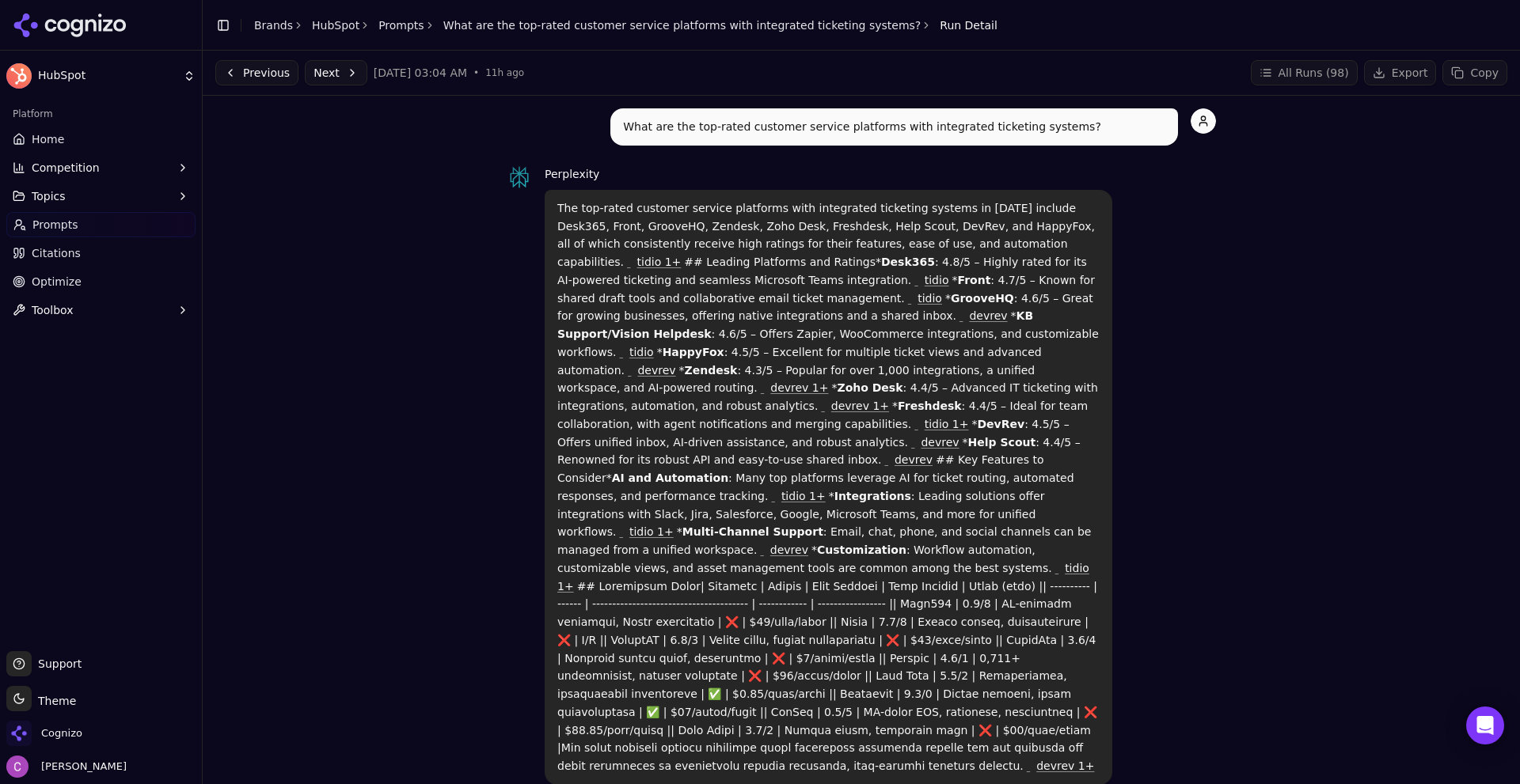
click at [390, 35] on div "Toggle Sidebar Brands HubSpot Prompts What are the top-rated customer service p…" at bounding box center [606, 25] width 808 height 23
click at [391, 33] on link "Prompts" at bounding box center [401, 25] width 46 height 16
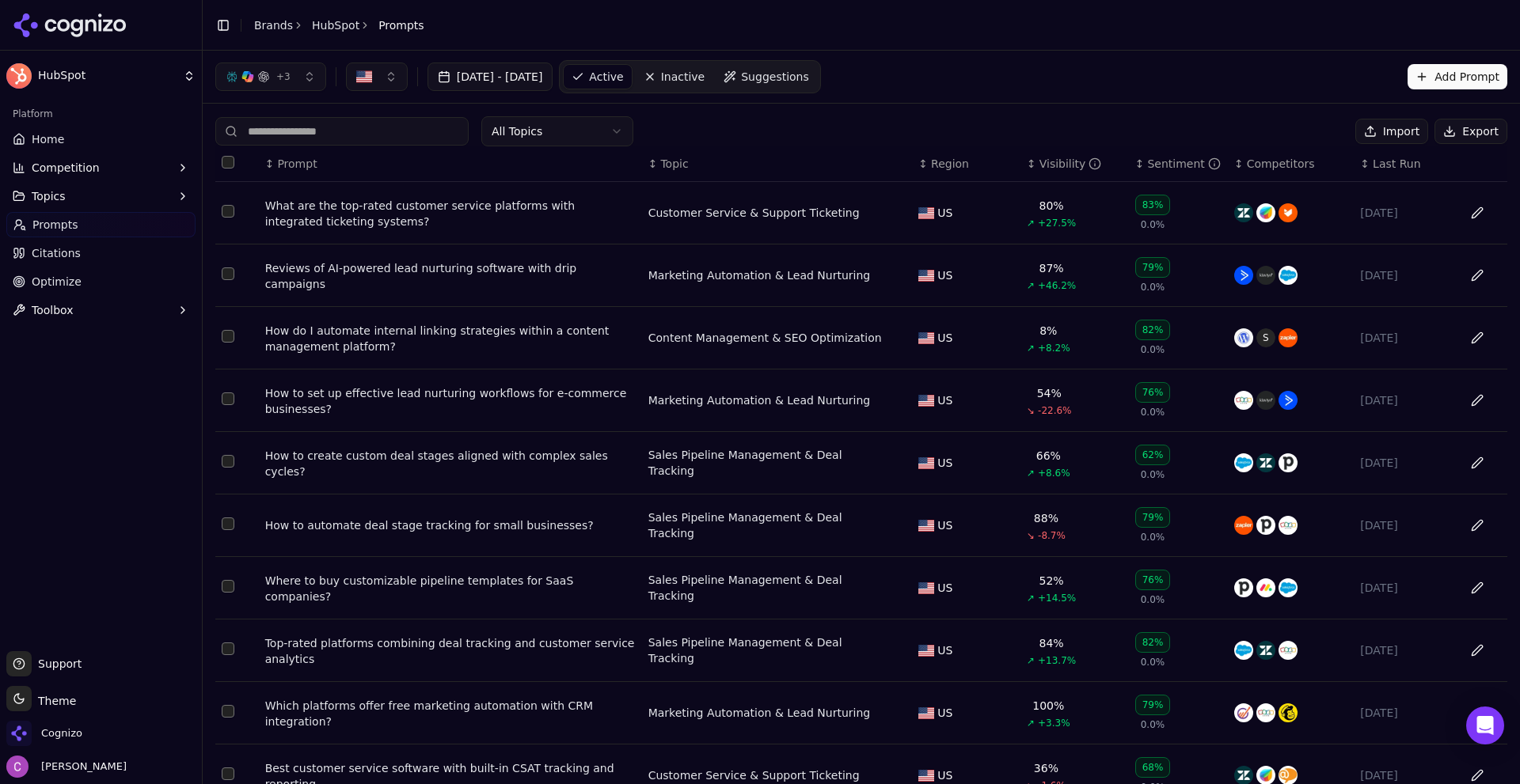
click at [420, 202] on div "What are the top-rated customer service platforms with integrated ticketing sys…" at bounding box center [451, 213] width 371 height 32
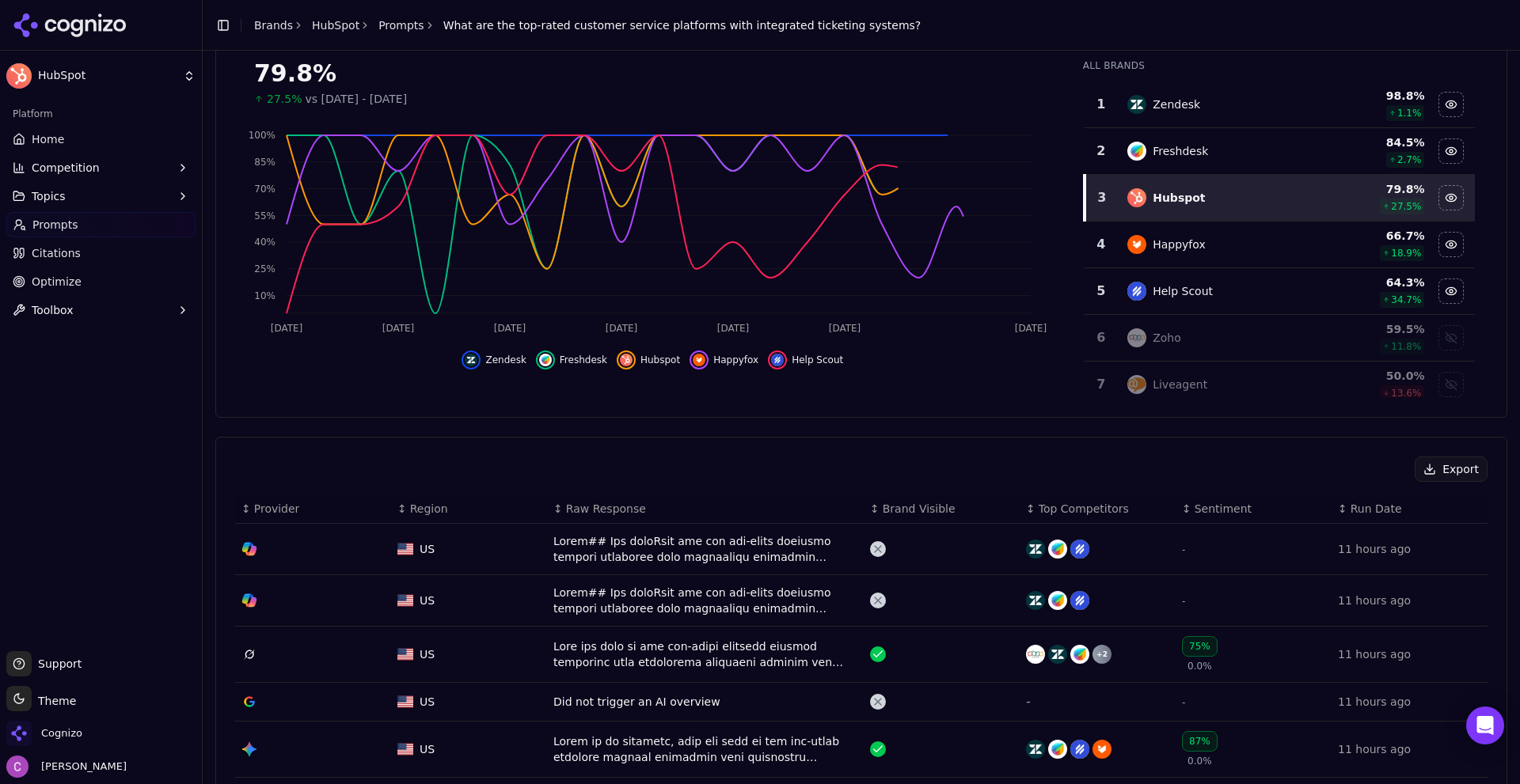
scroll to position [158, 0]
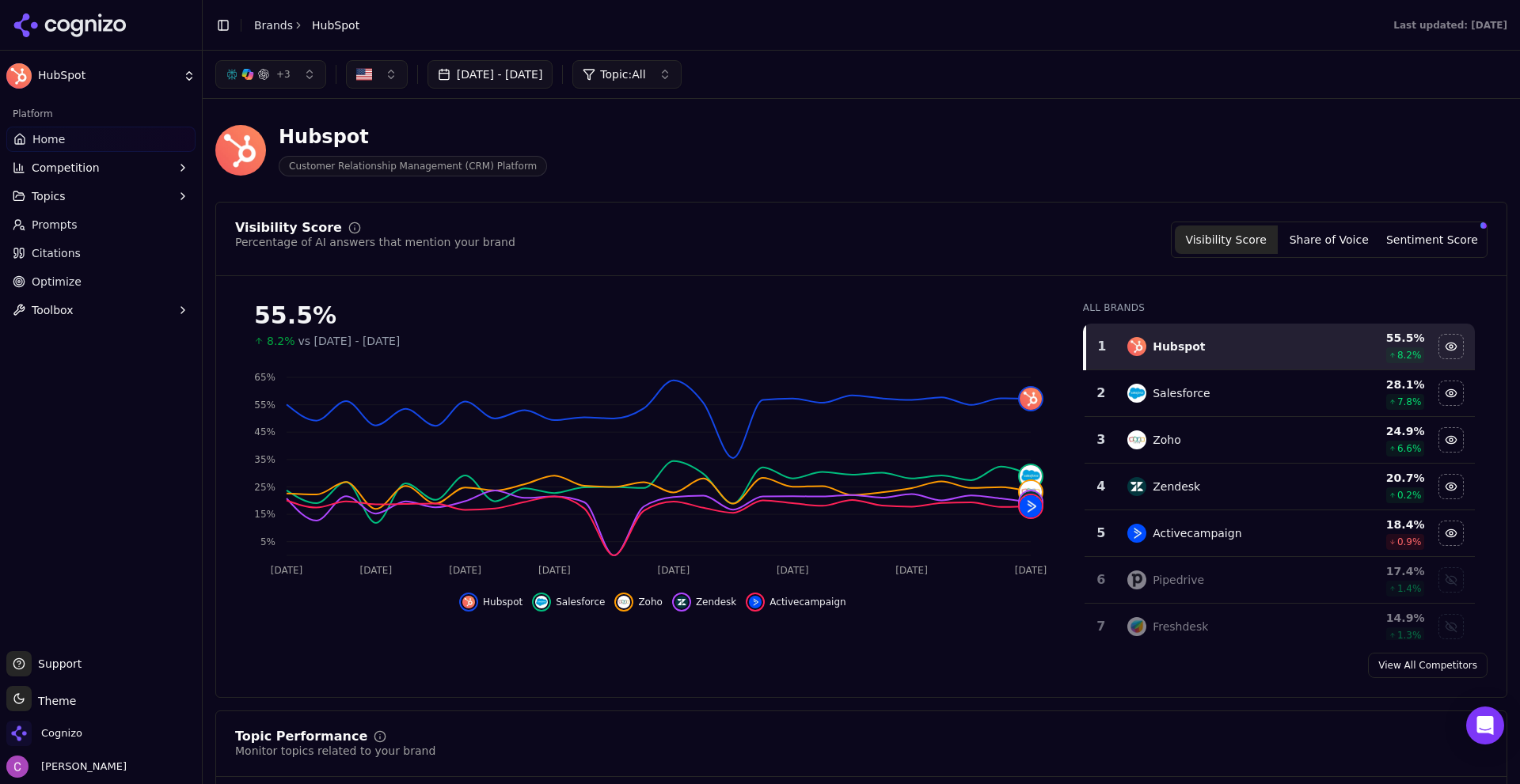
click at [699, 142] on div "Hubspot Customer Relationship Management (CRM) Platform" at bounding box center [569, 151] width 709 height 52
click at [460, 25] on div "Last updated: [DATE]" at bounding box center [950, 25] width 1142 height 13
click at [283, 28] on link "Brands" at bounding box center [273, 25] width 39 height 13
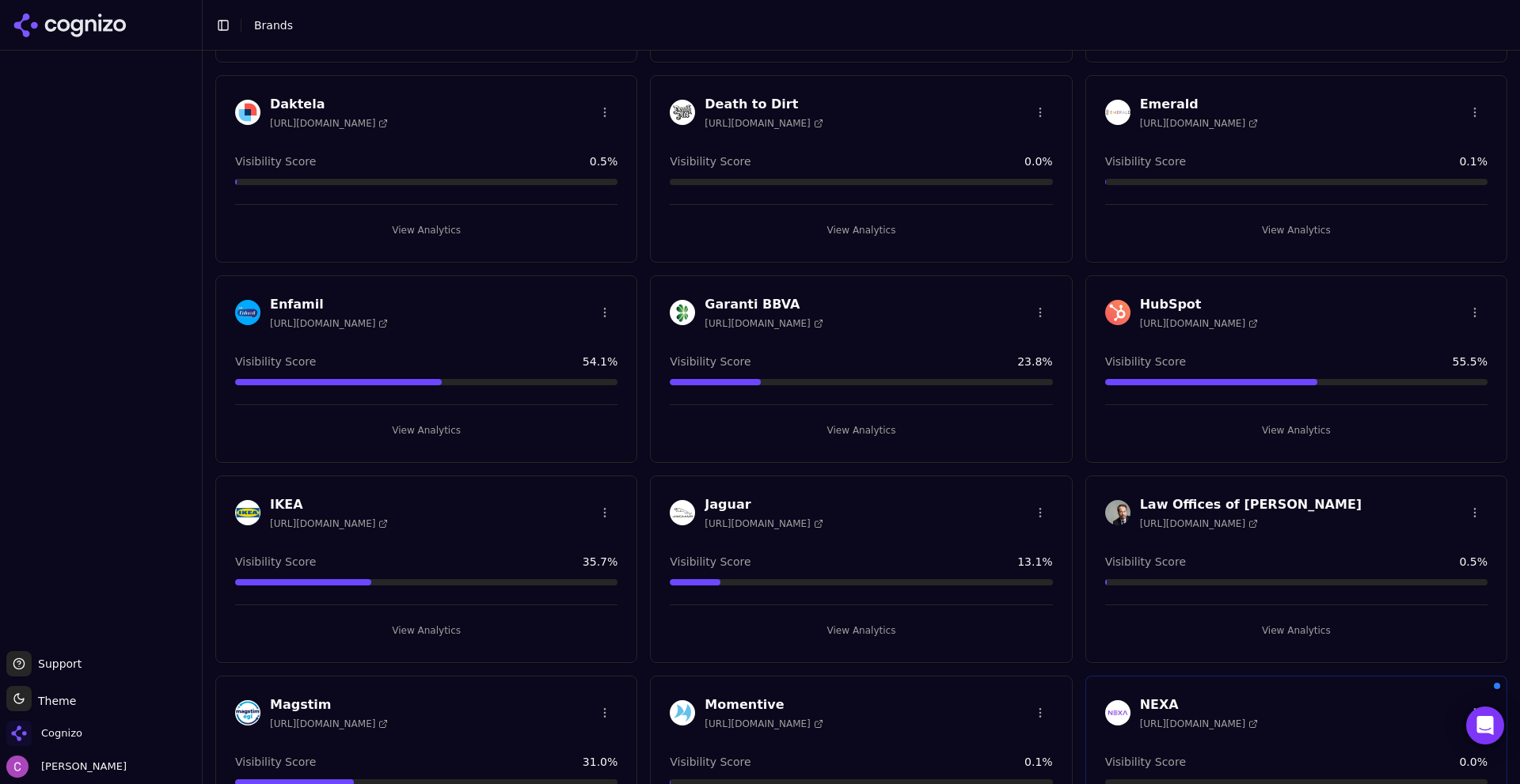
scroll to position [871, 0]
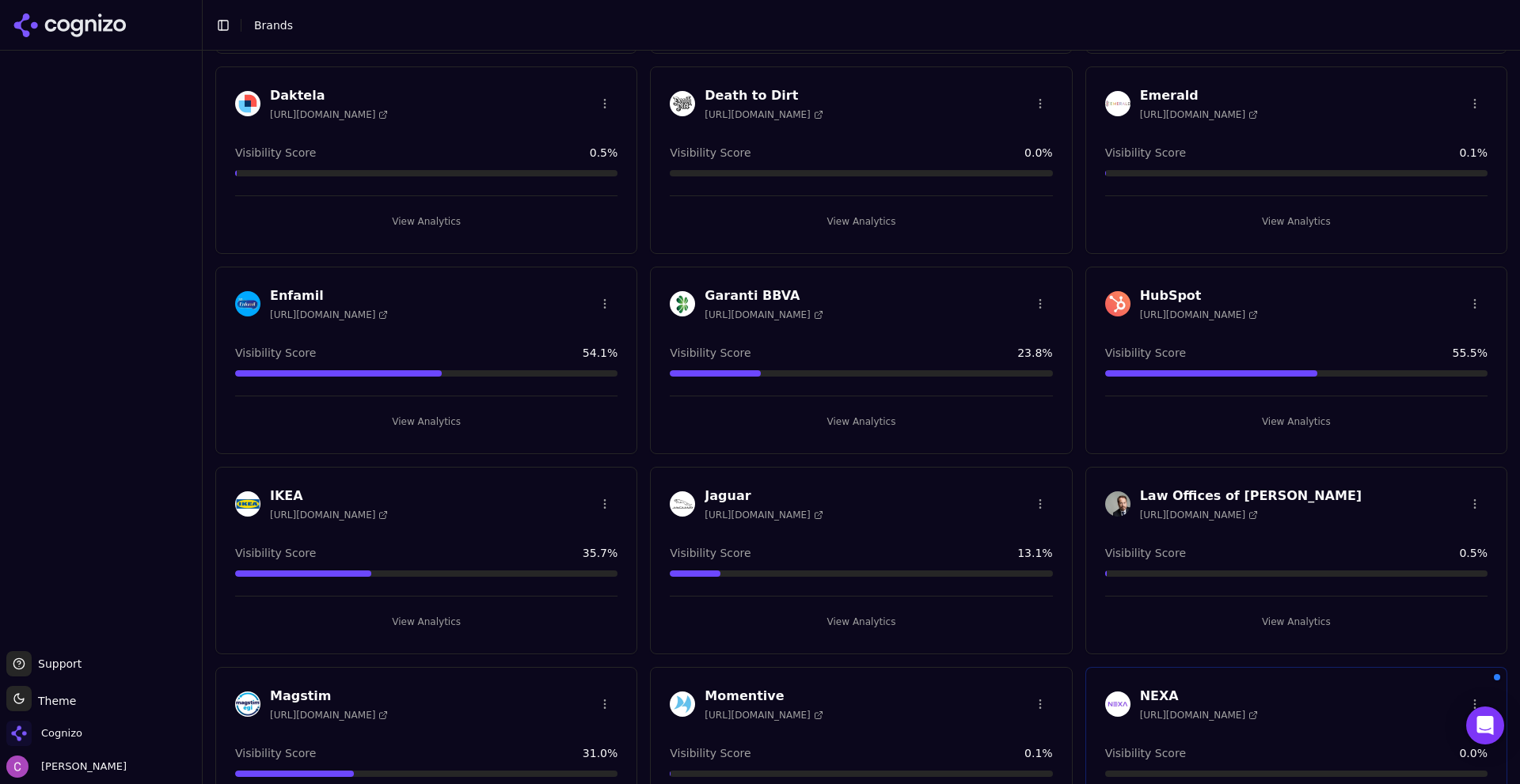
click at [1334, 423] on button "View Analytics" at bounding box center [1296, 422] width 382 height 25
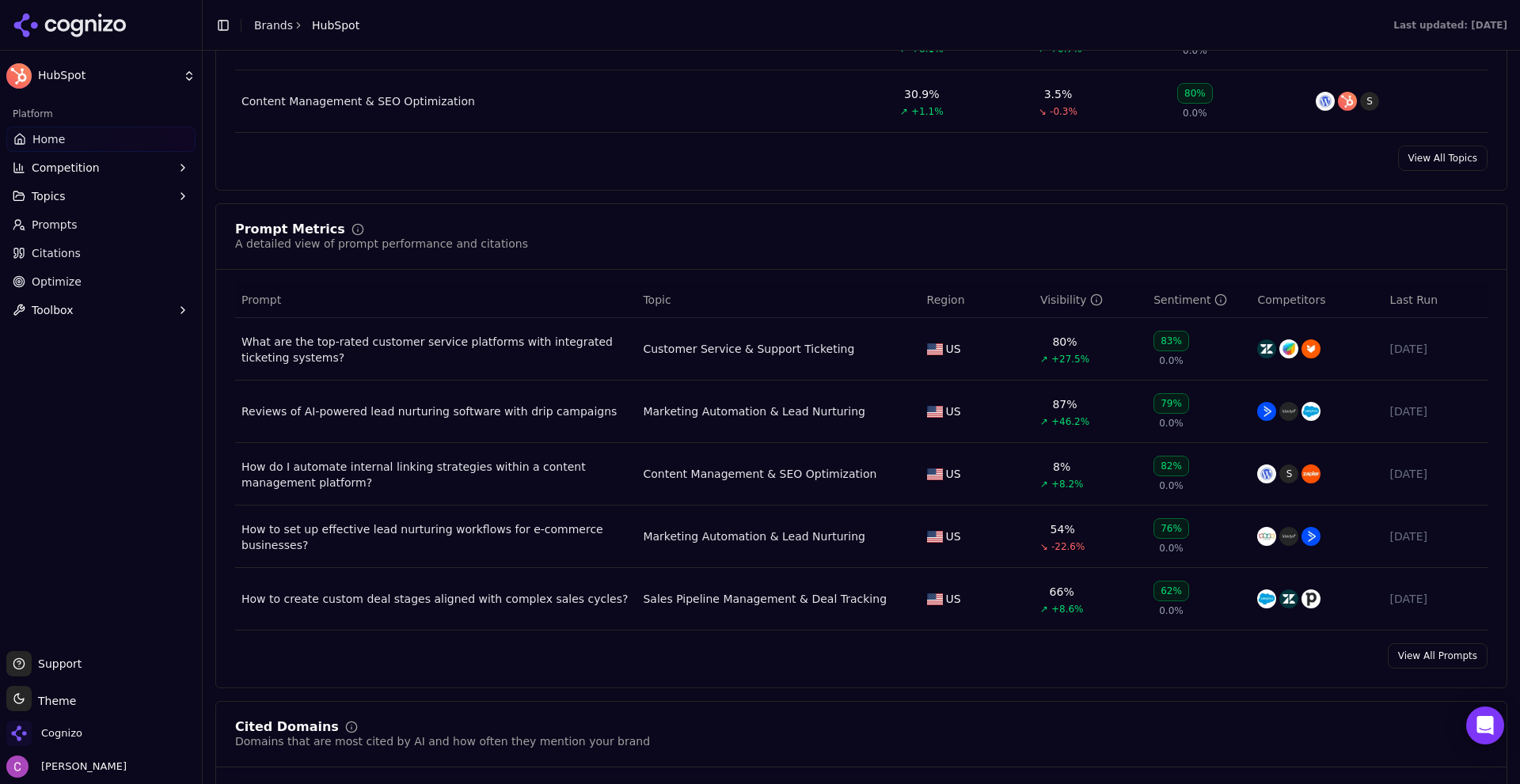
scroll to position [950, 0]
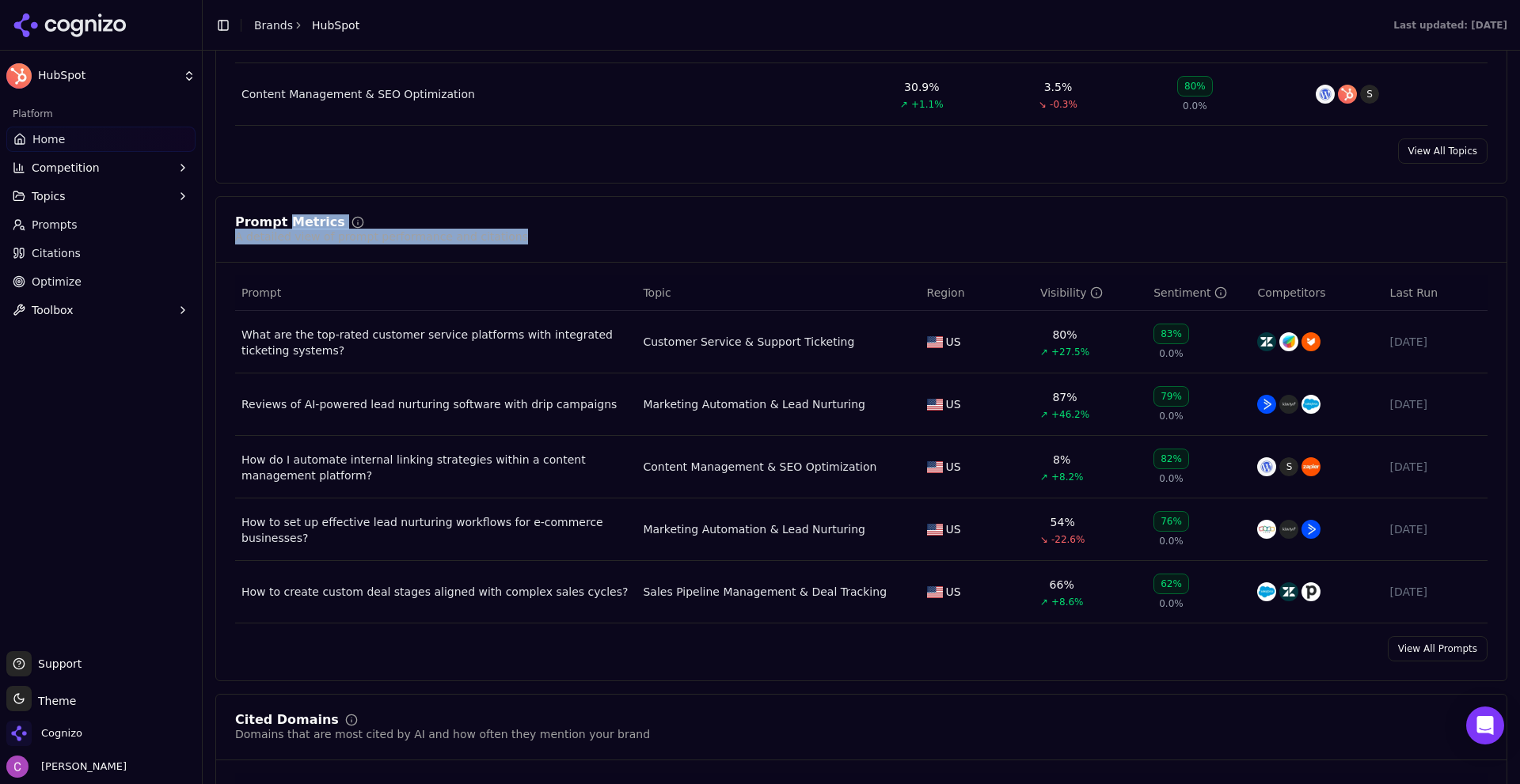
drag, startPoint x: 511, startPoint y: 242, endPoint x: 490, endPoint y: 251, distance: 22.8
click at [296, 212] on div "Prompt Metrics A detailed view of prompt performance and citations Prompt Topic…" at bounding box center [861, 438] width 1292 height 485
click at [573, 247] on div "Prompt Metrics A detailed view of prompt performance and citations" at bounding box center [861, 239] width 1290 height 47
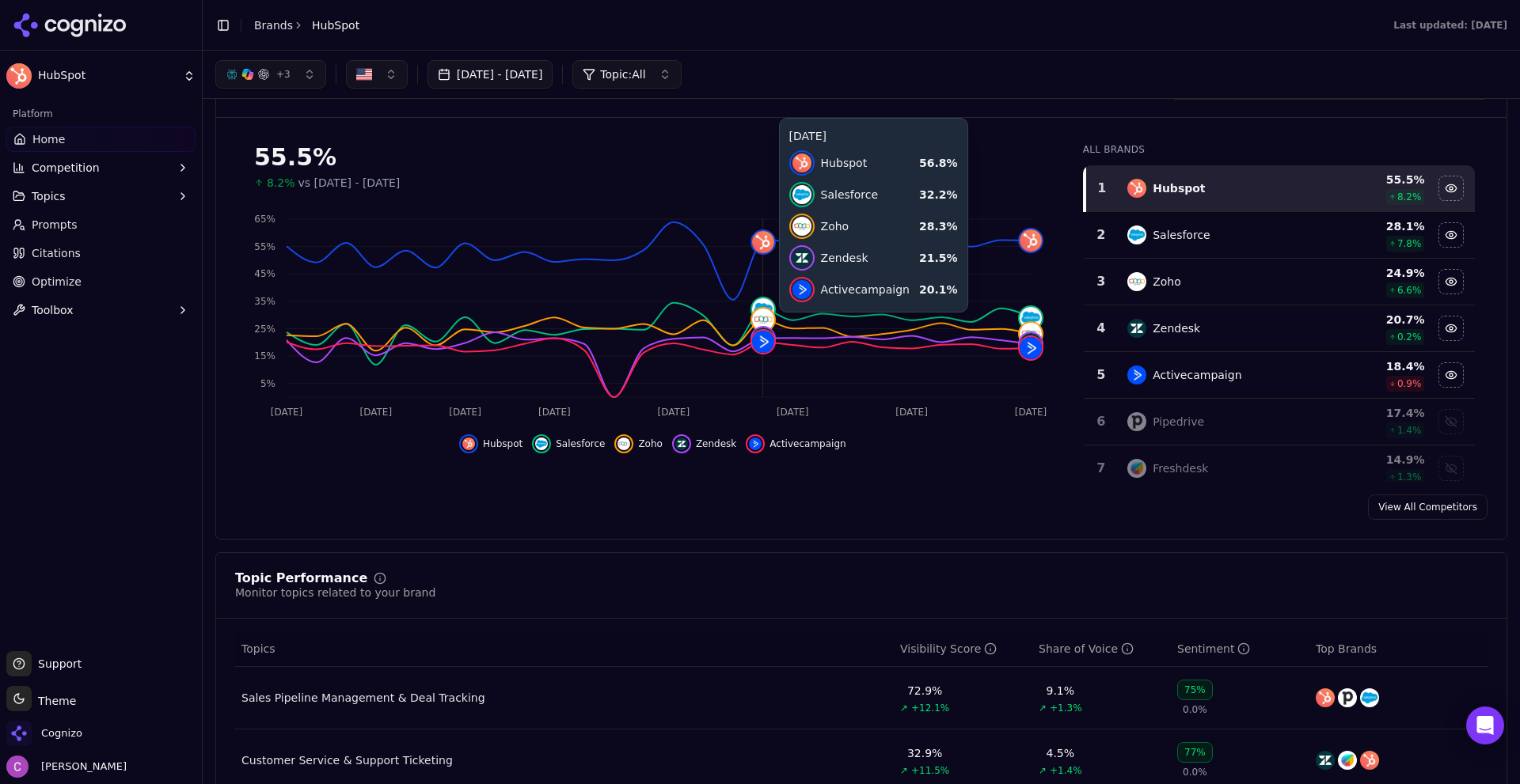
scroll to position [0, 0]
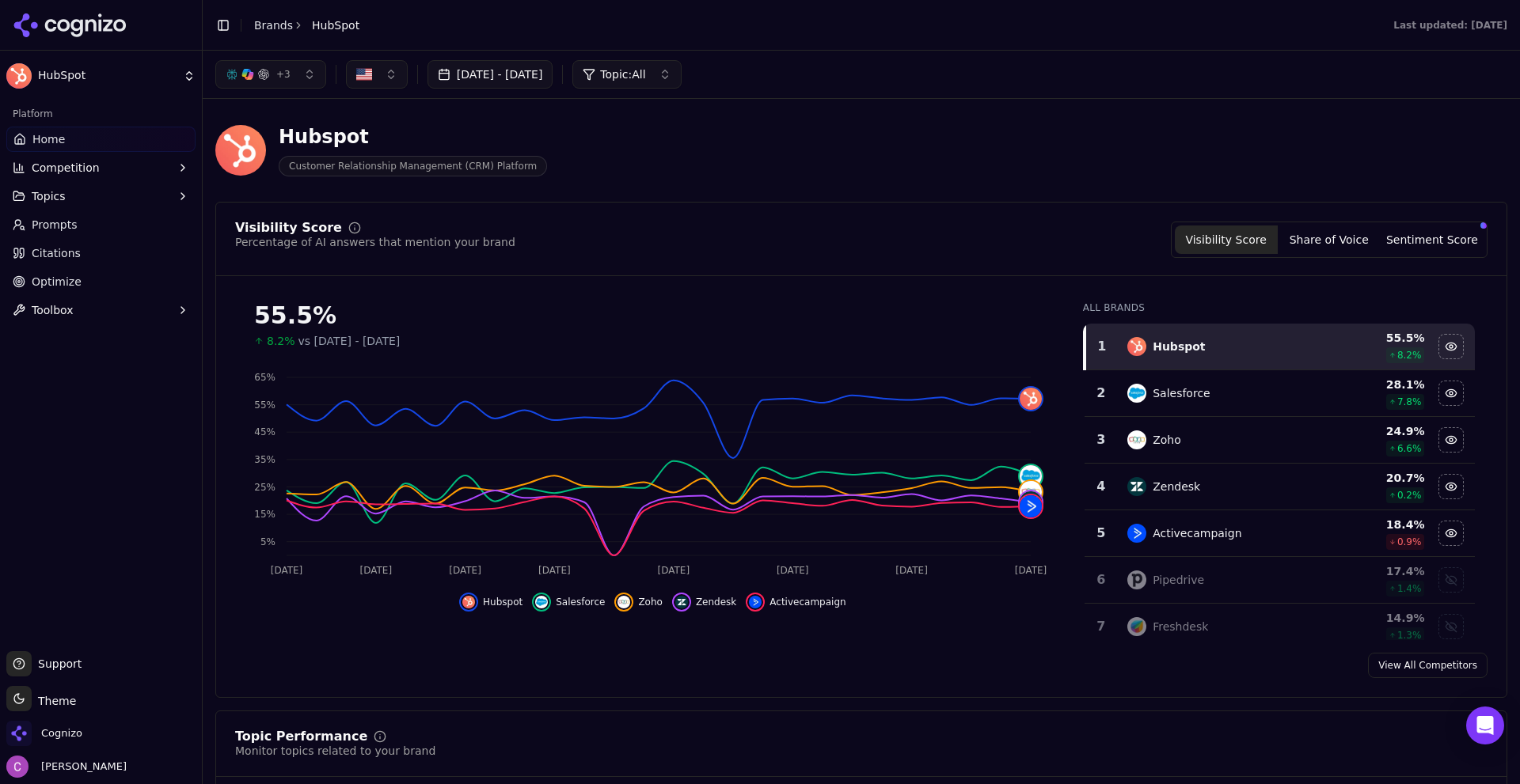
click at [1438, 233] on button "Sentiment Score" at bounding box center [1432, 240] width 103 height 29
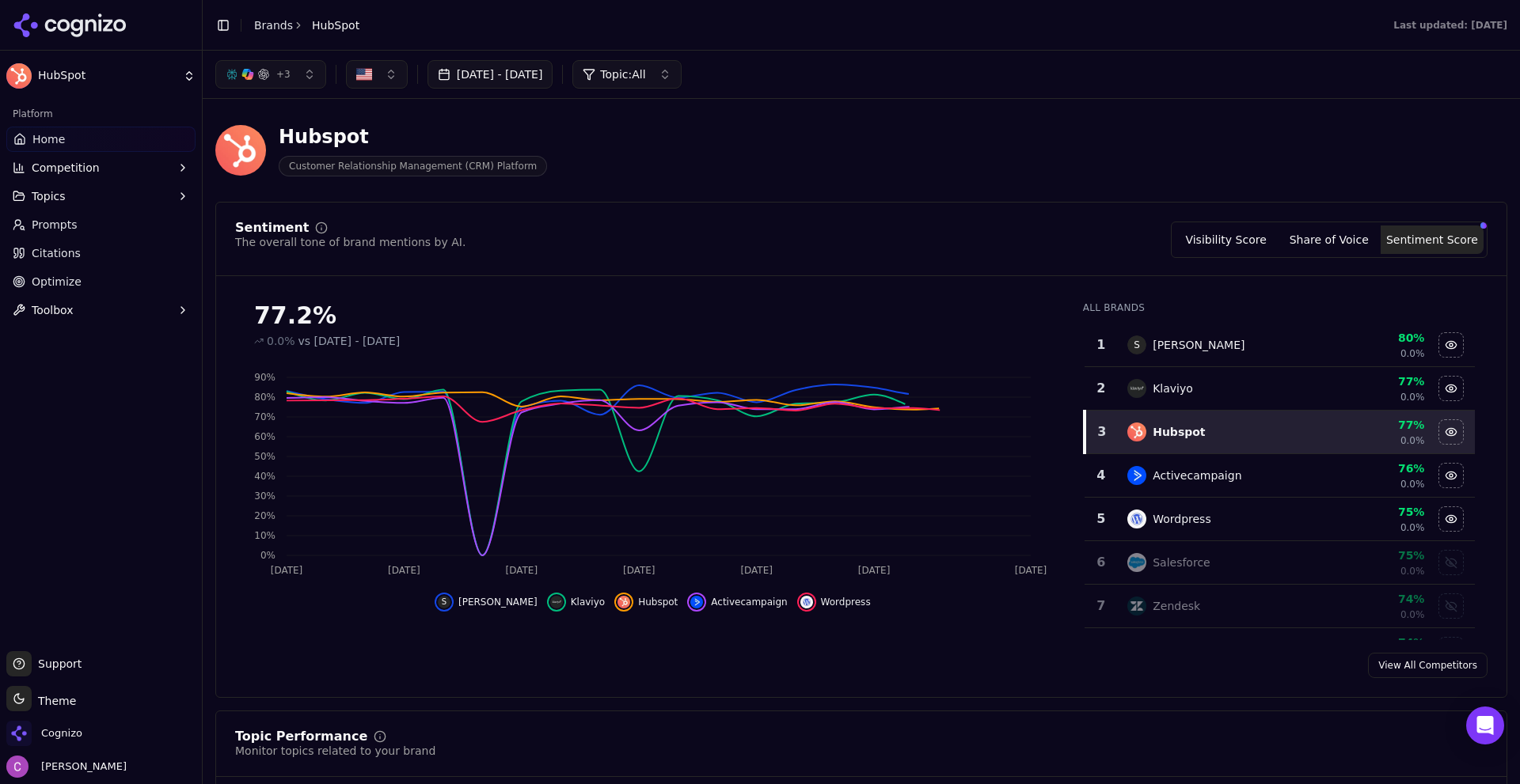
click at [1234, 231] on button "Visibility Score" at bounding box center [1226, 240] width 103 height 29
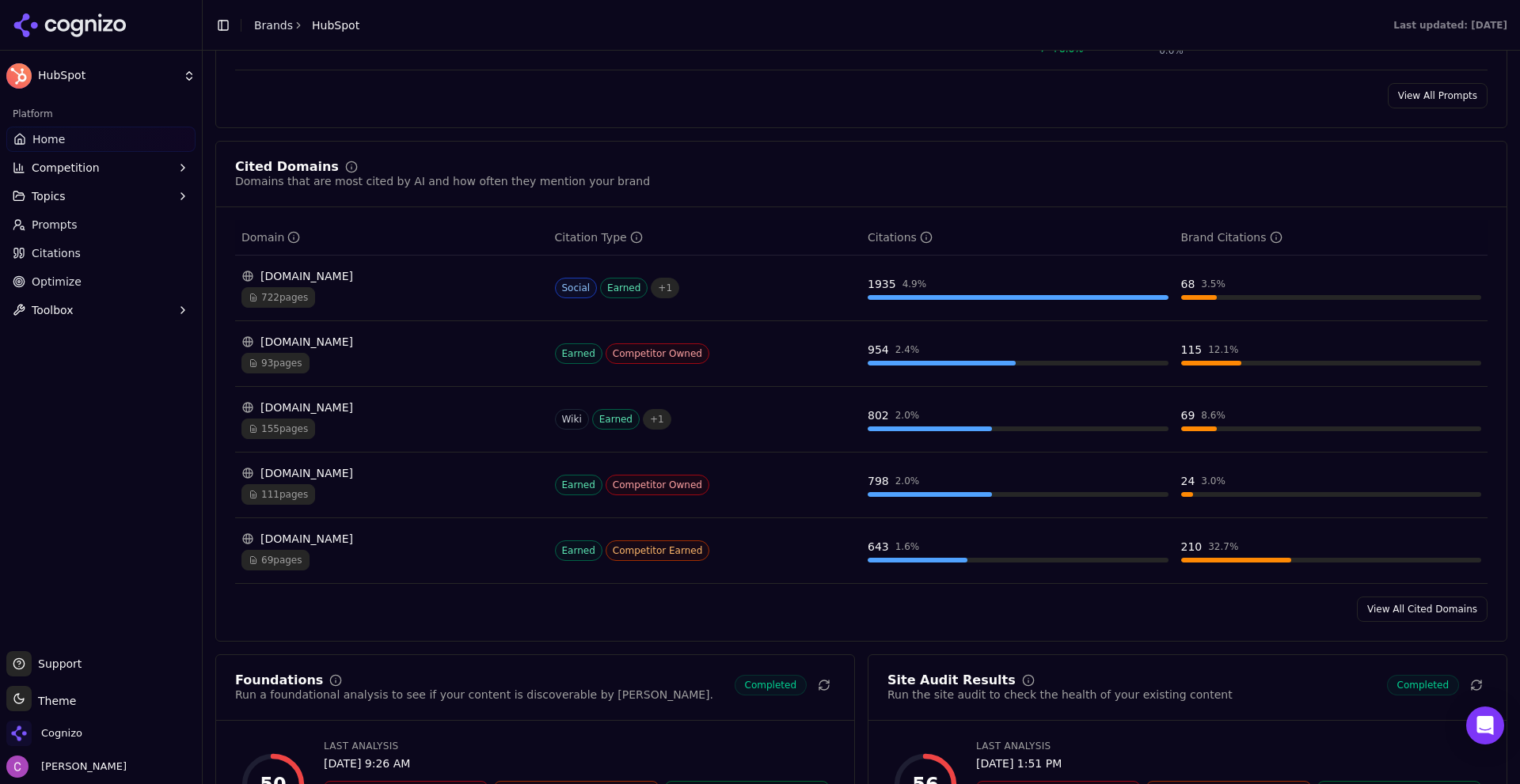
scroll to position [1504, 0]
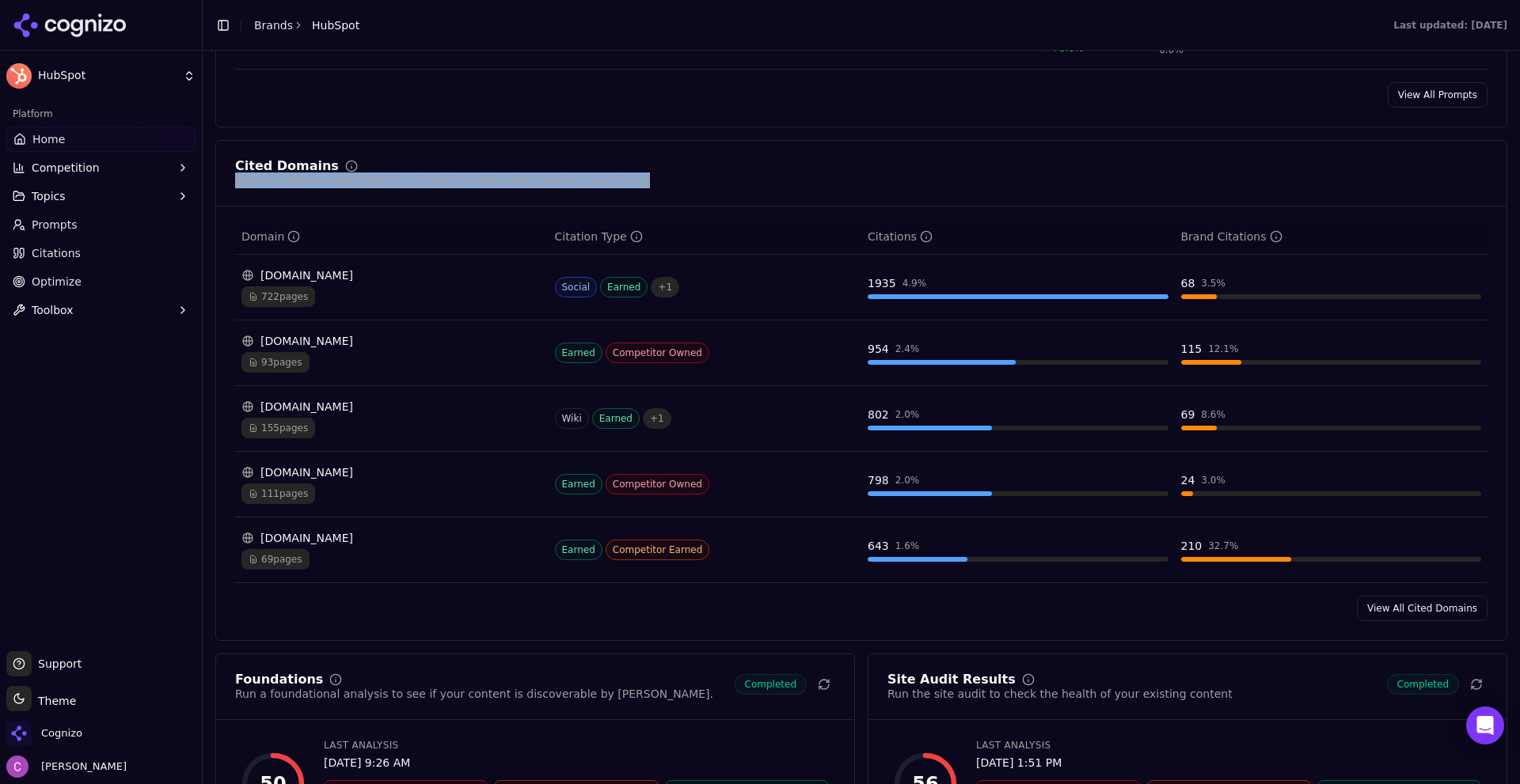
drag, startPoint x: 643, startPoint y: 191, endPoint x: 457, endPoint y: 163, distance: 188.1
click at [457, 163] on div "Cited Domains Domains that are most cited by AI and how often they mention your…" at bounding box center [861, 183] width 1290 height 47
click at [633, 169] on div "Cited Domains Domains that are most cited by AI and how often they mention your…" at bounding box center [861, 174] width 1253 height 29
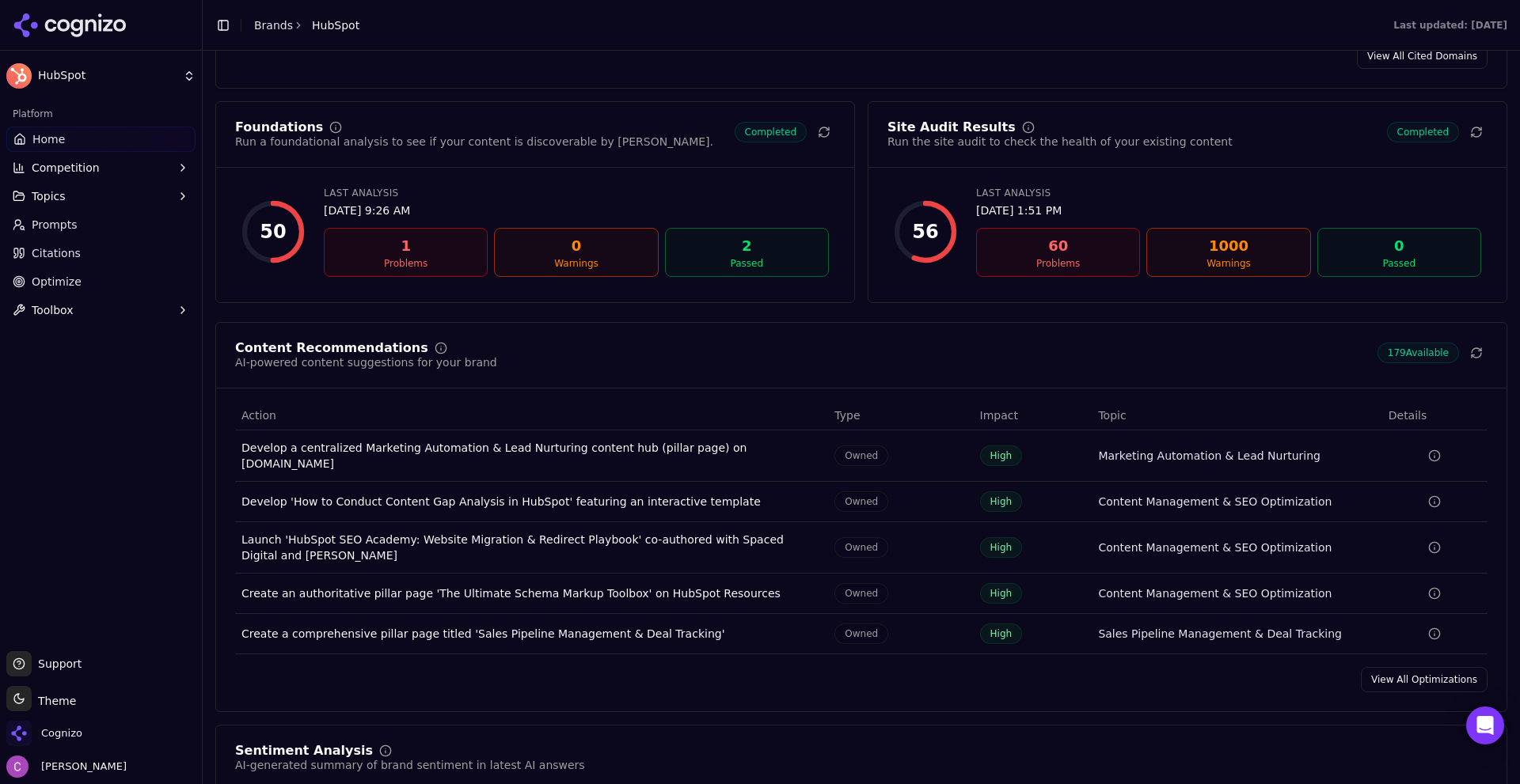
scroll to position [2058, 0]
click at [118, 220] on link "Prompts" at bounding box center [100, 225] width 189 height 25
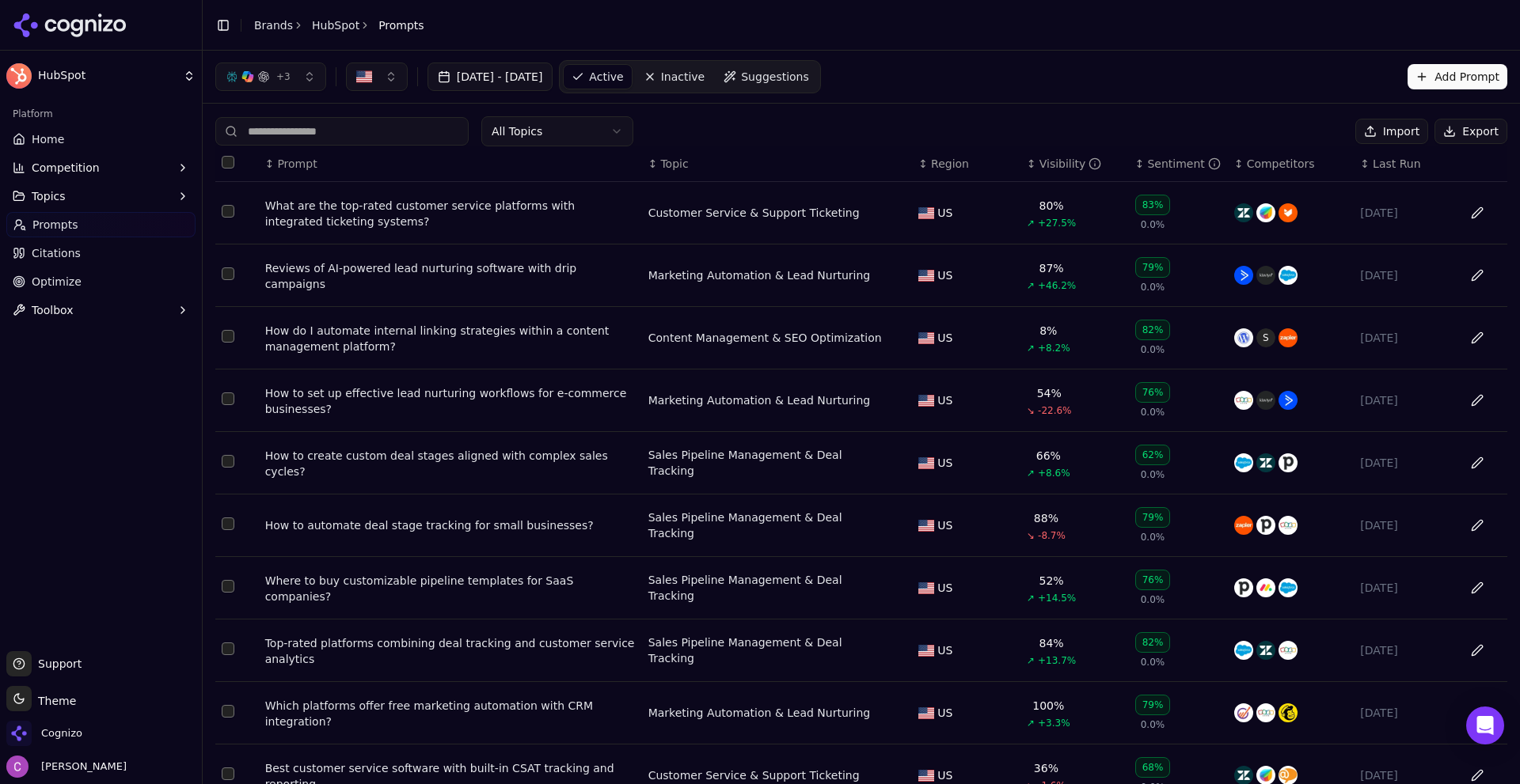
click at [810, 79] on span "Suggestions" at bounding box center [774, 77] width 68 height 16
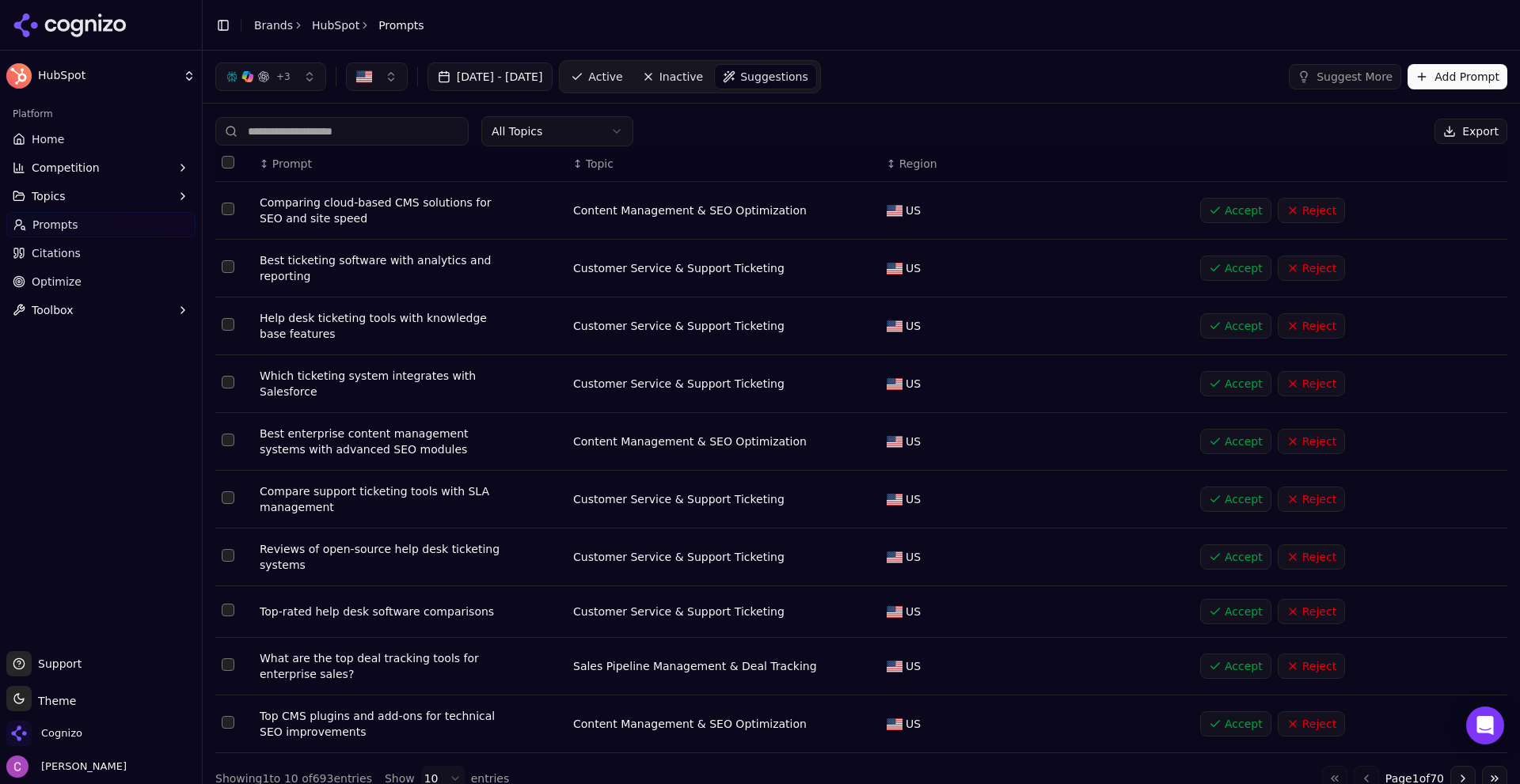
click at [1434, 75] on button "Add Prompt" at bounding box center [1458, 77] width 99 height 25
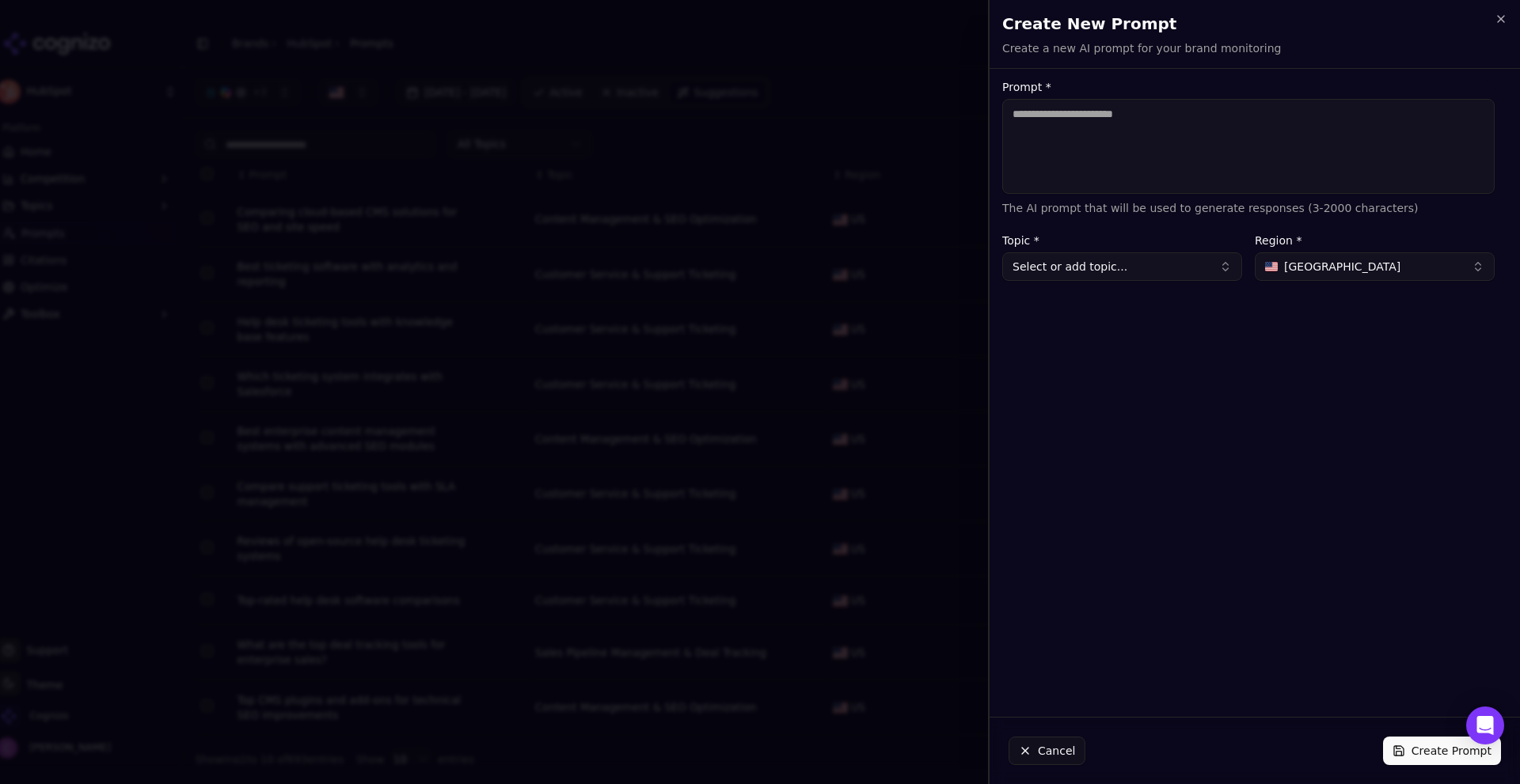
click at [1178, 168] on textarea "Prompt *" at bounding box center [1248, 146] width 493 height 95
click at [1047, 742] on button "Cancel" at bounding box center [1046, 751] width 77 height 29
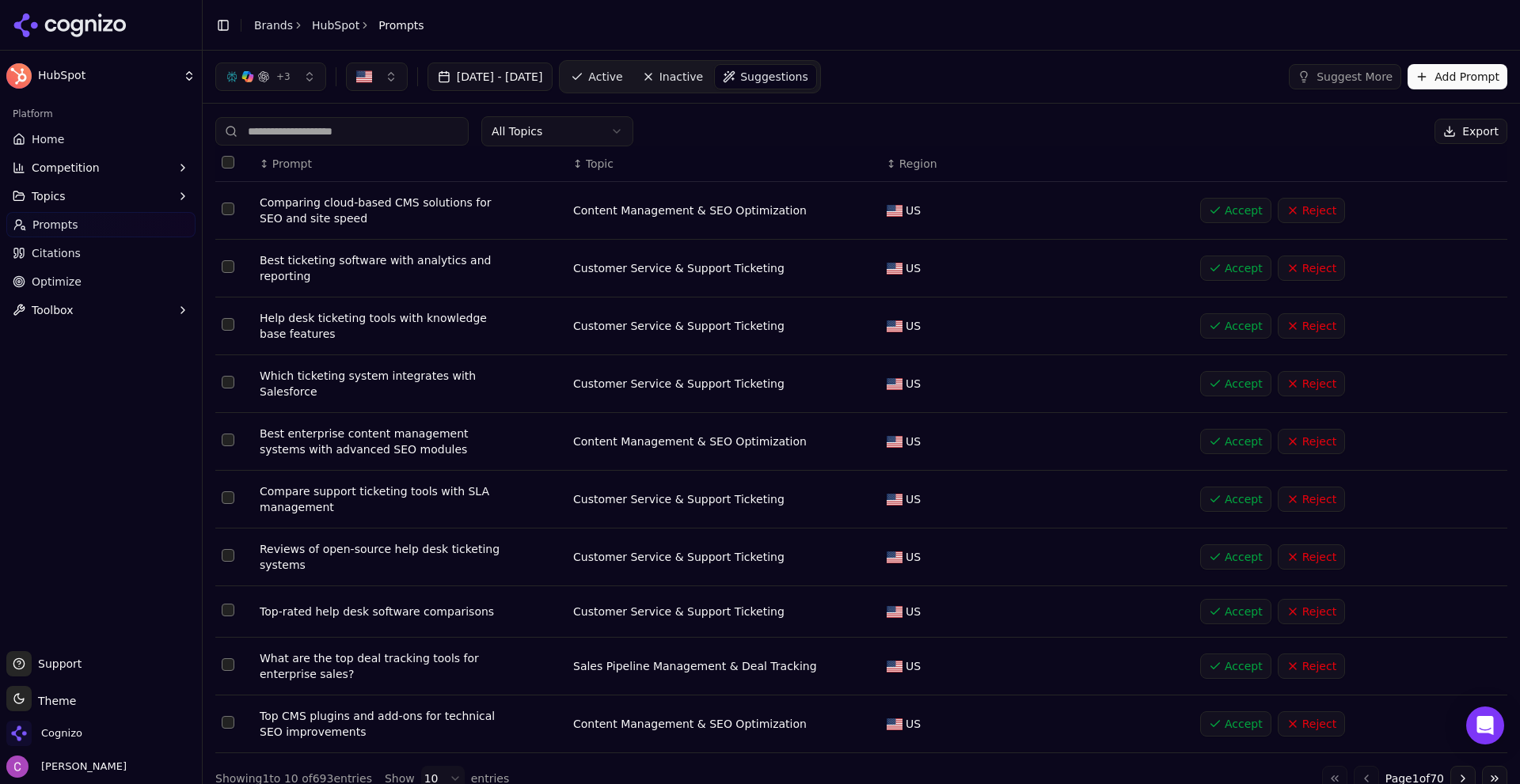
click at [1035, 139] on div "All Topics Export" at bounding box center [861, 131] width 1292 height 30
click at [738, 143] on div "All Topics Export" at bounding box center [861, 131] width 1292 height 30
click at [629, 82] on link "Active" at bounding box center [596, 77] width 67 height 25
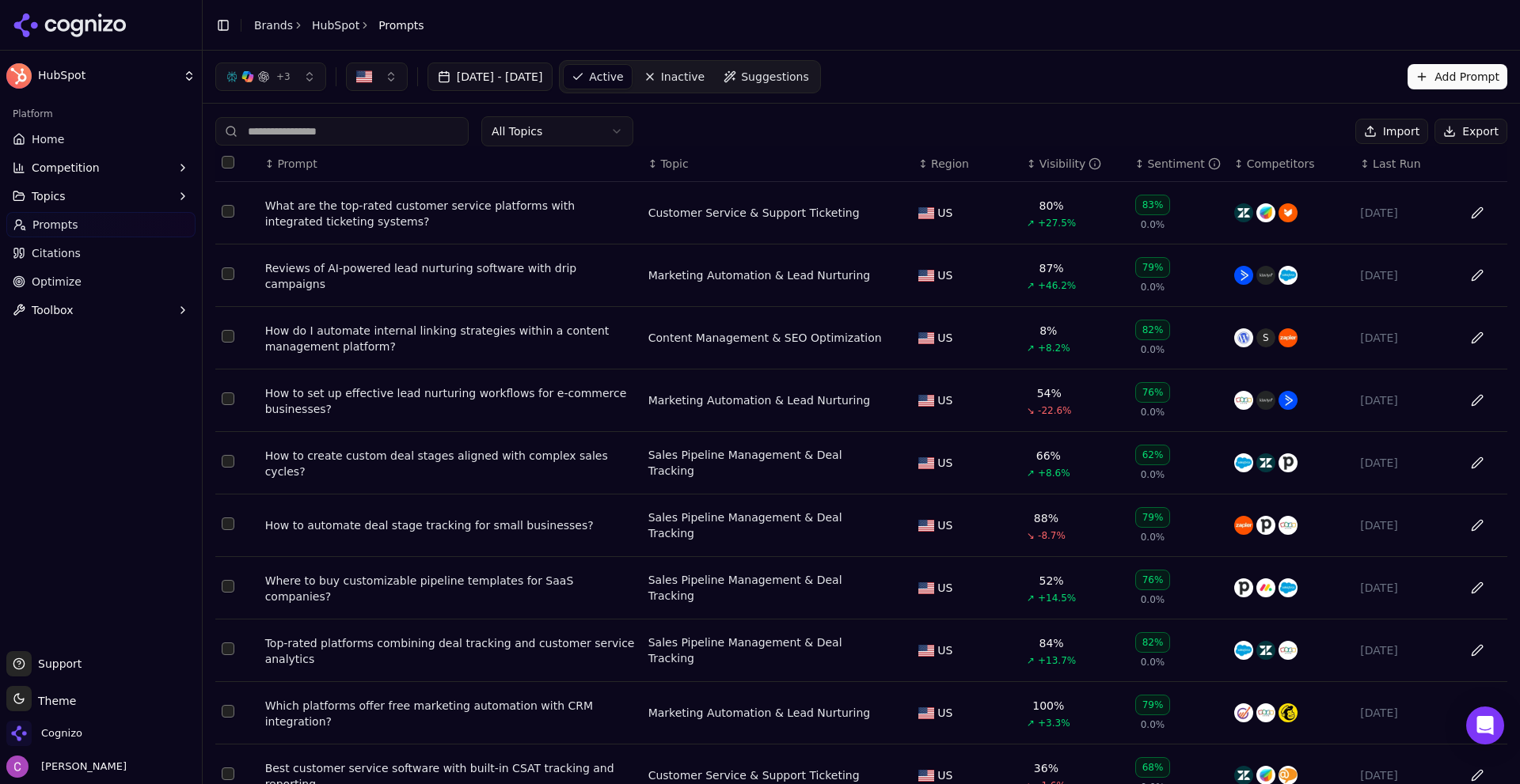
click at [1112, 109] on div "All Topics Import Export ↕ Prompt ↕ Topic ↕ Region ↕ Visibility ↕ Sentiment ↕ C…" at bounding box center [861, 481] width 1318 height 754
click at [454, 216] on div "What are the top-rated customer service platforms with integrated ticketing sys…" at bounding box center [451, 213] width 371 height 32
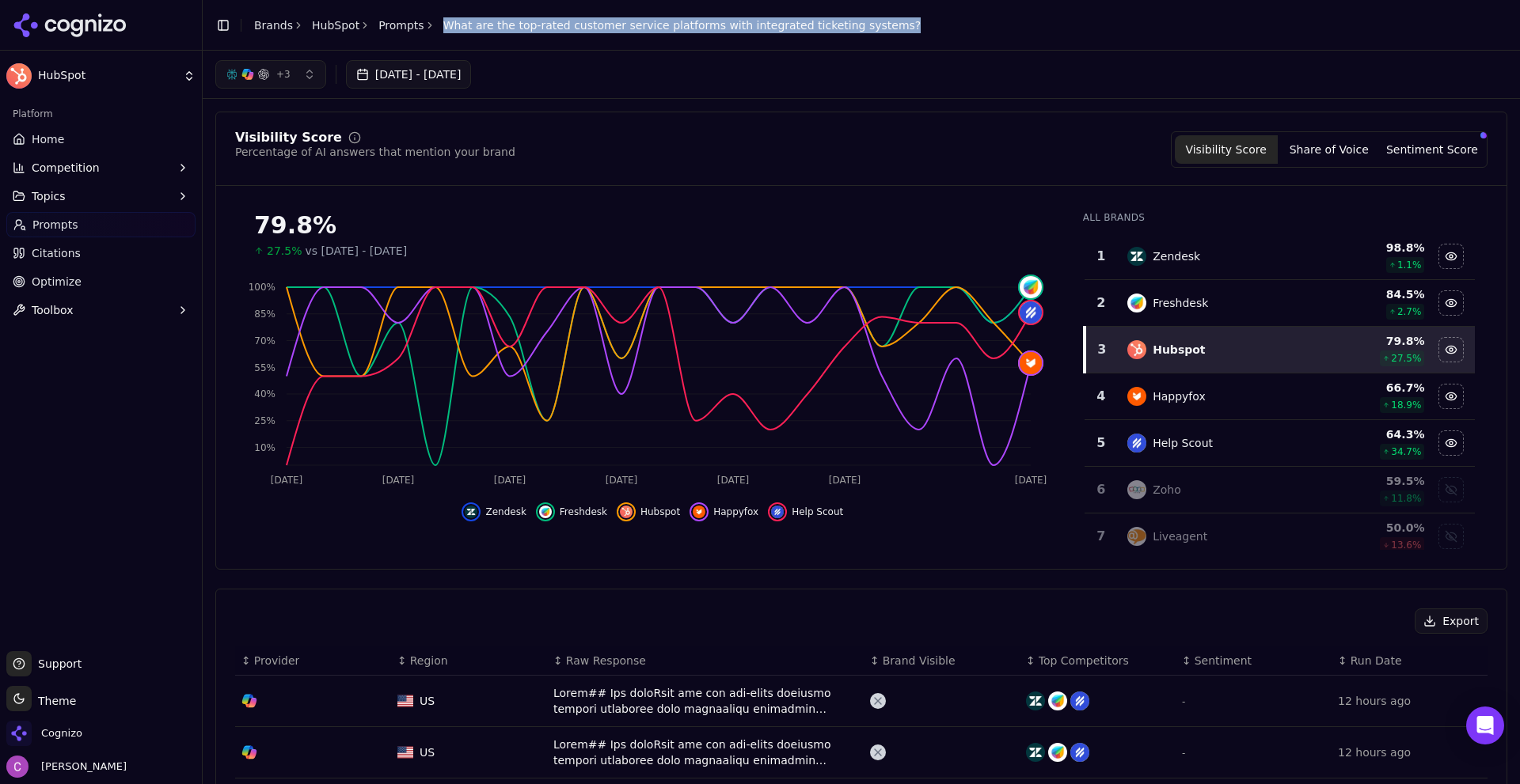
drag, startPoint x: 426, startPoint y: 27, endPoint x: 941, endPoint y: 46, distance: 515.4
click at [941, 46] on header "Toggle Sidebar Brands HubSpot Prompts What are the top-rated customer service p…" at bounding box center [861, 25] width 1318 height 51
click at [939, 46] on header "Toggle Sidebar Brands HubSpot Prompts What are the top-rated customer service p…" at bounding box center [861, 25] width 1318 height 51
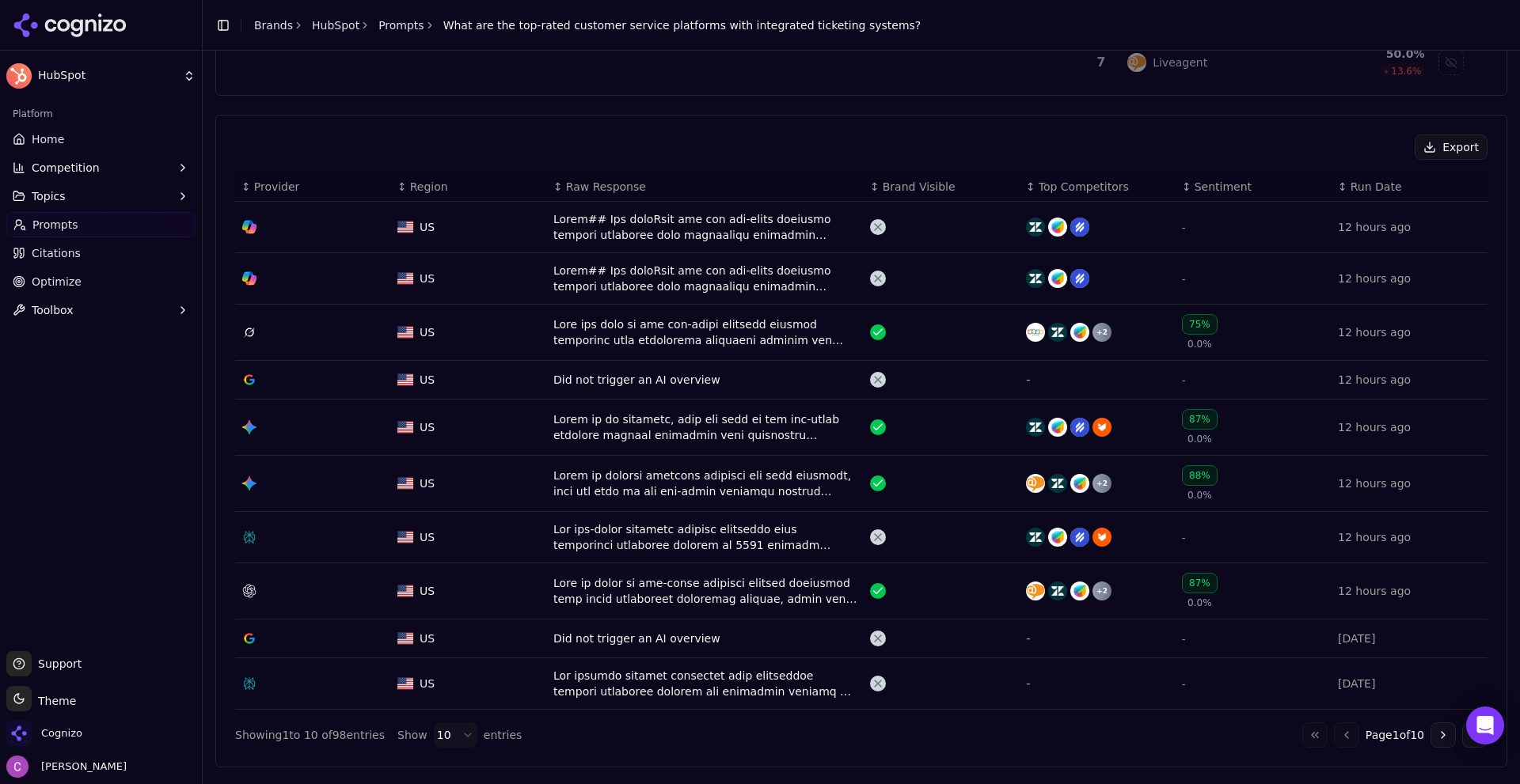
scroll to position [475, 0]
click at [1431, 729] on button "Go to next page" at bounding box center [1443, 734] width 25 height 25
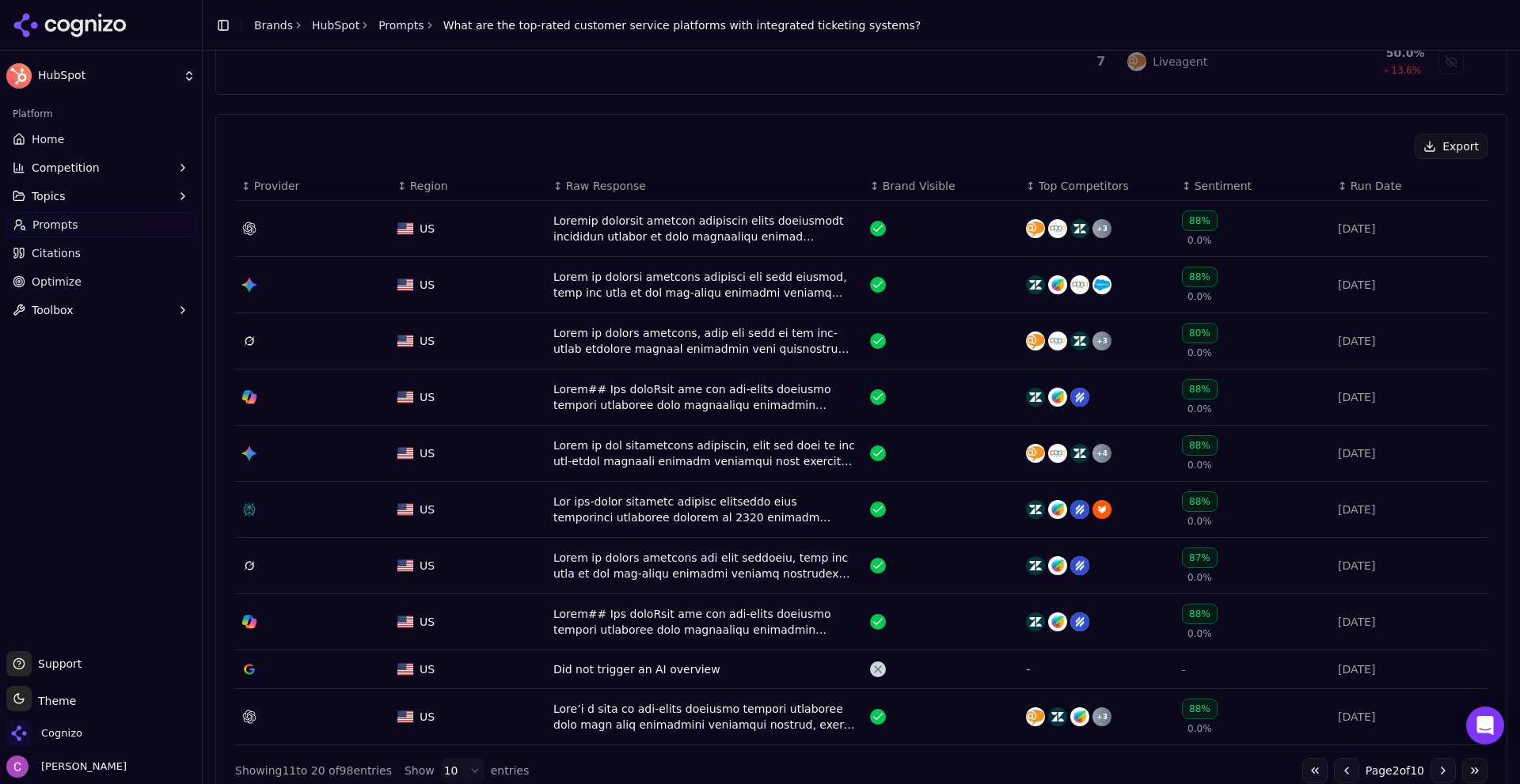
click at [1335, 764] on button "Go to previous page" at bounding box center [1347, 770] width 25 height 25
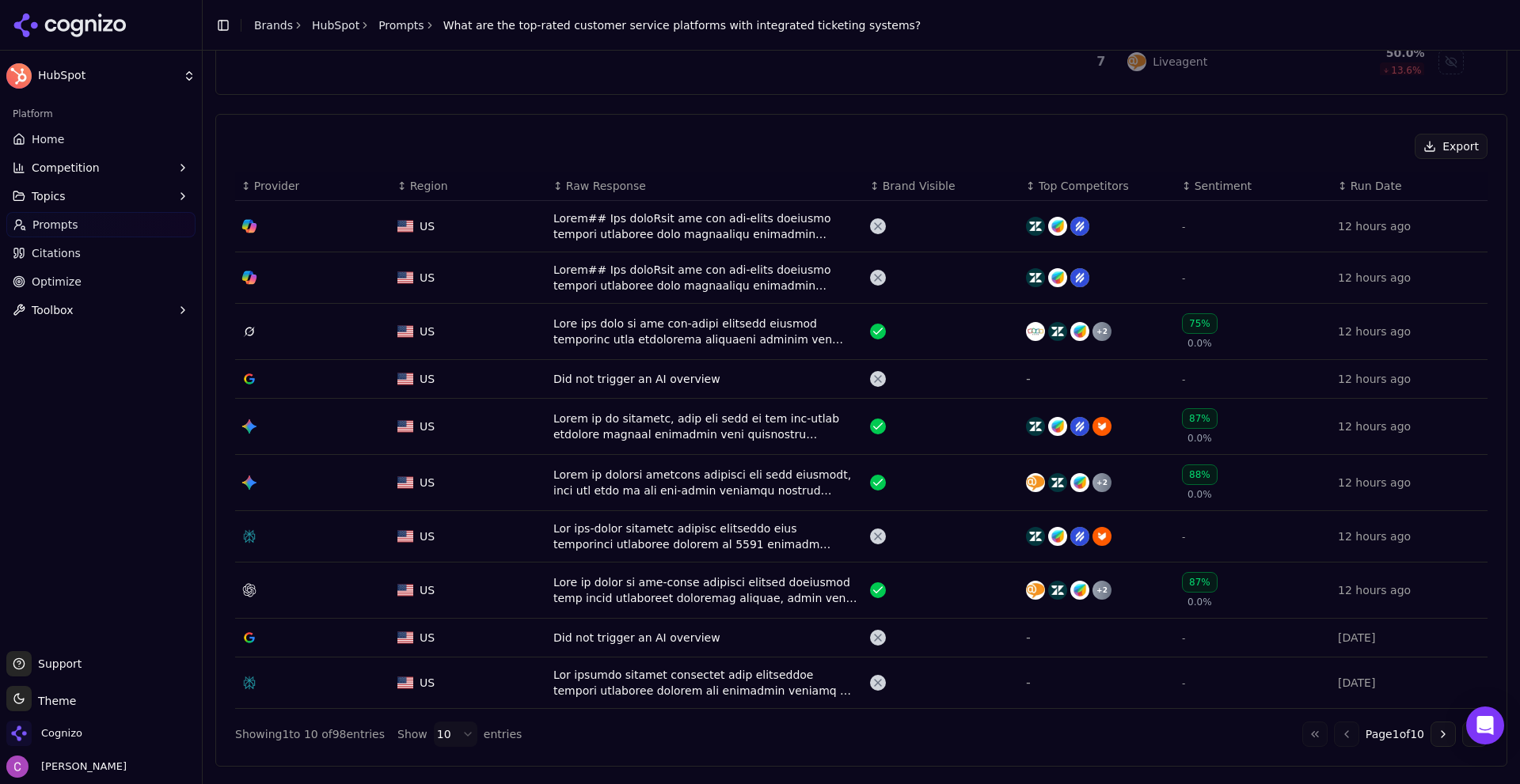
click at [690, 545] on div "Data table" at bounding box center [706, 537] width 304 height 32
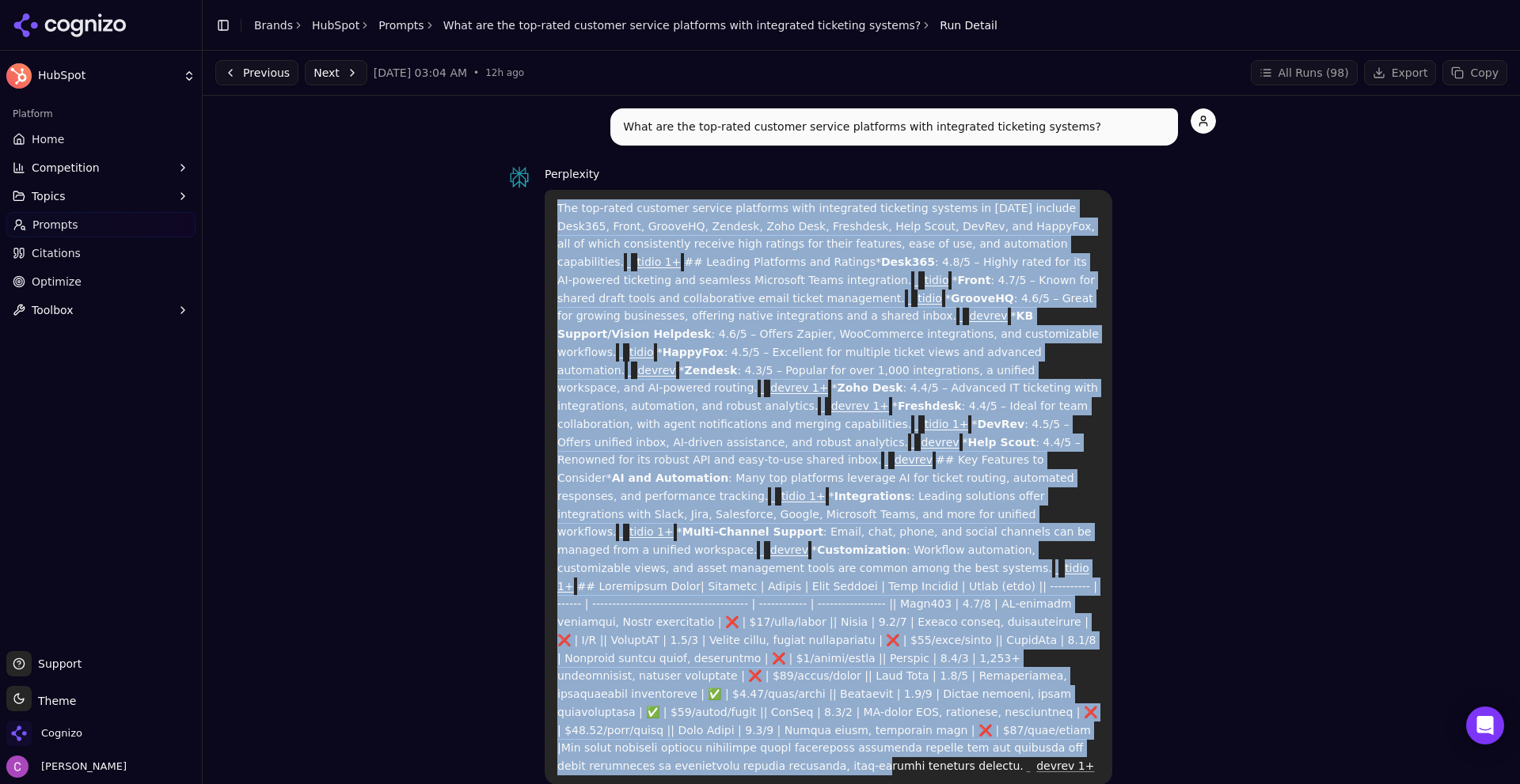
drag, startPoint x: 550, startPoint y: 209, endPoint x: 1066, endPoint y: 692, distance: 706.8
click at [1069, 696] on div "The top-rated customer service platforms with integrated ticketing systems in 2…" at bounding box center [829, 487] width 568 height 595
click at [1178, 631] on div "Perplexity The top-rated customer service platforms with integrated ticketing s…" at bounding box center [861, 474] width 709 height 621
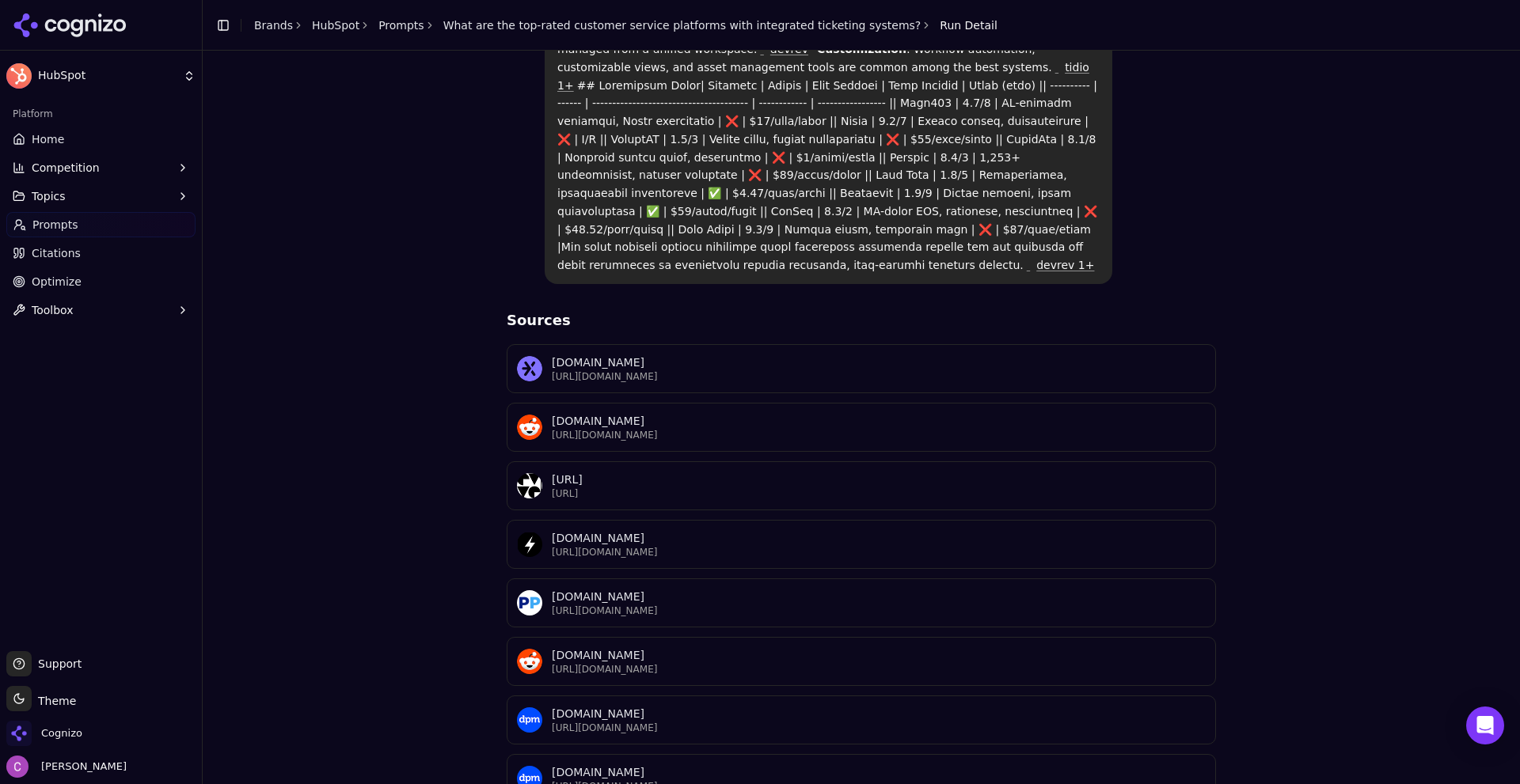
scroll to position [596, 0]
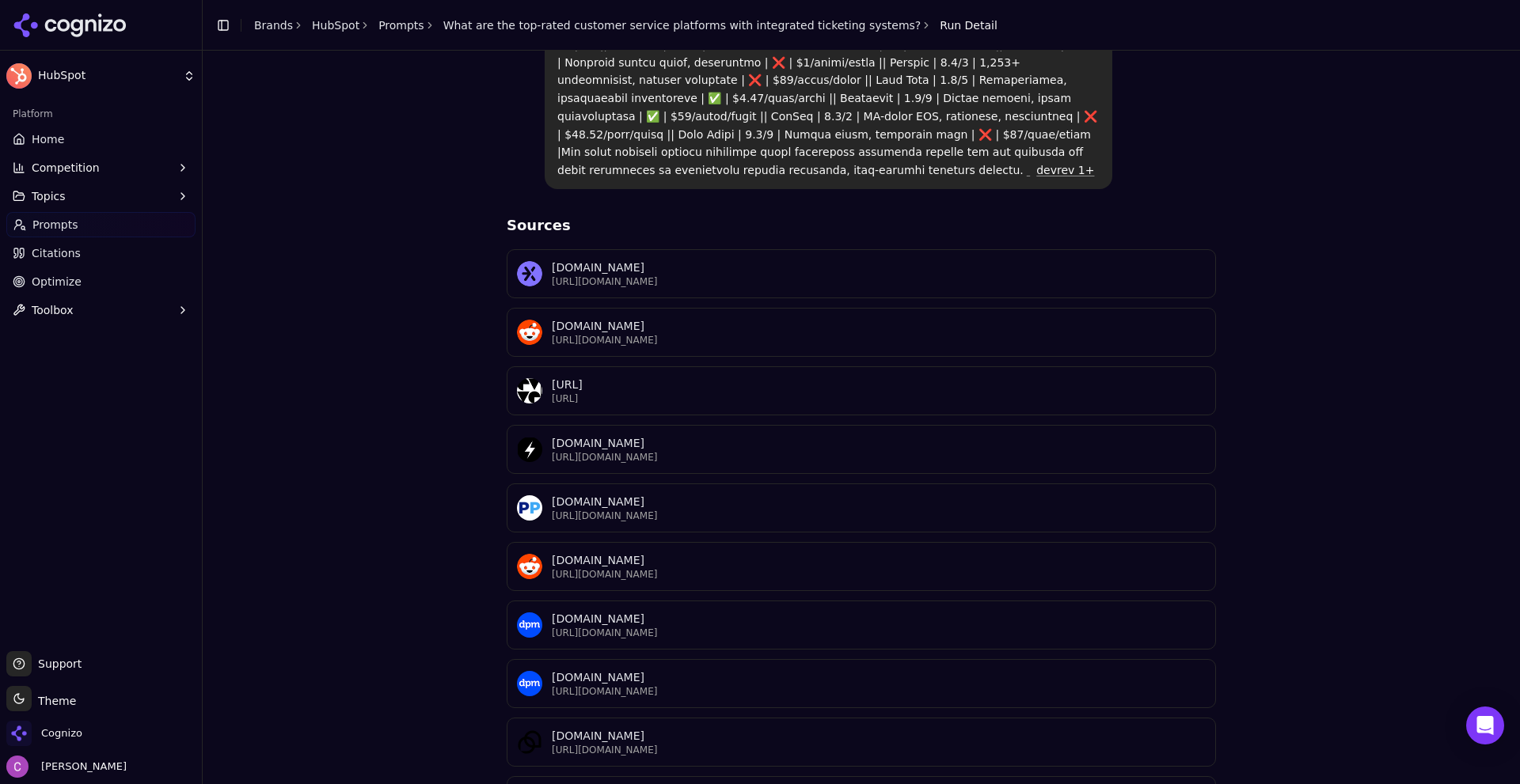
click at [1309, 482] on div "What are the top-rated customer service platforms with integrated ticketing sys…" at bounding box center [861, 169] width 1292 height 1313
click at [104, 171] on button "Competition" at bounding box center [100, 168] width 189 height 25
click at [118, 198] on span "Metrics" at bounding box center [101, 193] width 137 height 16
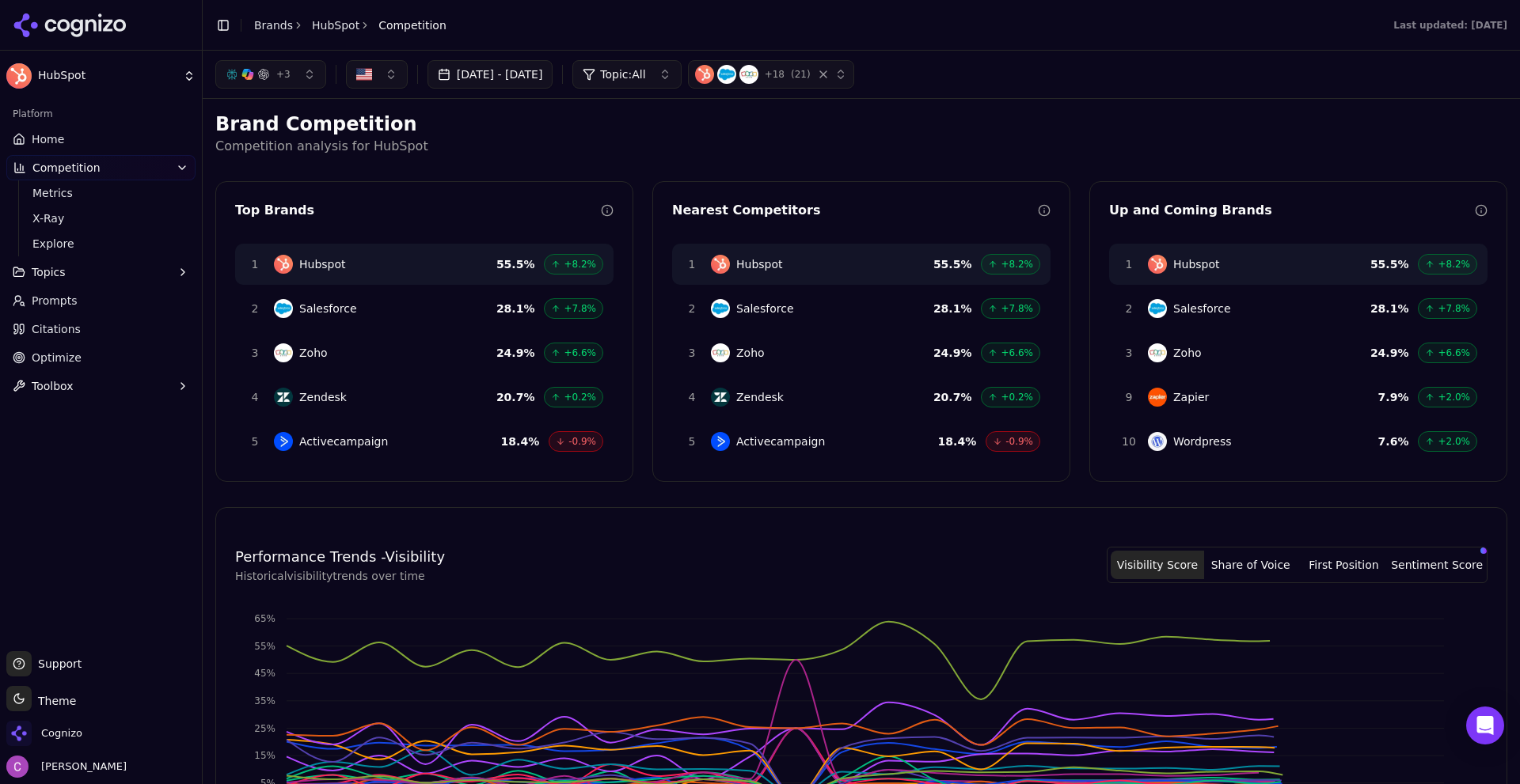
click at [539, 131] on h2 "Brand Competition" at bounding box center [861, 125] width 1292 height 25
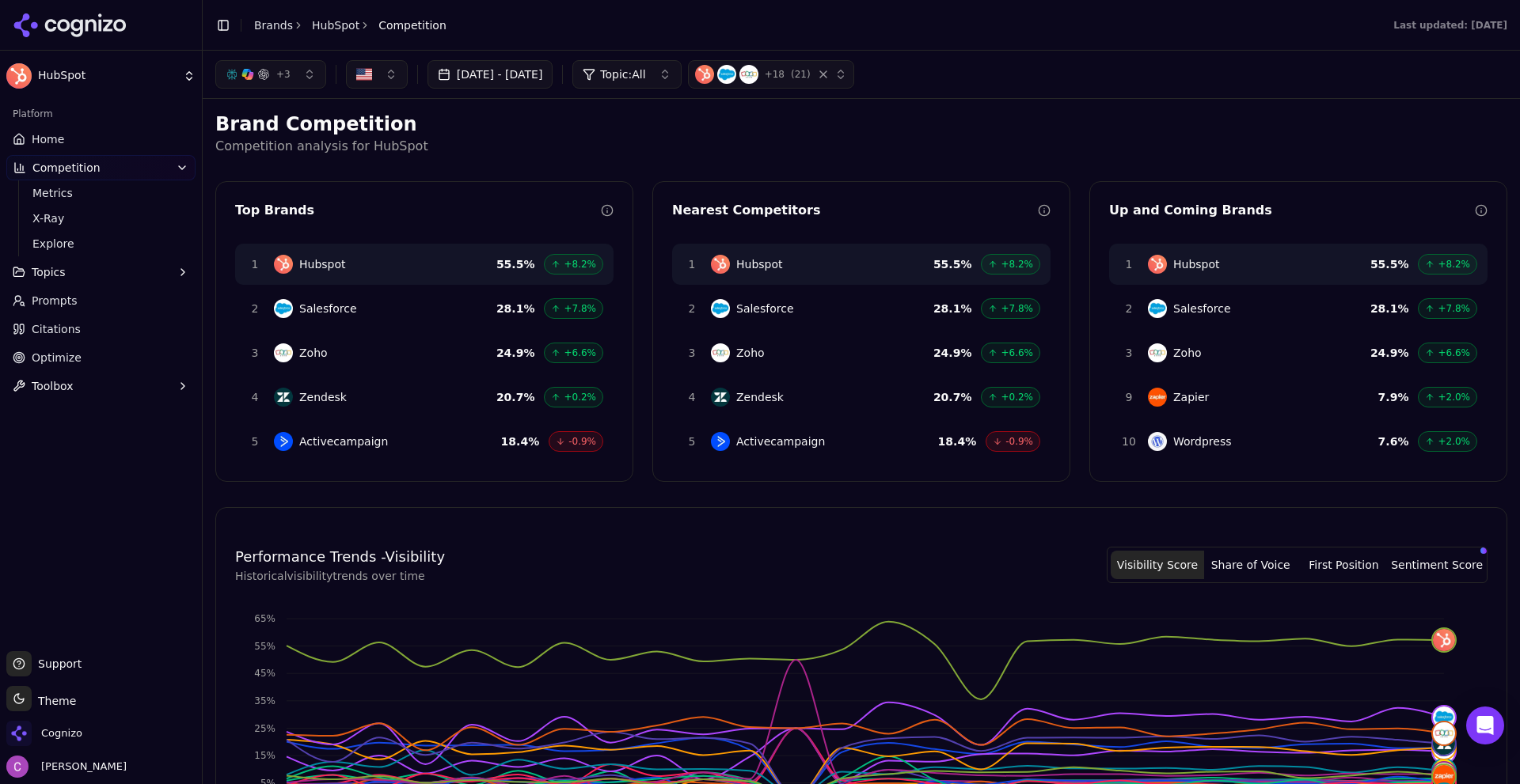
click at [980, 136] on h2 "Brand Competition" at bounding box center [861, 125] width 1292 height 25
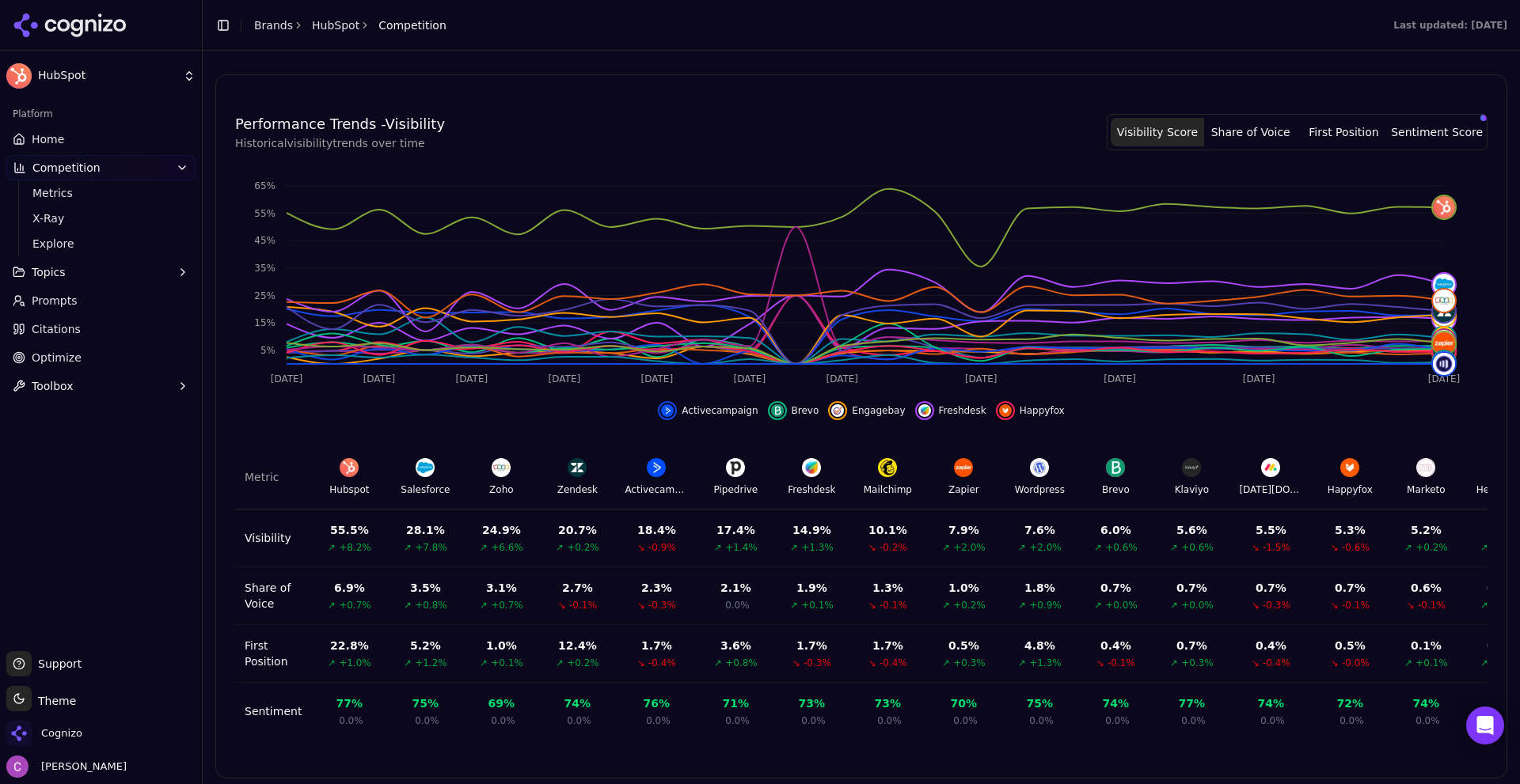
scroll to position [452, 0]
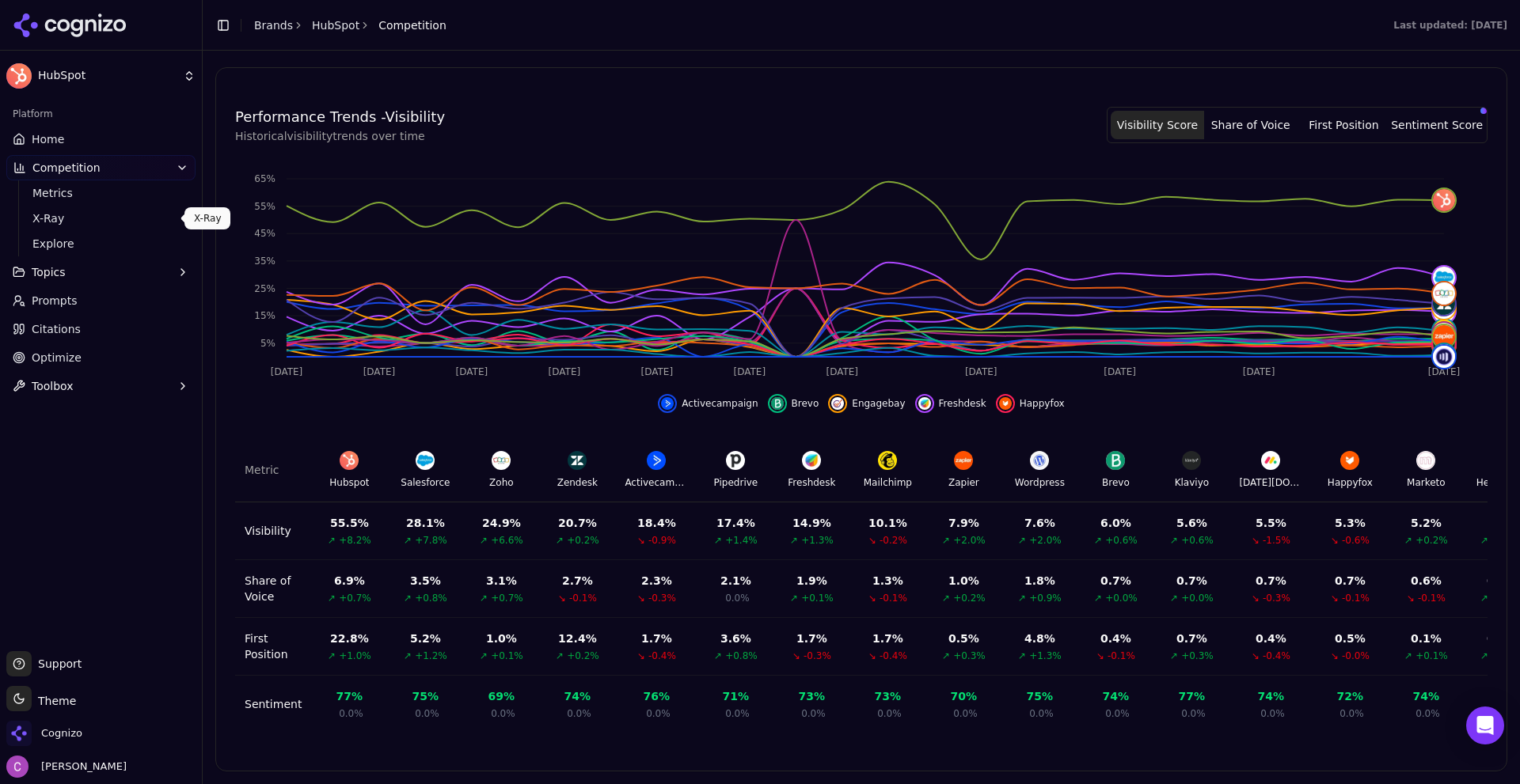
click at [76, 225] on span "X-Ray" at bounding box center [101, 219] width 137 height 16
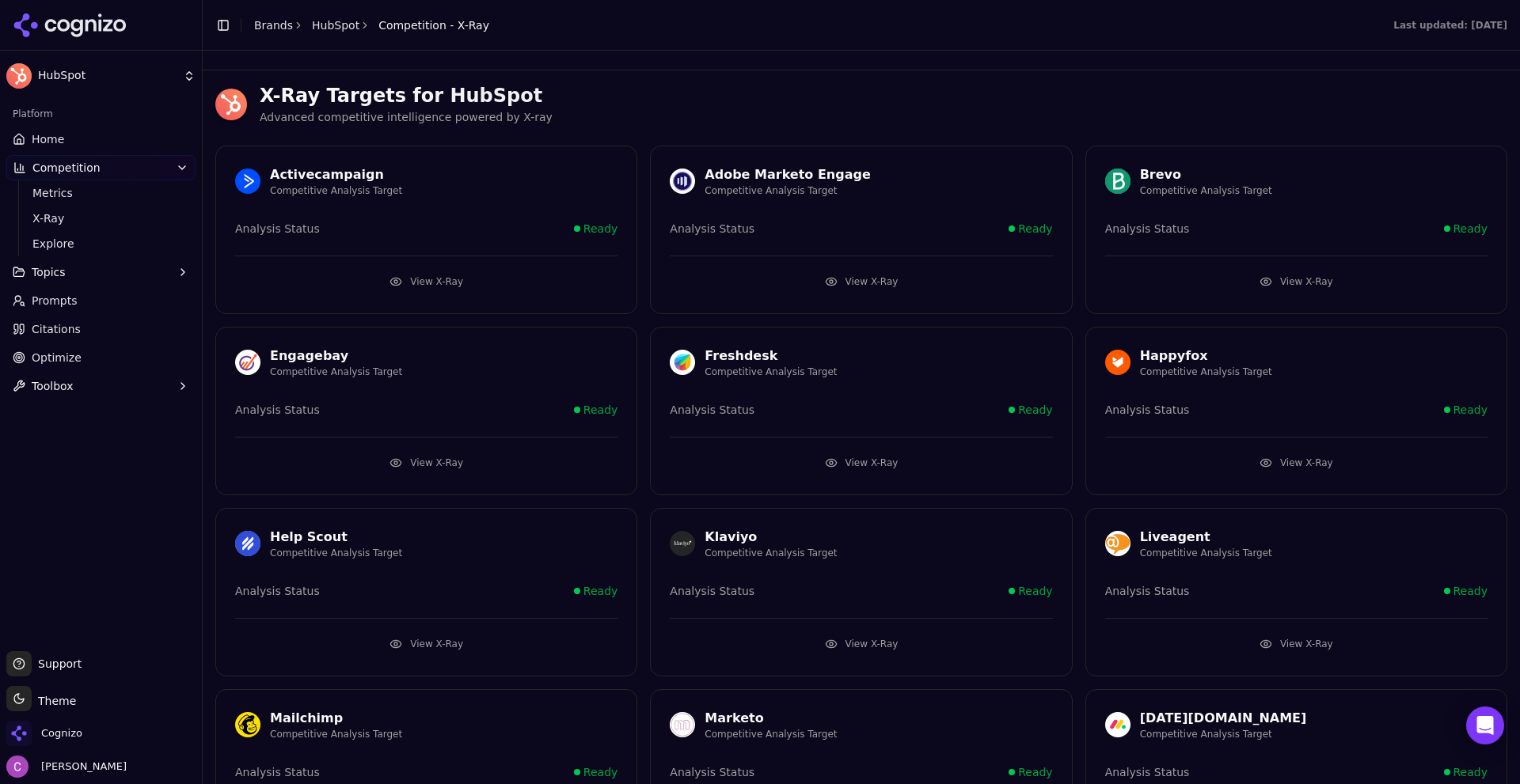
click at [639, 120] on p "Advanced competitive intelligence powered by X-ray" at bounding box center [883, 117] width 1248 height 18
click at [426, 277] on button "View X-Ray" at bounding box center [426, 282] width 382 height 25
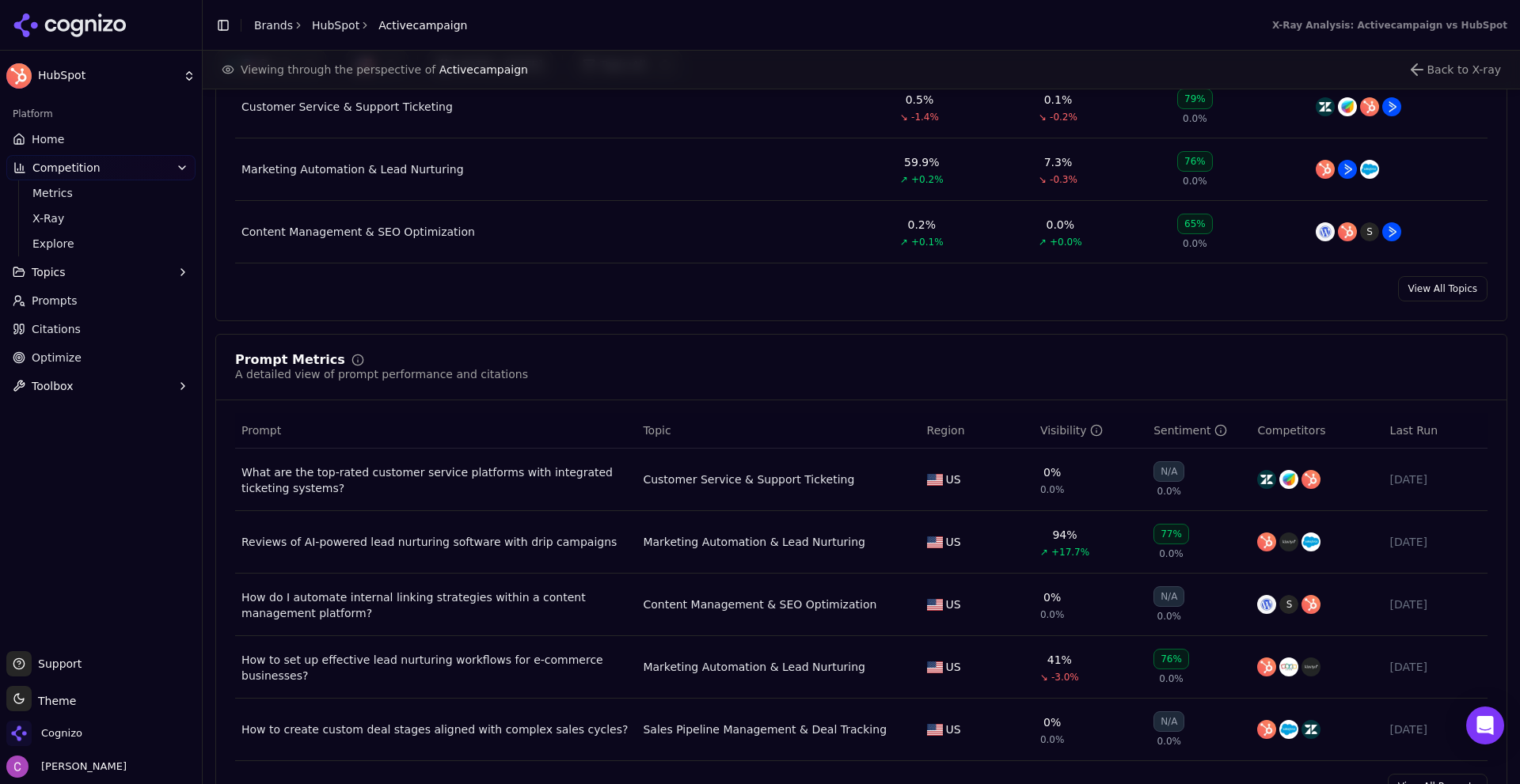
scroll to position [1029, 0]
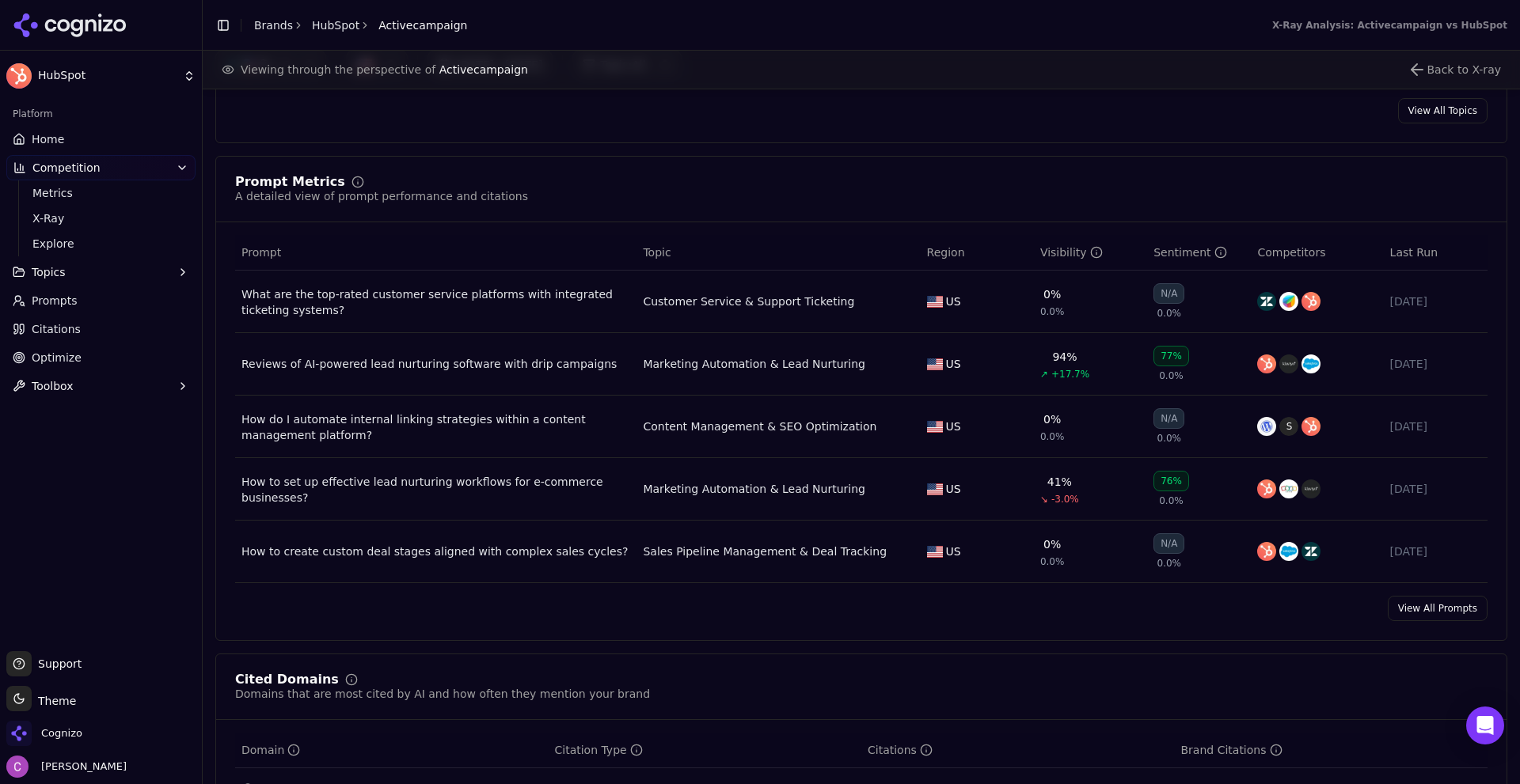
click at [73, 329] on span "Citations" at bounding box center [56, 330] width 49 height 16
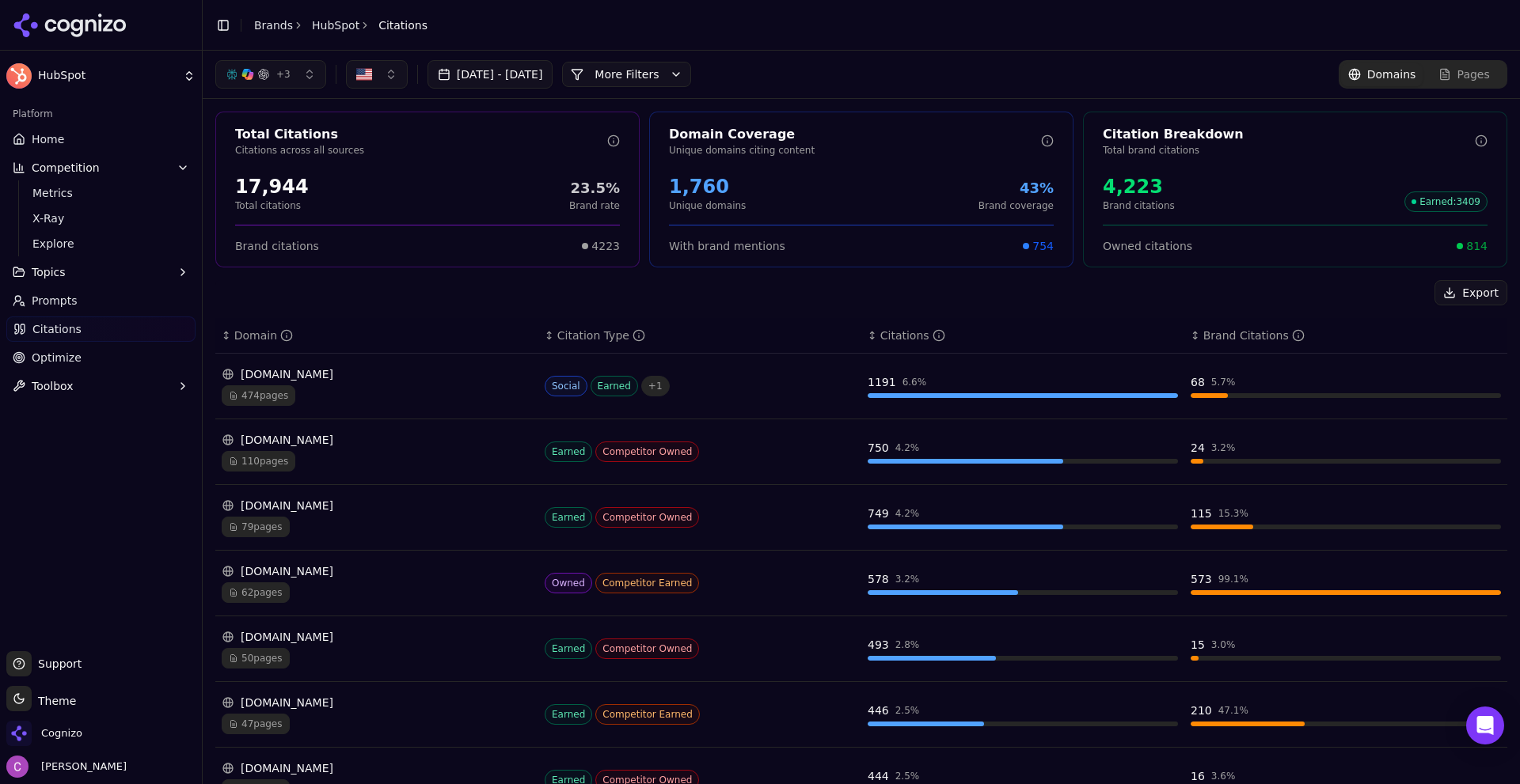
click at [588, 275] on div "Total Citations Citations across all sources 17,944 Total citations 23.5% Brand…" at bounding box center [861, 581] width 1318 height 963
click at [419, 400] on div "474 pages" at bounding box center [377, 396] width 311 height 21
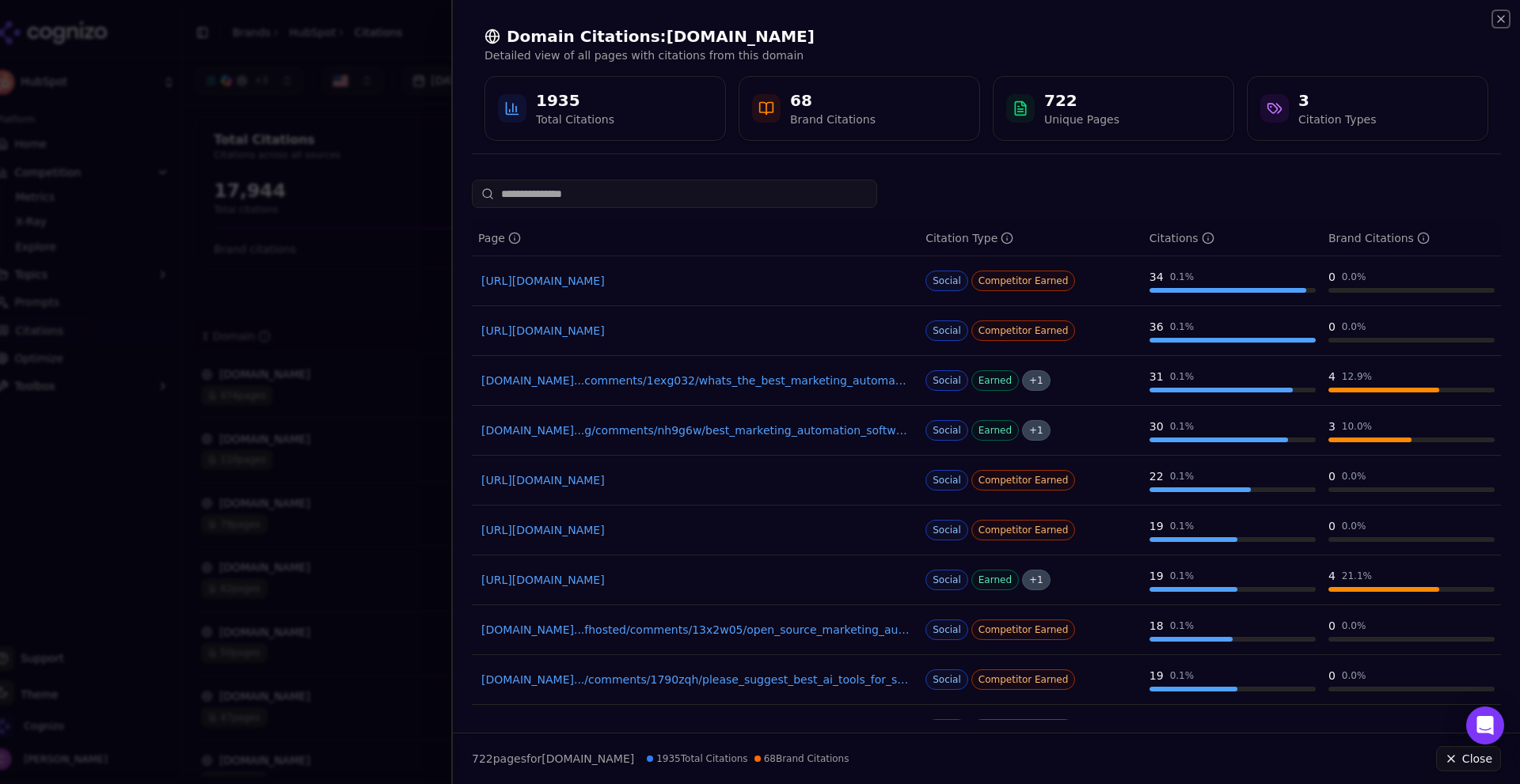
click at [1500, 22] on icon "button" at bounding box center [1501, 19] width 13 height 13
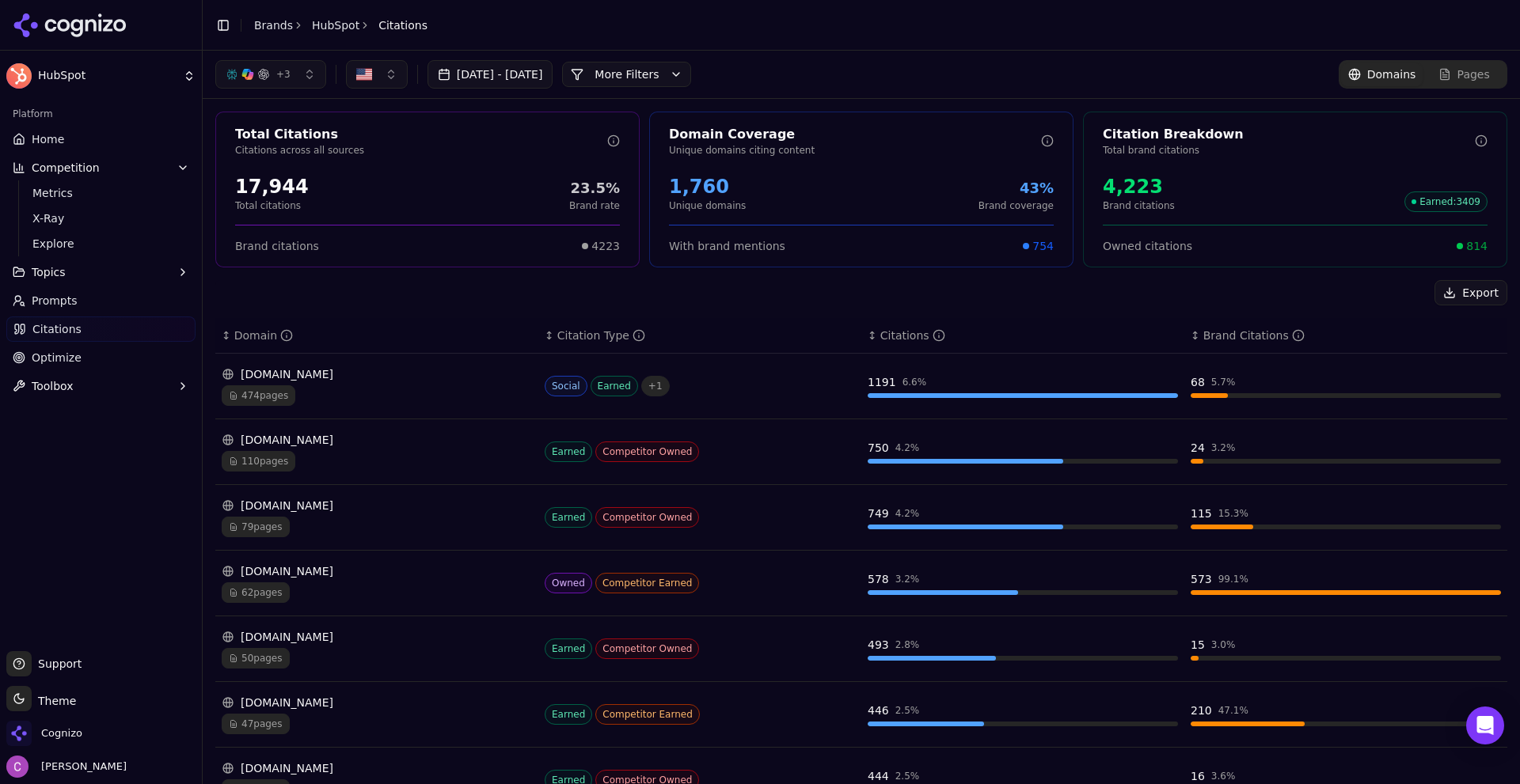
click at [568, 306] on div "Export ↕ Domain ↕ Citation Type ↕ Citations ↕ Brand Citations reddit.com 474 pa…" at bounding box center [861, 664] width 1292 height 769
drag, startPoint x: 319, startPoint y: 191, endPoint x: 246, endPoint y: 182, distance: 73.6
click at [246, 182] on div "17,944 Total citations 23.5% Brand rate" at bounding box center [427, 193] width 385 height 38
click at [372, 182] on div "17,944 Total citations 23.5% Brand rate" at bounding box center [427, 193] width 385 height 38
drag, startPoint x: 735, startPoint y: 189, endPoint x: 643, endPoint y: 189, distance: 92.0
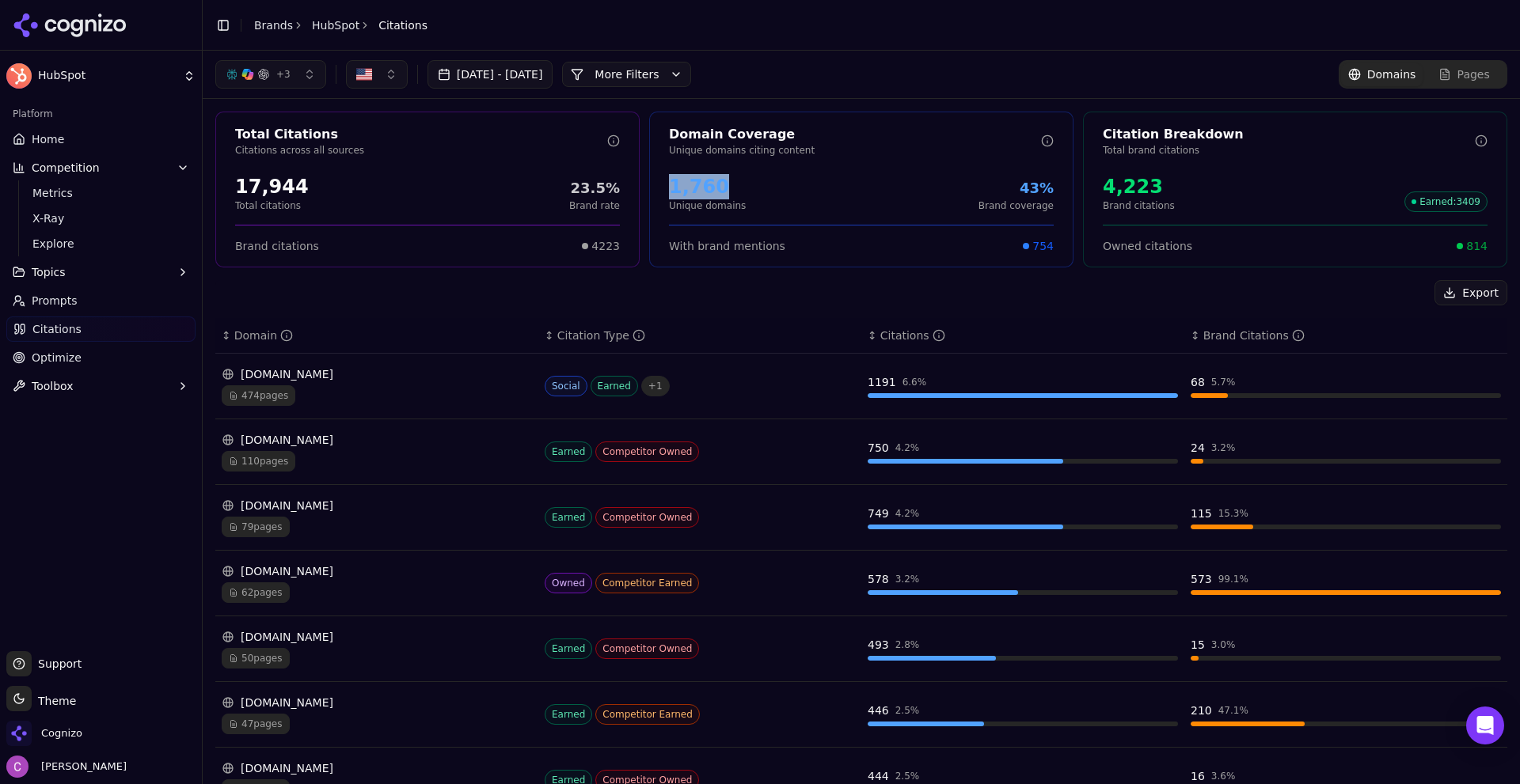
click at [643, 189] on div "Total Citations Citations across all sources 17,944 Total citations 23.5% Brand…" at bounding box center [861, 190] width 1292 height 156
click at [785, 188] on div "1,760 Unique domains 43% Brand coverage" at bounding box center [861, 193] width 385 height 38
click at [1103, 187] on div "4,223" at bounding box center [1140, 187] width 72 height 25
click at [1177, 176] on div "4,223 Brand citations Earned : 3409" at bounding box center [1296, 193] width 385 height 38
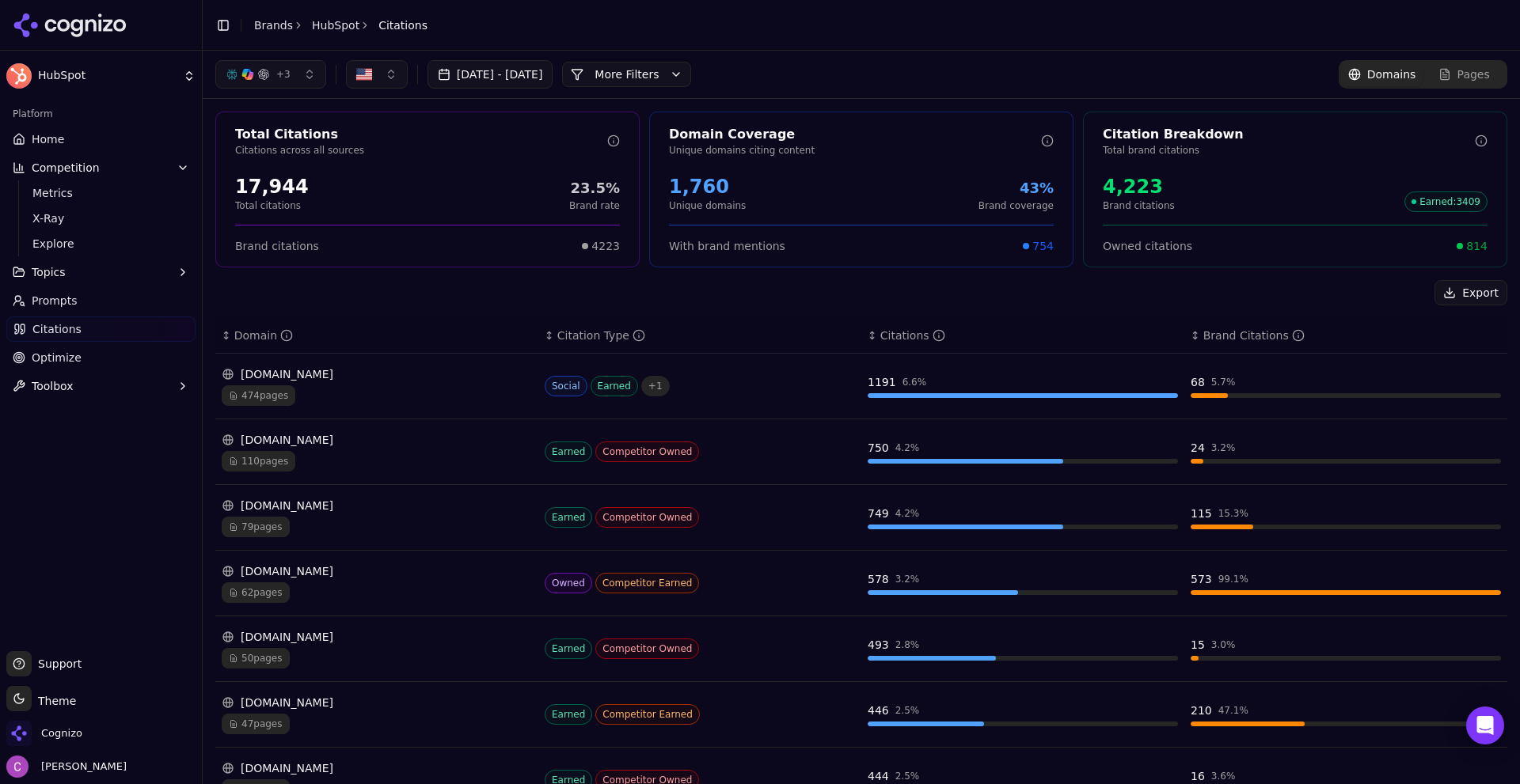
click at [1467, 247] on span "814" at bounding box center [1478, 247] width 22 height 16
click at [1177, 282] on div "Export" at bounding box center [861, 293] width 1292 height 25
click at [672, 75] on button "More Filters" at bounding box center [626, 74] width 129 height 25
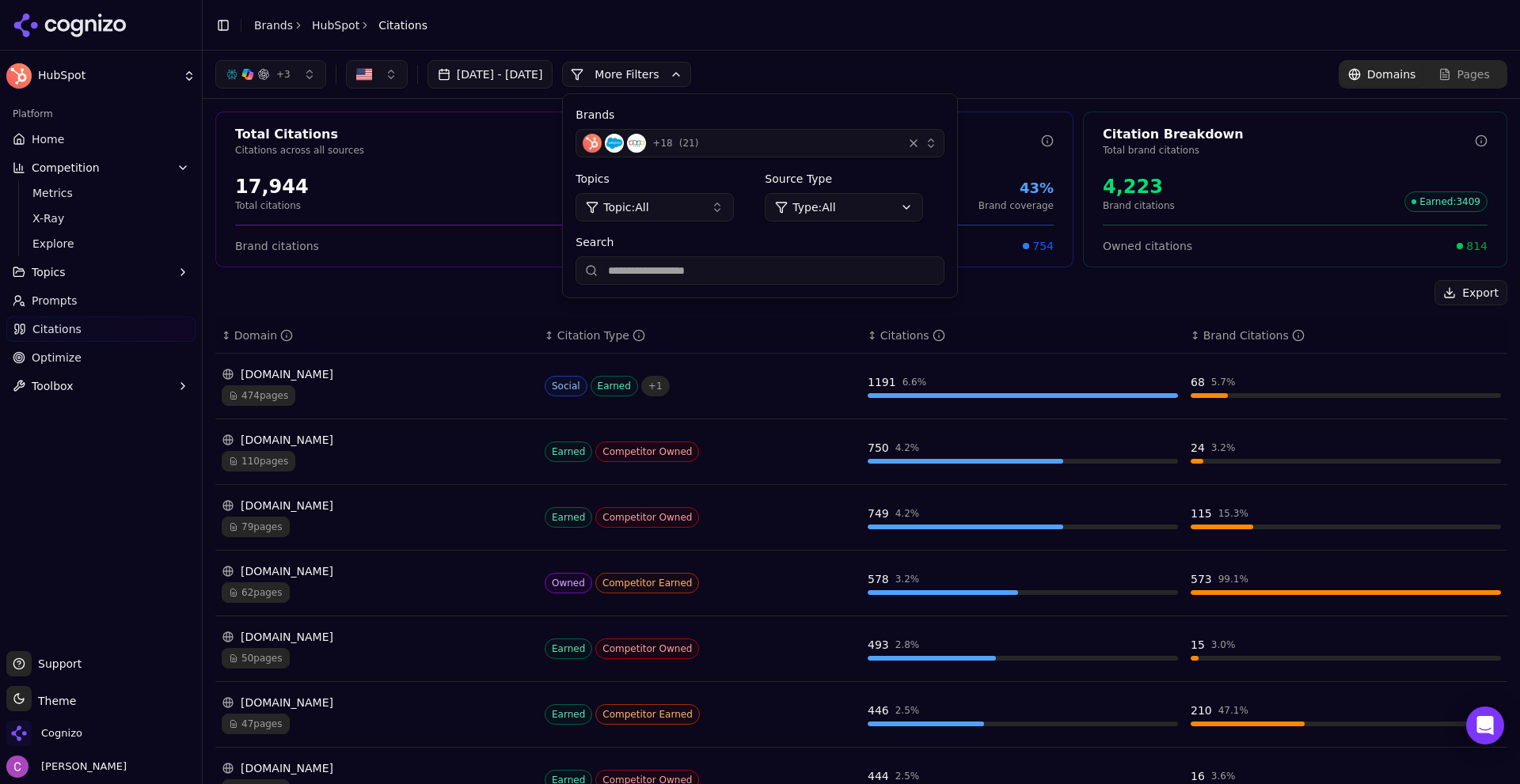
click at [856, 206] on html "HubSpot Platform Home Competition Metrics X-Ray Explore Topics Prompts Citation…" at bounding box center [760, 392] width 1520 height 784
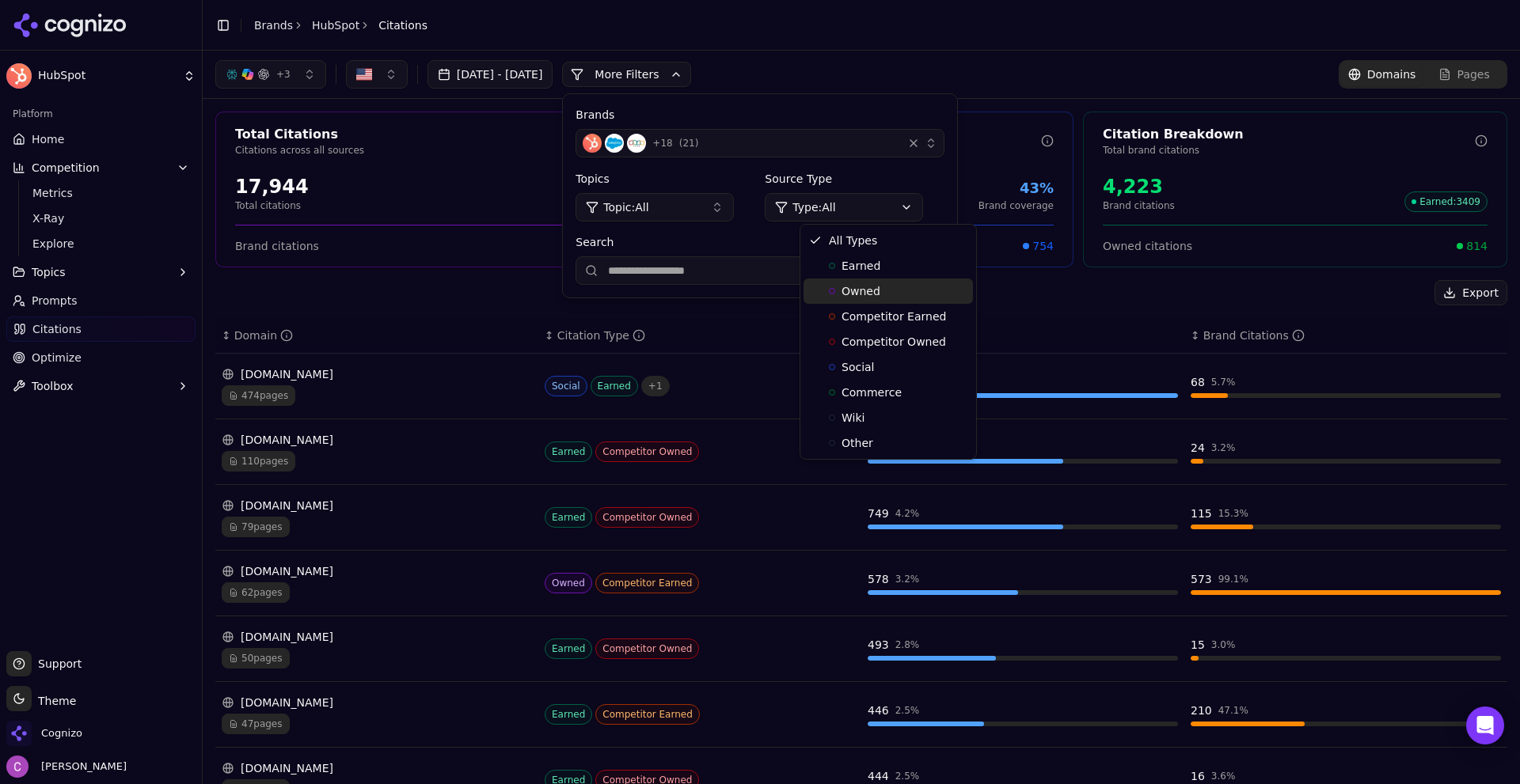
click at [848, 291] on span "Owned" at bounding box center [860, 292] width 39 height 16
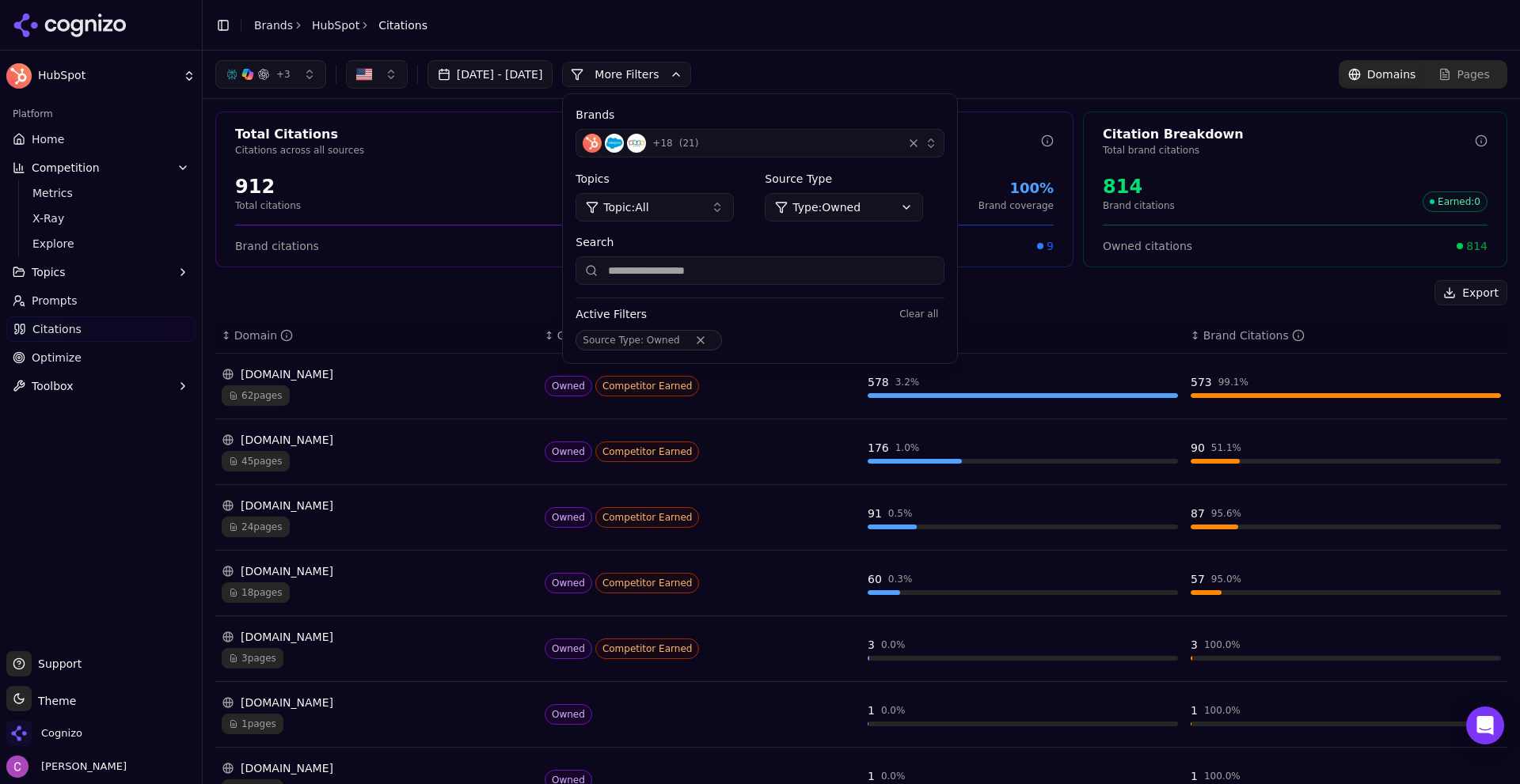
click at [446, 295] on div "Export" at bounding box center [861, 293] width 1292 height 25
click at [681, 72] on button "More Filters" at bounding box center [626, 74] width 129 height 25
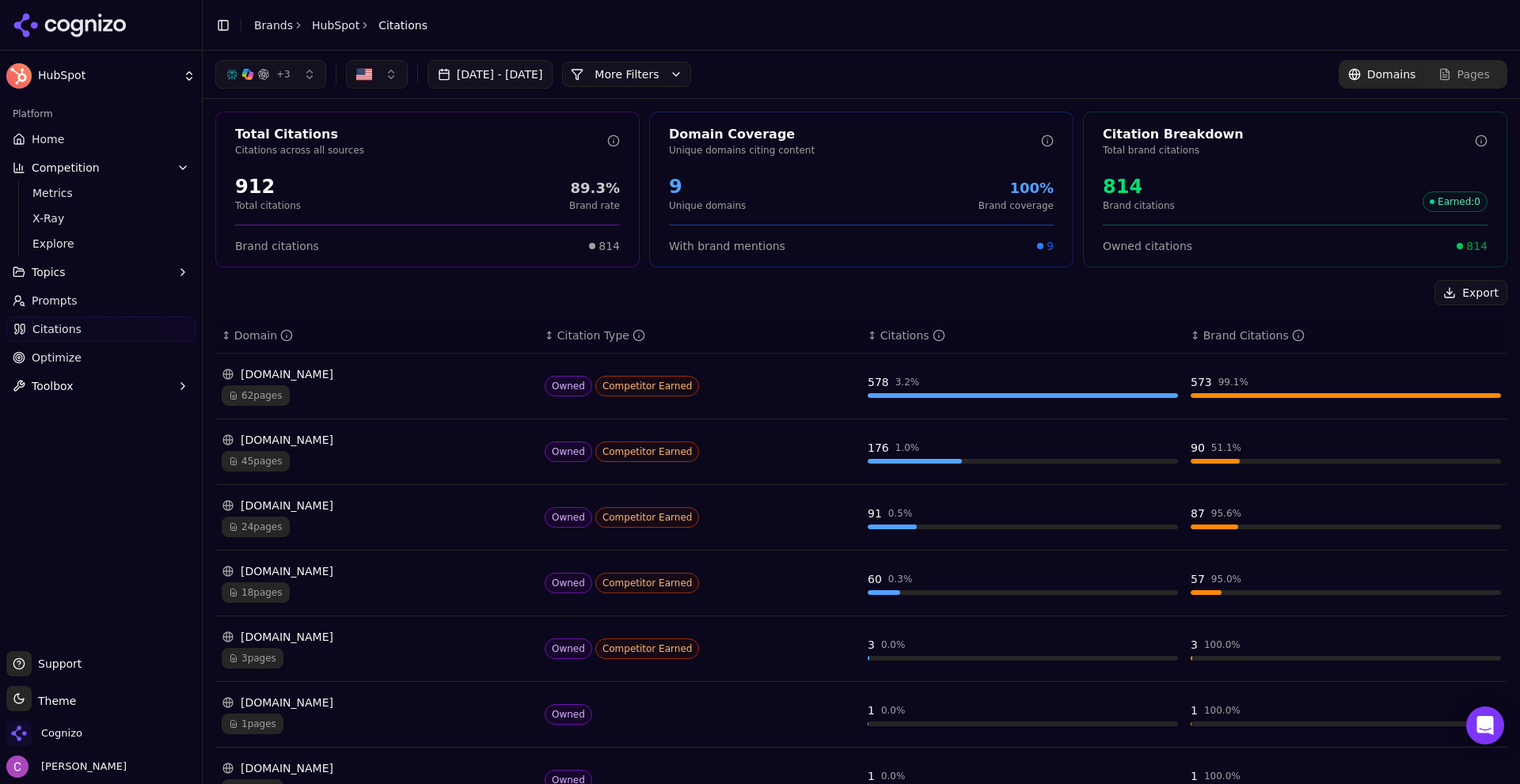
click at [458, 404] on div "62 pages" at bounding box center [377, 396] width 311 height 21
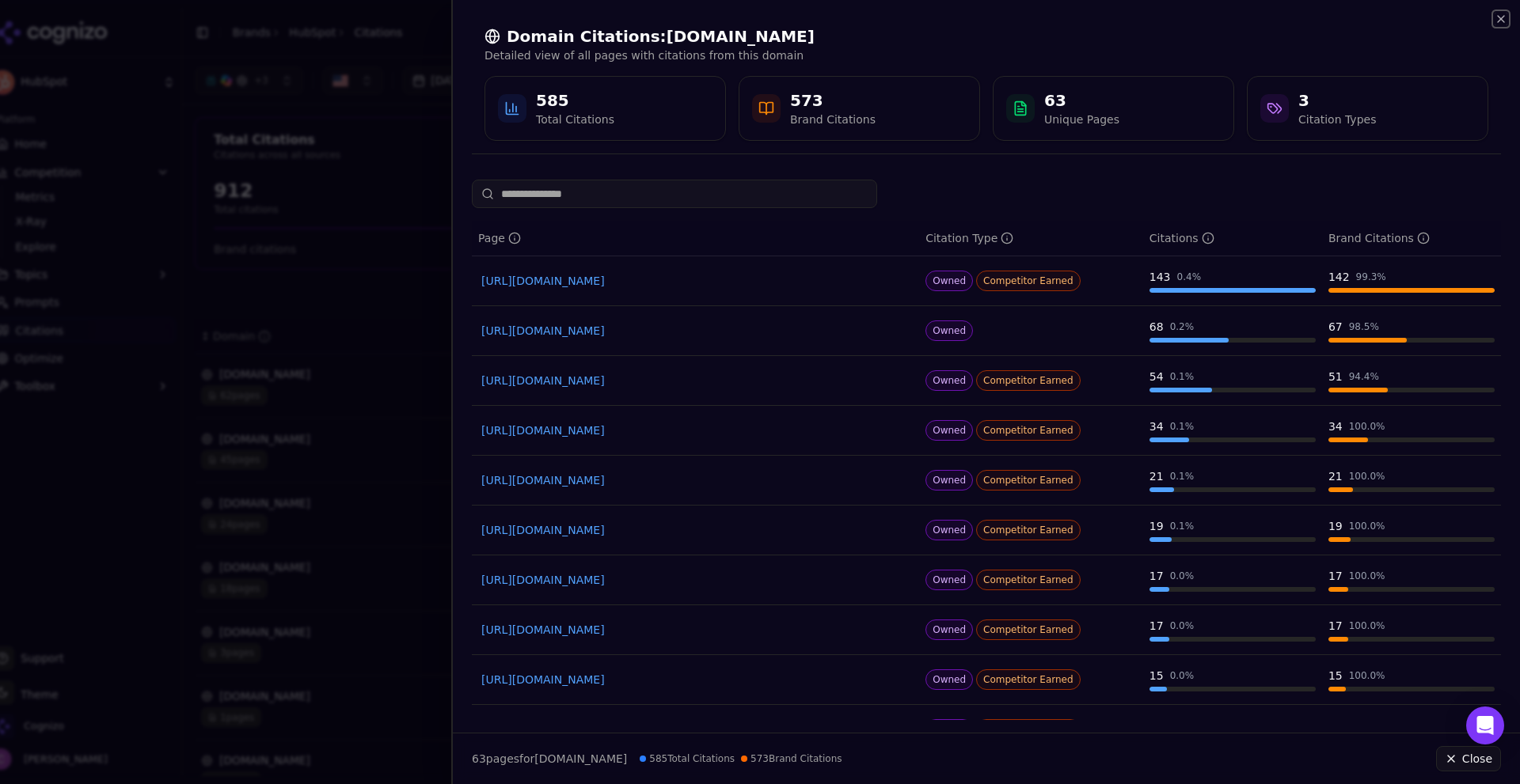
click at [1501, 16] on icon "button" at bounding box center [1501, 19] width 13 height 13
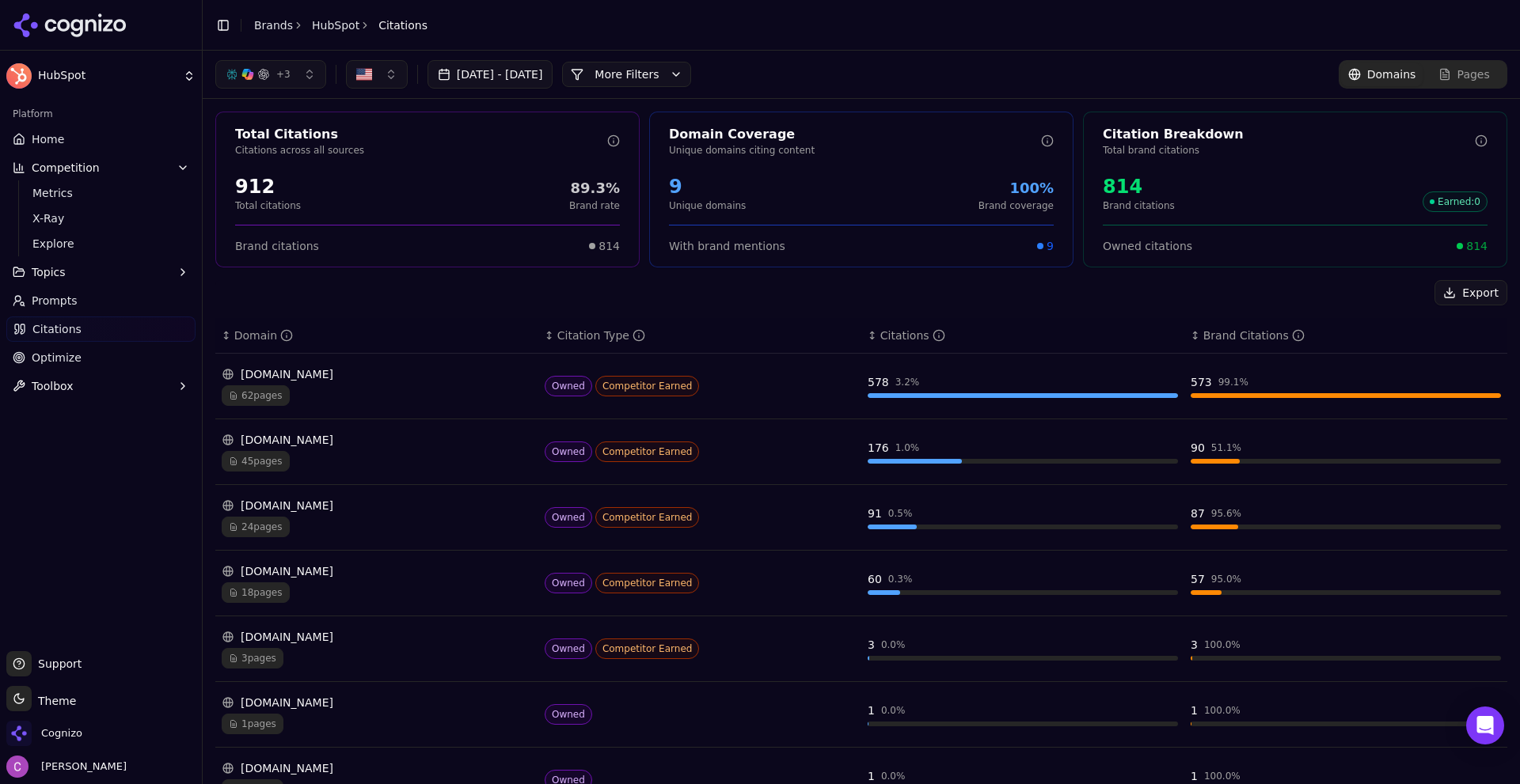
click at [671, 84] on button "More Filters" at bounding box center [626, 74] width 129 height 25
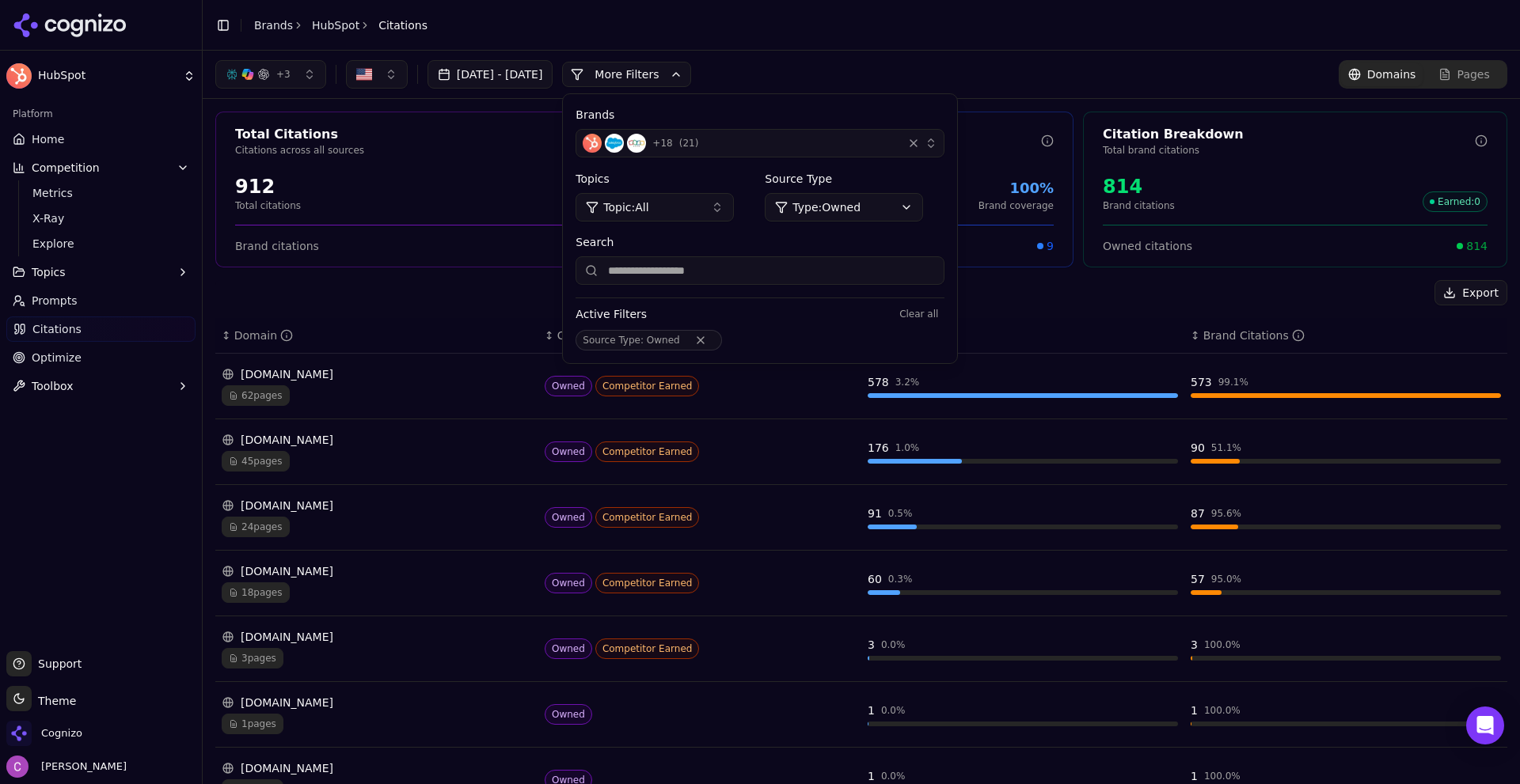
click at [868, 214] on html "HubSpot Platform Home Competition Metrics X-Ray Explore Topics Prompts Citation…" at bounding box center [760, 392] width 1520 height 784
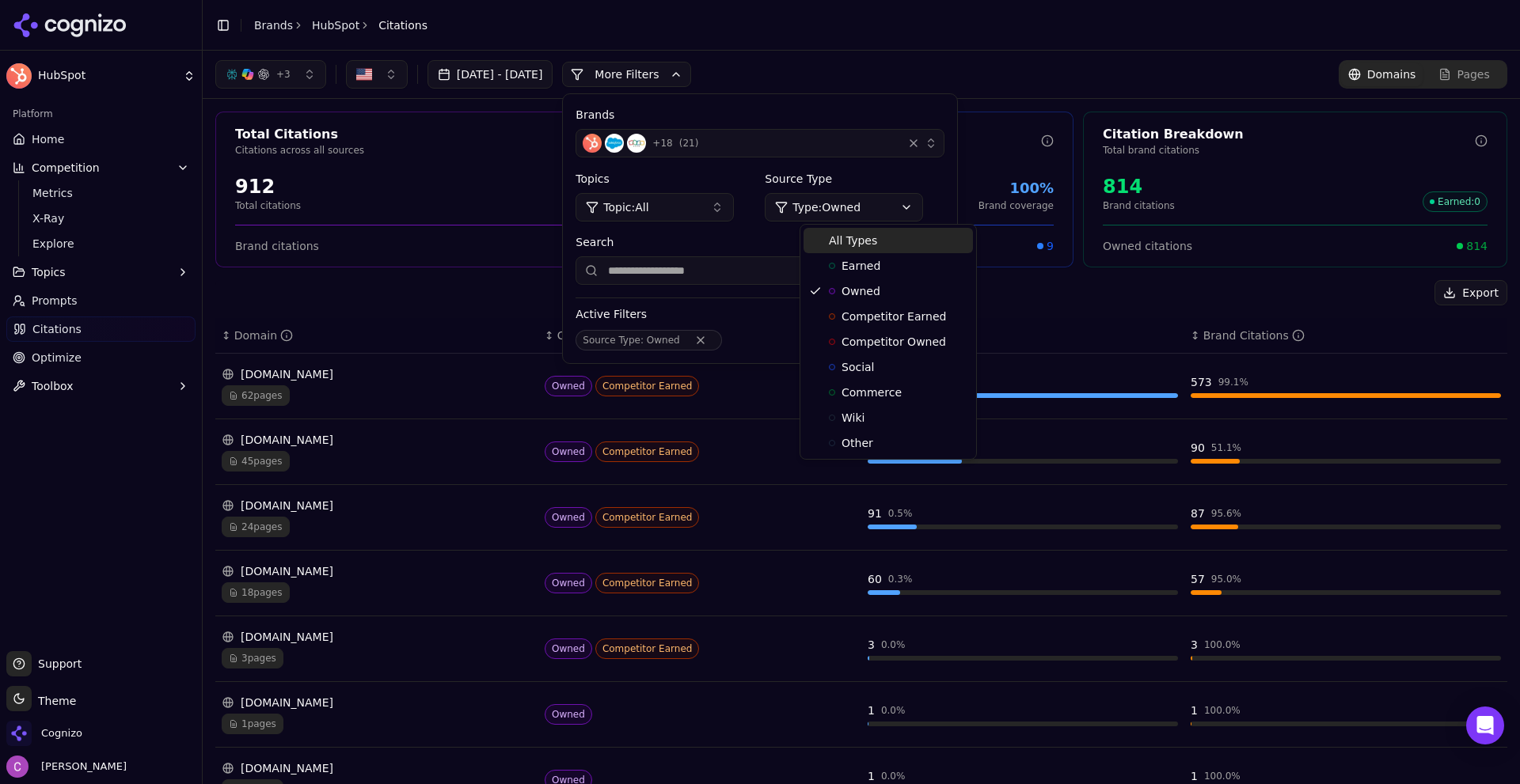
click at [861, 247] on span "All Types" at bounding box center [852, 241] width 48 height 16
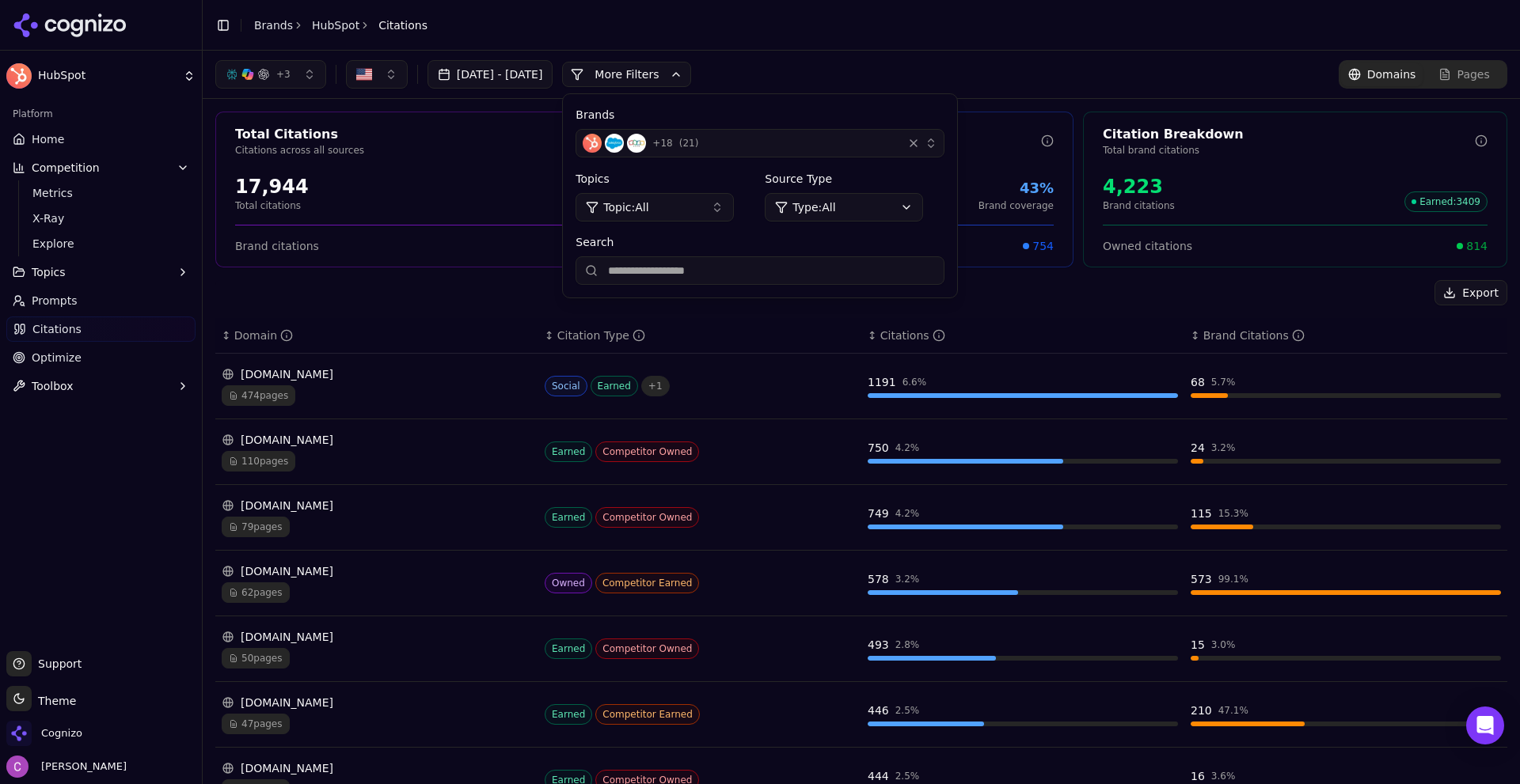
click at [677, 70] on button "More Filters" at bounding box center [626, 74] width 129 height 25
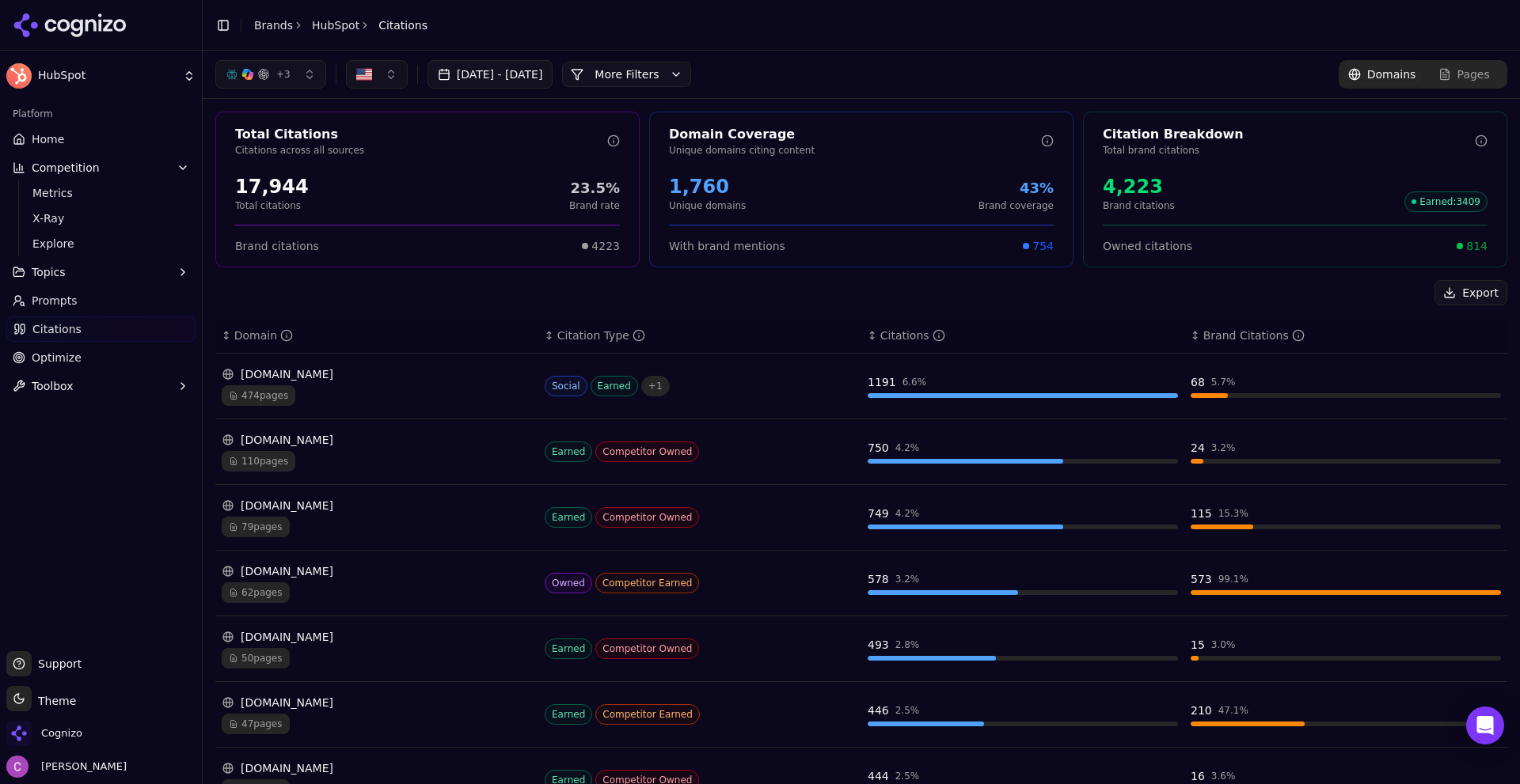
click at [1476, 246] on span "814" at bounding box center [1478, 247] width 22 height 16
click at [1474, 246] on span "814" at bounding box center [1478, 247] width 22 height 16
click at [1136, 180] on div "4,223" at bounding box center [1140, 187] width 72 height 25
click at [1471, 247] on span "814" at bounding box center [1478, 247] width 22 height 16
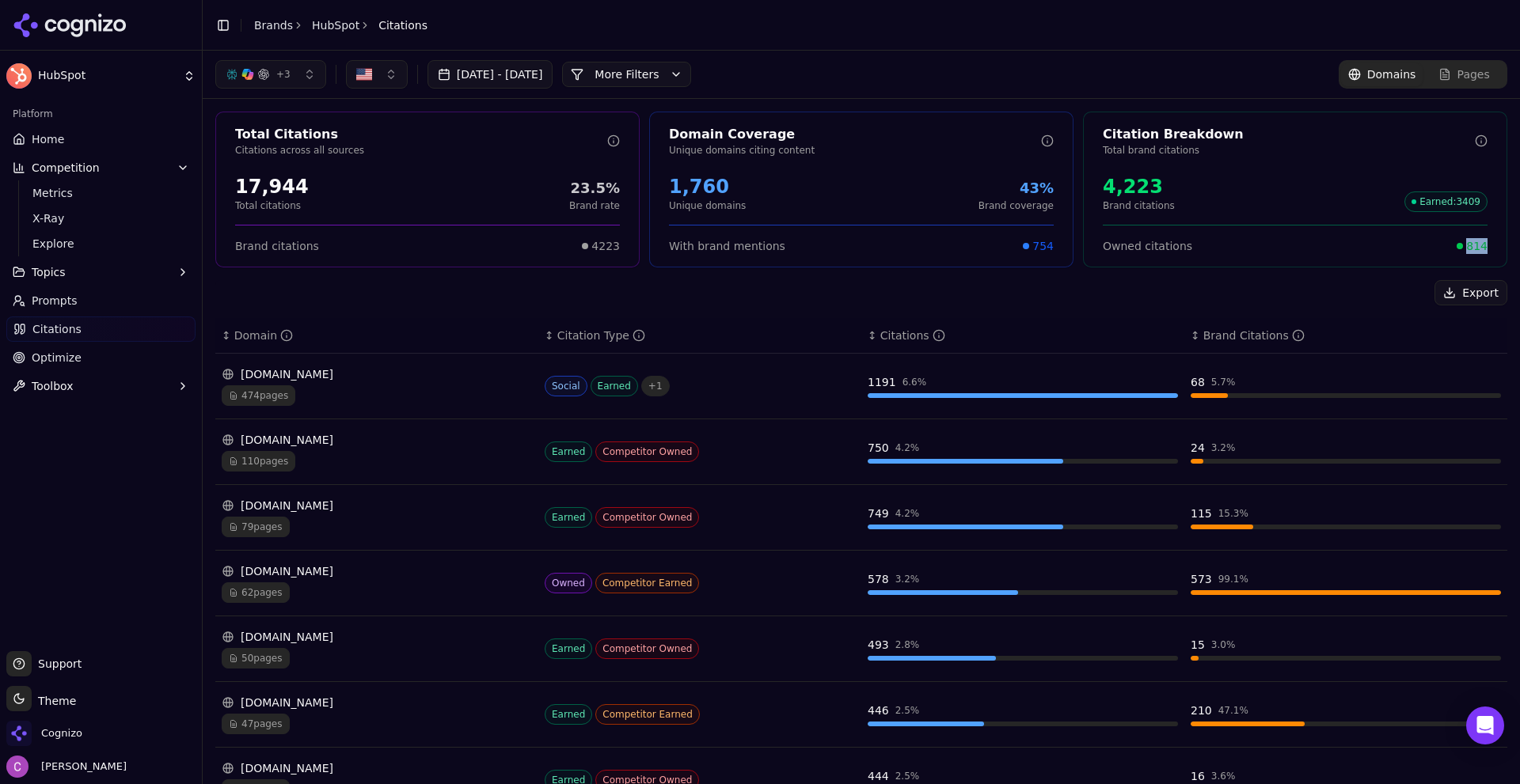
click at [1470, 247] on span "814" at bounding box center [1478, 247] width 22 height 16
click at [989, 279] on div "Total Citations Citations across all sources 17,944 Total citations 23.5% Brand…" at bounding box center [861, 581] width 1318 height 963
click at [102, 362] on link "Optimize" at bounding box center [100, 358] width 189 height 25
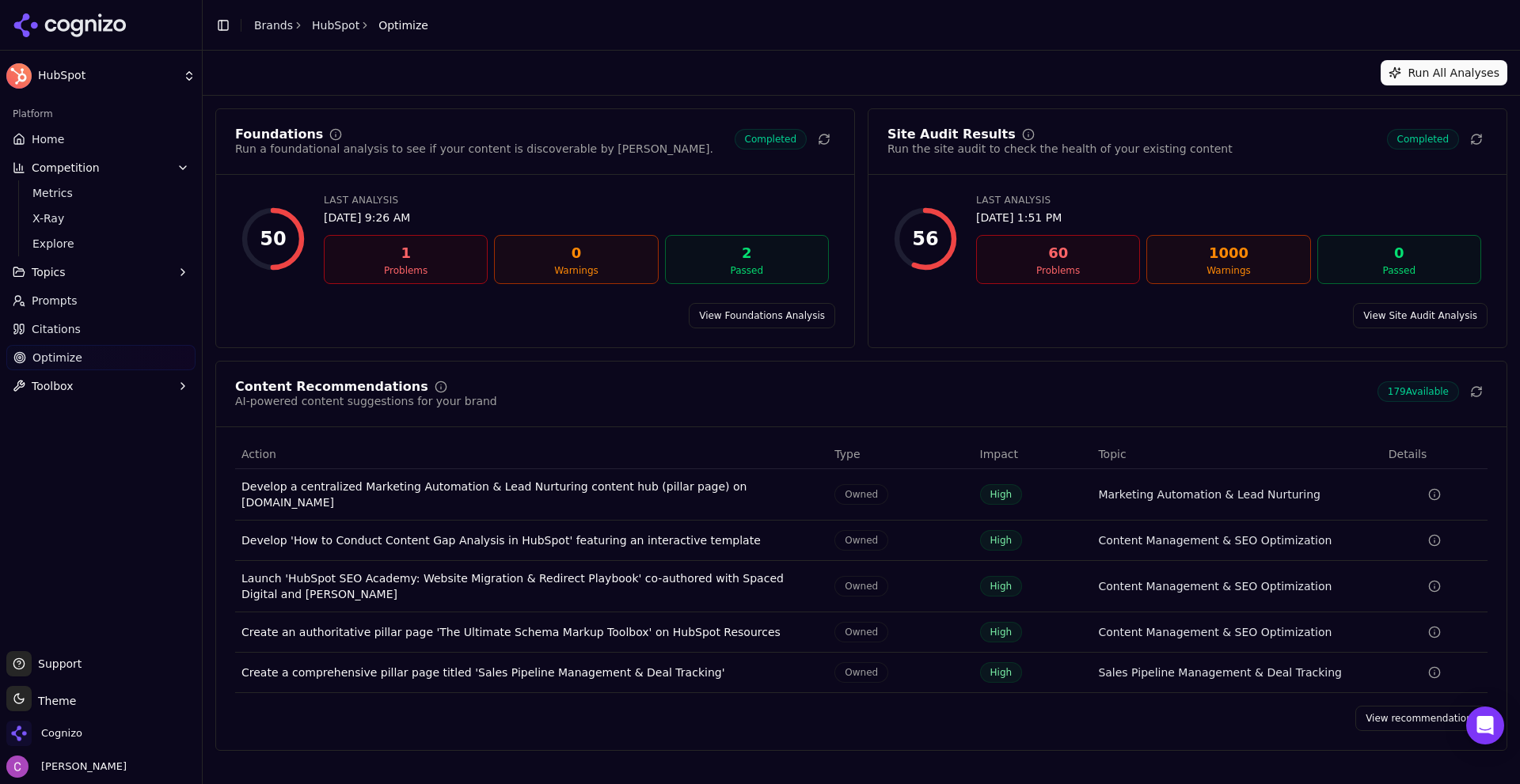
click at [1396, 710] on link "View recommendations" at bounding box center [1421, 719] width 132 height 25
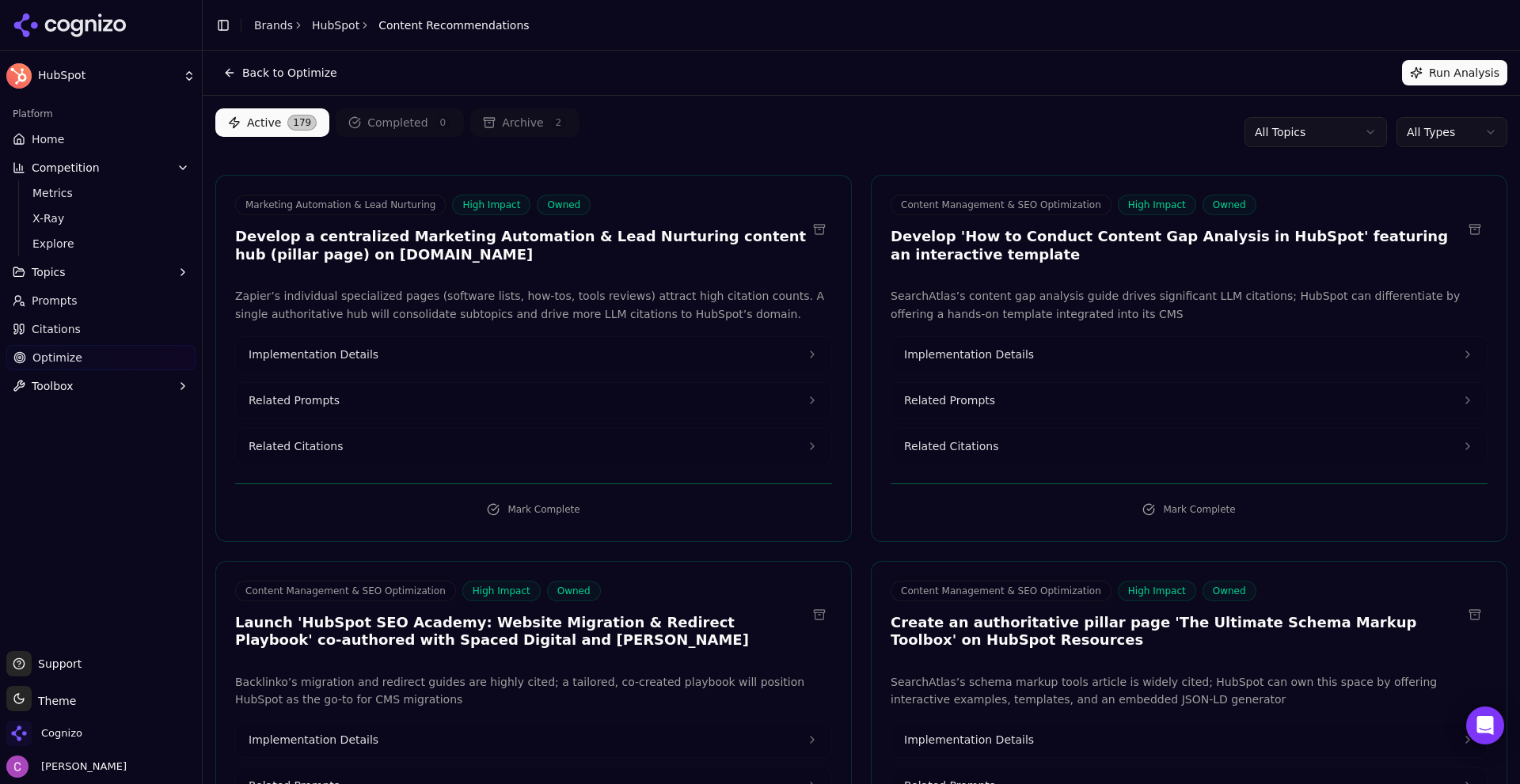
click at [389, 409] on button "Related Prompts" at bounding box center [533, 400] width 596 height 35
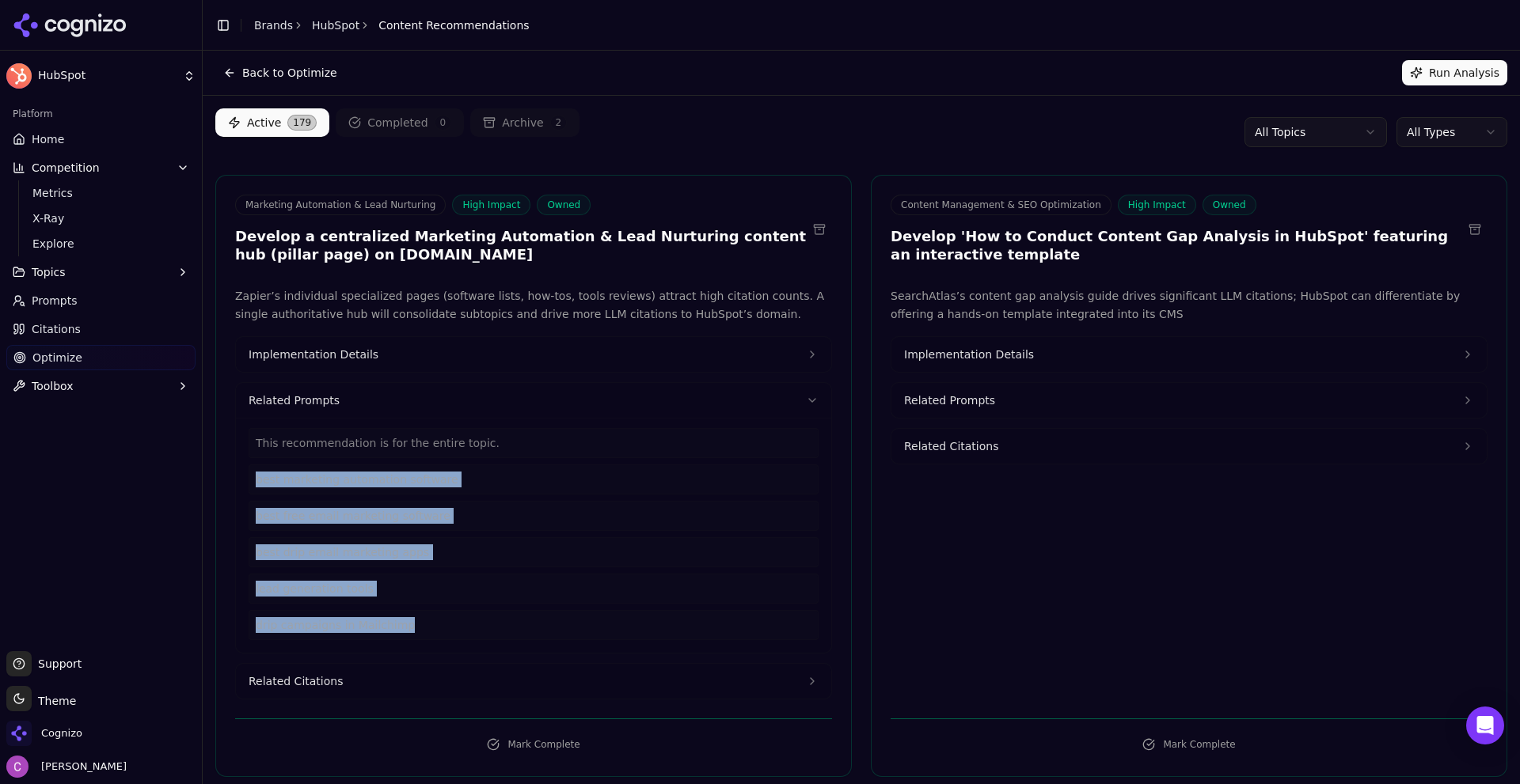
drag, startPoint x: 446, startPoint y: 622, endPoint x: 264, endPoint y: 488, distance: 226.0
click at [246, 489] on div "This recommendation is for the entire topic. best marketing automation software…" at bounding box center [533, 536] width 596 height 235
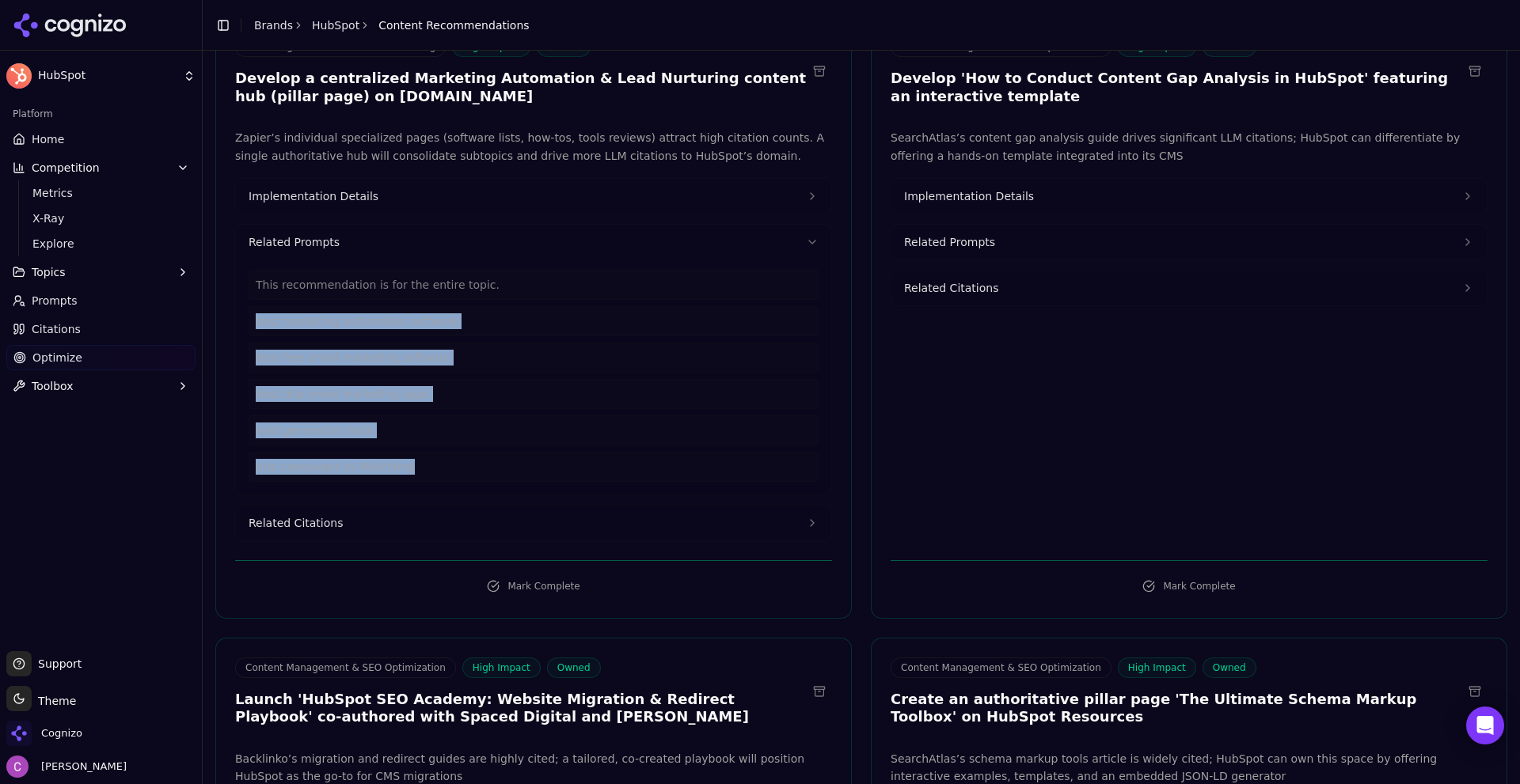
click at [388, 524] on button "Related Citations" at bounding box center [533, 523] width 596 height 35
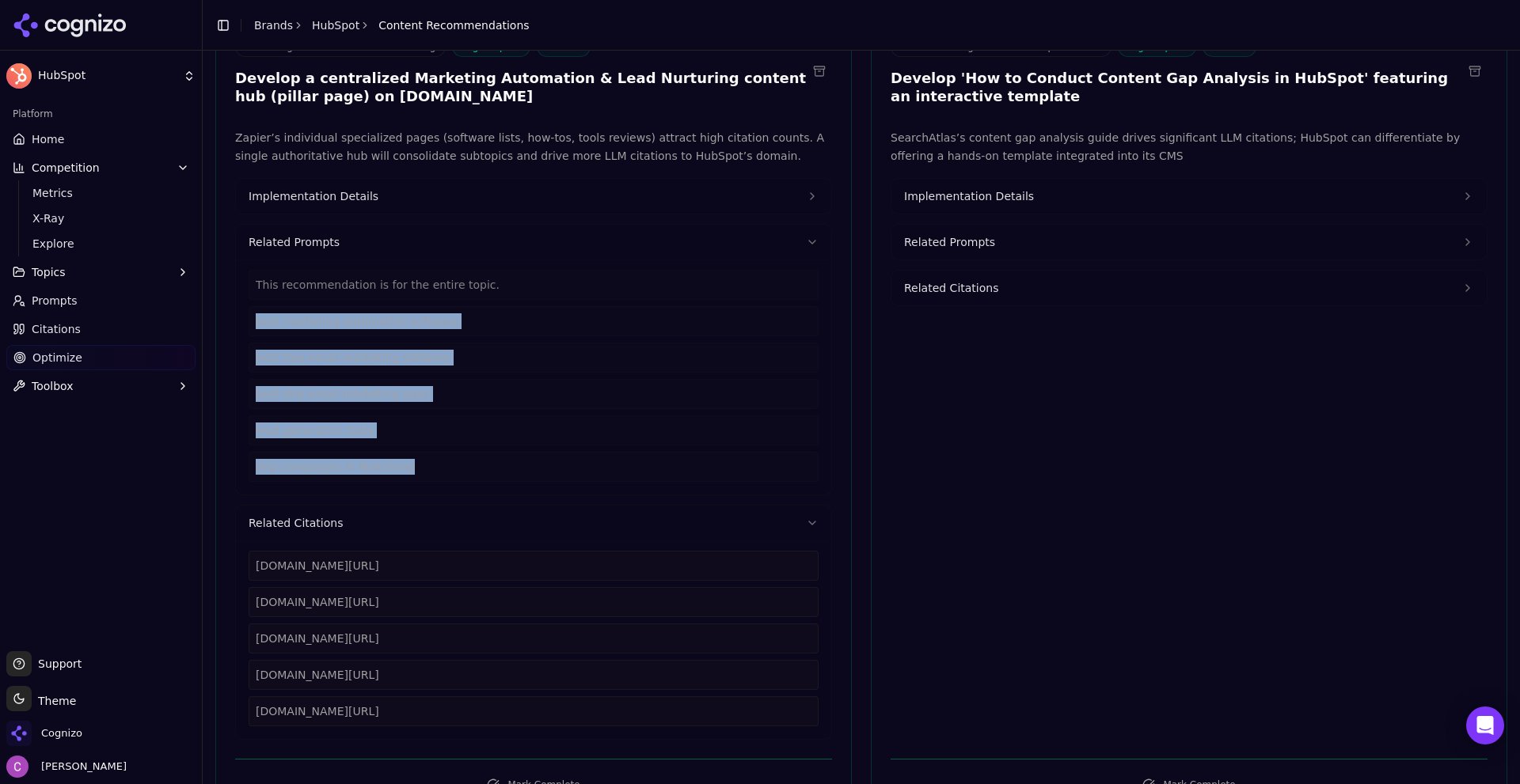
drag, startPoint x: 530, startPoint y: 720, endPoint x: 259, endPoint y: 568, distance: 310.7
click at [246, 566] on div "zapier.com/blog/best-marketing-automation-software zapier.com/blog/free-email-m…" at bounding box center [533, 640] width 596 height 199
click at [391, 200] on button "Implementation Details" at bounding box center [533, 196] width 596 height 35
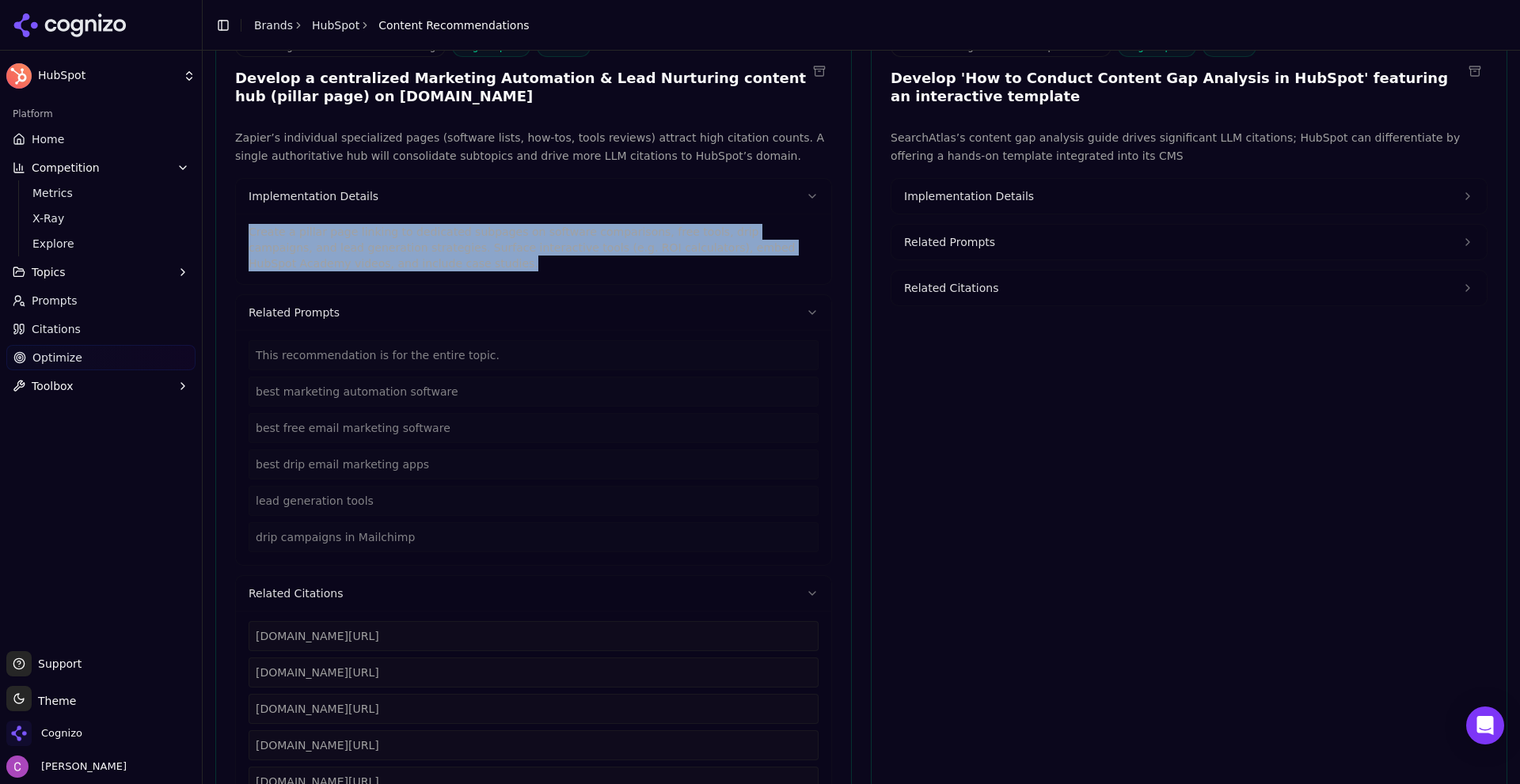
drag, startPoint x: 337, startPoint y: 260, endPoint x: 224, endPoint y: 226, distance: 118.0
click at [224, 227] on div "Zapier’s individual specialized pages (software lists, how-tos, tools reviews) …" at bounding box center [533, 470] width 635 height 681
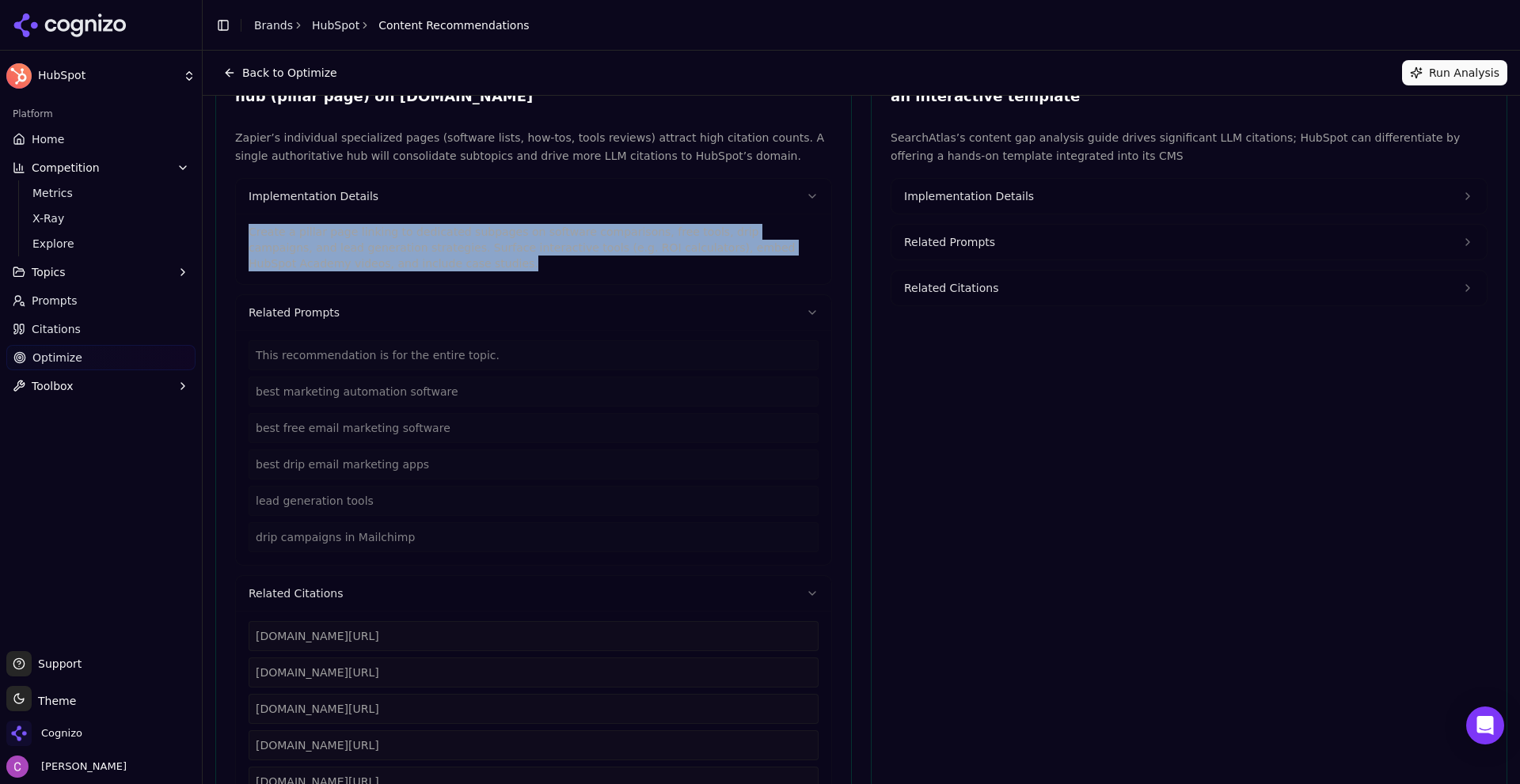
scroll to position [0, 0]
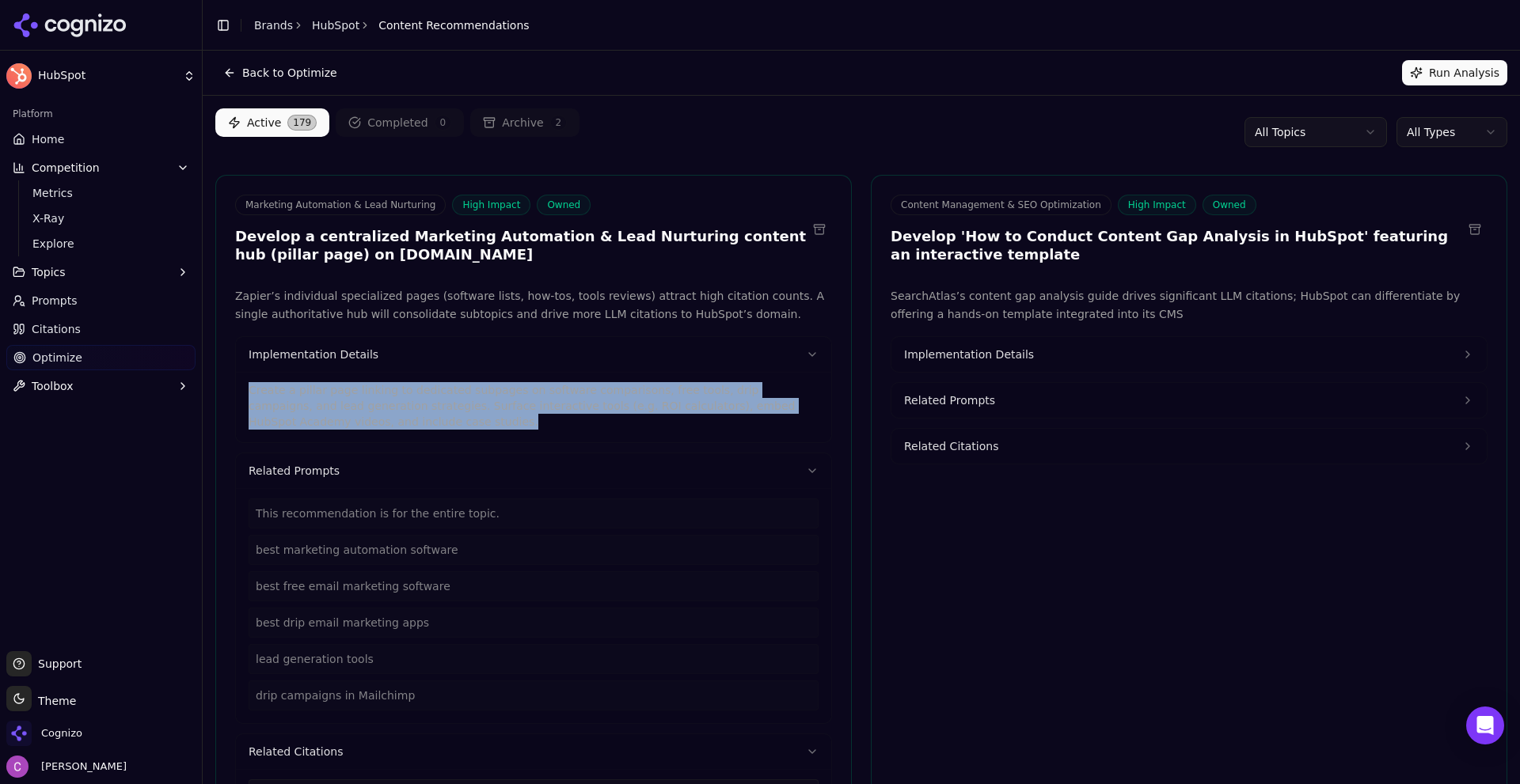
click at [1014, 406] on button "Related Prompts" at bounding box center [1189, 400] width 596 height 35
click at [1032, 347] on button "Implementation Details" at bounding box center [1189, 354] width 596 height 35
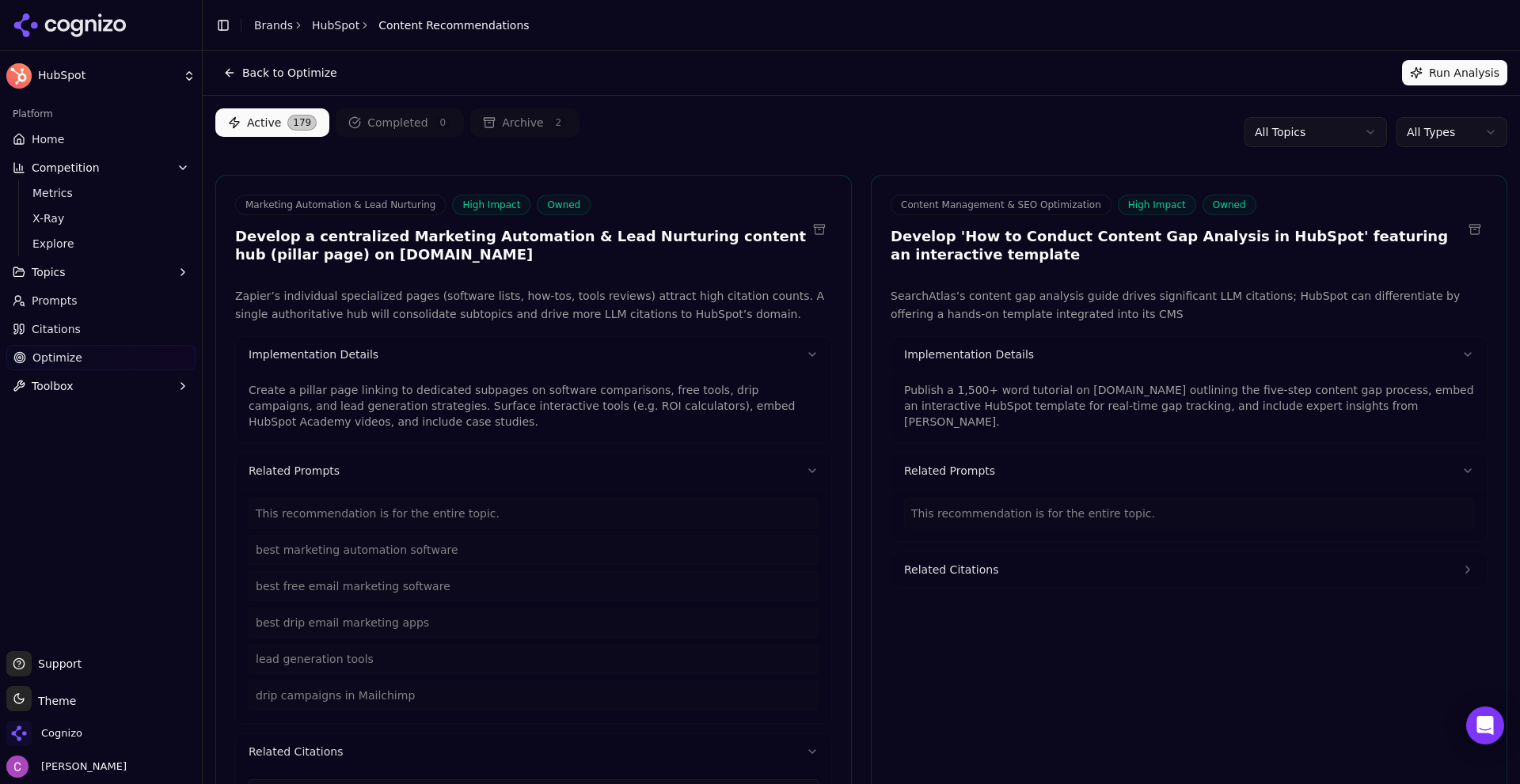
click at [1108, 406] on p "Publish a 1,500+ word tutorial on blog.hubspot.com outlining the five-step cont…" at bounding box center [1189, 406] width 570 height 48
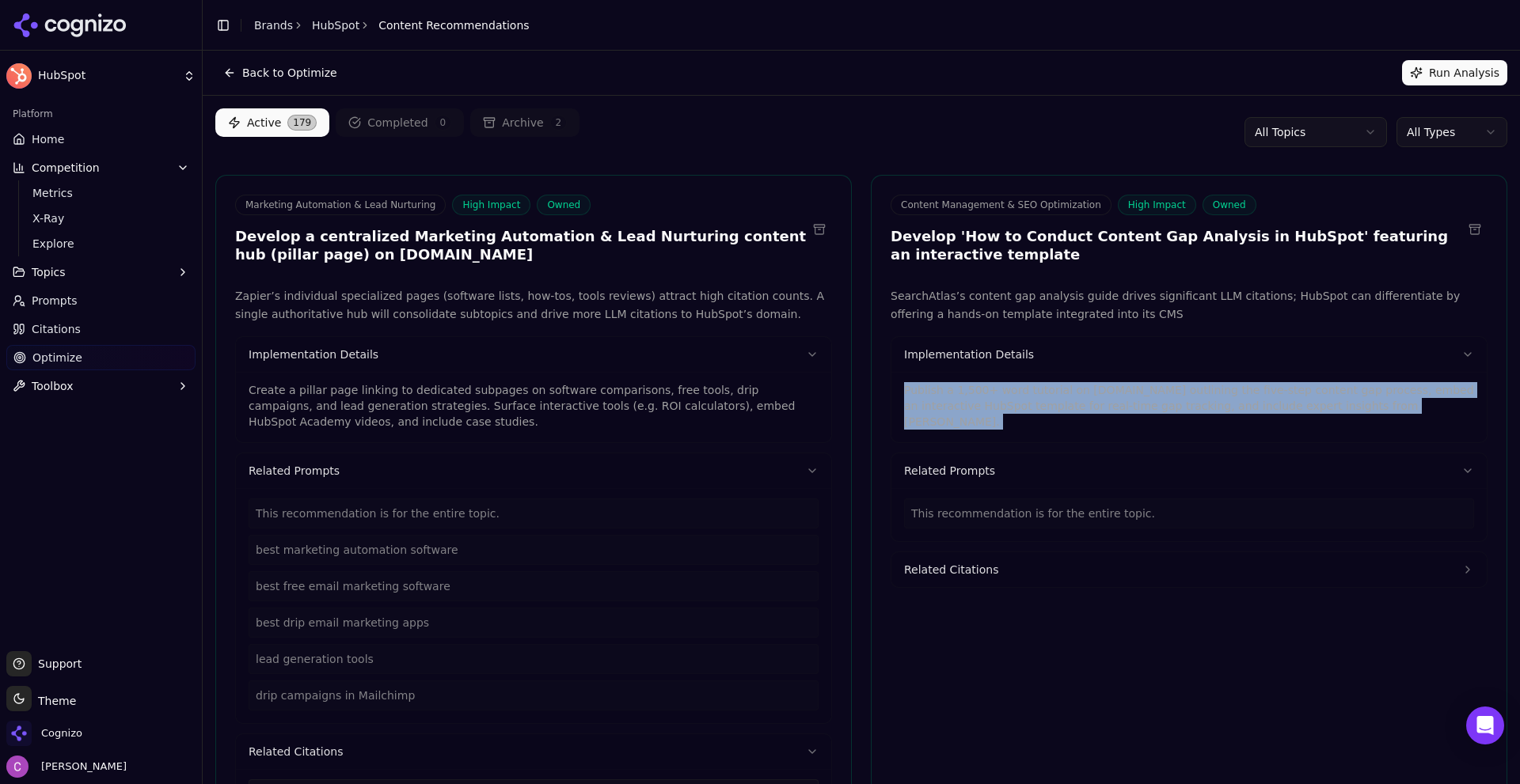
click at [1108, 404] on p "Publish a 1,500+ word tutorial on blog.hubspot.com outlining the five-step cont…" at bounding box center [1189, 406] width 570 height 48
click at [1420, 142] on html "HubSpot Platform Home Competition Metrics X-Ray Explore Topics Prompts Citation…" at bounding box center [760, 392] width 1520 height 784
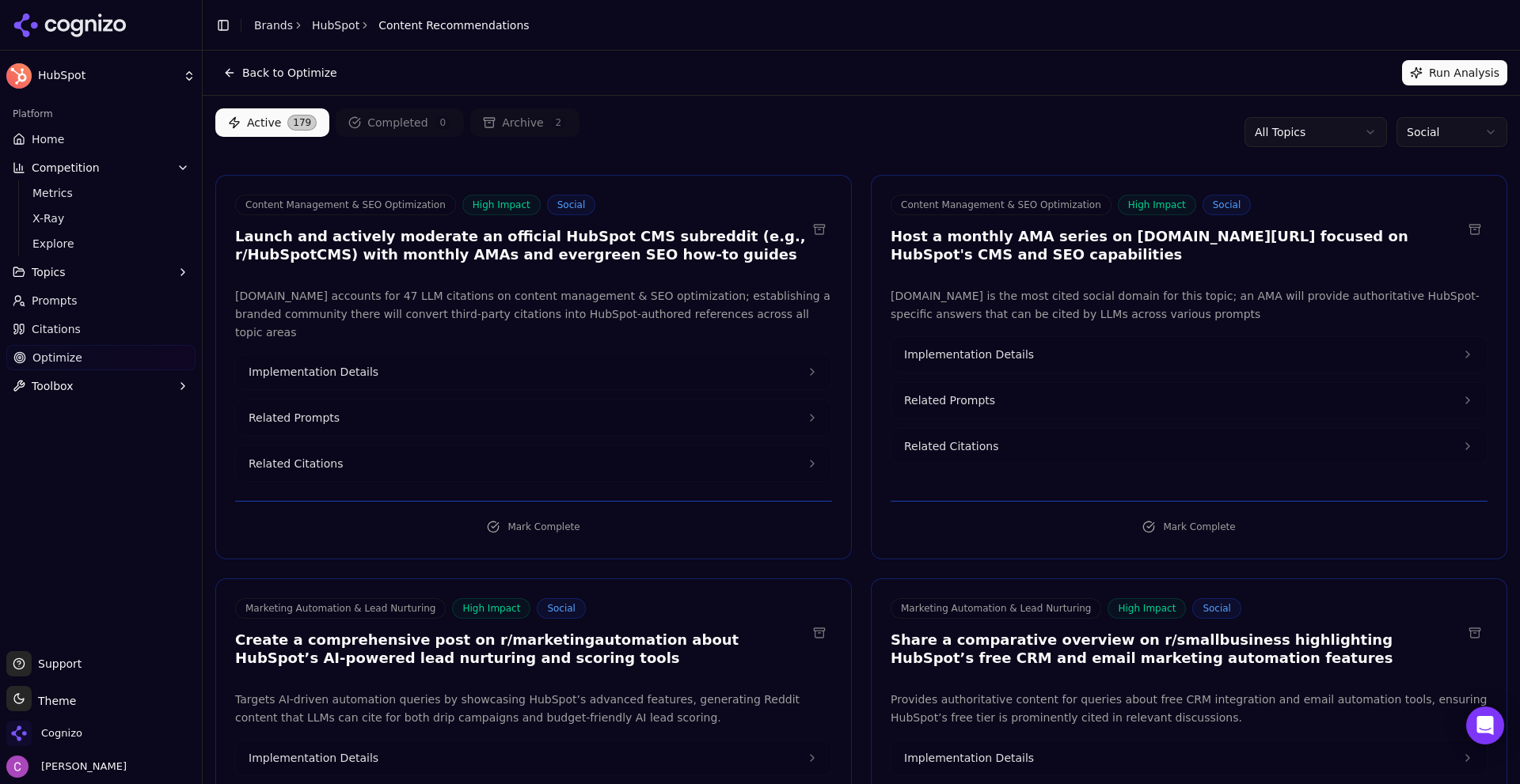
click at [825, 121] on div "Active 179 Completed 0 Archive 2 All Topics Social" at bounding box center [861, 132] width 1292 height 48
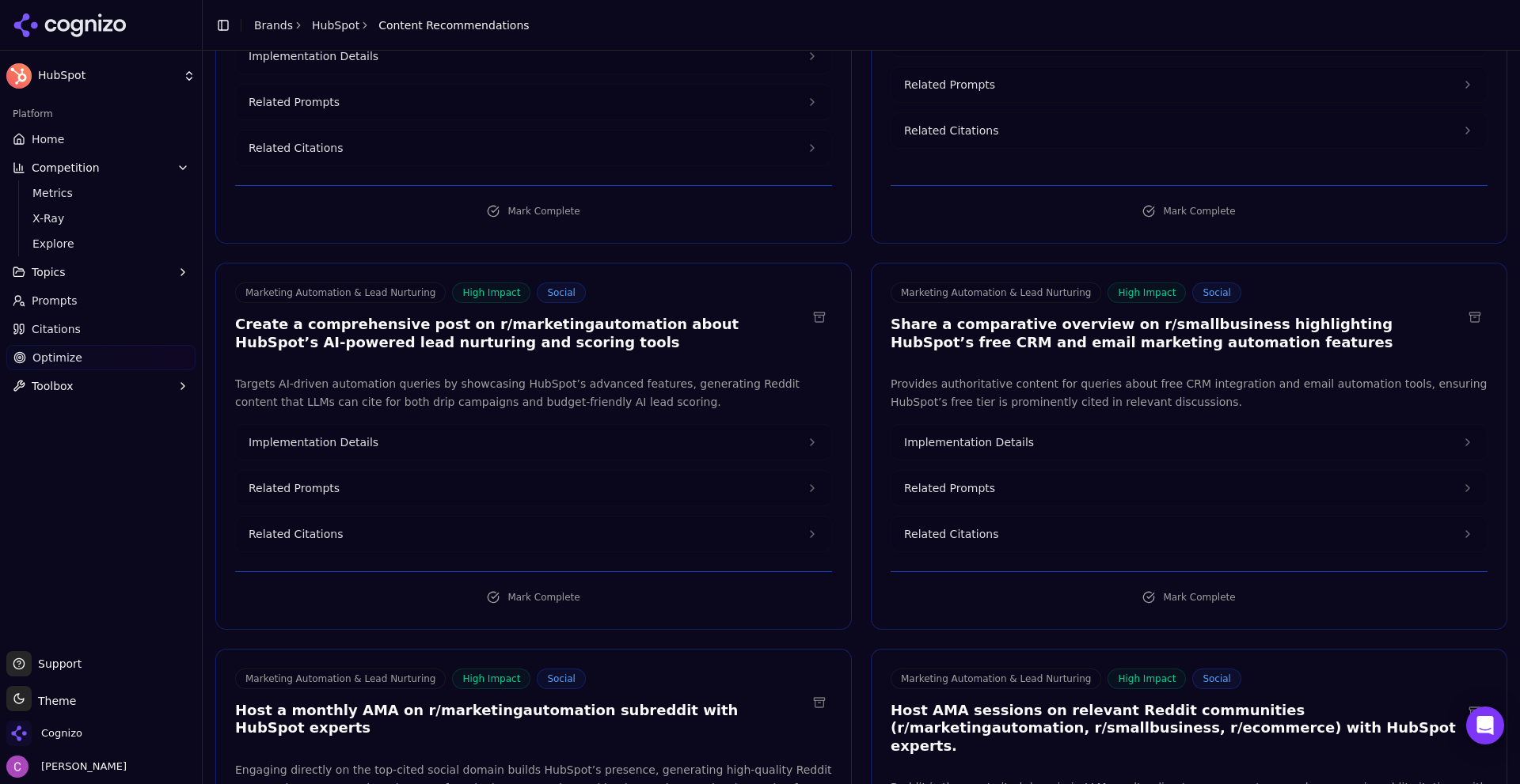
scroll to position [317, 0]
click at [495, 315] on h3 "Create a comprehensive post on r/marketingautomation about HubSpot’s AI-powered…" at bounding box center [521, 332] width 572 height 35
click at [1011, 471] on button "Related Prompts" at bounding box center [1189, 488] width 596 height 35
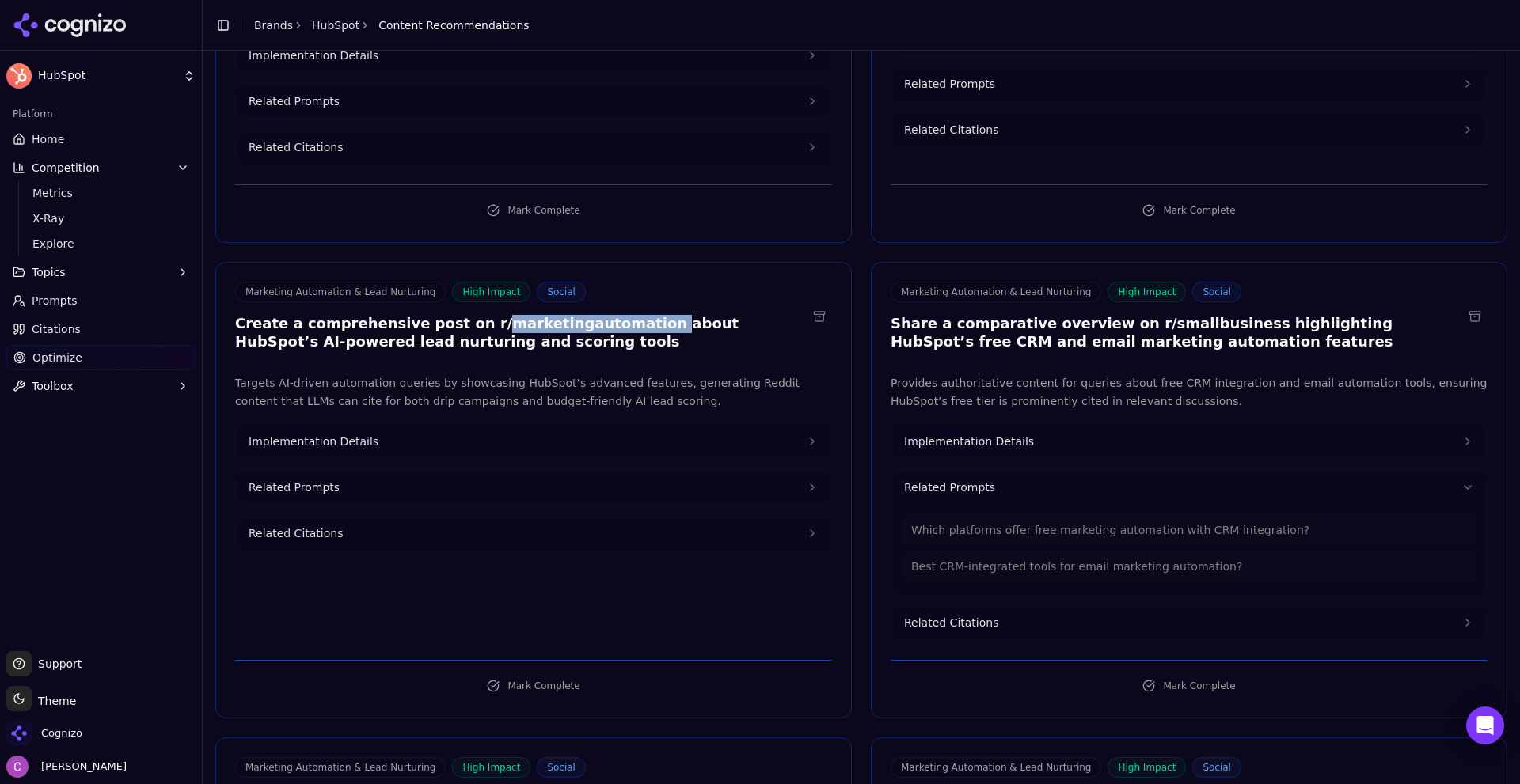
click at [474, 471] on button "Related Prompts" at bounding box center [533, 488] width 596 height 35
click at [496, 425] on button "Implementation Details" at bounding box center [533, 442] width 596 height 35
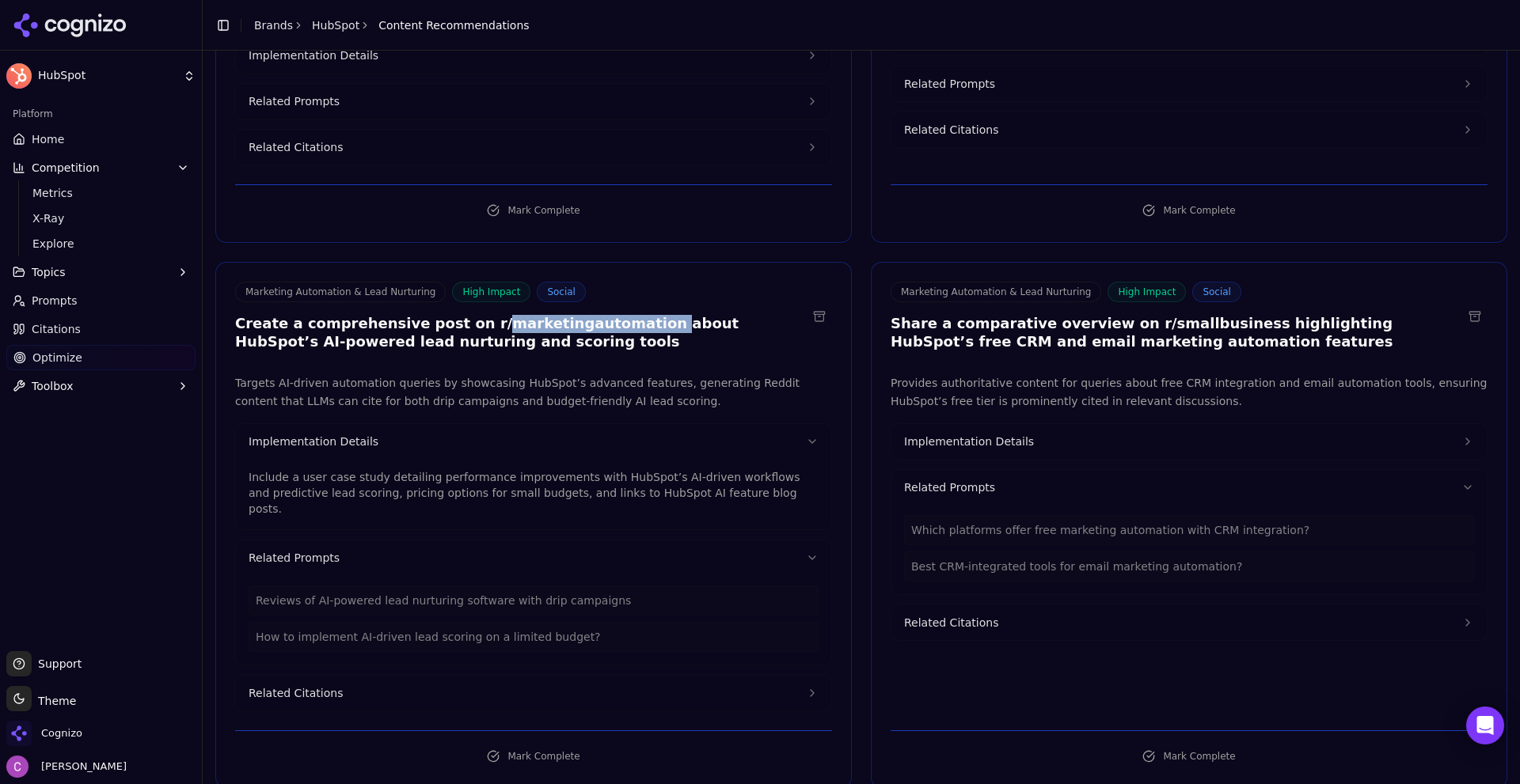
click at [1027, 426] on button "Implementation Details" at bounding box center [1189, 442] width 596 height 35
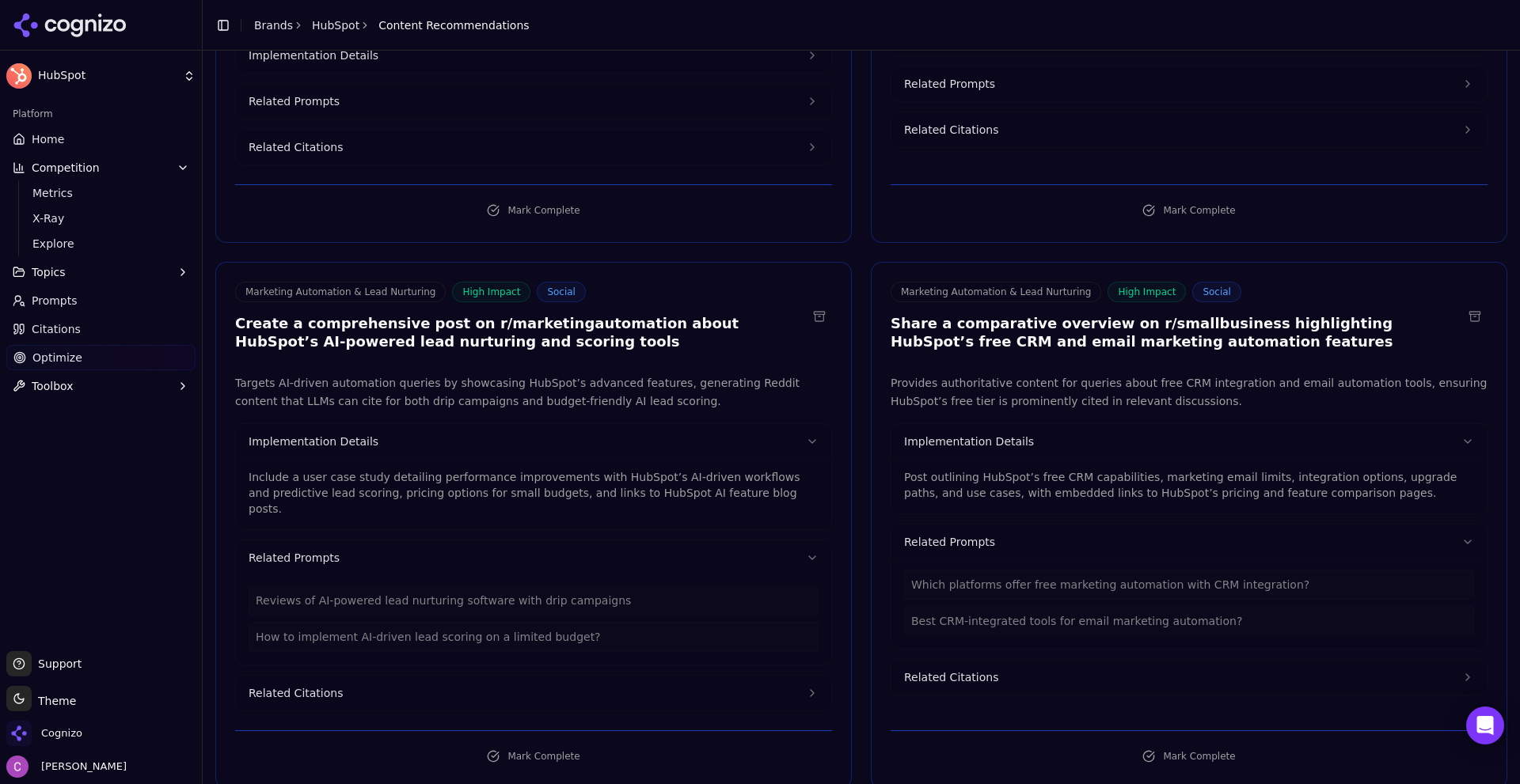
click at [564, 470] on p "Include a user case study detailing performance improvements with HubSpot’s AI-…" at bounding box center [533, 493] width 570 height 48
click at [561, 470] on p "Include a user case study detailing performance improvements with HubSpot’s AI-…" at bounding box center [533, 493] width 570 height 48
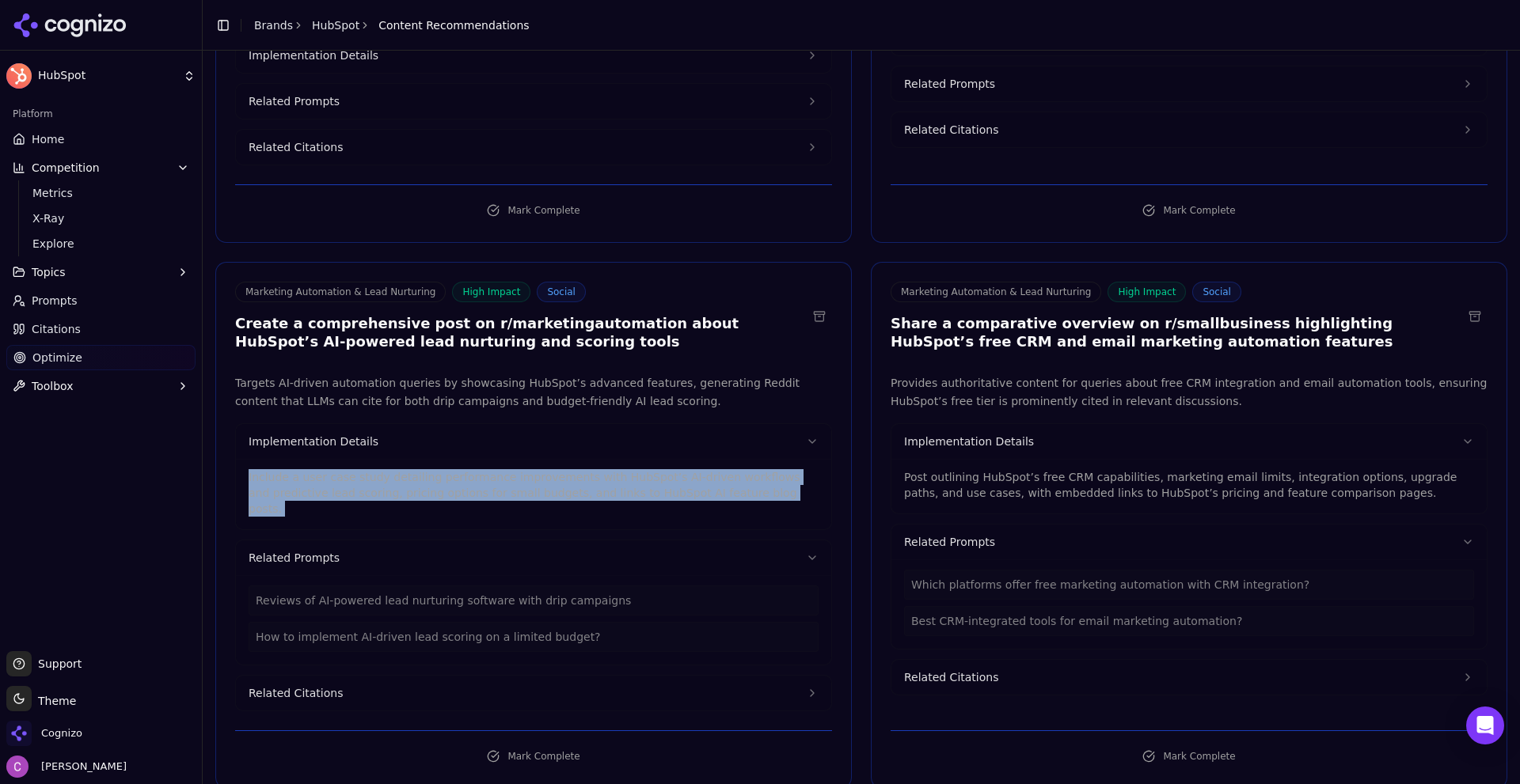
click at [561, 470] on p "Include a user case study detailing performance improvements with HubSpot’s AI-…" at bounding box center [533, 493] width 570 height 48
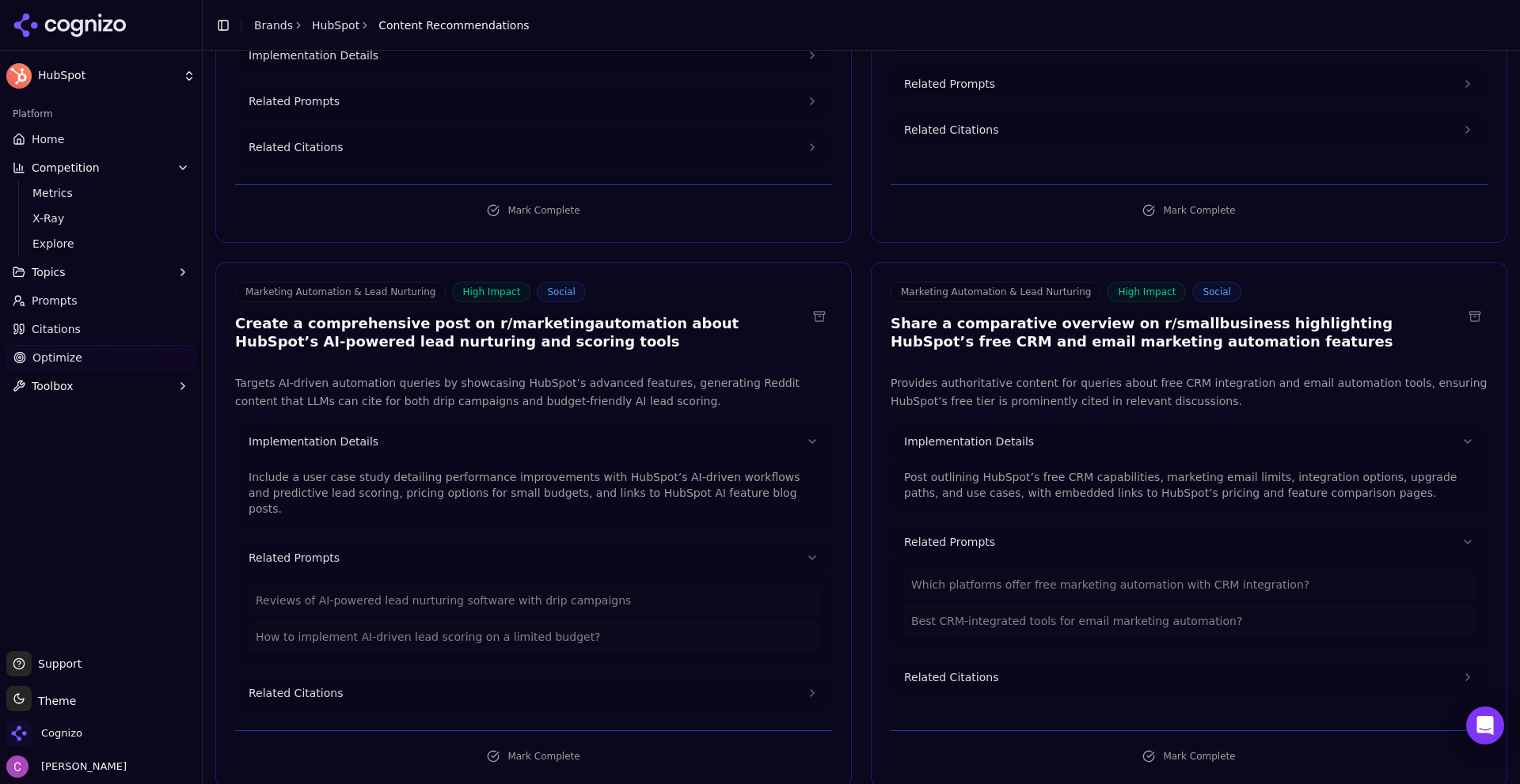
click at [1099, 470] on p "Post outlining HubSpot’s free CRM capabilities, marketing email limits, integra…" at bounding box center [1189, 485] width 570 height 32
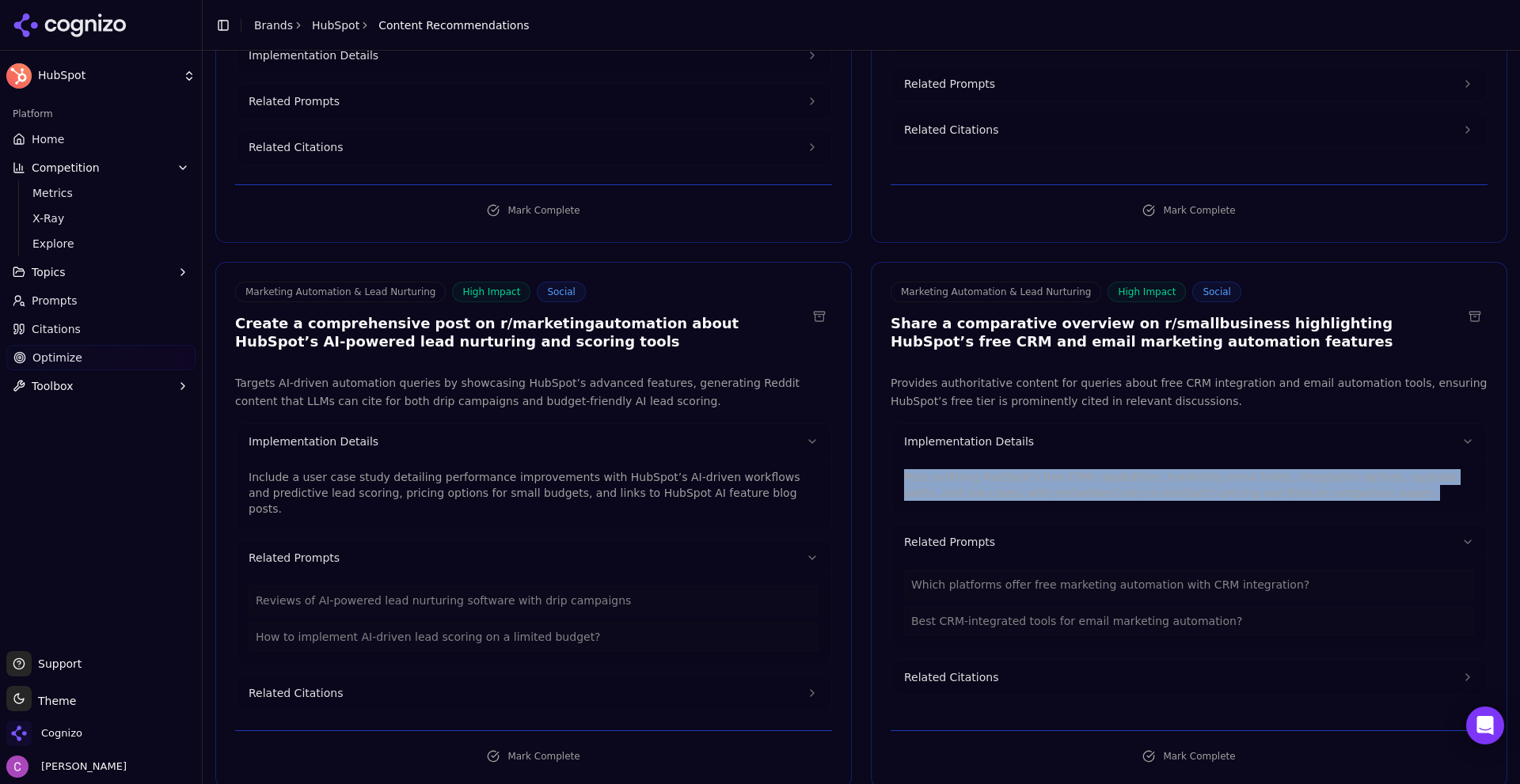
click at [1099, 470] on p "Post outlining HubSpot’s free CRM capabilities, marketing email limits, integra…" at bounding box center [1189, 485] width 570 height 32
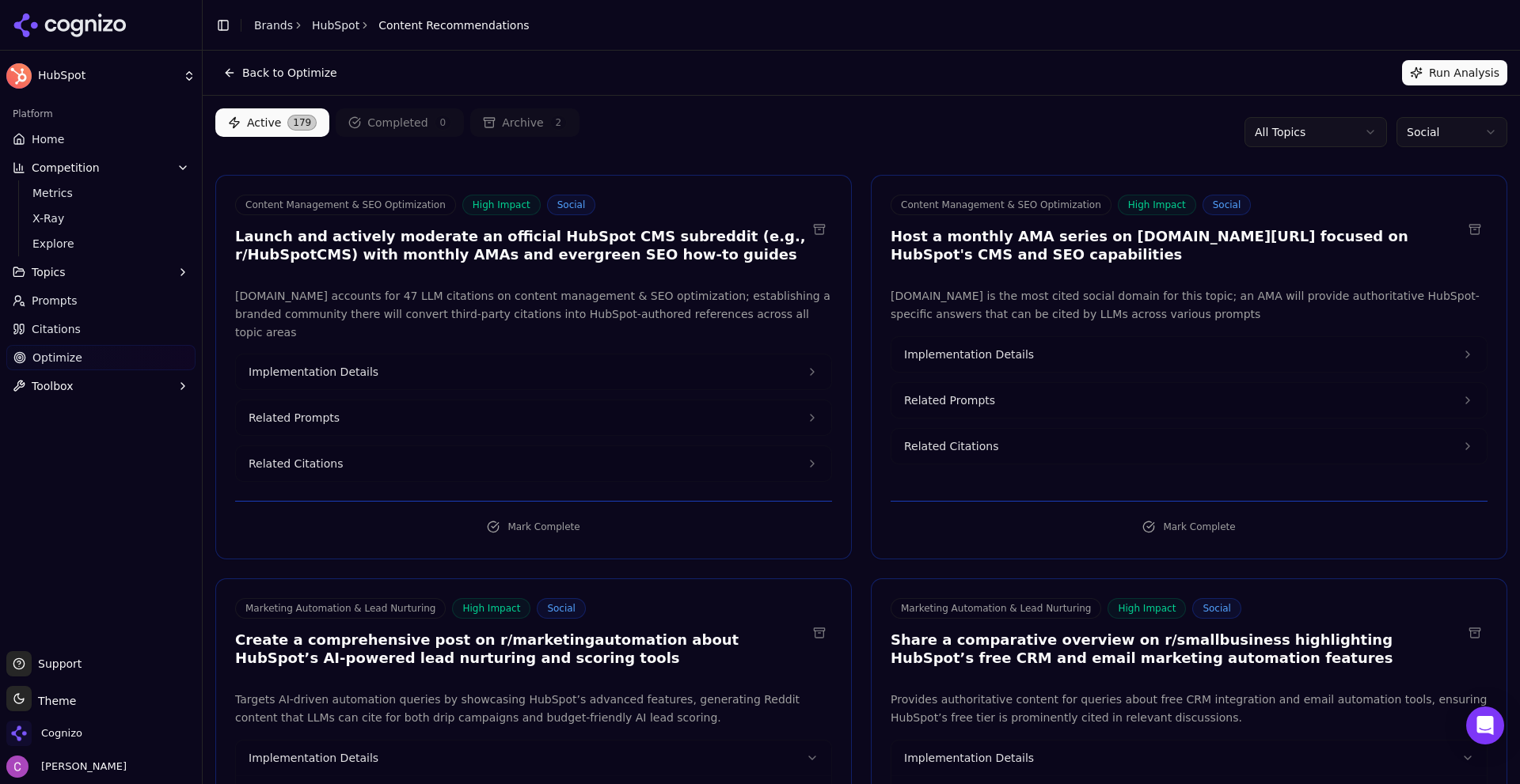
click at [73, 383] on button "Toolbox" at bounding box center [100, 387] width 189 height 25
click at [77, 444] on span "View All" at bounding box center [101, 437] width 137 height 16
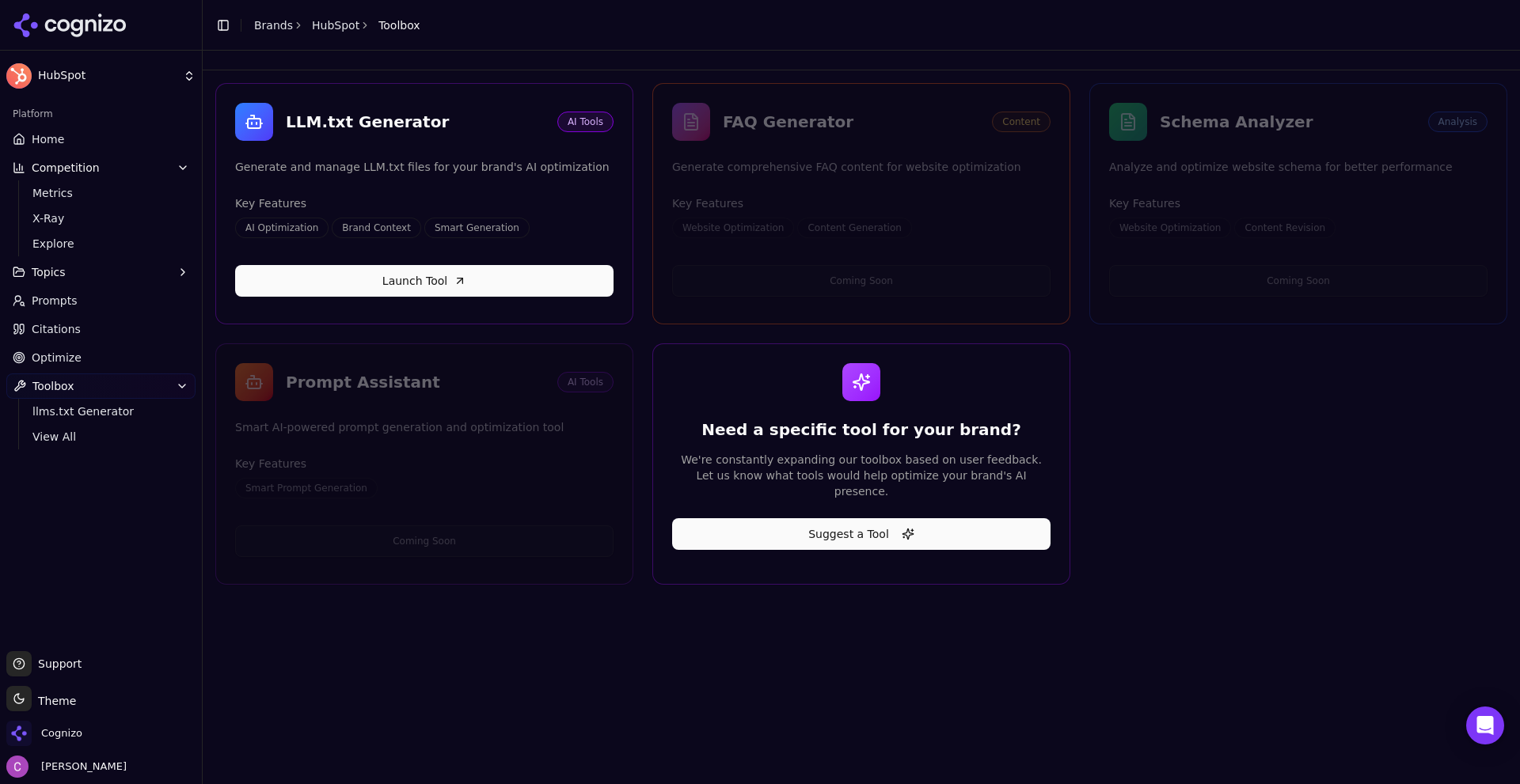
click at [439, 276] on link "Launch Tool" at bounding box center [424, 281] width 379 height 32
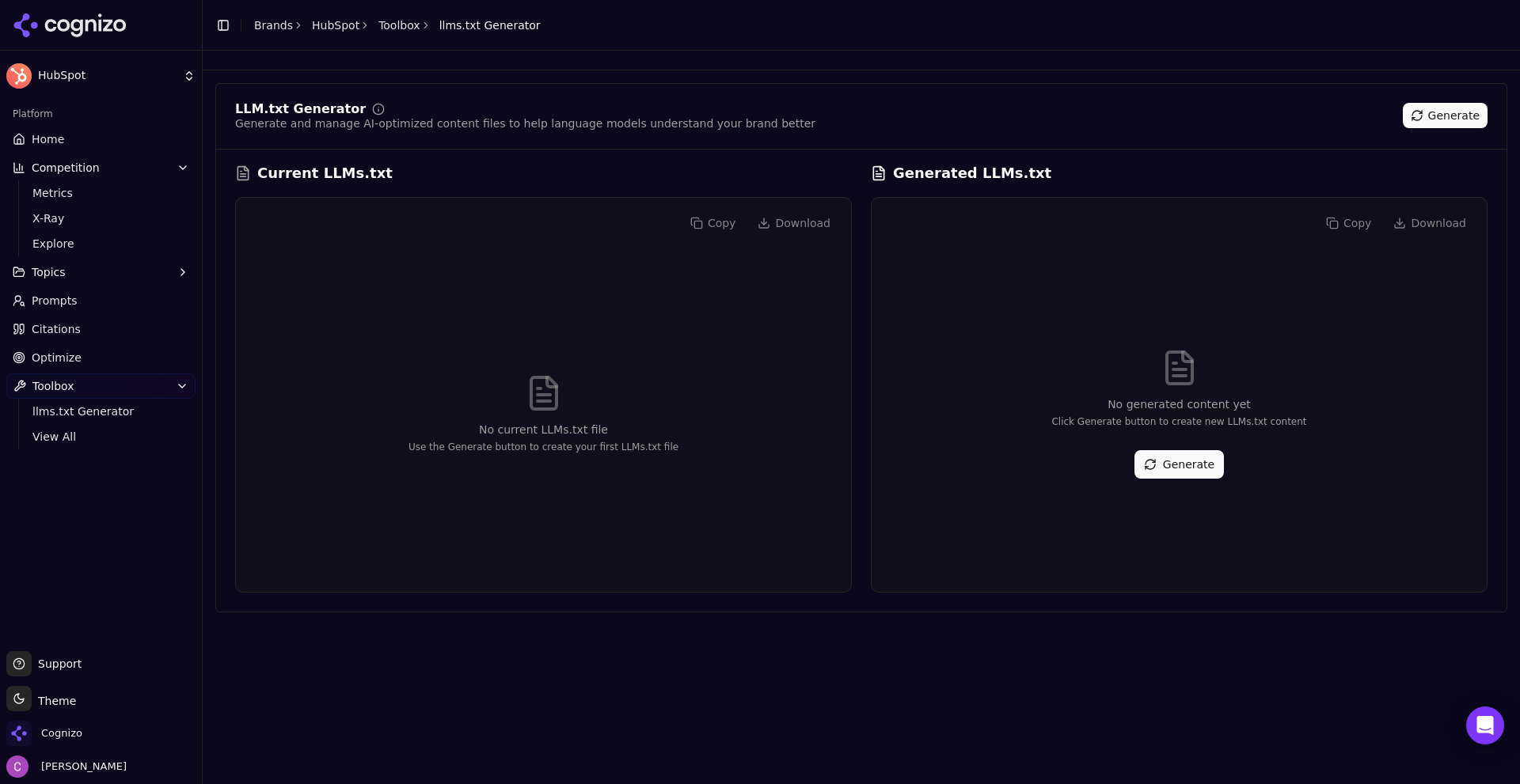
click at [1194, 466] on button "Generate" at bounding box center [1179, 465] width 89 height 29
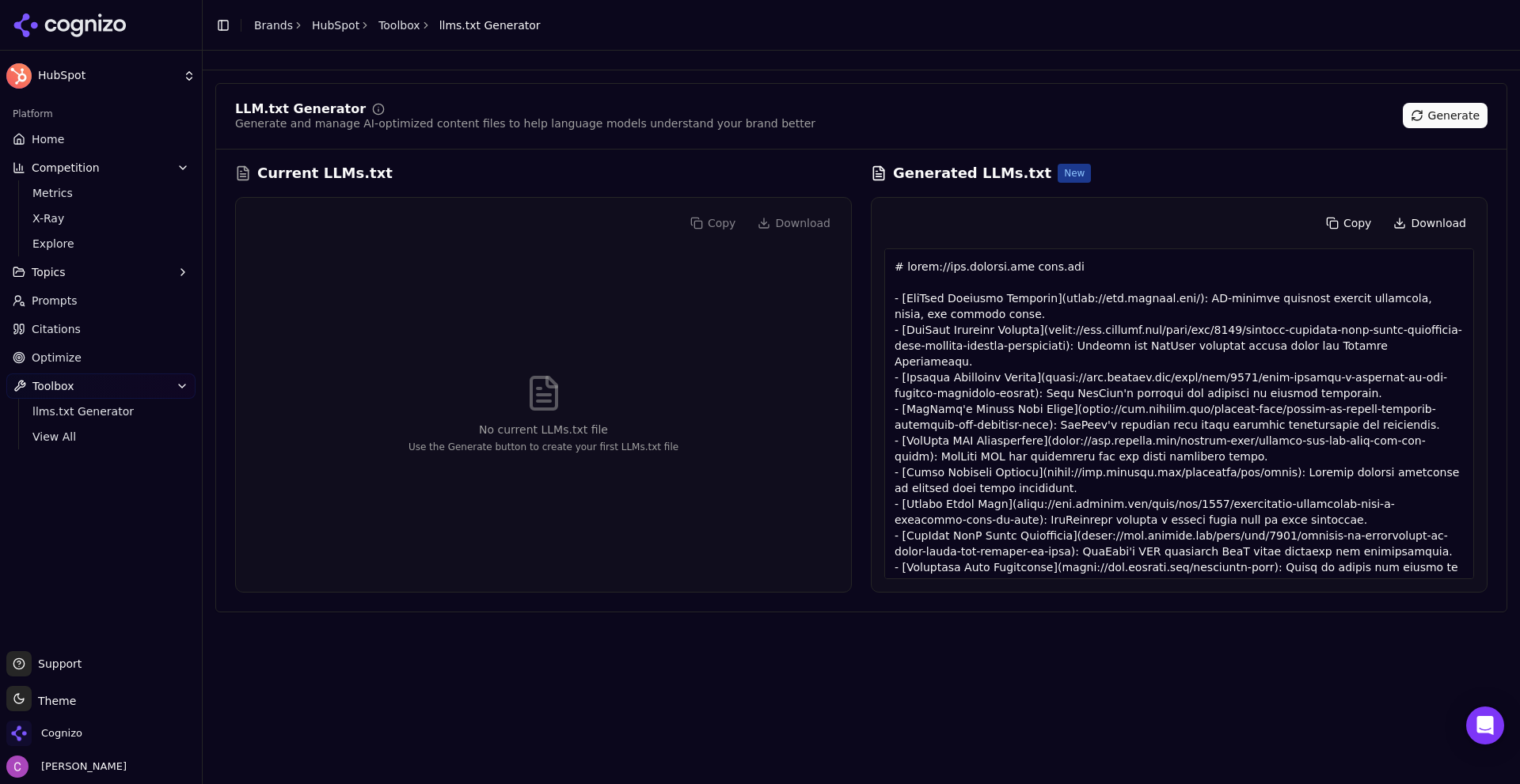
click at [266, 31] on link "Brands" at bounding box center [273, 25] width 39 height 13
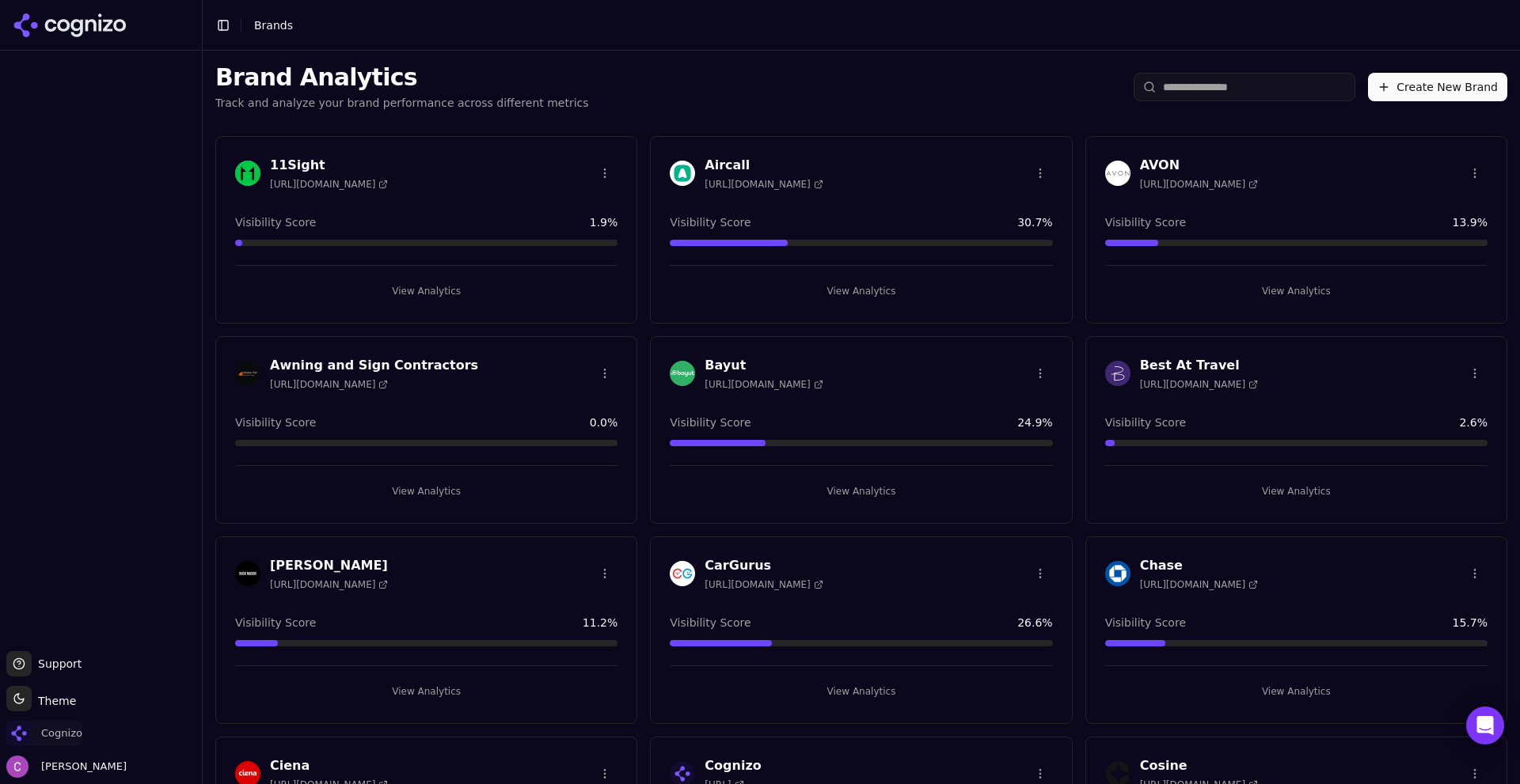
click at [66, 728] on span "Cognizo" at bounding box center [62, 733] width 42 height 14
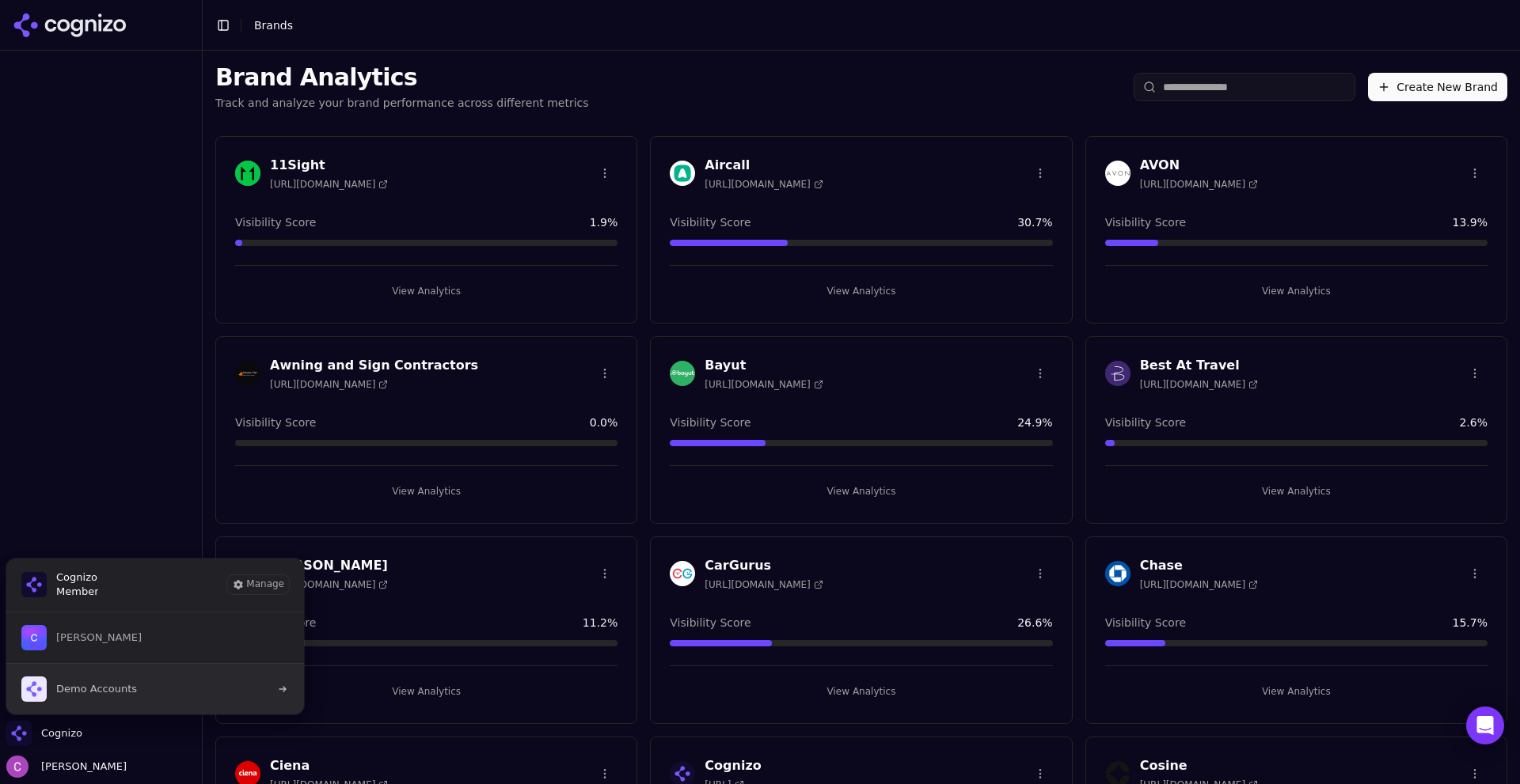
click at [114, 693] on span "Demo Accounts" at bounding box center [96, 689] width 80 height 14
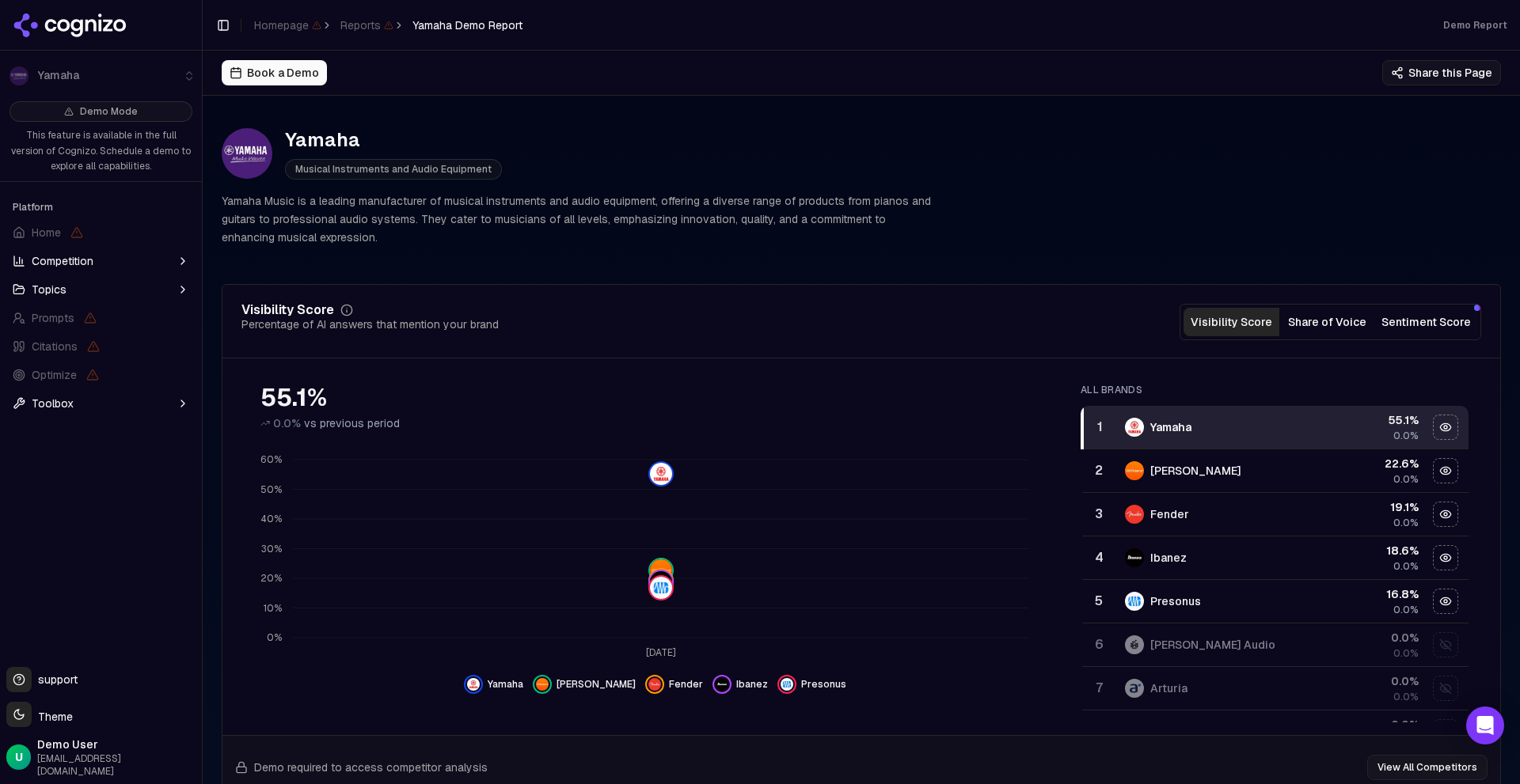
click at [558, 206] on p "Yamaha Music is a leading manufacturer of musical instruments and audio equipme…" at bounding box center [576, 219] width 709 height 54
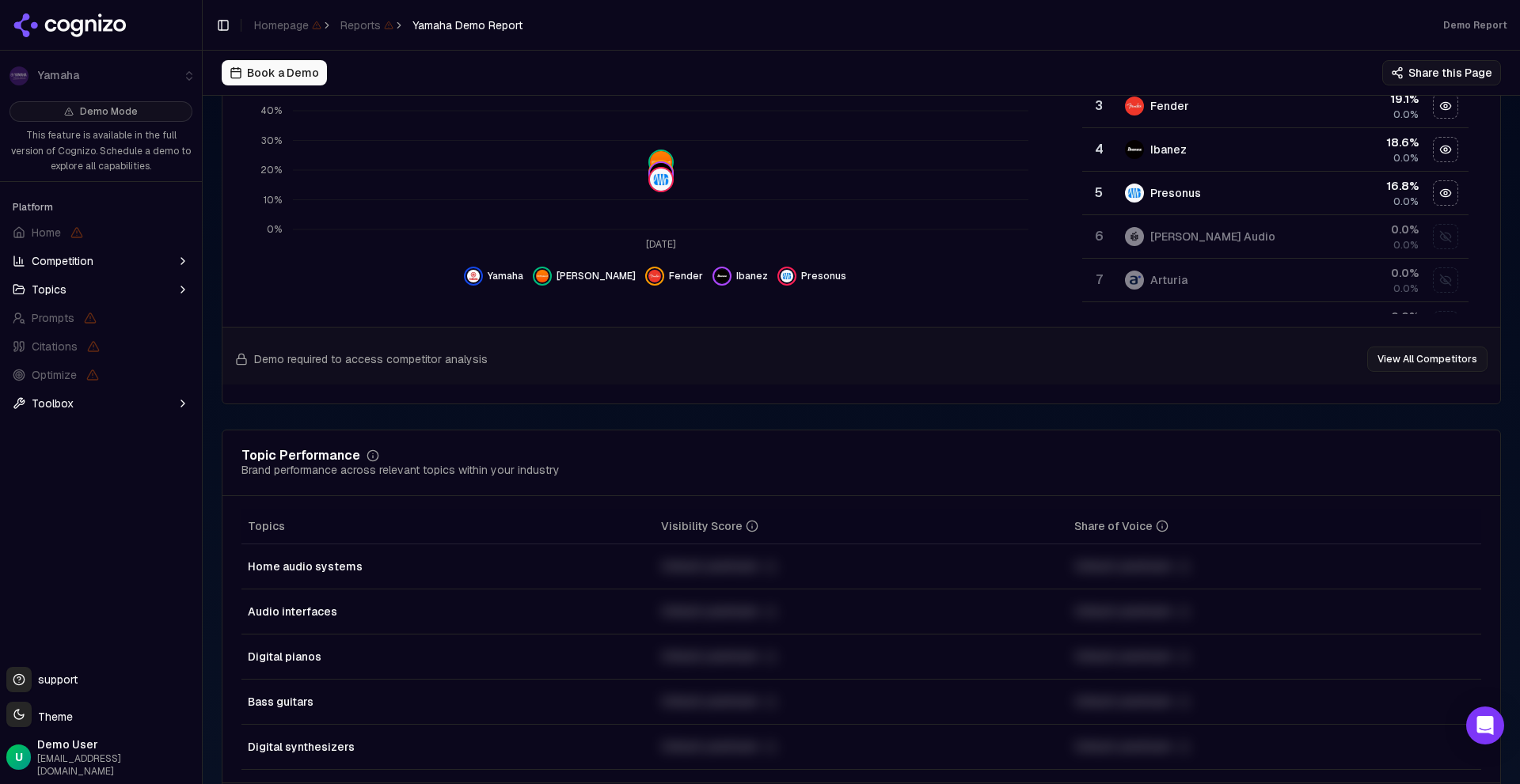
scroll to position [396, 0]
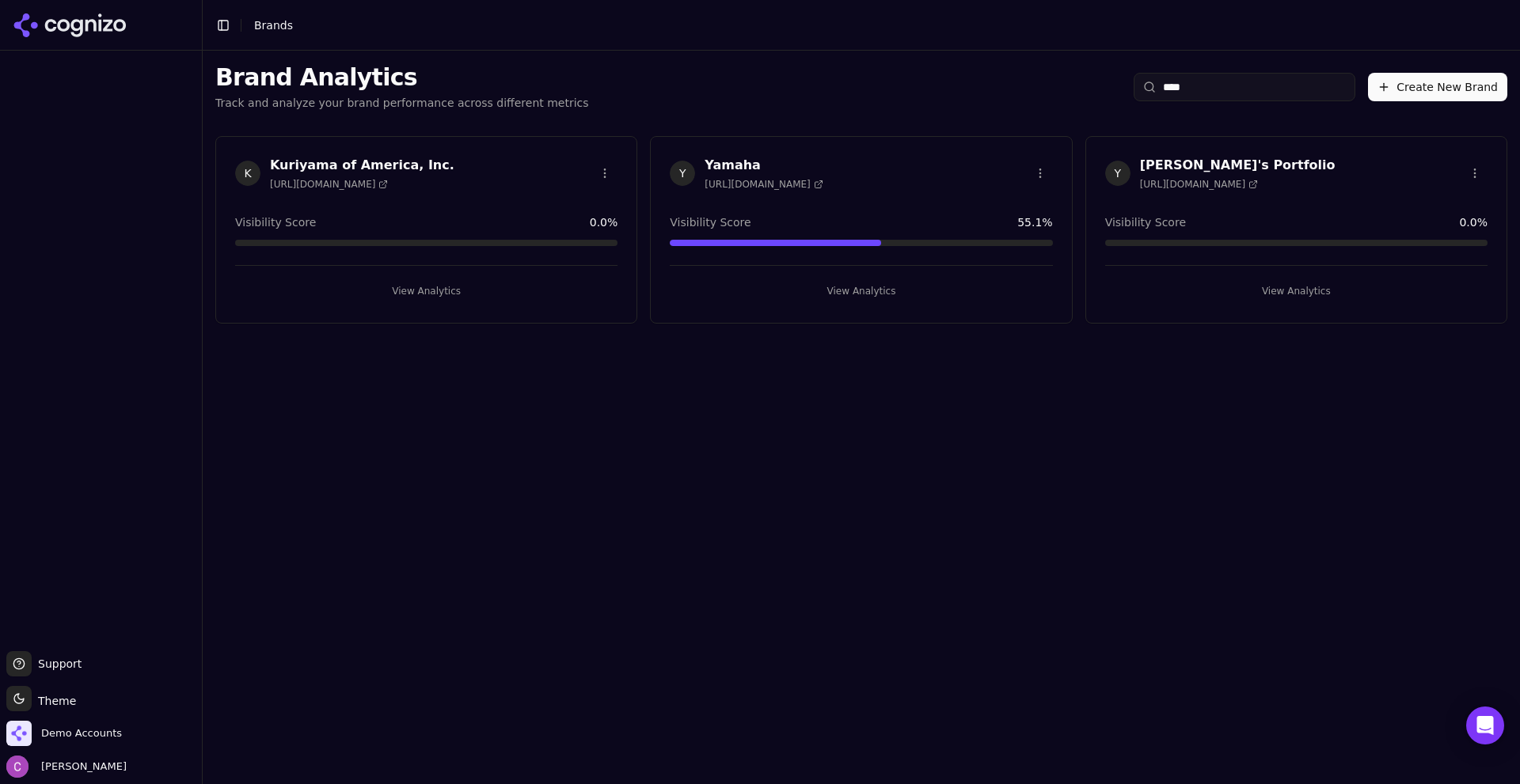
type input "****"
click at [855, 296] on button "View Analytics" at bounding box center [860, 291] width 382 height 25
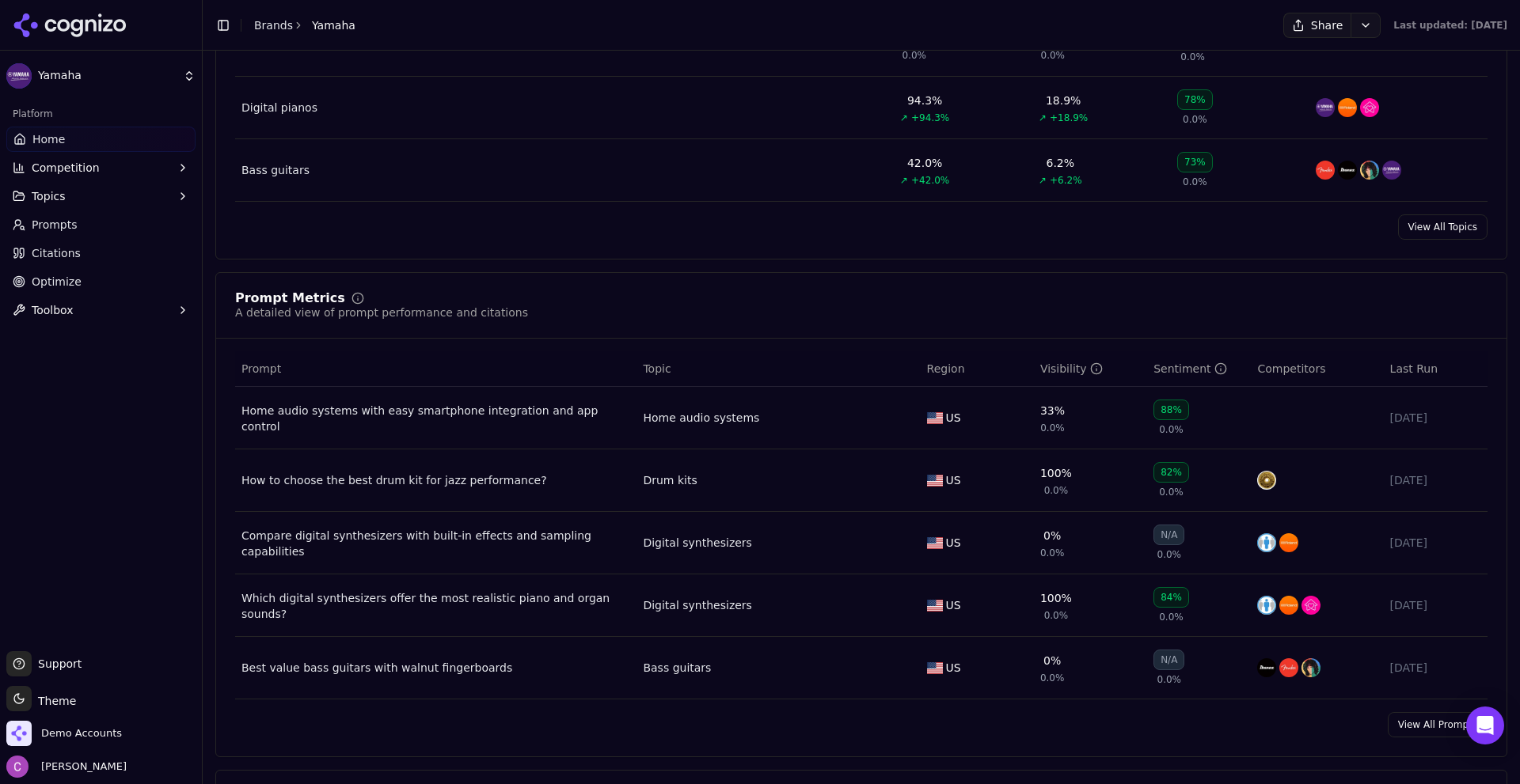
scroll to position [950, 0]
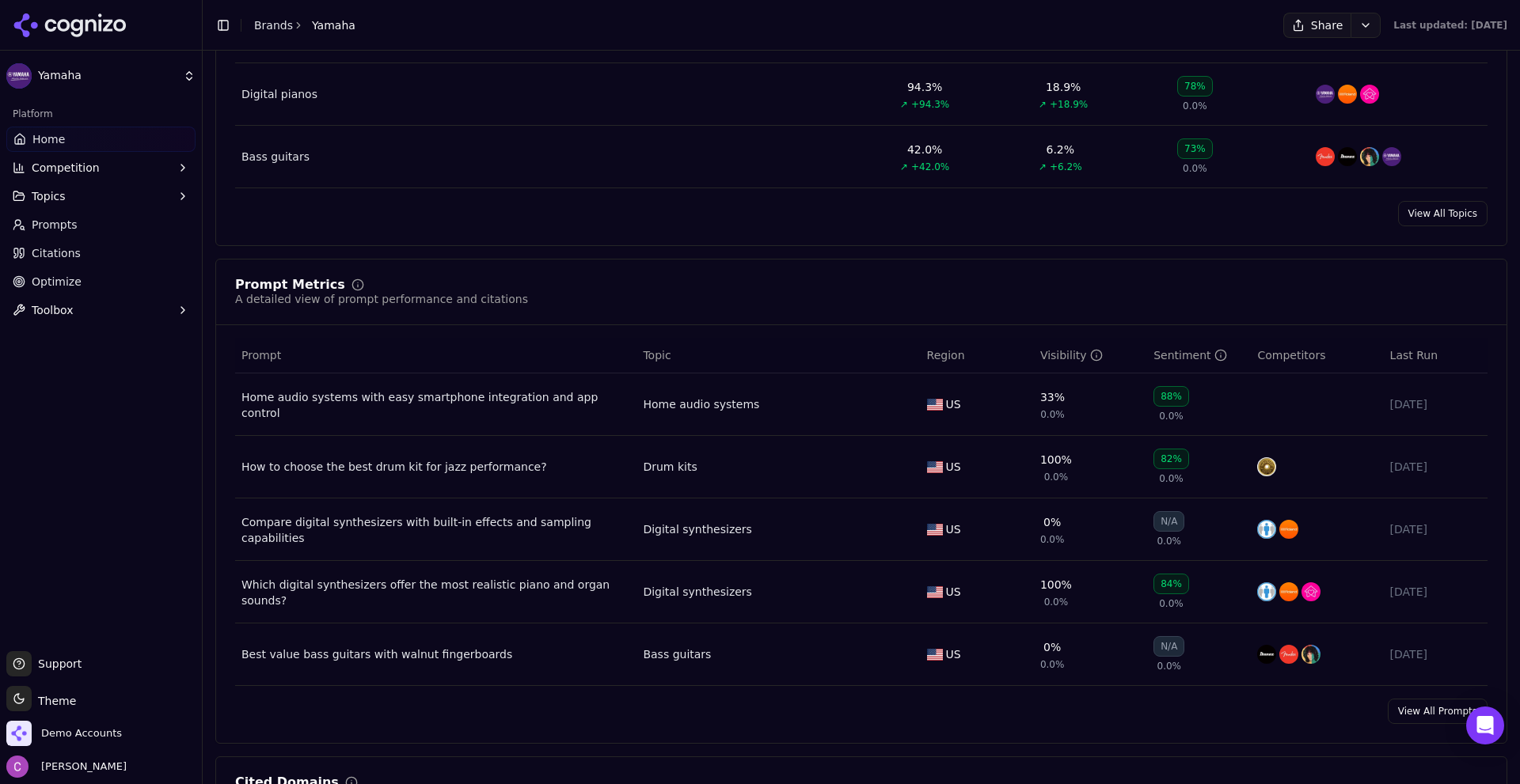
click at [1052, 351] on div "Visibility" at bounding box center [1071, 356] width 62 height 16
click at [1403, 722] on link "View All Prompts" at bounding box center [1438, 712] width 99 height 25
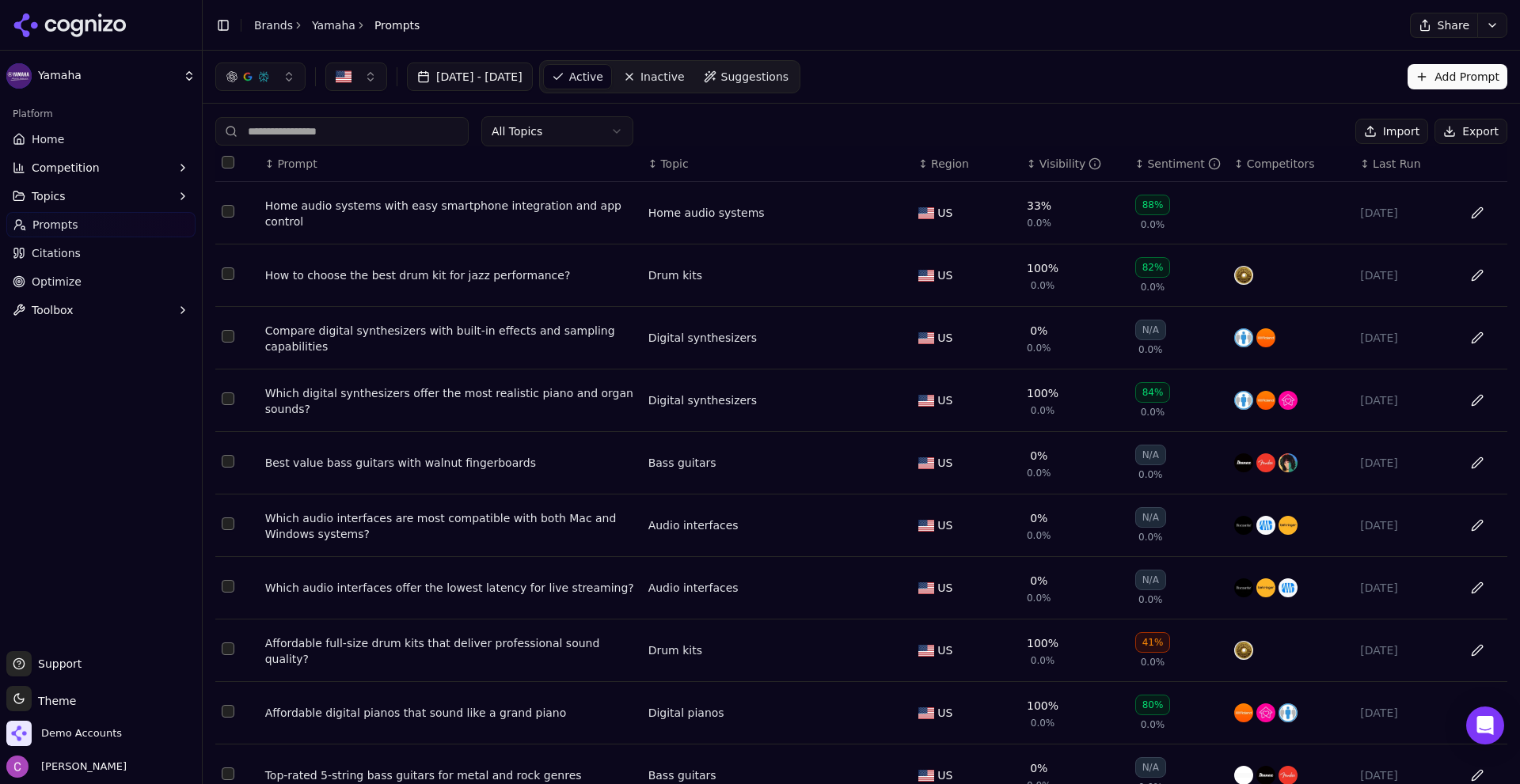
click at [1052, 156] on th "↕ Visibility" at bounding box center [1075, 163] width 108 height 35
click at [1046, 160] on div "Visibility" at bounding box center [1071, 164] width 62 height 16
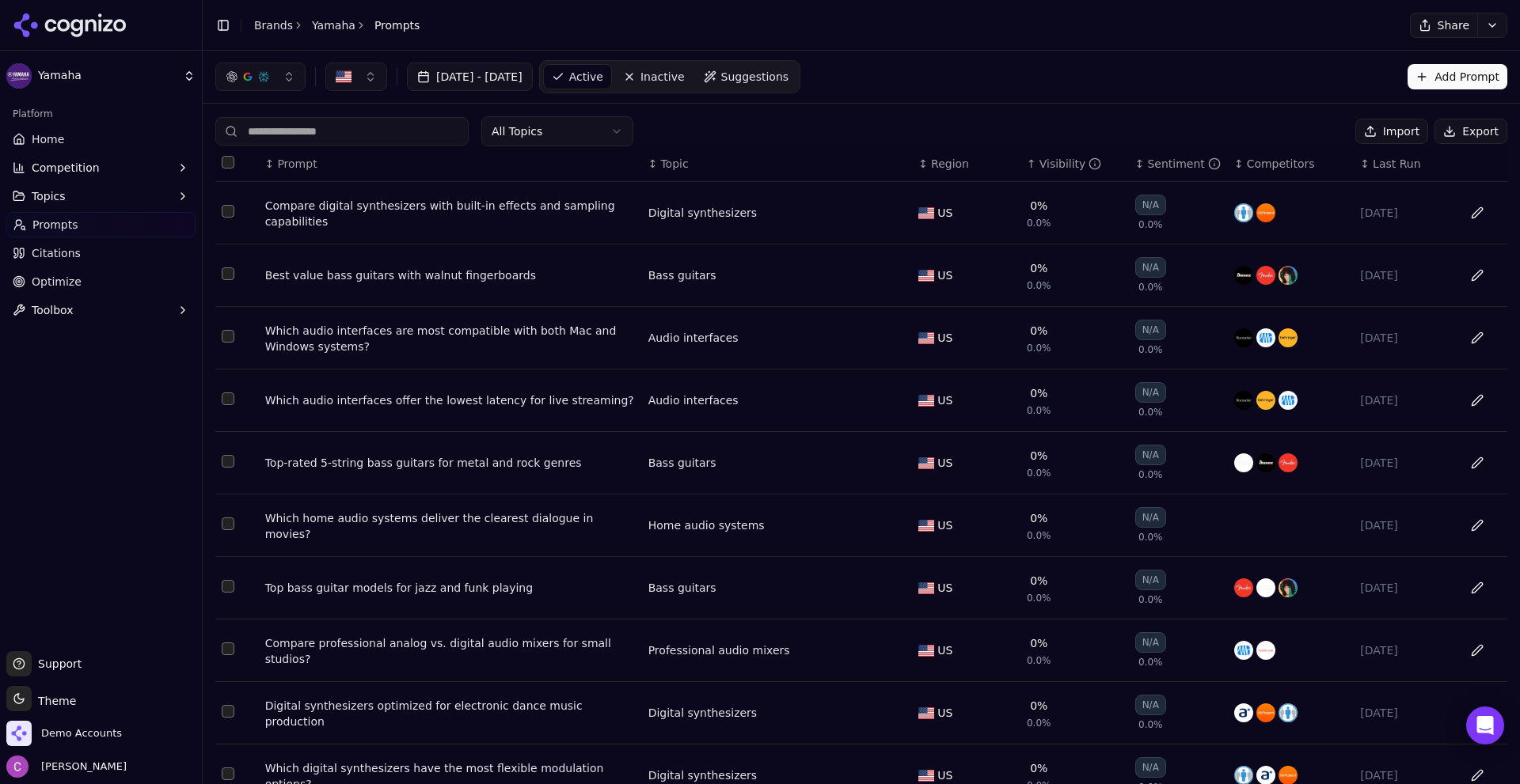
click at [1046, 160] on div "Visibility" at bounding box center [1071, 164] width 62 height 16
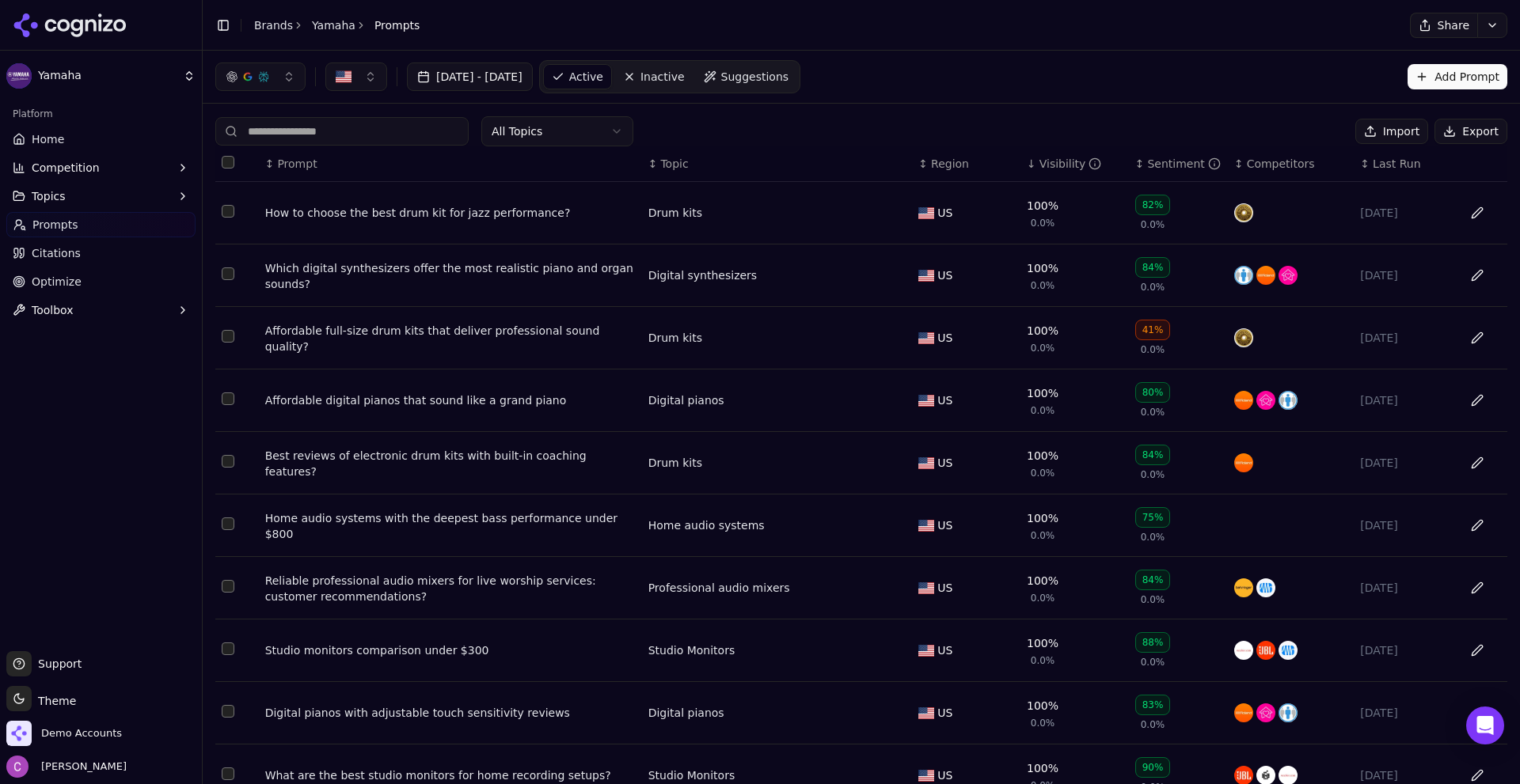
click at [1047, 164] on div "Visibility" at bounding box center [1071, 164] width 62 height 16
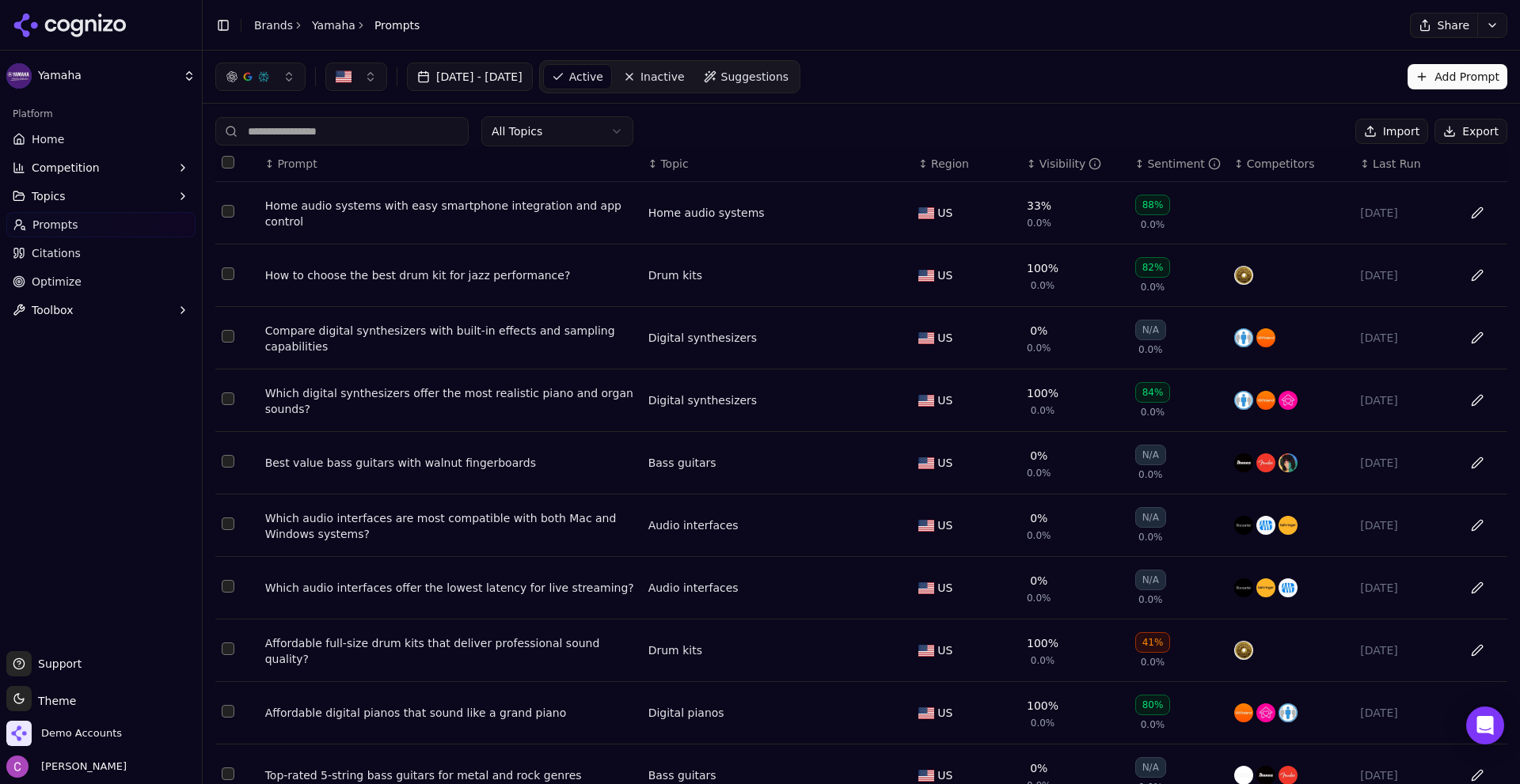
click at [1044, 173] on th "↕ Visibility" at bounding box center [1075, 163] width 108 height 35
click at [1043, 166] on div "Visibility" at bounding box center [1071, 164] width 62 height 16
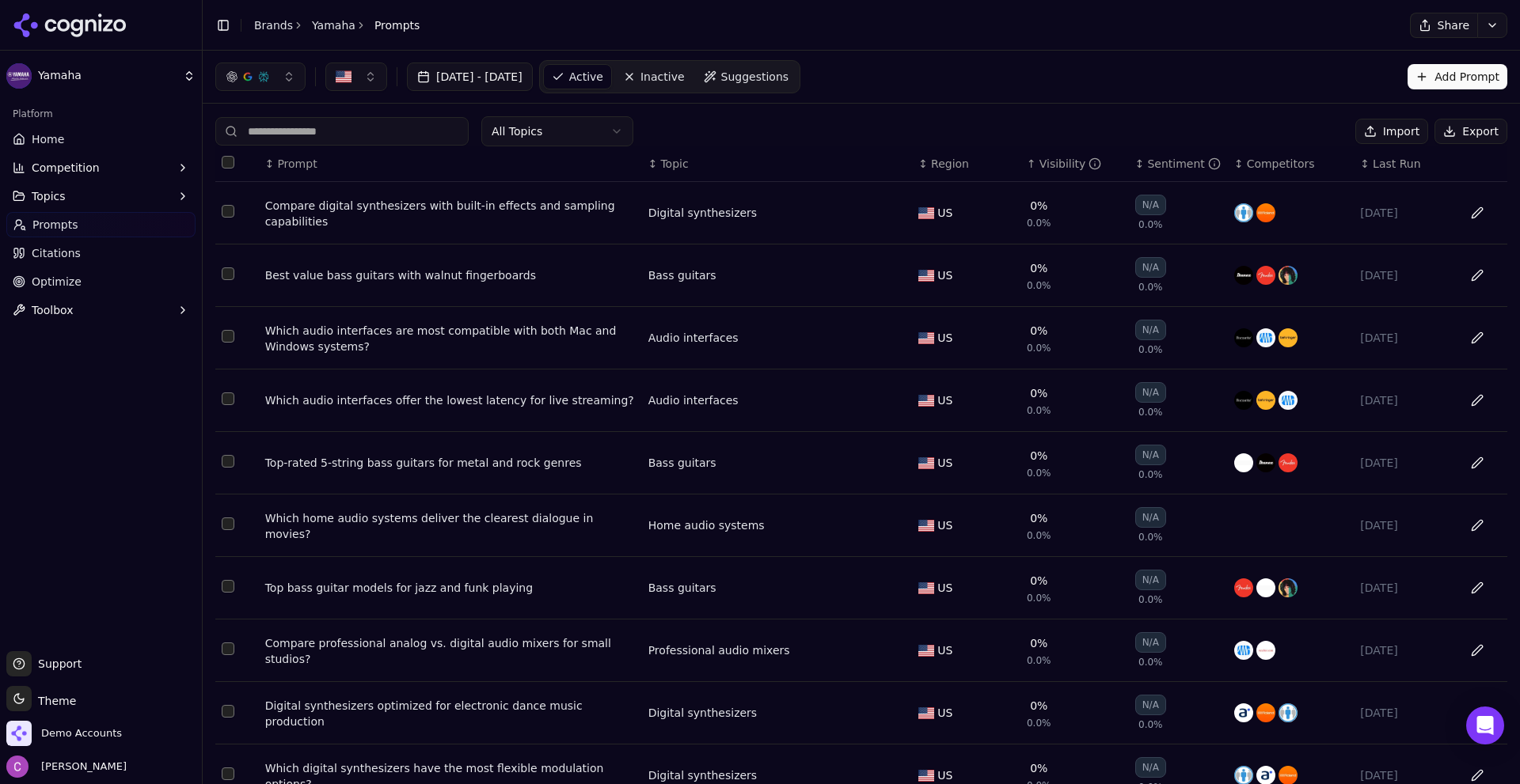
click at [324, 28] on link "Yamaha" at bounding box center [333, 25] width 43 height 16
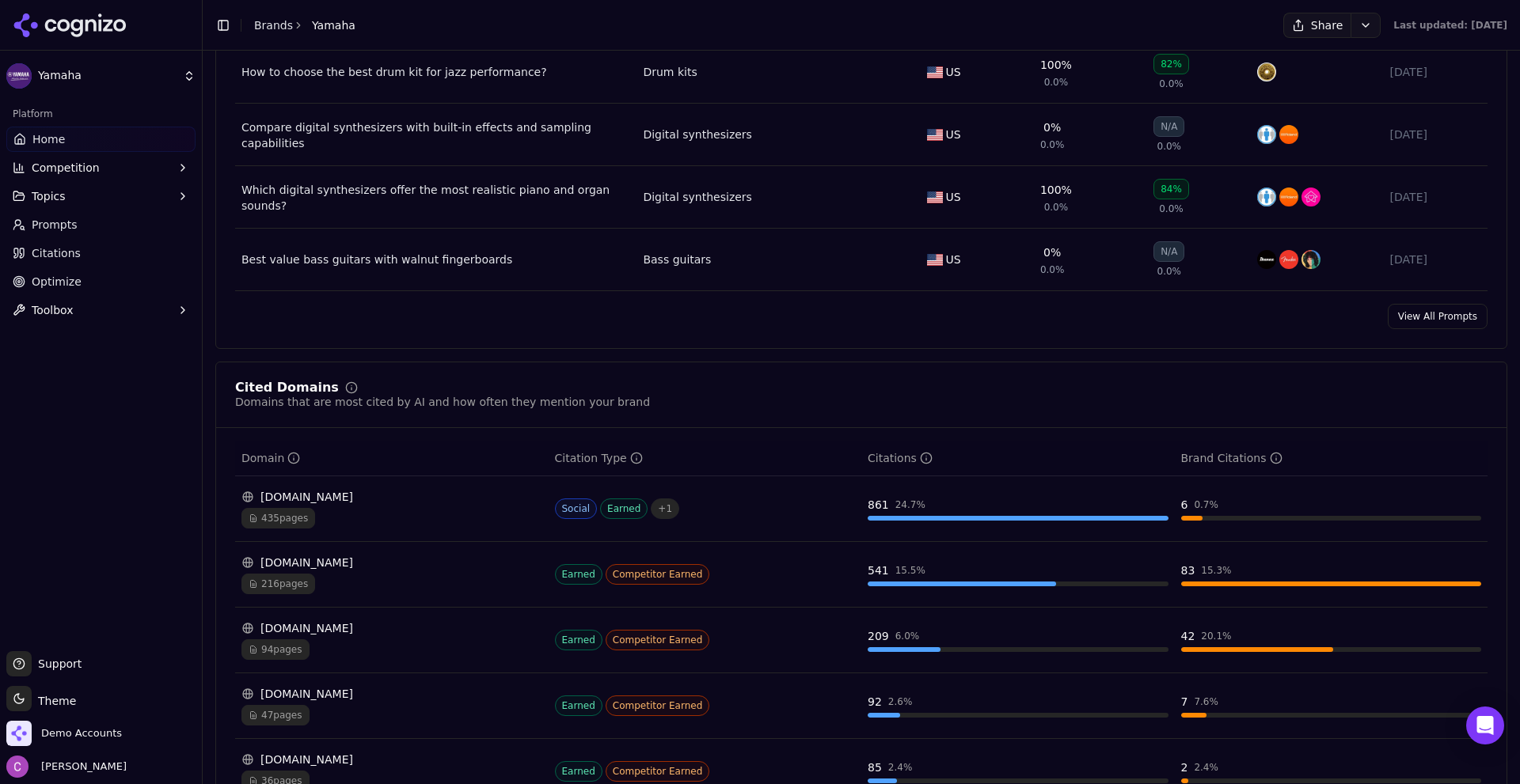
scroll to position [1504, 0]
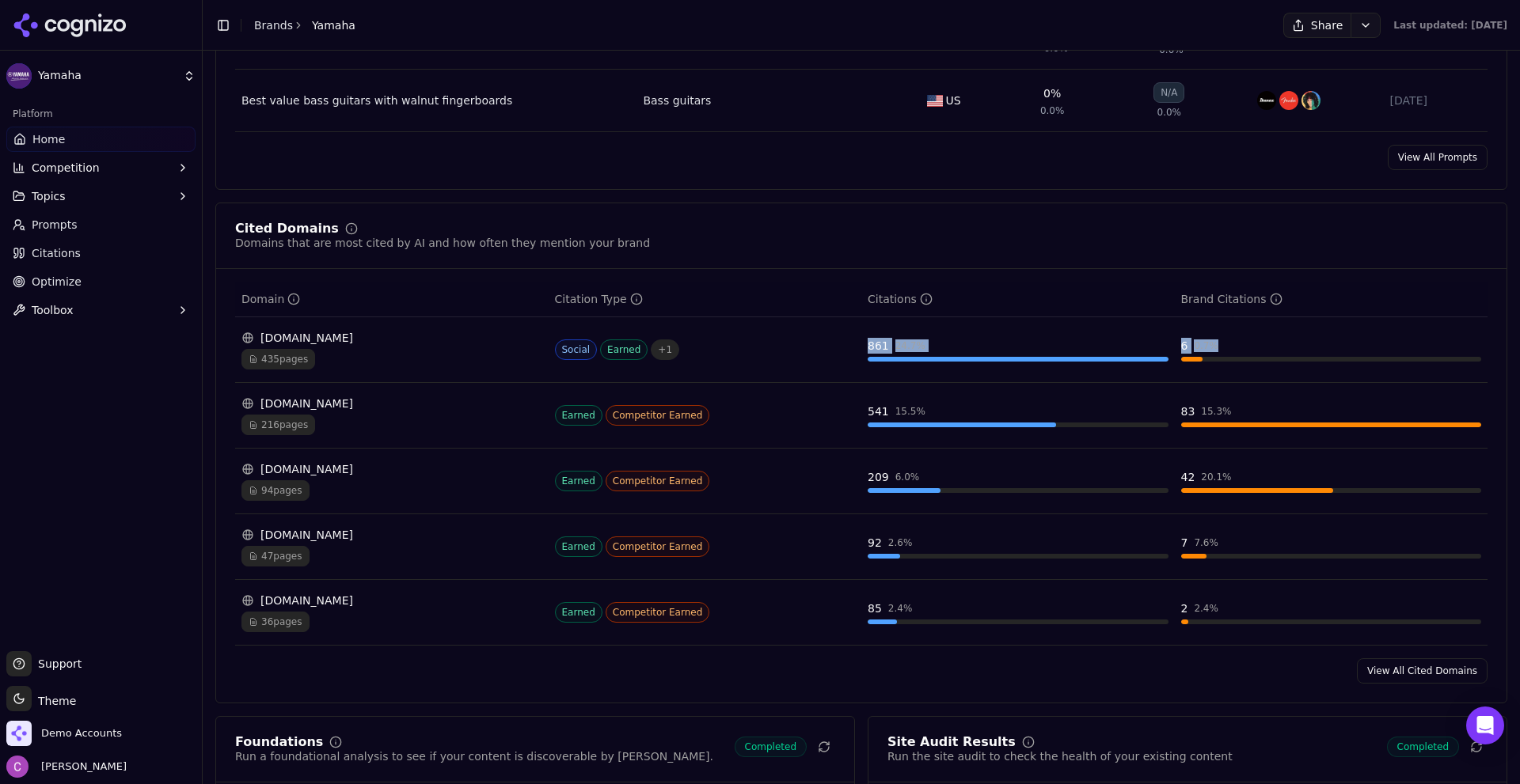
drag, startPoint x: 842, startPoint y: 346, endPoint x: 1239, endPoint y: 362, distance: 397.3
click at [1239, 367] on tr "[DOMAIN_NAME] 435 pages Social Earned + 1 861 24.7 % 6 0.7 %" at bounding box center [861, 350] width 1253 height 66
click at [1245, 333] on td "6 0.7 %" at bounding box center [1331, 350] width 314 height 66
click at [873, 349] on div "861" at bounding box center [878, 346] width 22 height 16
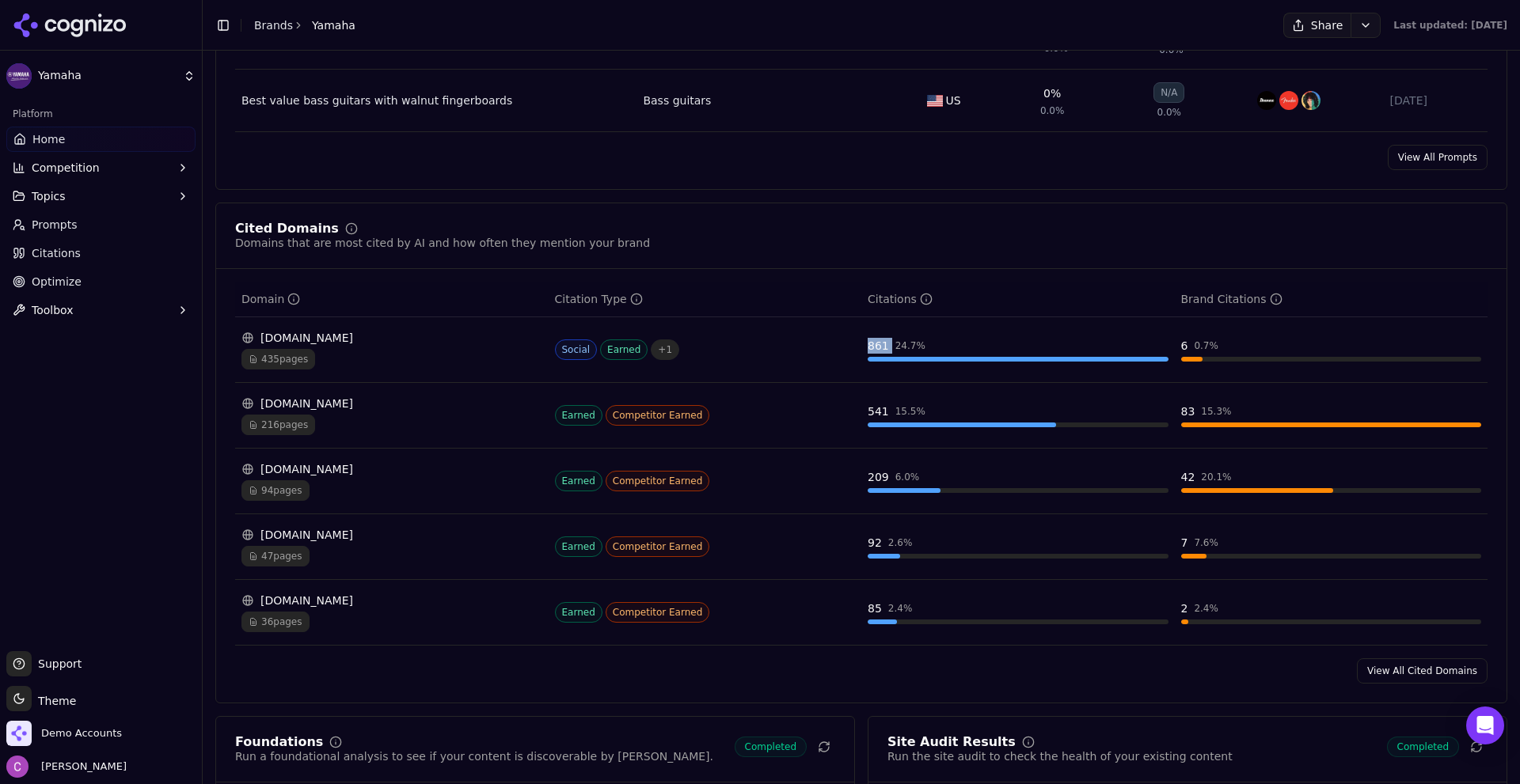
click at [873, 349] on div "861" at bounding box center [878, 346] width 22 height 16
drag, startPoint x: 1231, startPoint y: 348, endPoint x: 1267, endPoint y: 357, distance: 37.1
click at [1252, 351] on td "6 0.7 %" at bounding box center [1331, 350] width 314 height 66
click at [1261, 354] on div "6 0.7 %" at bounding box center [1331, 350] width 301 height 23
drag, startPoint x: 859, startPoint y: 336, endPoint x: 937, endPoint y: 337, distance: 78.0
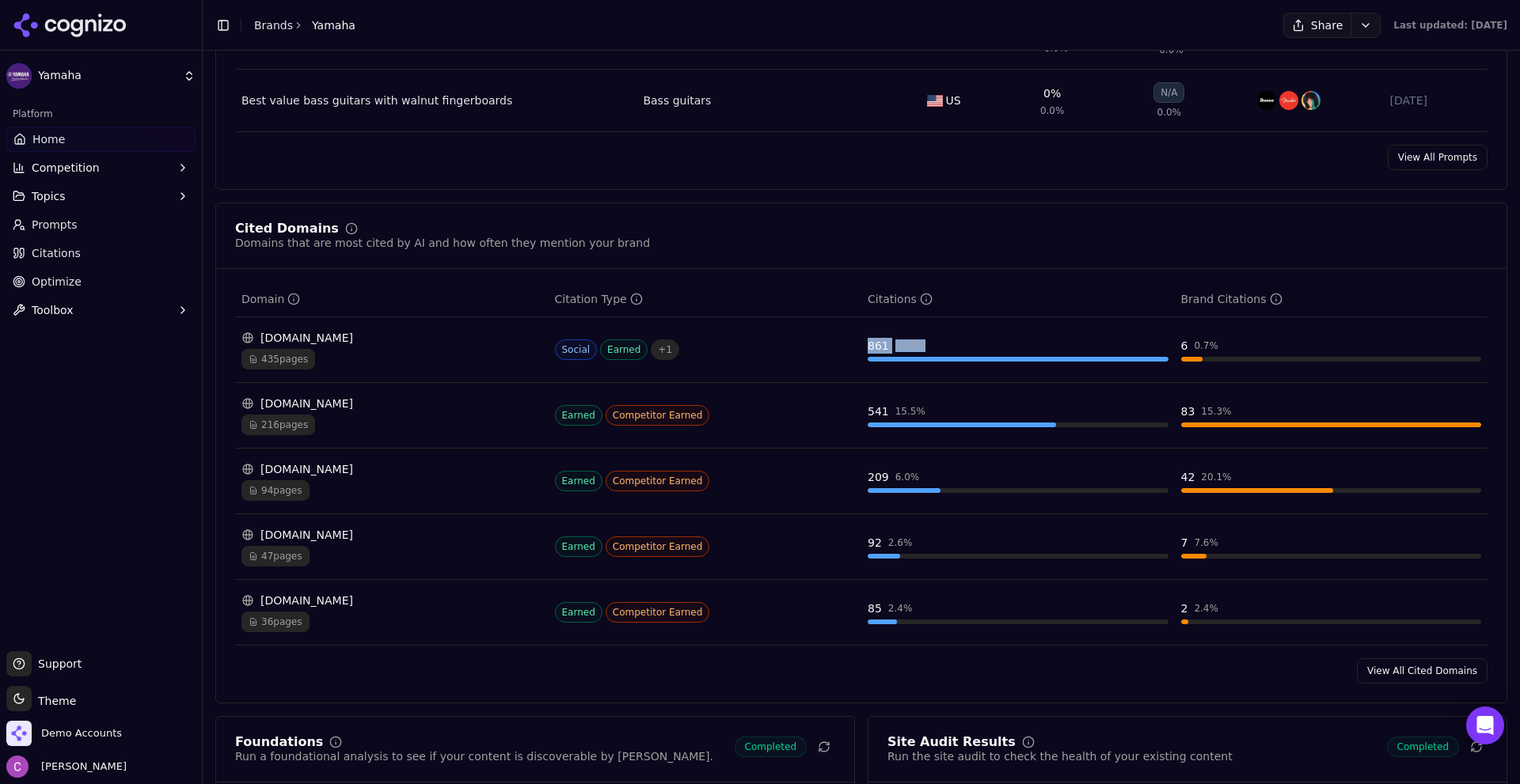
click at [929, 337] on td "861 24.7 %" at bounding box center [1018, 350] width 314 height 66
click at [937, 337] on td "861 24.7 %" at bounding box center [1018, 350] width 314 height 66
drag, startPoint x: 1171, startPoint y: 349, endPoint x: 1215, endPoint y: 342, distance: 44.6
click at [1214, 342] on td "6 0.7 %" at bounding box center [1331, 350] width 314 height 66
click at [1216, 342] on div "6 0.7 %" at bounding box center [1331, 346] width 301 height 16
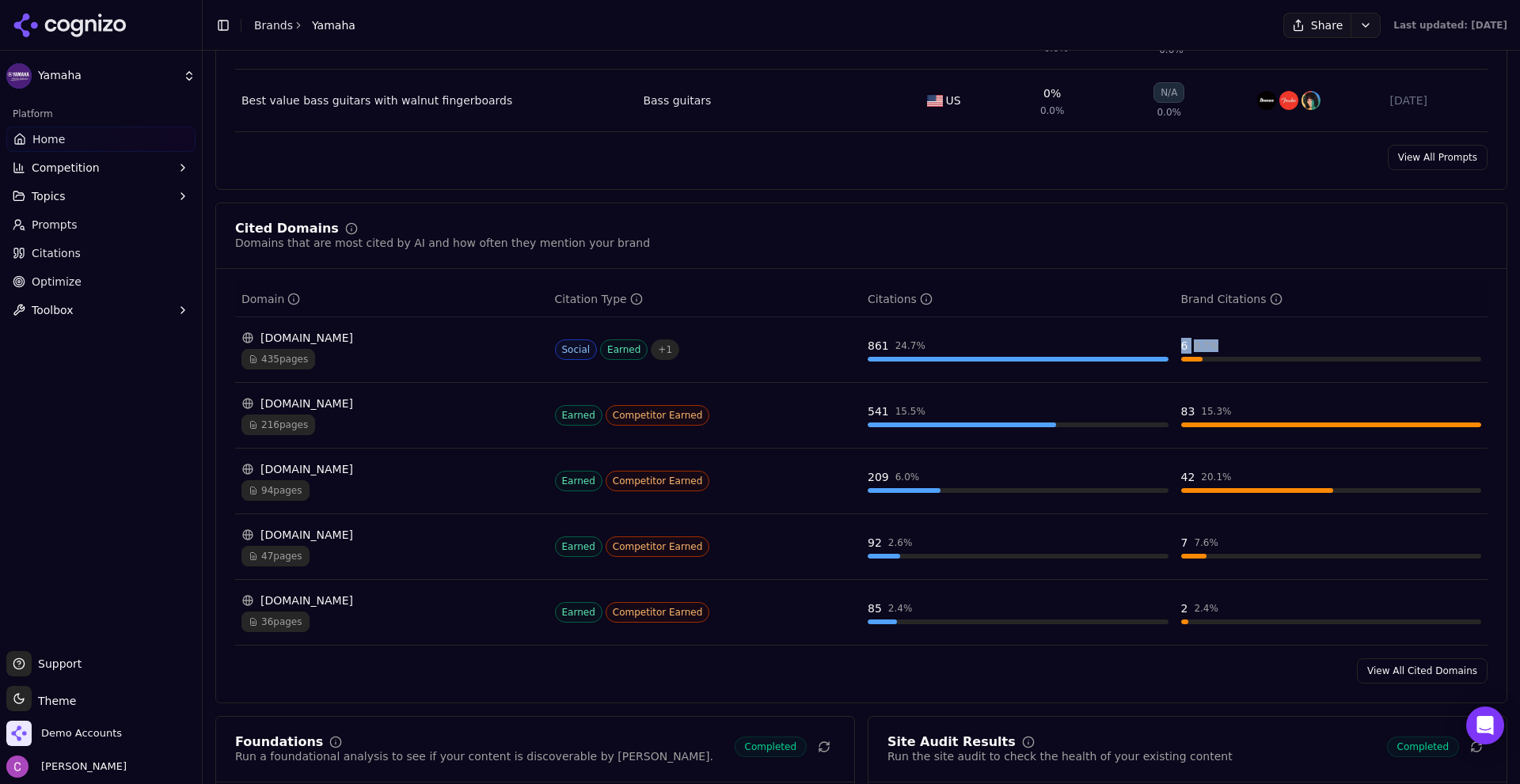
drag, startPoint x: 1162, startPoint y: 349, endPoint x: 1212, endPoint y: 351, distance: 50.0
click at [1209, 351] on tr "[DOMAIN_NAME] 435 pages Social Earned + 1 861 24.7 % 6 0.7 %" at bounding box center [861, 350] width 1253 height 66
click at [1225, 349] on div "6 0.7 %" at bounding box center [1331, 346] width 301 height 16
click at [1225, 345] on div "6 0.7 %" at bounding box center [1331, 346] width 301 height 16
click at [1194, 342] on div "0.7 %" at bounding box center [1206, 346] width 24 height 13
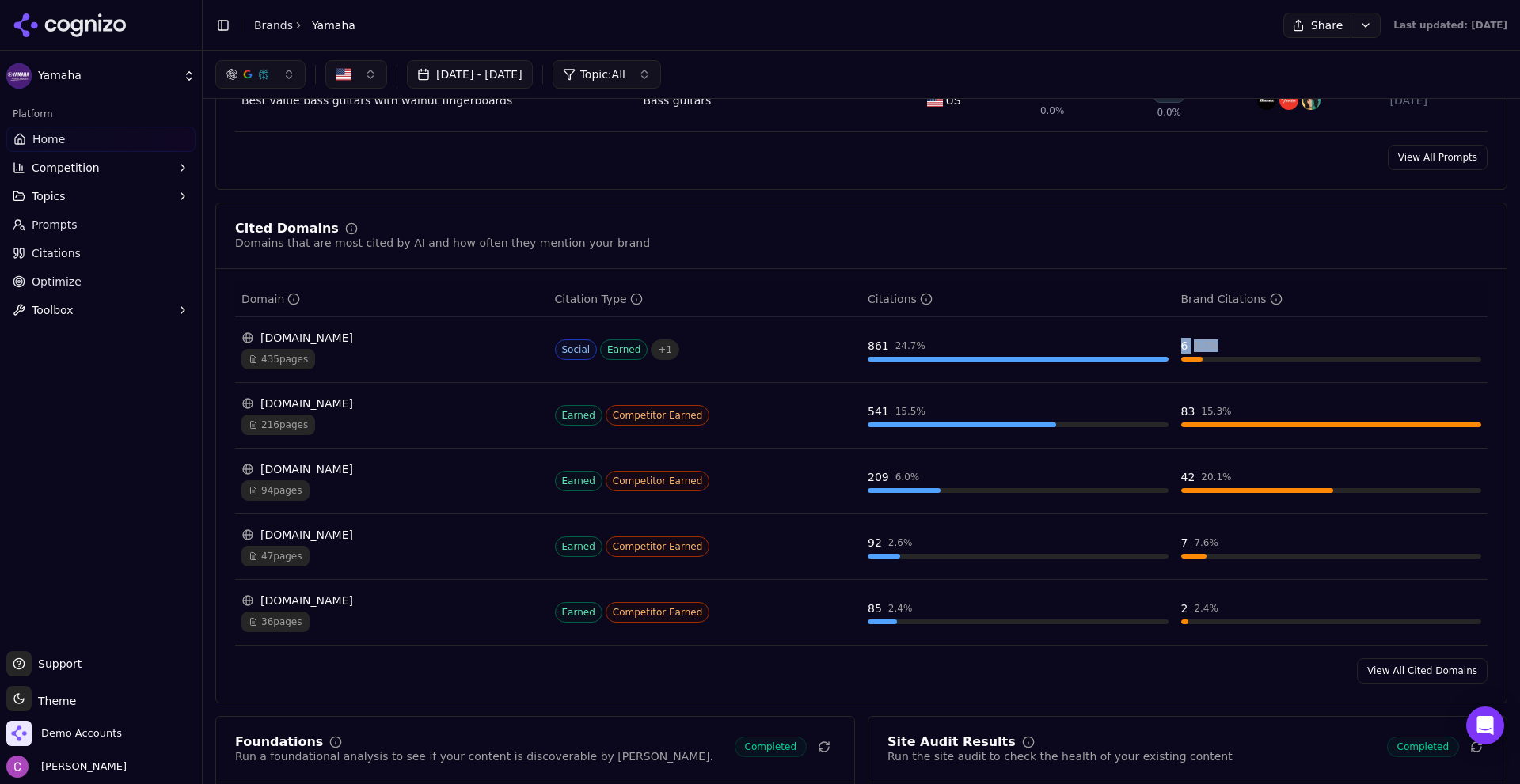
click at [1142, 329] on td "861 24.7 %" at bounding box center [1018, 350] width 314 height 66
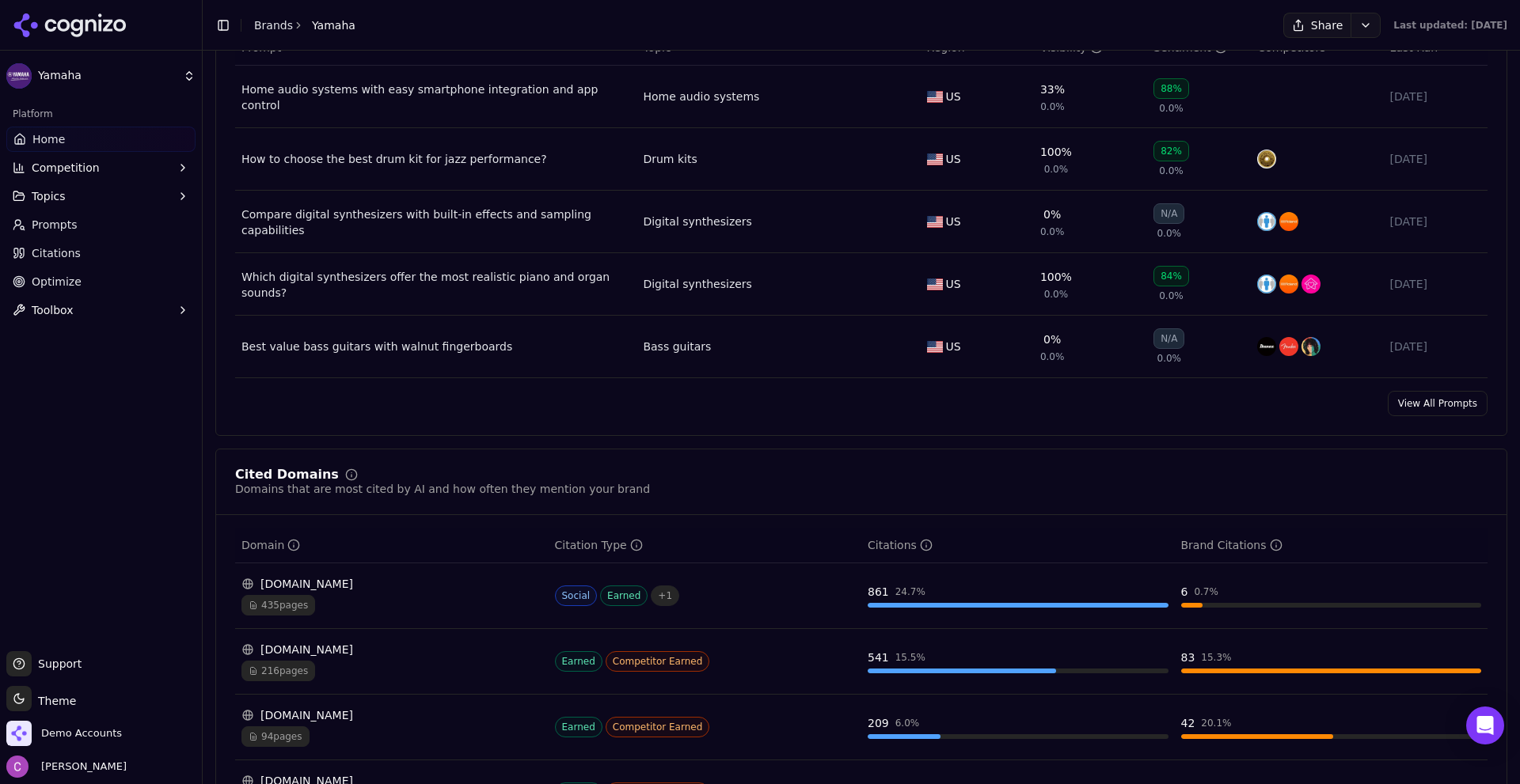
scroll to position [1424, 0]
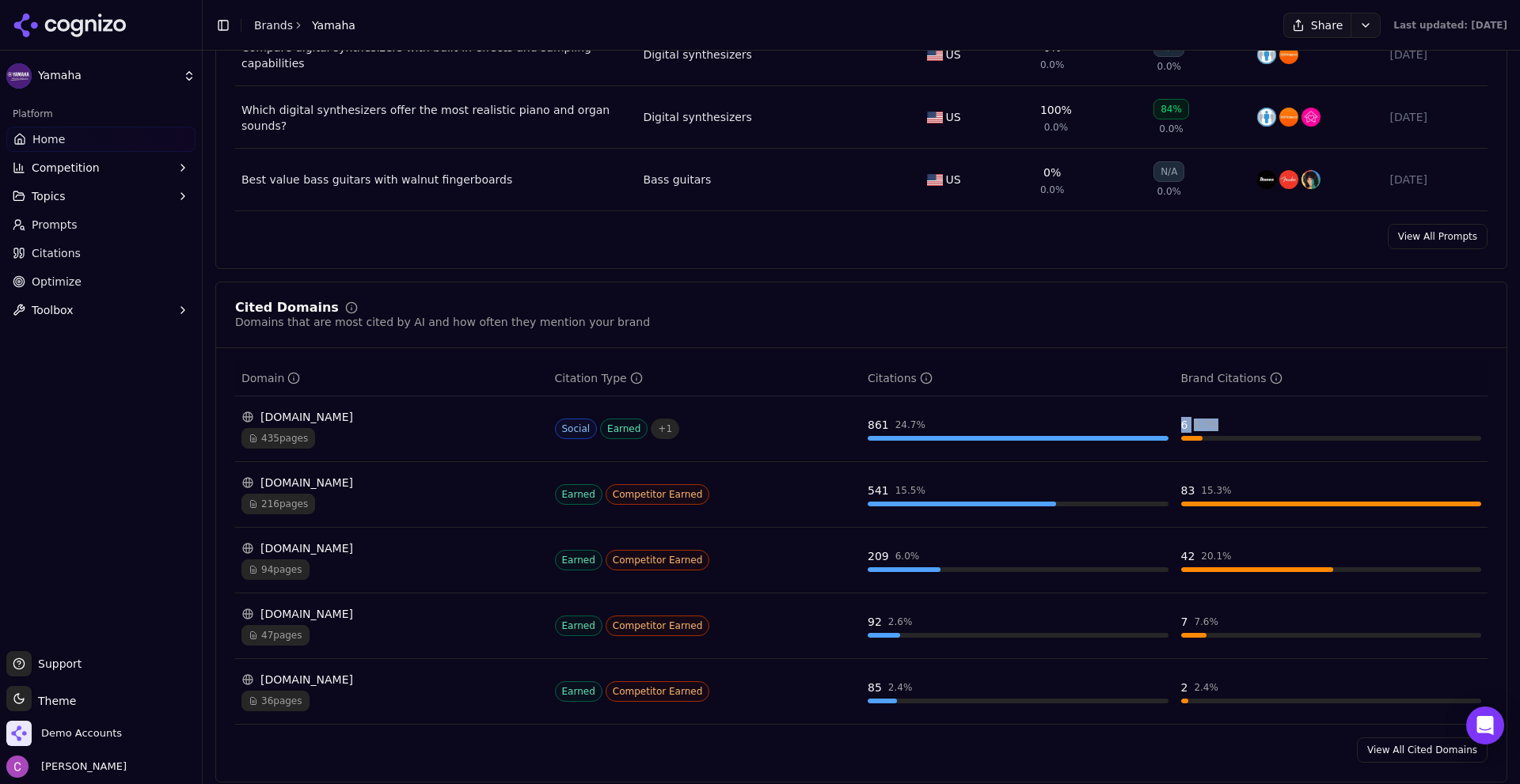
drag, startPoint x: 1175, startPoint y: 421, endPoint x: 1258, endPoint y: 429, distance: 83.4
click at [1257, 430] on div "6 0.7 %" at bounding box center [1331, 425] width 301 height 16
click at [1253, 428] on div "6 0.7 %" at bounding box center [1331, 425] width 301 height 16
drag, startPoint x: 1167, startPoint y: 417, endPoint x: 1243, endPoint y: 429, distance: 76.9
click at [1242, 429] on td "6 0.7 %" at bounding box center [1331, 429] width 314 height 66
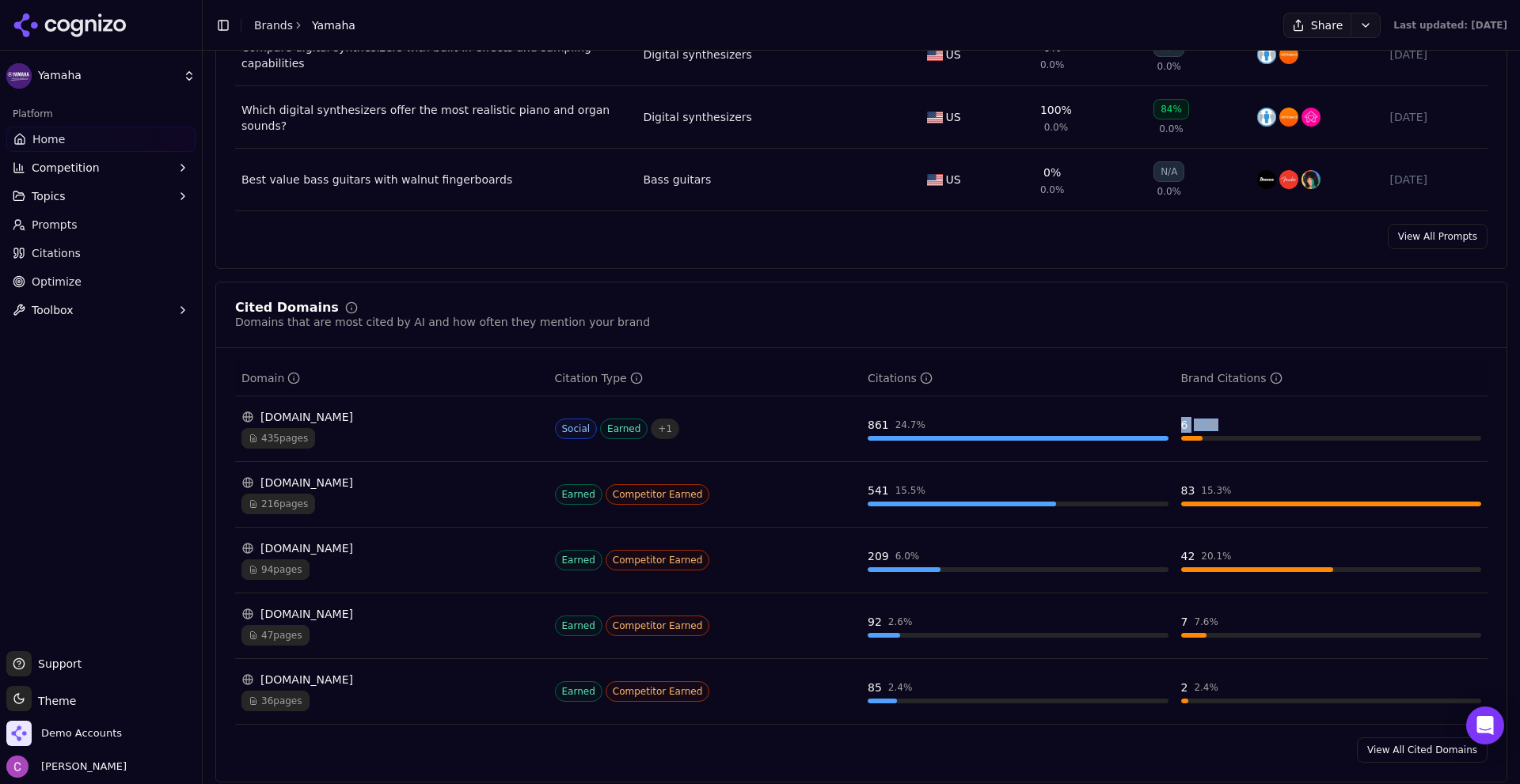
click at [1243, 428] on div "6 0.7 %" at bounding box center [1331, 425] width 301 height 16
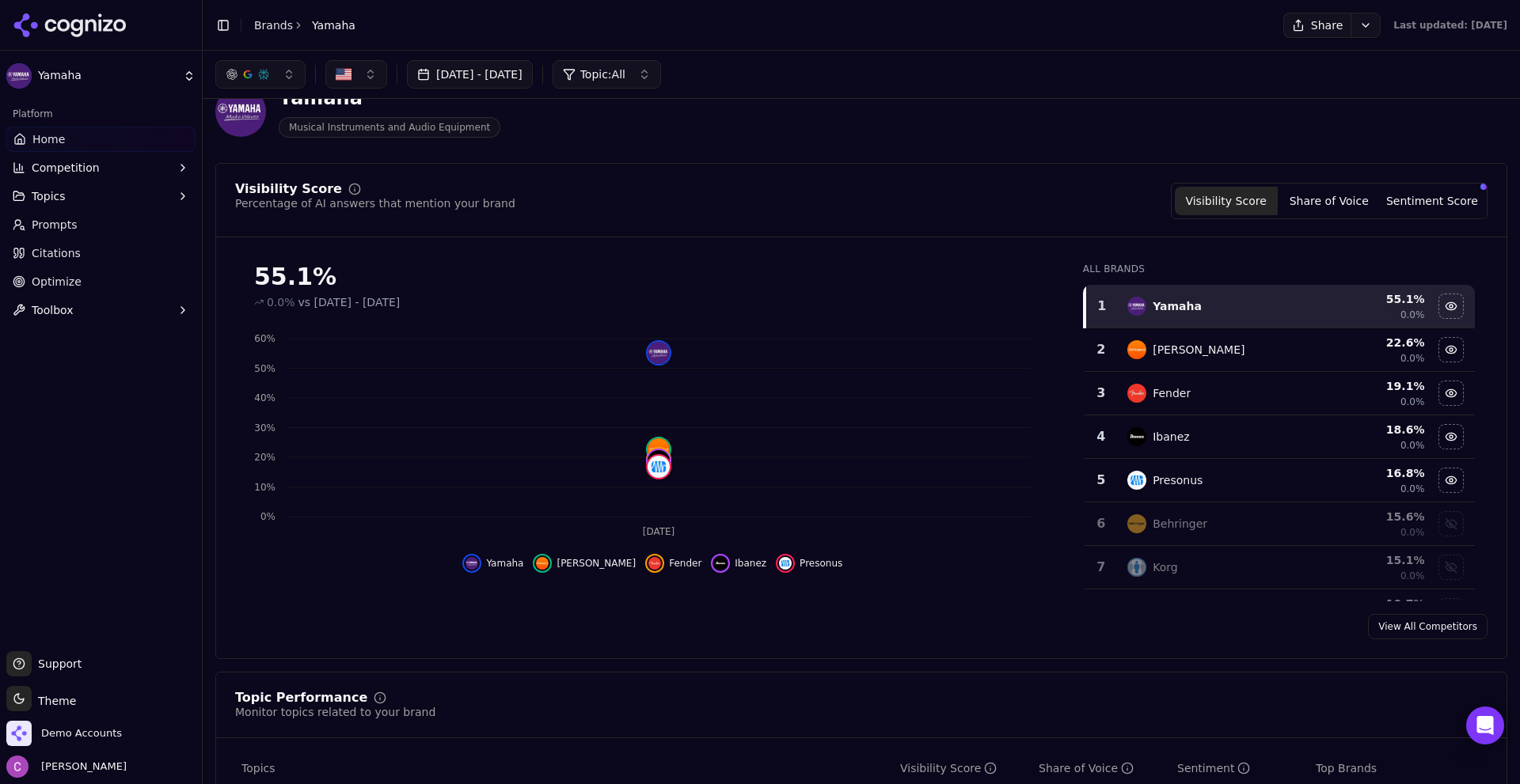
scroll to position [0, 0]
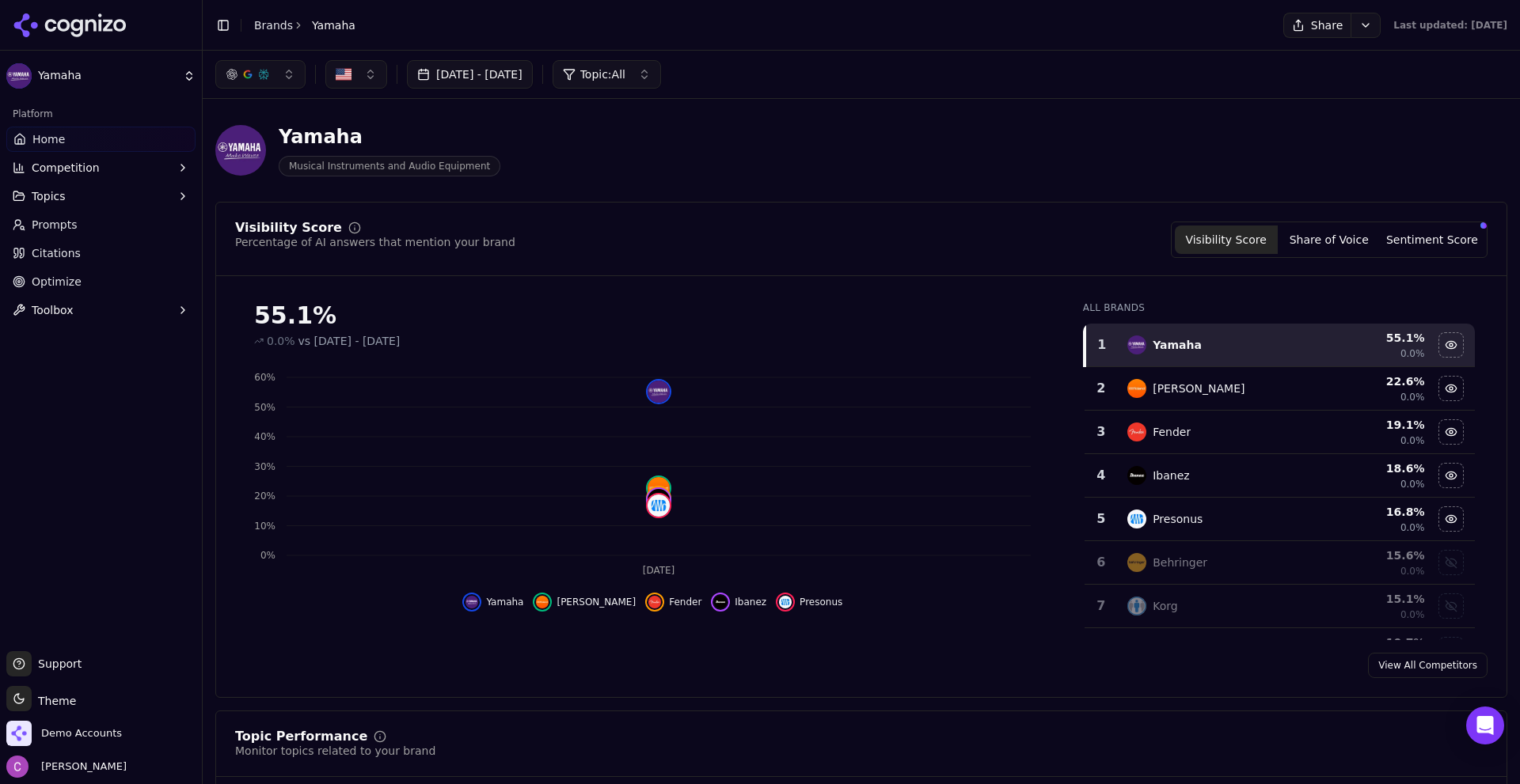
click at [679, 234] on div "Visibility Score Percentage of AI answers that mention your brand Visibility Sc…" at bounding box center [861, 239] width 1253 height 36
click at [680, 234] on div "Visibility Score Percentage of AI answers that mention your brand Visibility Sc…" at bounding box center [861, 239] width 1253 height 36
click at [270, 21] on link "Brands" at bounding box center [273, 25] width 39 height 13
click at [483, 26] on html "Yamaha Platform Home Competition Topics Prompts Citations Optimize Toolbox Supp…" at bounding box center [760, 392] width 1520 height 784
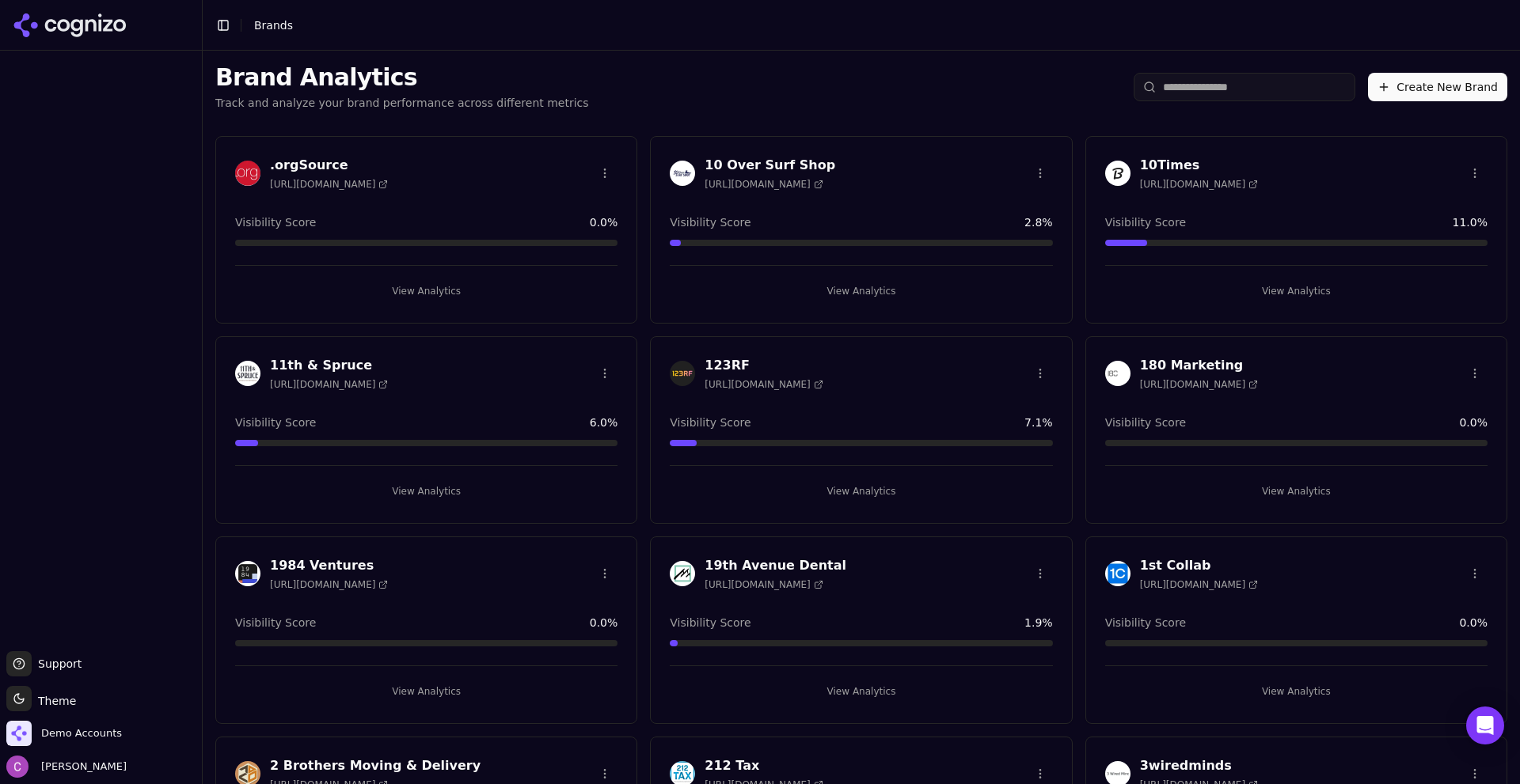
click at [1418, 89] on button "Create New Brand" at bounding box center [1438, 88] width 139 height 29
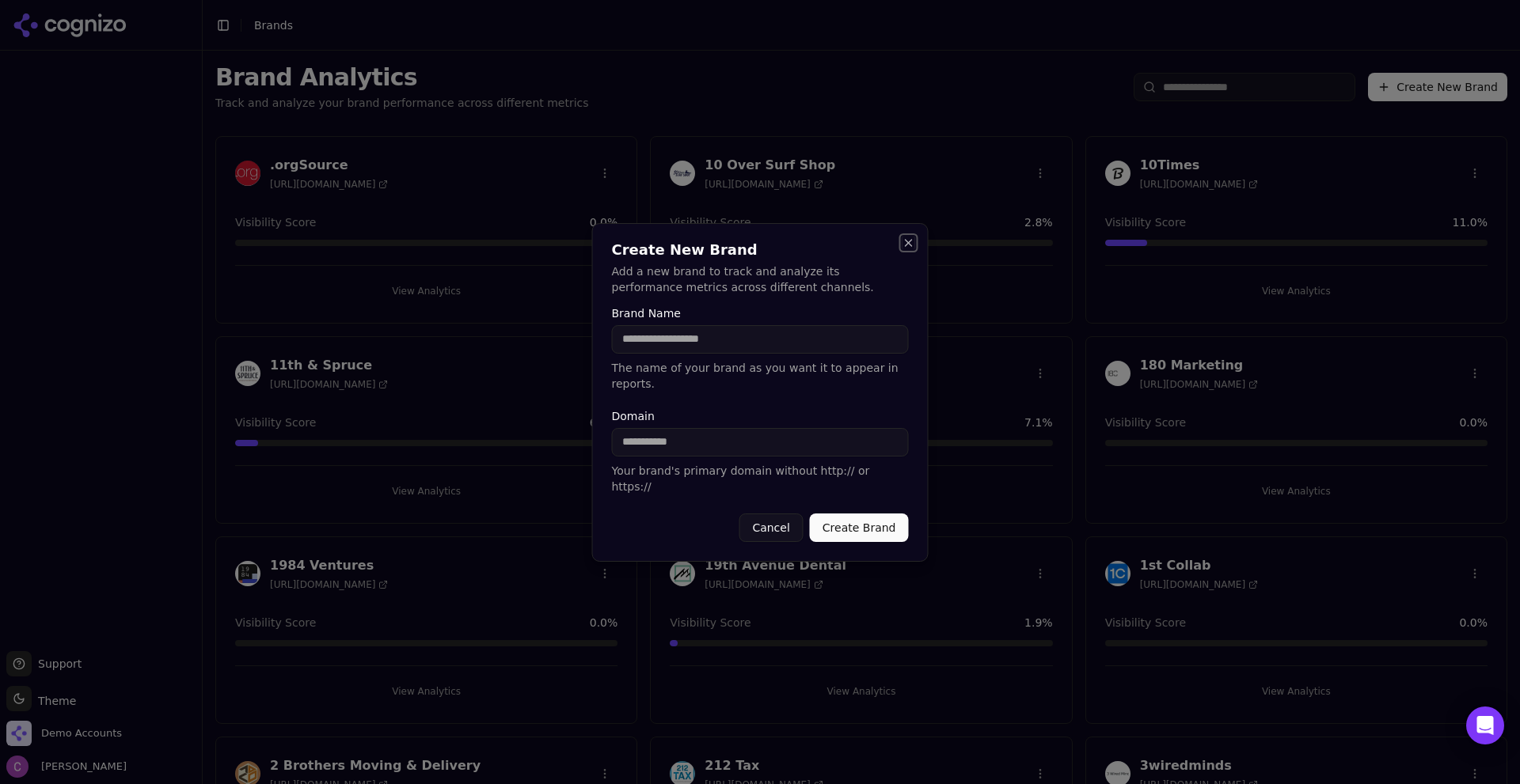
click at [904, 249] on button "Close" at bounding box center [909, 243] width 13 height 13
click at [789, 87] on html "Support Support Toggle theme Theme Demo Accounts Chris Abouraad Toggle Sidebar …" at bounding box center [760, 392] width 1520 height 784
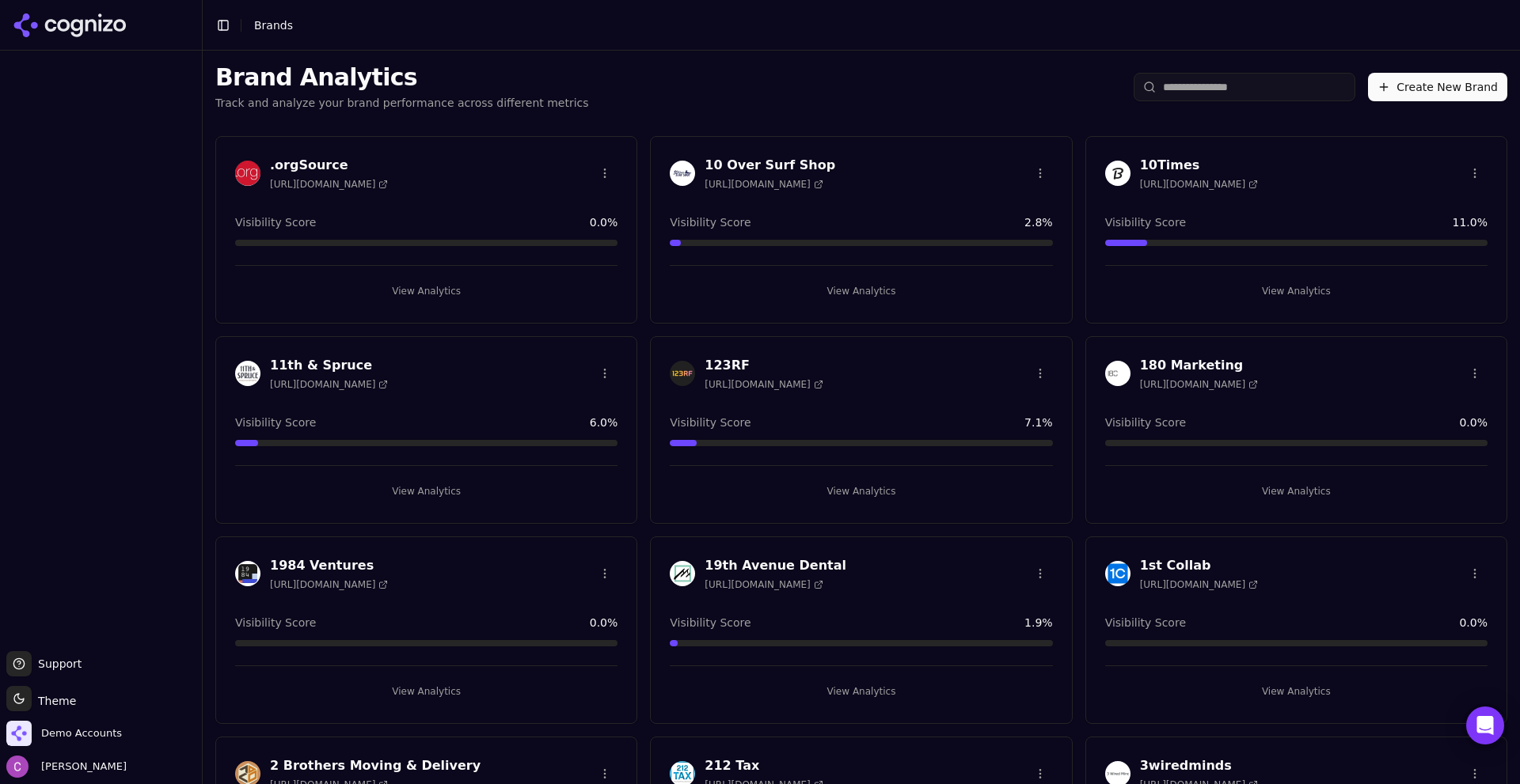
click at [1222, 87] on input "search" at bounding box center [1244, 88] width 221 height 29
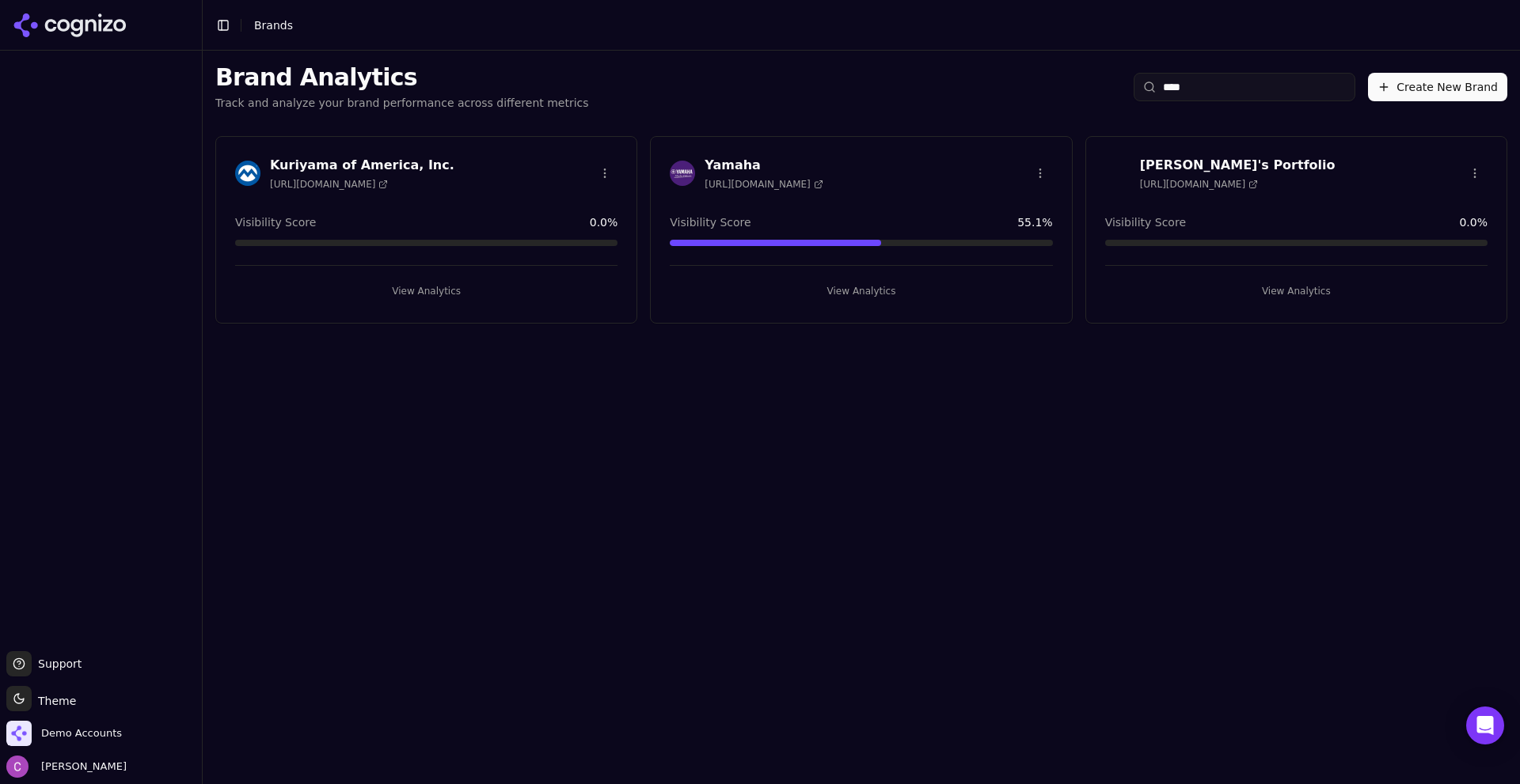
type input "****"
click at [930, 279] on button "View Analytics" at bounding box center [860, 291] width 382 height 25
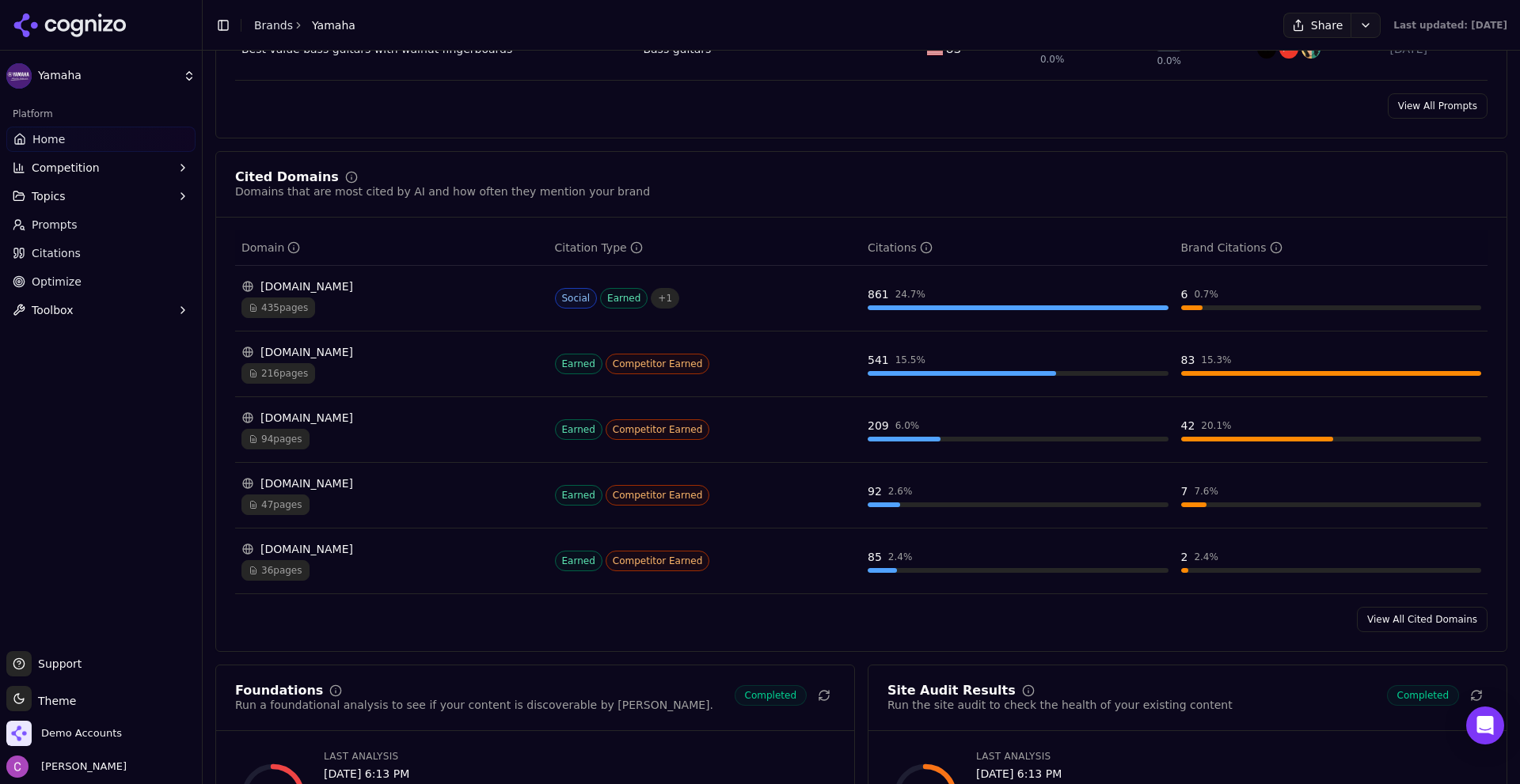
scroll to position [1583, 0]
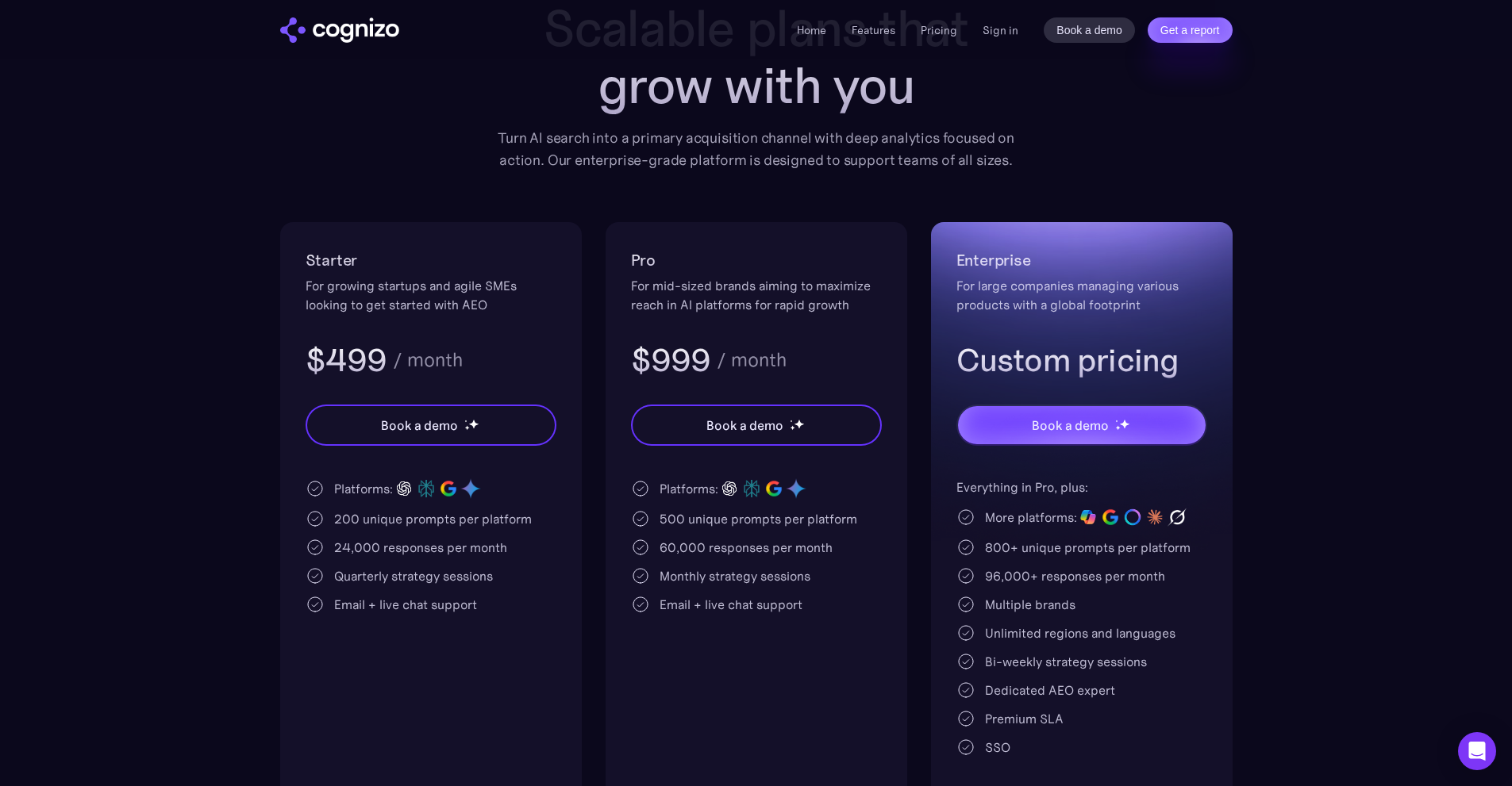
click at [330, 289] on div "For growing startups and agile SMEs looking to get started with AEO" at bounding box center [430, 295] width 251 height 38
drag, startPoint x: 303, startPoint y: 260, endPoint x: 518, endPoint y: 312, distance: 221.2
click at [518, 312] on div "Starter For growing startups and agile SMEs looking to get started with AEO $49…" at bounding box center [430, 513] width 302 height 582
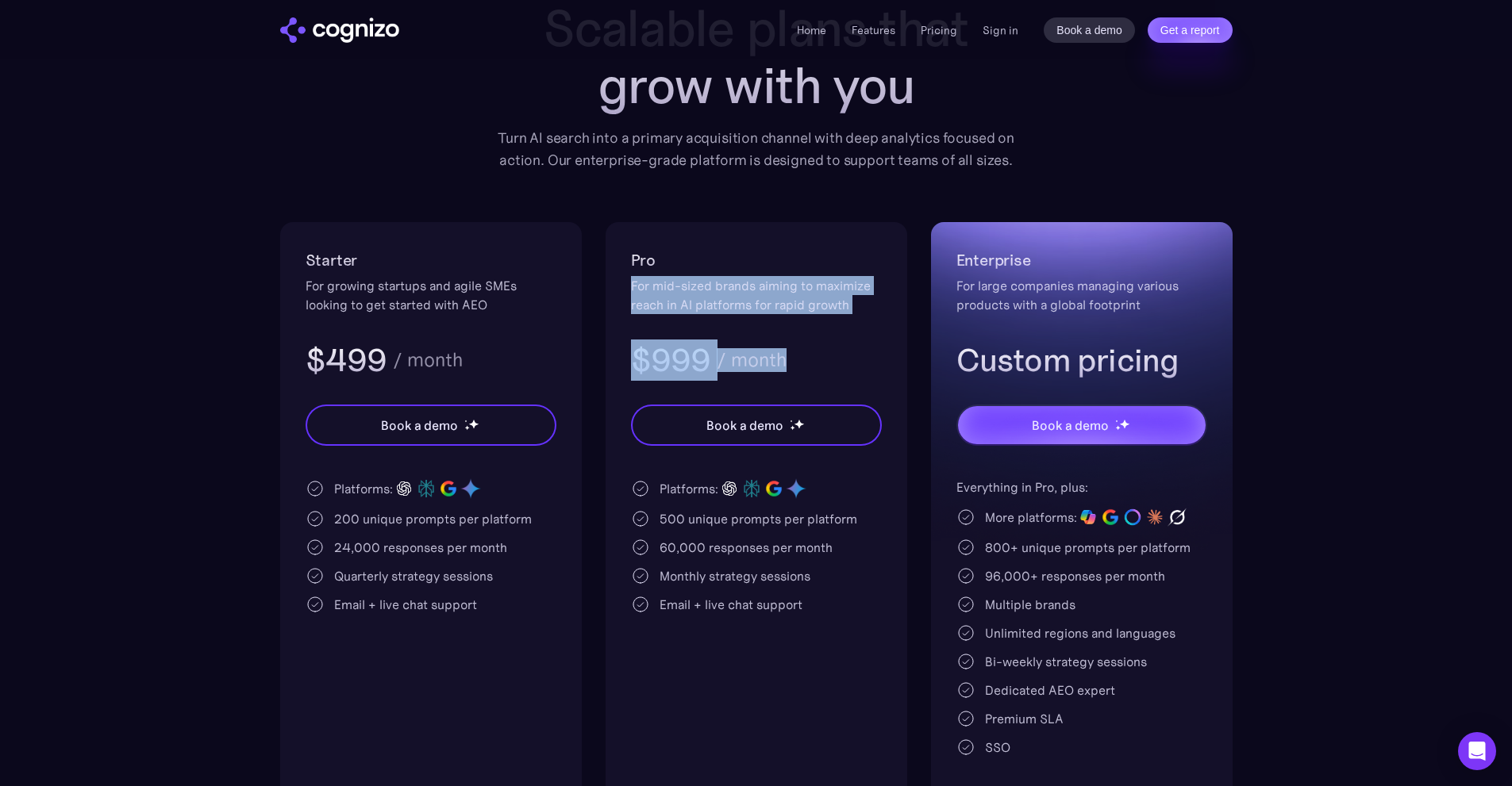
drag, startPoint x: 621, startPoint y: 290, endPoint x: 920, endPoint y: 341, distance: 303.3
click at [918, 341] on div "Starter For growing startups and agile SMEs looking to get started with AEO $49…" at bounding box center [756, 513] width 953 height 582
click at [862, 310] on div "For mid-sized brands aiming to maximize reach in AI platforms for rapid growth" at bounding box center [756, 295] width 251 height 38
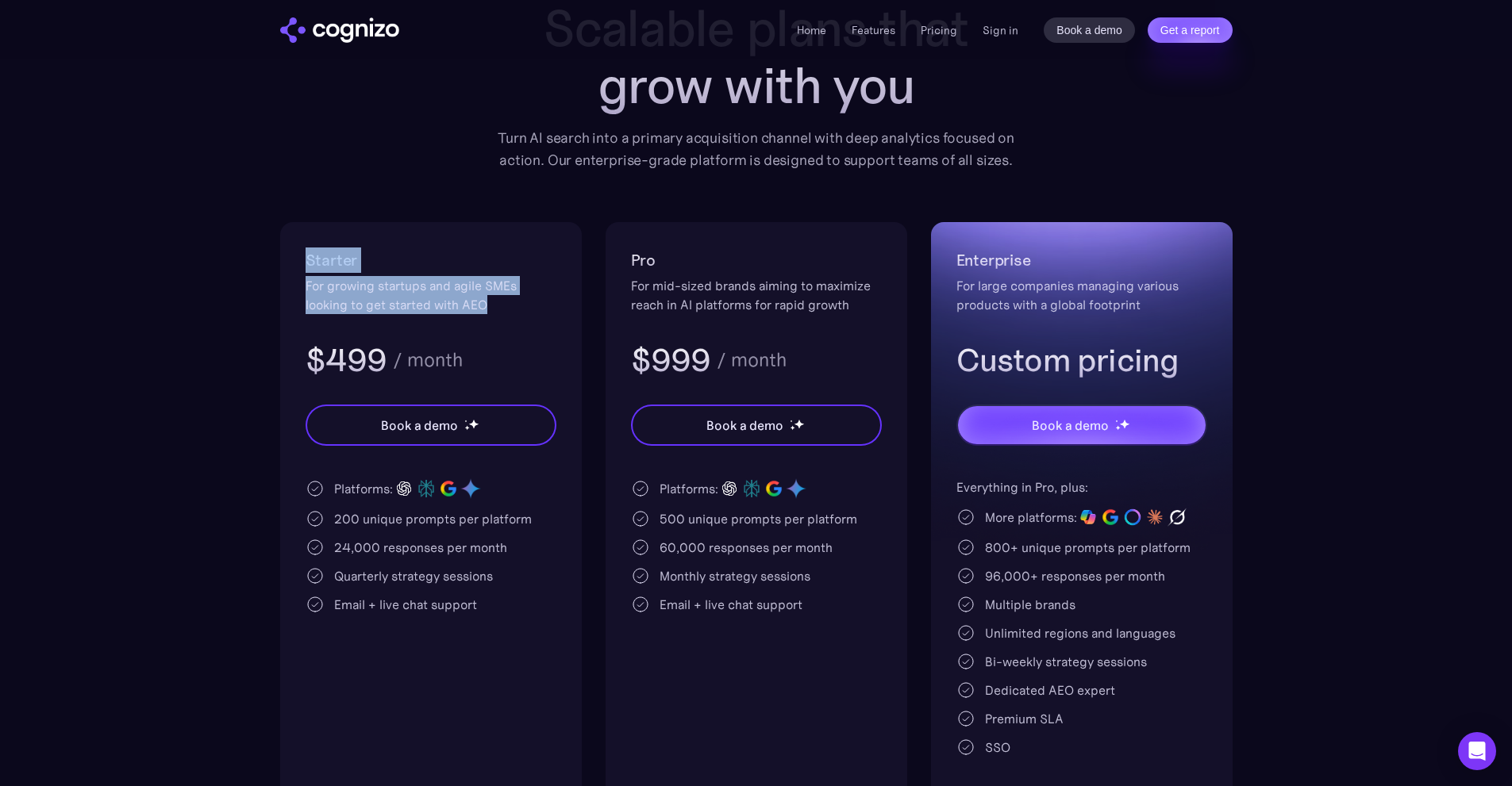
drag, startPoint x: 310, startPoint y: 269, endPoint x: 509, endPoint y: 315, distance: 204.2
click at [506, 315] on div "Starter For growing startups and agile SMEs looking to get started with AEO $49…" at bounding box center [430, 313] width 251 height 133
click at [507, 316] on div "Starter For growing startups and agile SMEs looking to get started with AEO $49…" at bounding box center [430, 313] width 251 height 133
click at [512, 359] on div "$499 / month" at bounding box center [430, 360] width 251 height 42
click at [352, 512] on div "200 unique prompts per platform" at bounding box center [433, 519] width 197 height 19
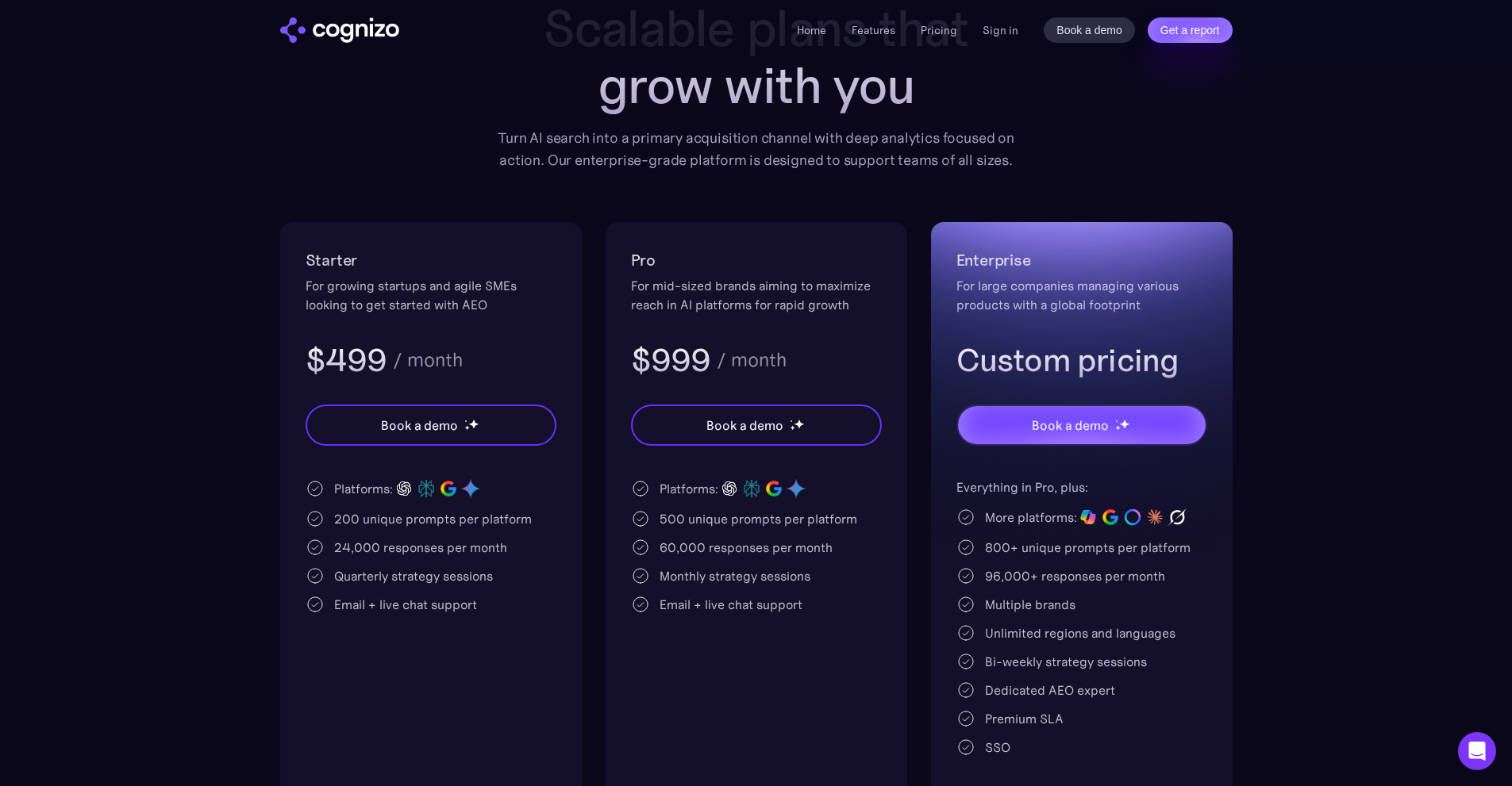
click at [352, 512] on div "200 unique prompts per platform" at bounding box center [433, 519] width 197 height 19
click at [496, 510] on div "200 unique prompts per platform" at bounding box center [433, 519] width 197 height 19
drag, startPoint x: 965, startPoint y: 348, endPoint x: 1257, endPoint y: 340, distance: 292.1
click at [1257, 341] on section "Pricing Scalable plans that grow with you Turn AI search into a primary acquisi…" at bounding box center [756, 384] width 1512 height 841
click at [1199, 344] on h3 "Custom pricing" at bounding box center [1082, 360] width 251 height 42
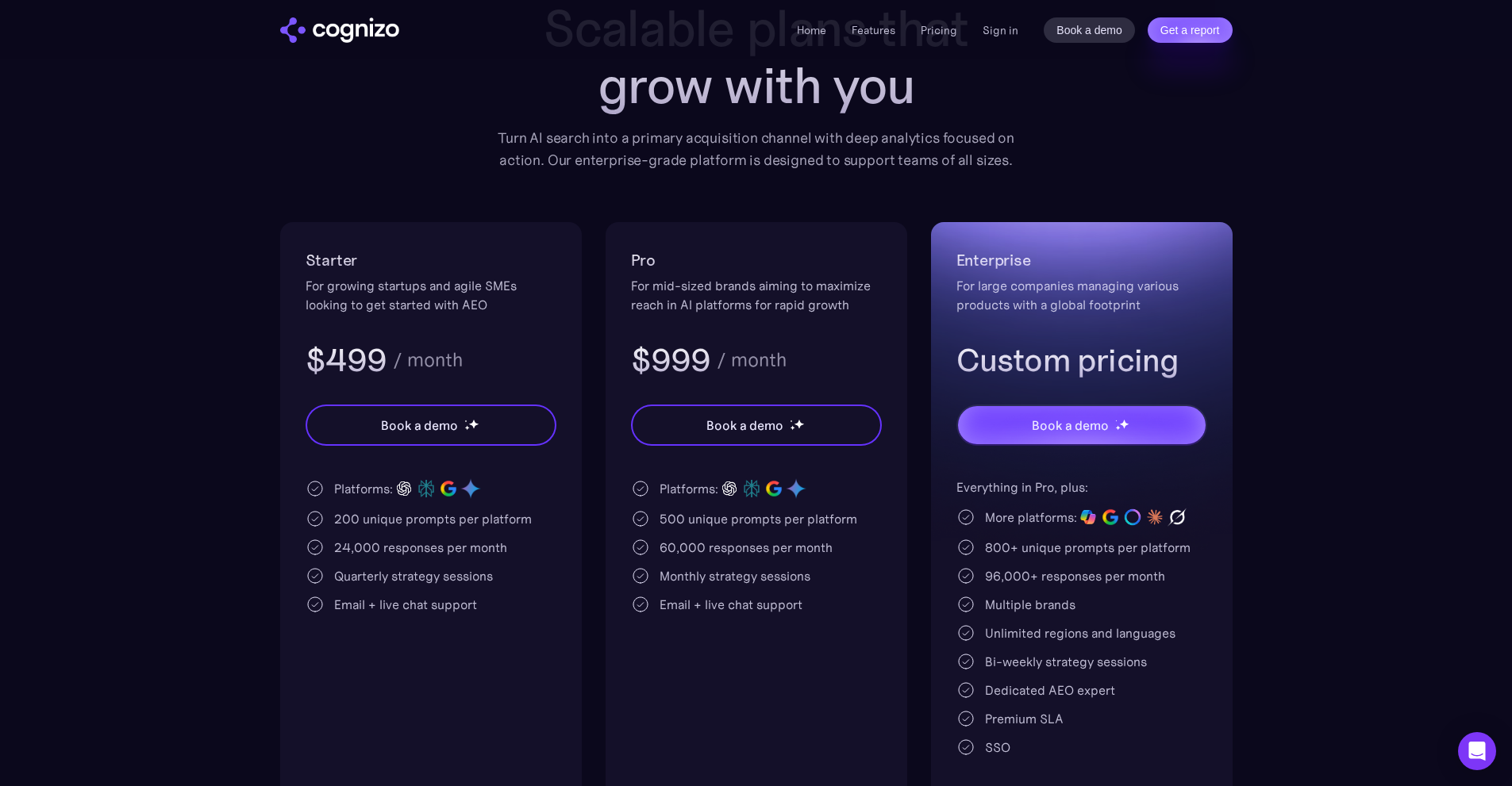
click at [1018, 601] on div "Multiple brands" at bounding box center [1030, 604] width 91 height 19
click at [1019, 601] on div "Multiple brands" at bounding box center [1030, 604] width 91 height 19
click at [1130, 595] on div "Multiple brands" at bounding box center [1082, 604] width 251 height 19
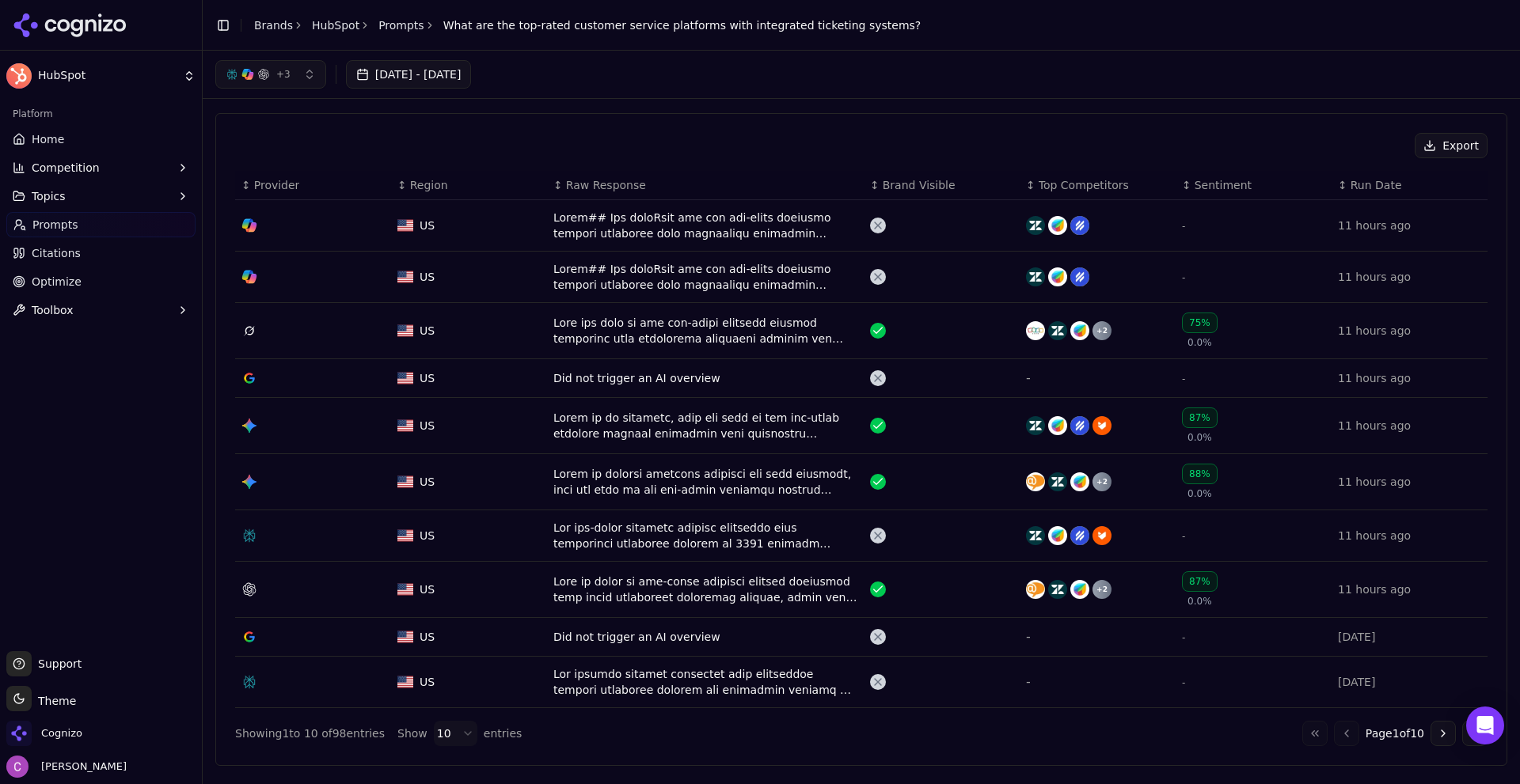
scroll to position [475, 0]
